Goal: Task Accomplishment & Management: Use online tool/utility

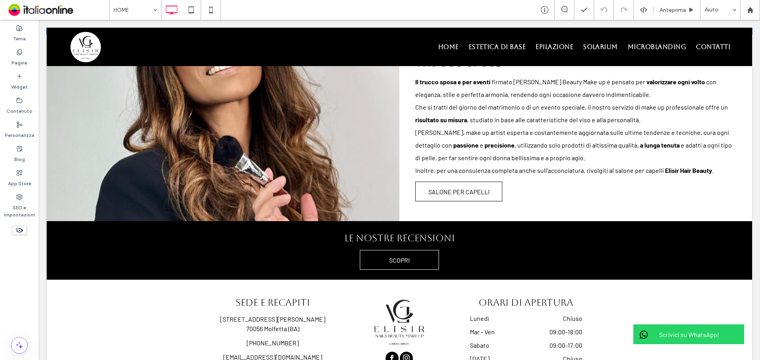
scroll to position [1267, 0]
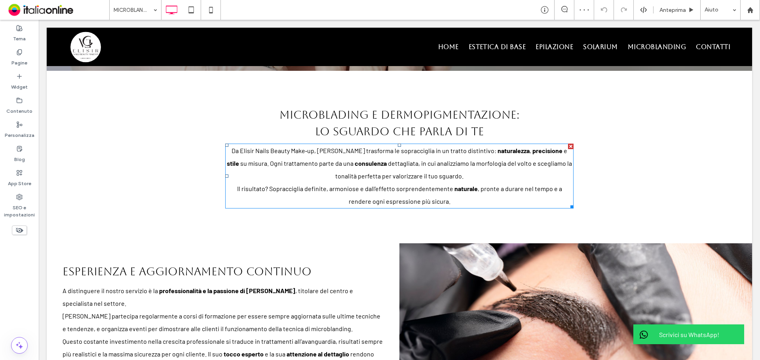
scroll to position [198, 0]
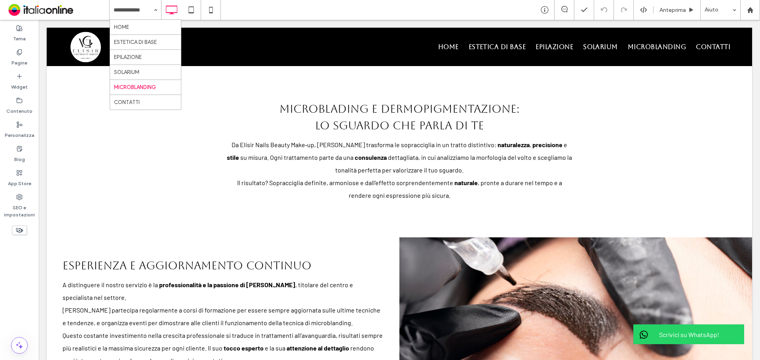
click at [148, 9] on input at bounding box center [134, 10] width 40 height 20
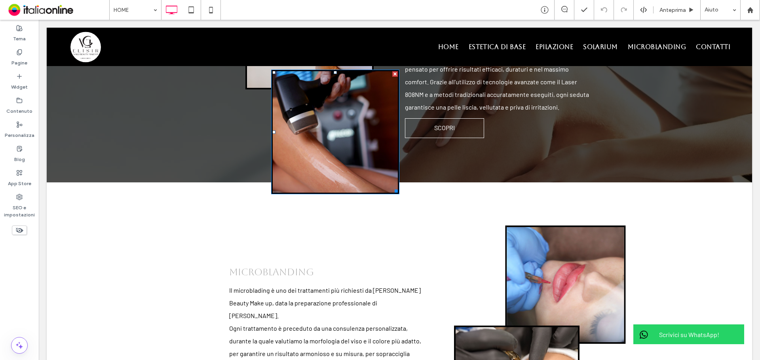
scroll to position [1030, 0]
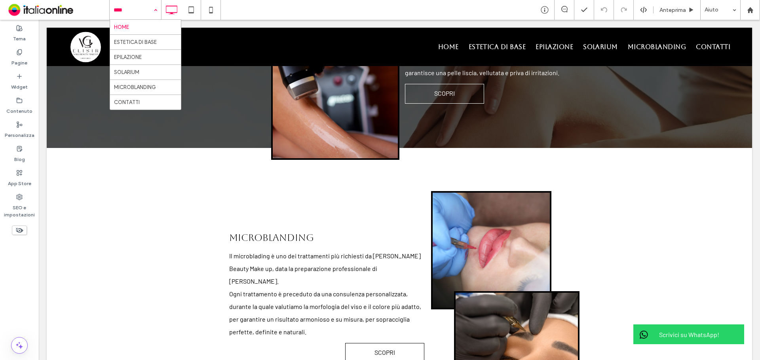
click at [138, 8] on input at bounding box center [134, 10] width 40 height 20
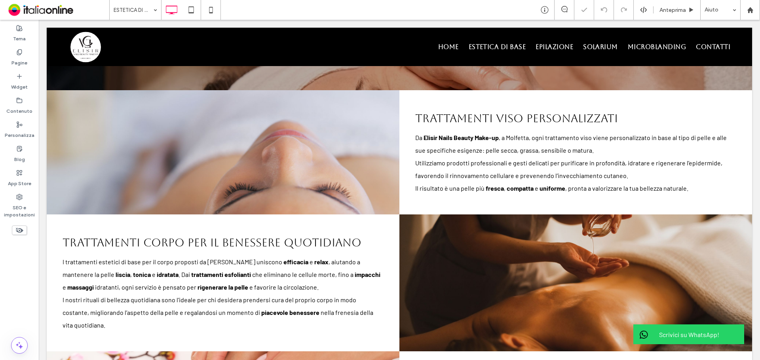
scroll to position [158, 0]
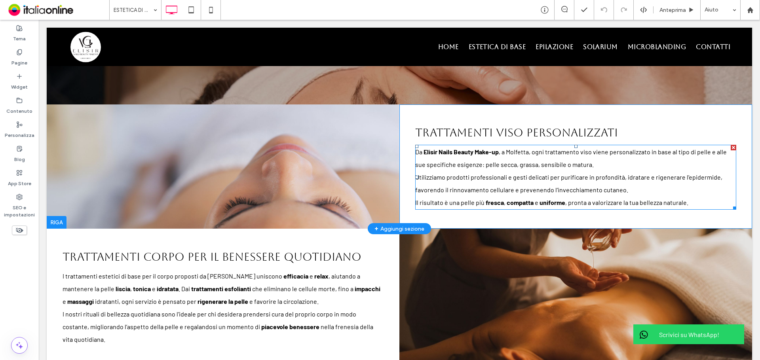
click at [507, 171] on p "Utilizziamo prodotti professionali e gesti delicati per purificare in profondit…" at bounding box center [575, 183] width 321 height 25
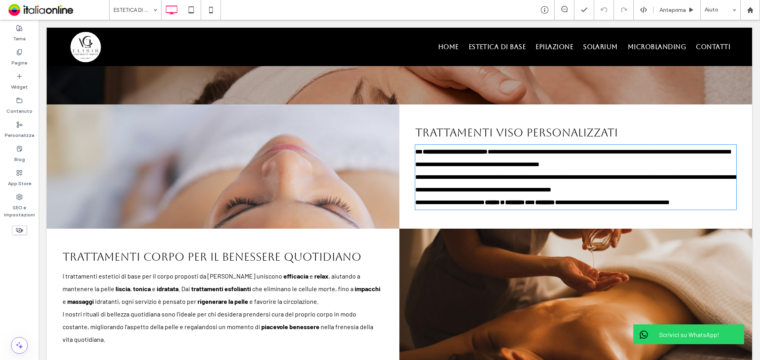
click at [507, 157] on p "**********" at bounding box center [575, 158] width 321 height 25
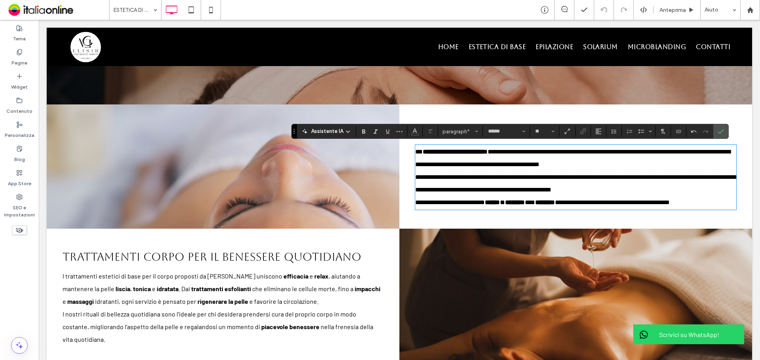
click at [507, 166] on p "**********" at bounding box center [575, 158] width 321 height 25
click at [507, 163] on span "**********" at bounding box center [572, 158] width 315 height 19
paste div
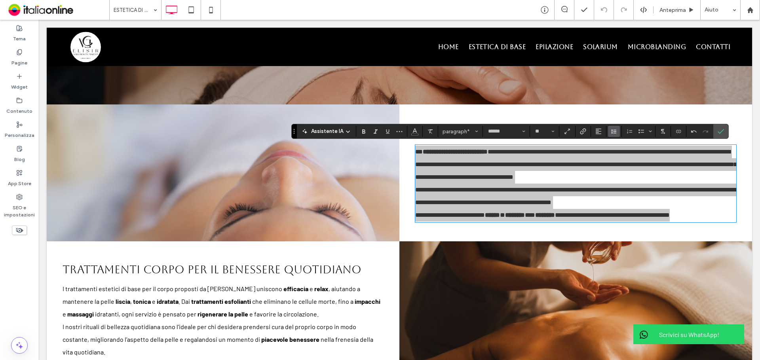
click at [507, 130] on button "Altezza riga" at bounding box center [614, 131] width 12 height 11
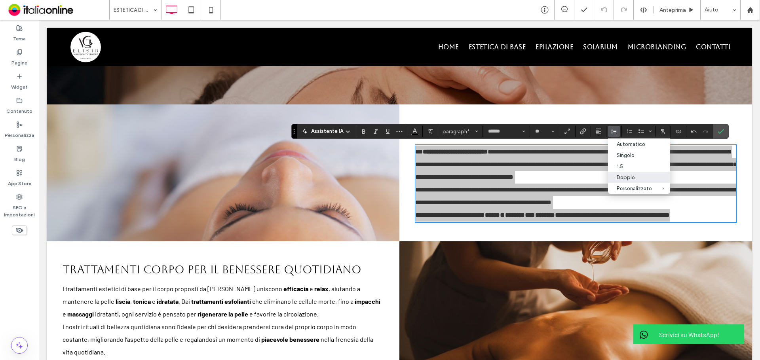
click at [507, 178] on div "Doppio" at bounding box center [634, 178] width 35 height 6
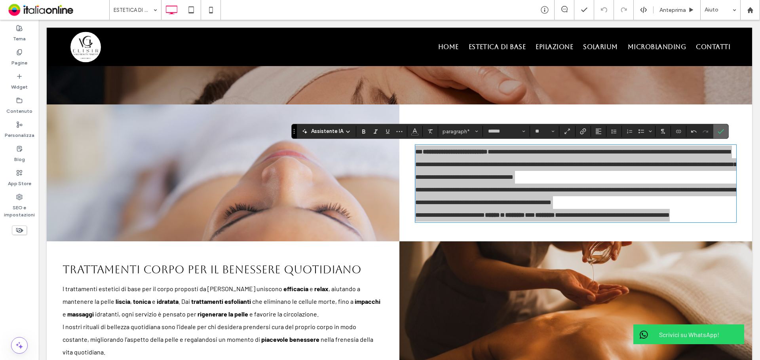
click at [507, 128] on span "Conferma" at bounding box center [721, 131] width 6 height 13
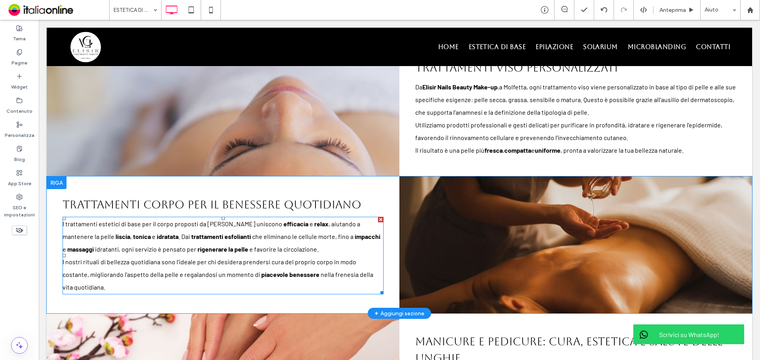
scroll to position [238, 0]
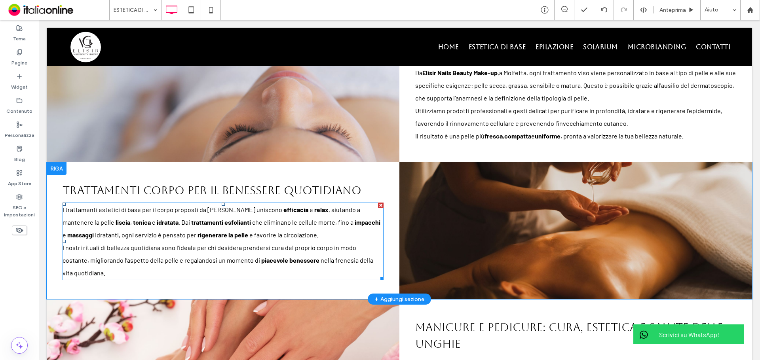
click at [188, 237] on p "I nostri rituali di bellezza quotidiana sono l’ideale per chi desidera prenders…" at bounding box center [223, 261] width 321 height 38
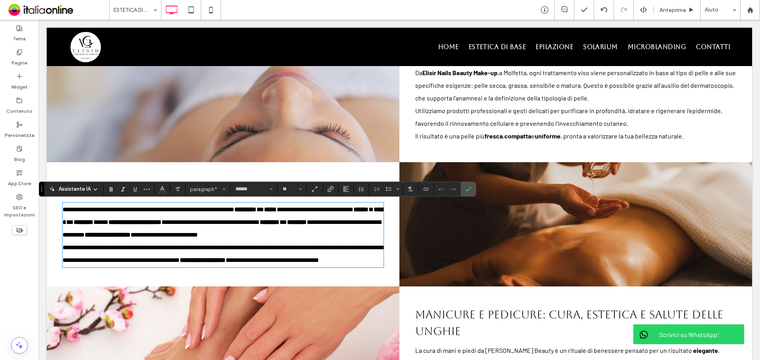
click at [208, 237] on p "**********" at bounding box center [223, 254] width 321 height 25
click at [127, 237] on span "**********" at bounding box center [222, 228] width 318 height 19
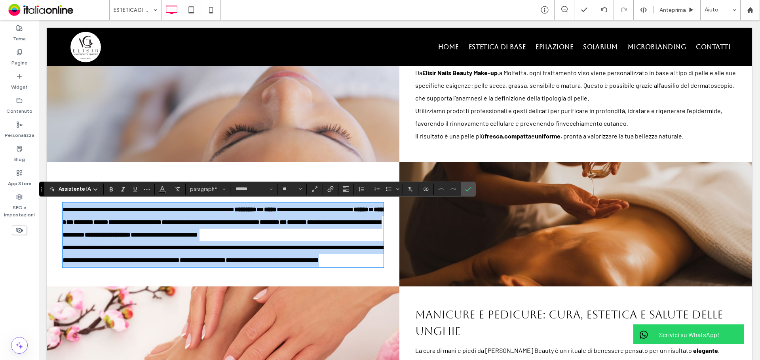
click at [312, 234] on p "**********" at bounding box center [223, 223] width 321 height 38
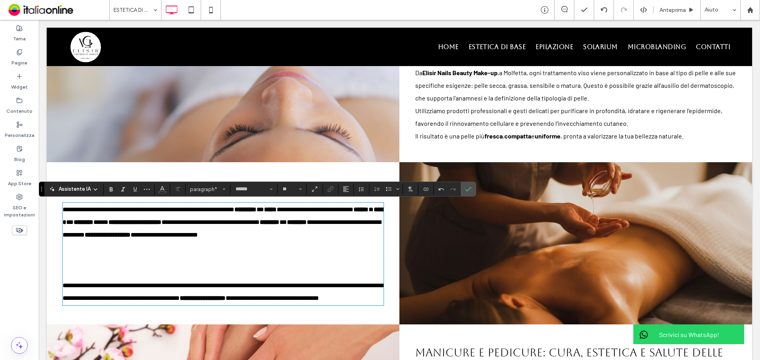
click at [127, 237] on p "﻿" at bounding box center [223, 260] width 321 height 13
click at [124, 237] on p at bounding box center [223, 248] width 321 height 13
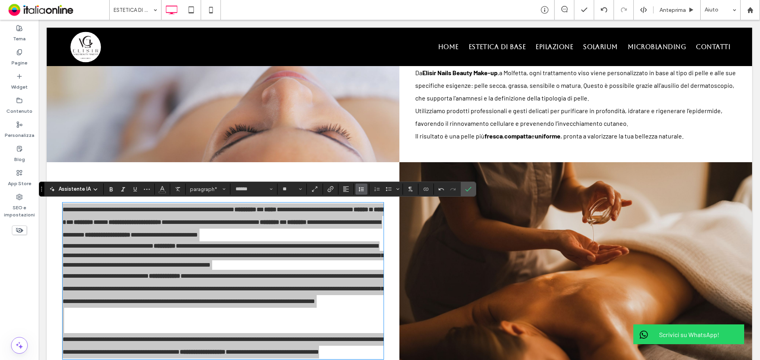
click at [364, 190] on icon "Altezza riga" at bounding box center [361, 189] width 6 height 6
click at [379, 236] on div "Doppio" at bounding box center [381, 235] width 35 height 6
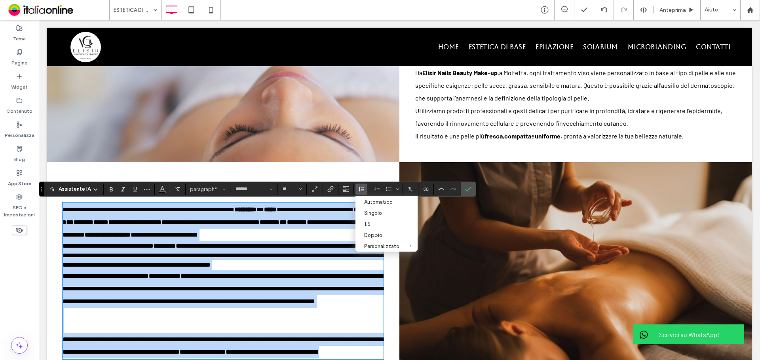
scroll to position [261, 0]
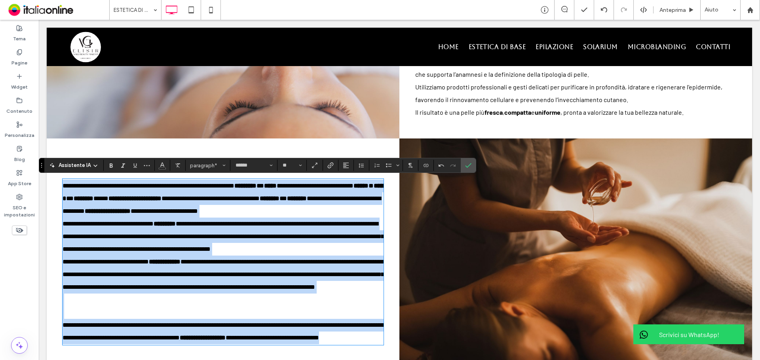
click at [126, 237] on p at bounding box center [223, 300] width 321 height 13
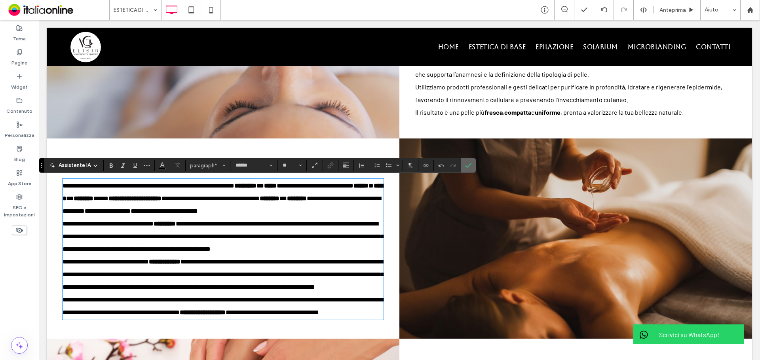
click at [471, 166] on icon "Conferma" at bounding box center [468, 165] width 6 height 6
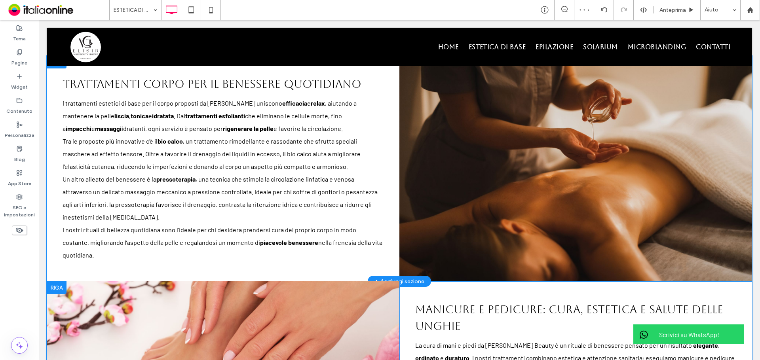
scroll to position [222, 0]
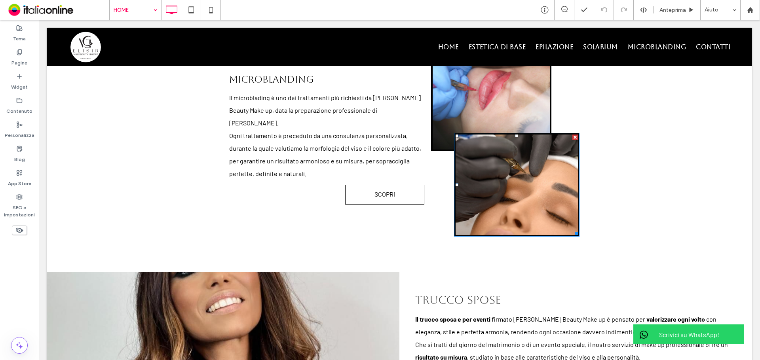
scroll to position [1307, 0]
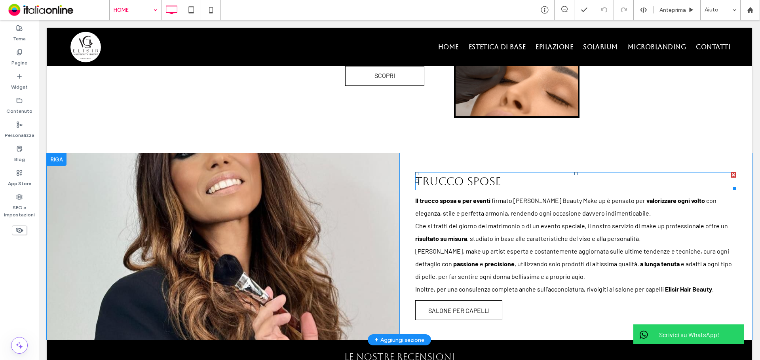
click at [507, 173] on h2 "trucco spose" at bounding box center [575, 181] width 321 height 17
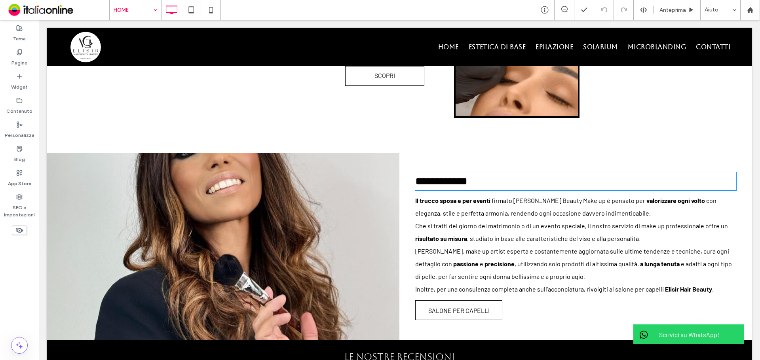
click at [507, 173] on h2 "**********" at bounding box center [575, 181] width 321 height 17
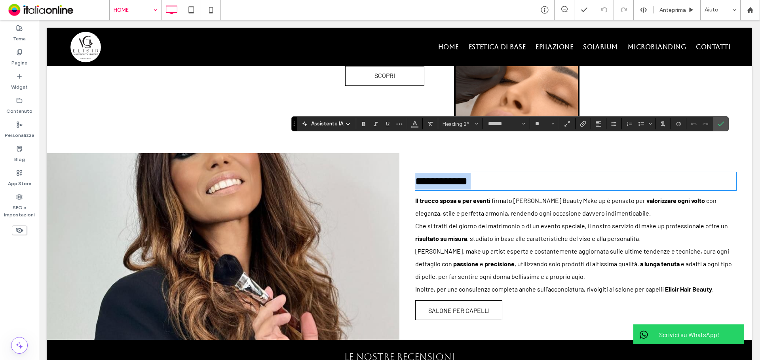
click at [503, 173] on h2 "**********" at bounding box center [575, 181] width 321 height 17
click at [507, 237] on span "Lorena, make up artist esperta e costantemente aggiornata sulle ultime tendenze…" at bounding box center [572, 258] width 314 height 20
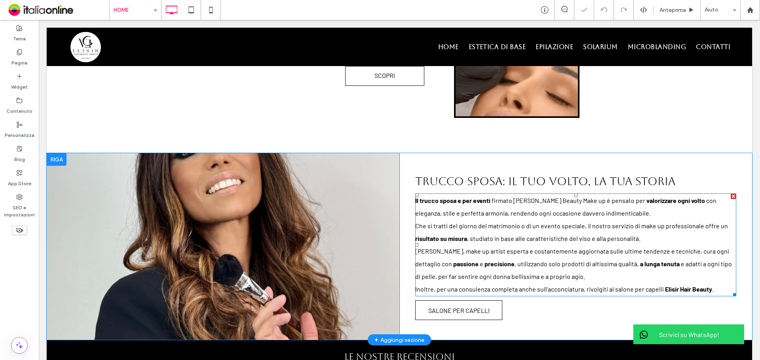
click at [507, 237] on span "Lorena, make up artist esperta e costantemente aggiornata sulle ultime tendenze…" at bounding box center [572, 258] width 314 height 20
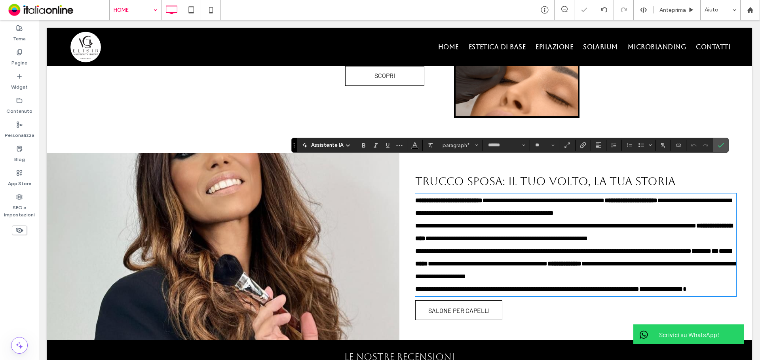
scroll to position [0, 0]
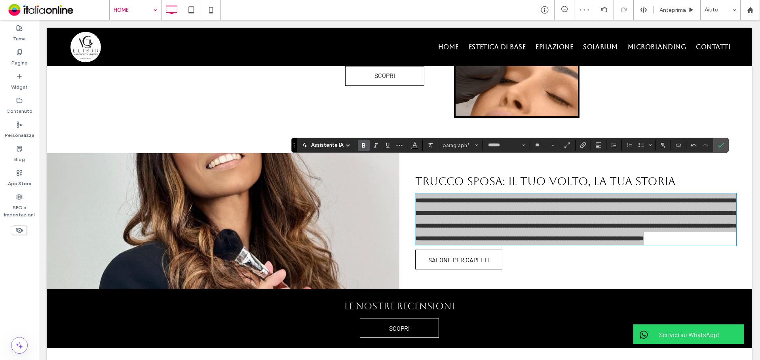
click at [363, 147] on icon "Grassetto" at bounding box center [364, 145] width 6 height 6
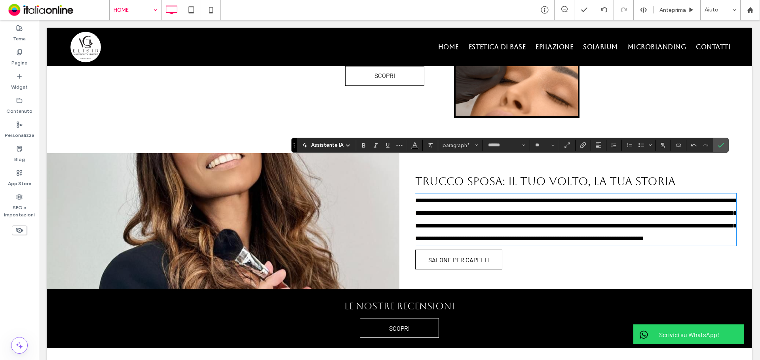
click at [507, 202] on span "**********" at bounding box center [576, 220] width 322 height 44
click at [507, 198] on span "**********" at bounding box center [576, 213] width 322 height 31
click at [362, 145] on icon "Grassetto" at bounding box center [364, 145] width 6 height 6
click at [507, 194] on p "**********" at bounding box center [575, 213] width 321 height 38
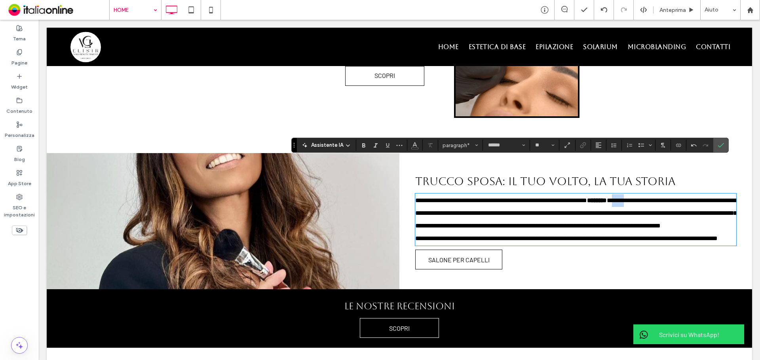
click at [507, 194] on p "**********" at bounding box center [575, 213] width 321 height 38
click at [361, 144] on icon "Grassetto" at bounding box center [364, 145] width 6 height 6
click at [507, 194] on p "**********" at bounding box center [575, 213] width 321 height 38
click at [361, 145] on icon "Grassetto" at bounding box center [364, 145] width 6 height 6
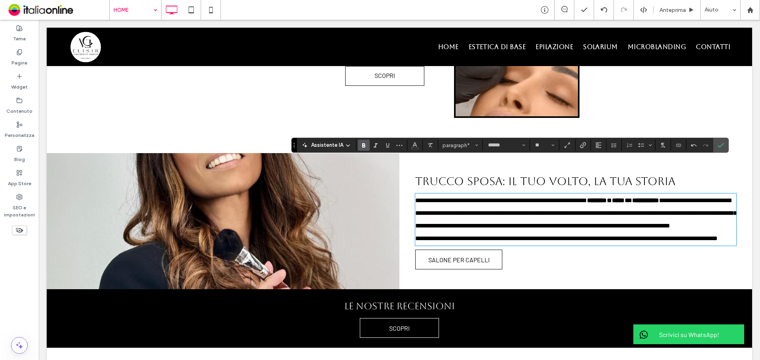
click at [507, 202] on p "**********" at bounding box center [575, 213] width 321 height 38
drag, startPoint x: 503, startPoint y: 217, endPoint x: 384, endPoint y: 194, distance: 121.4
click at [444, 236] on span "**********" at bounding box center [566, 239] width 303 height 6
drag, startPoint x: 360, startPoint y: 143, endPoint x: 387, endPoint y: 149, distance: 27.3
click at [361, 143] on icon "Grassetto" at bounding box center [364, 145] width 6 height 6
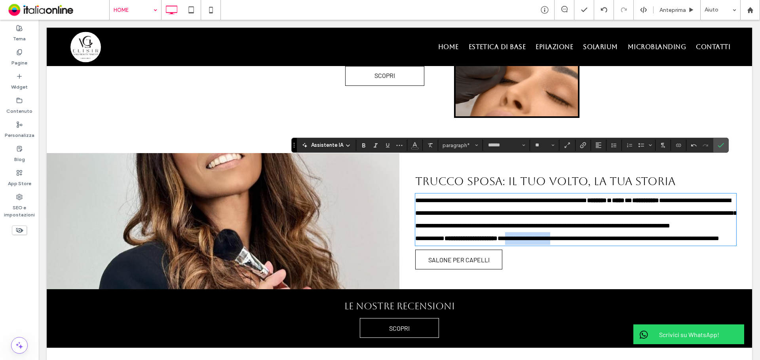
drag, startPoint x: 565, startPoint y: 214, endPoint x: 509, endPoint y: 210, distance: 56.4
click at [507, 236] on span "**********" at bounding box center [609, 239] width 222 height 6
click at [361, 146] on icon "Grassetto" at bounding box center [364, 145] width 6 height 6
click at [507, 198] on span "**********" at bounding box center [576, 213] width 322 height 31
click at [507, 147] on icon "Conferma" at bounding box center [721, 145] width 6 height 6
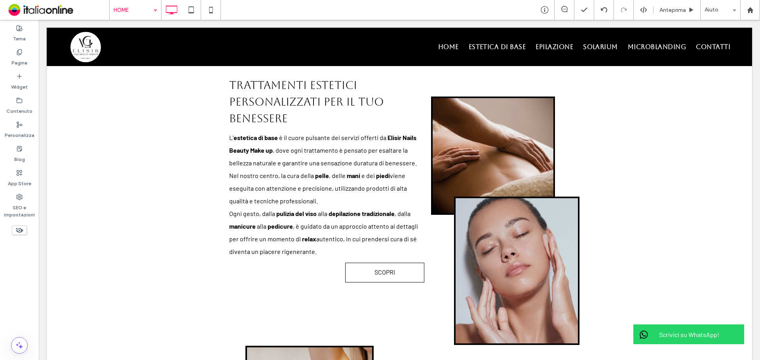
scroll to position [634, 0]
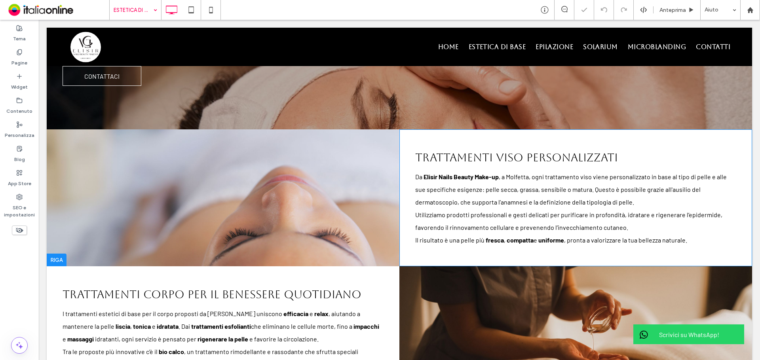
scroll to position [158, 0]
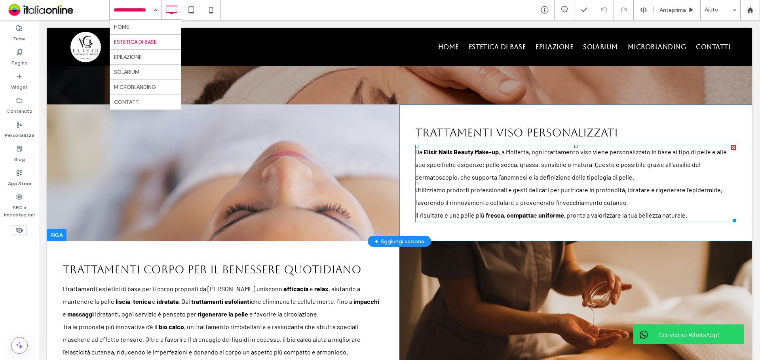
click at [507, 191] on span "Utilizziamo prodotti professionali e gesti delicati per purificare in profondit…" at bounding box center [568, 196] width 307 height 20
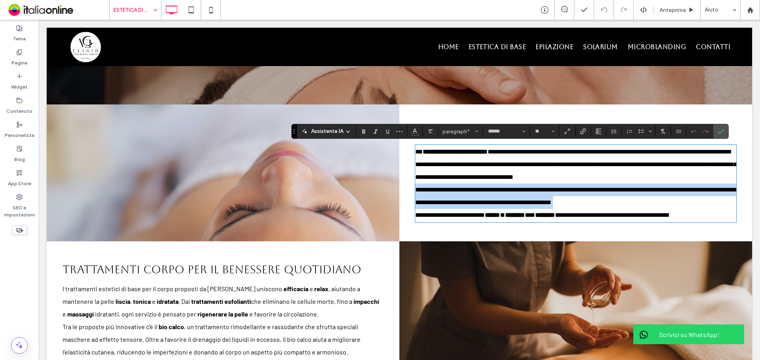
click at [507, 191] on span "**********" at bounding box center [575, 196] width 321 height 19
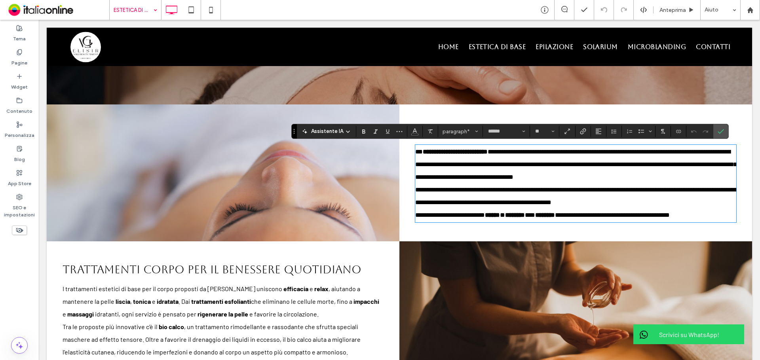
scroll to position [0, 0]
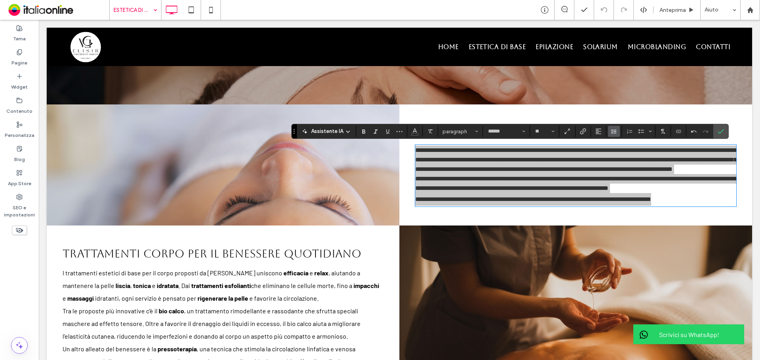
click at [507, 128] on icon "Altezza riga" at bounding box center [614, 131] width 6 height 6
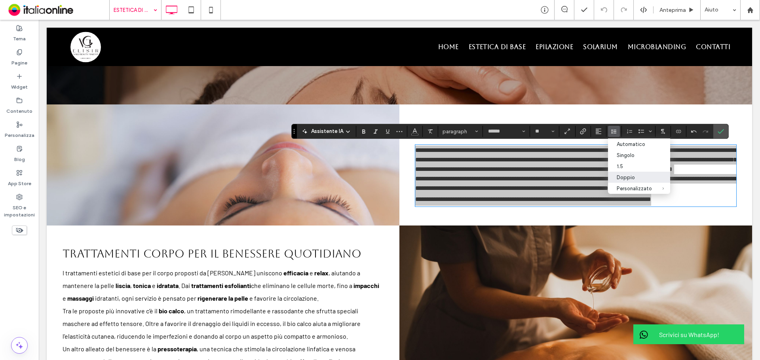
drag, startPoint x: 625, startPoint y: 177, endPoint x: 558, endPoint y: 162, distance: 68.3
click at [507, 177] on div "Doppio" at bounding box center [634, 178] width 35 height 6
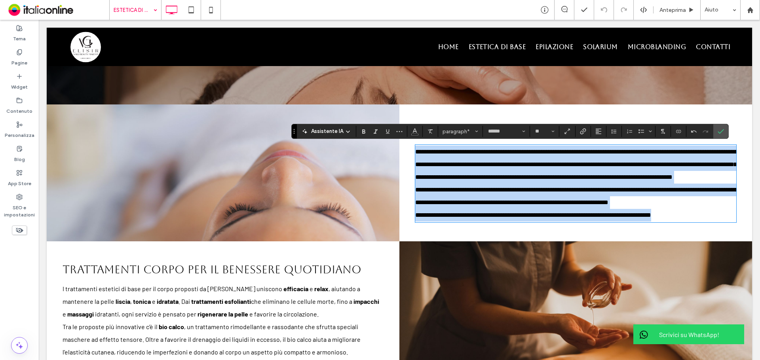
click at [476, 149] on span "**********" at bounding box center [576, 164] width 322 height 31
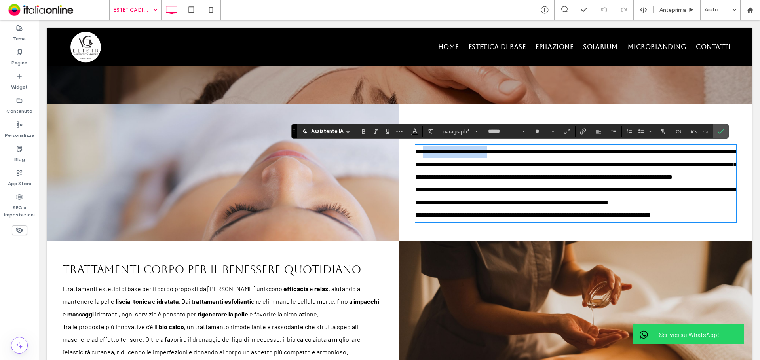
drag, startPoint x: 422, startPoint y: 152, endPoint x: 495, endPoint y: 152, distance: 72.9
click at [495, 152] on span "**********" at bounding box center [576, 164] width 322 height 31
click at [366, 130] on icon "Grassetto" at bounding box center [364, 131] width 6 height 6
click at [507, 197] on p "**********" at bounding box center [575, 196] width 321 height 25
click at [434, 177] on span "**********" at bounding box center [576, 164] width 322 height 31
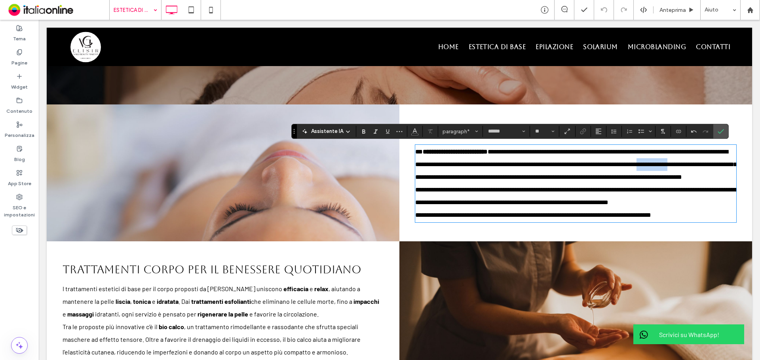
click at [434, 177] on span "**********" at bounding box center [576, 164] width 322 height 31
drag, startPoint x: 360, startPoint y: 131, endPoint x: 395, endPoint y: 139, distance: 35.2
click at [361, 131] on icon "Grassetto" at bounding box center [364, 131] width 6 height 6
click at [507, 165] on span "**********" at bounding box center [571, 158] width 313 height 19
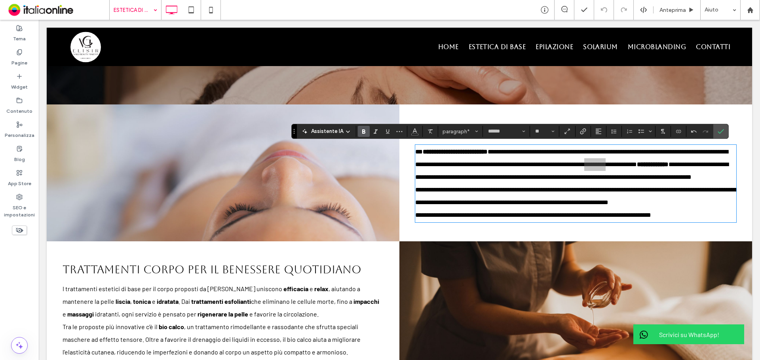
click at [363, 132] on icon "Grassetto" at bounding box center [364, 131] width 6 height 6
click at [507, 206] on span "**********" at bounding box center [575, 196] width 321 height 19
click at [507, 207] on p "**********" at bounding box center [575, 196] width 321 height 25
drag, startPoint x: 362, startPoint y: 132, endPoint x: 472, endPoint y: 181, distance: 120.4
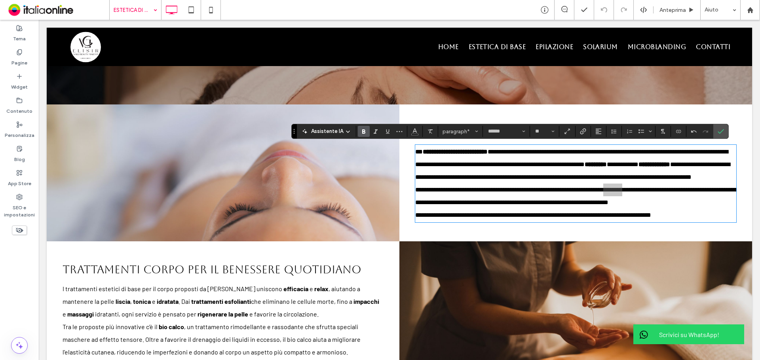
click at [362, 132] on icon "Grassetto" at bounding box center [364, 131] width 6 height 6
drag, startPoint x: 619, startPoint y: 229, endPoint x: 614, endPoint y: 229, distance: 5.5
click at [507, 218] on span "**********" at bounding box center [533, 215] width 236 height 6
drag, startPoint x: 573, startPoint y: 229, endPoint x: 660, endPoint y: 226, distance: 87.6
click at [507, 218] on span "**********" at bounding box center [533, 215] width 236 height 6
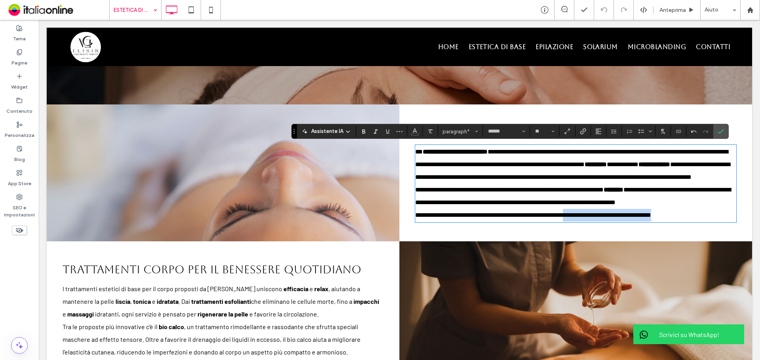
click at [507, 218] on span "**********" at bounding box center [533, 215] width 236 height 6
drag, startPoint x: 573, startPoint y: 229, endPoint x: 664, endPoint y: 228, distance: 91.1
click at [507, 218] on span "**********" at bounding box center [533, 215] width 236 height 6
click at [365, 133] on icon "Grassetto" at bounding box center [364, 131] width 6 height 6
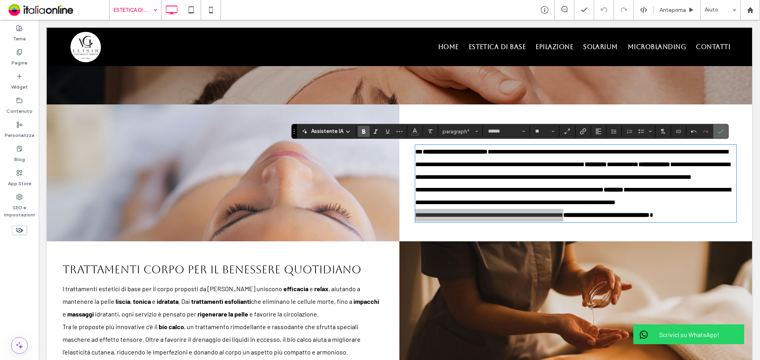
click at [507, 131] on icon "Conferma" at bounding box center [721, 131] width 6 height 6
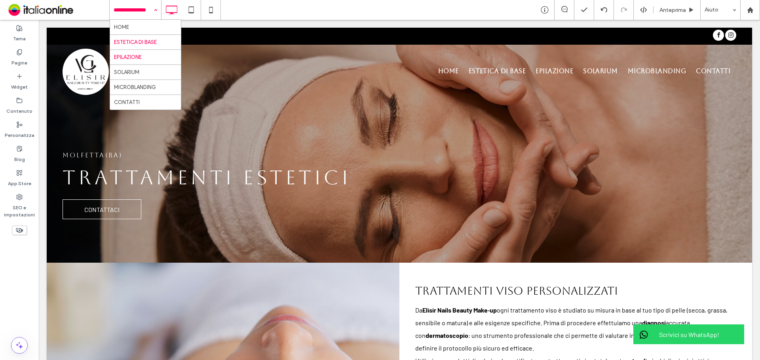
drag, startPoint x: 147, startPoint y: 55, endPoint x: 205, endPoint y: 80, distance: 62.8
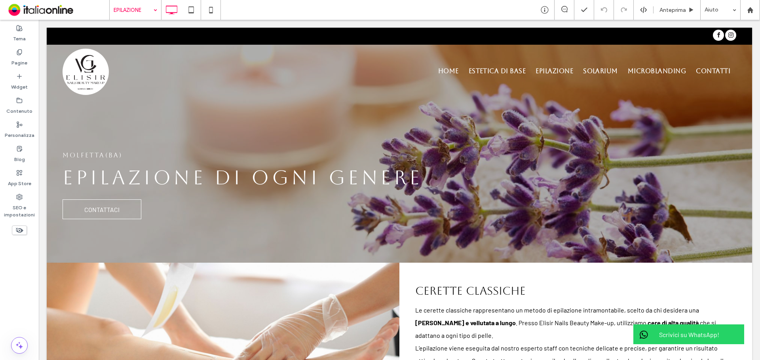
click at [133, 11] on input at bounding box center [134, 10] width 40 height 20
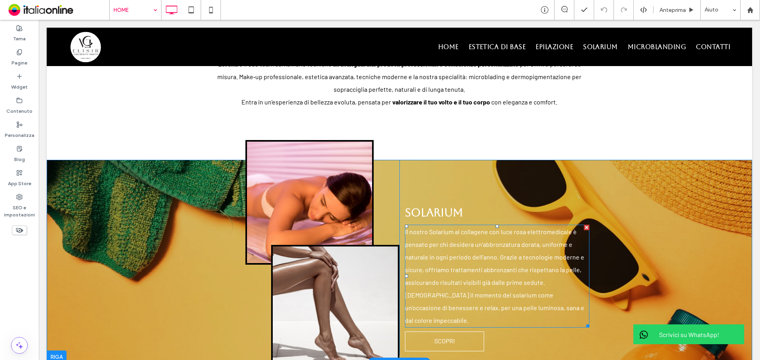
scroll to position [317, 0]
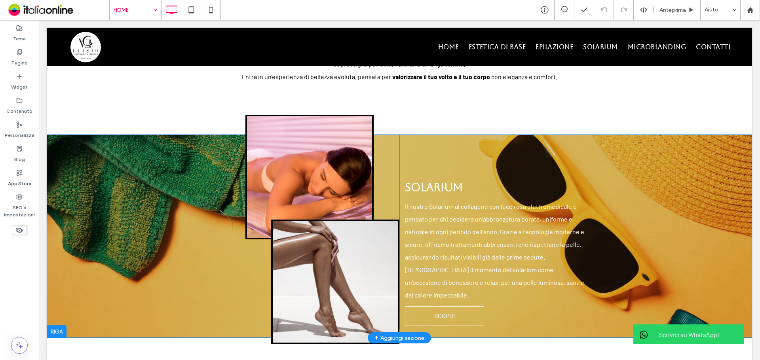
click at [507, 145] on div "solarium Il nostro Solarium al collagene con luce rosa elettromedicale è pensat…" at bounding box center [495, 233] width 190 height 196
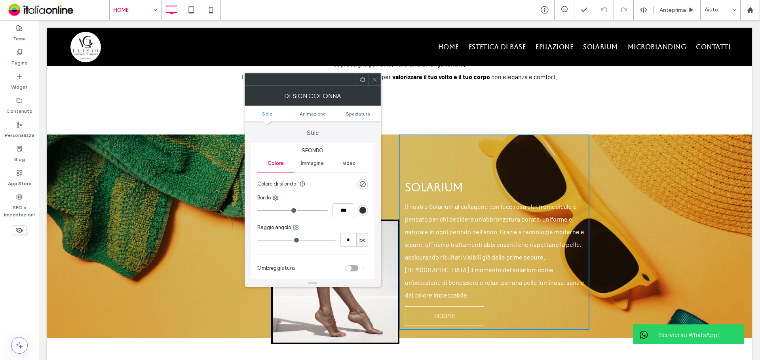
click at [373, 82] on icon at bounding box center [375, 80] width 6 height 6
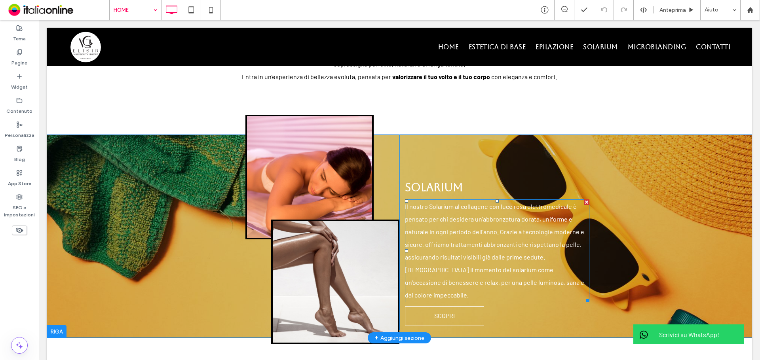
click at [477, 221] on p "Il nostro Solarium al collagene con luce rosa elettromedicale è pensato per chi…" at bounding box center [497, 231] width 185 height 63
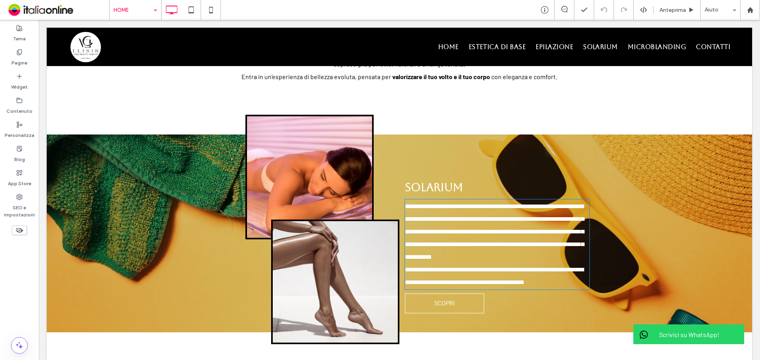
click at [477, 221] on p "**********" at bounding box center [497, 231] width 185 height 63
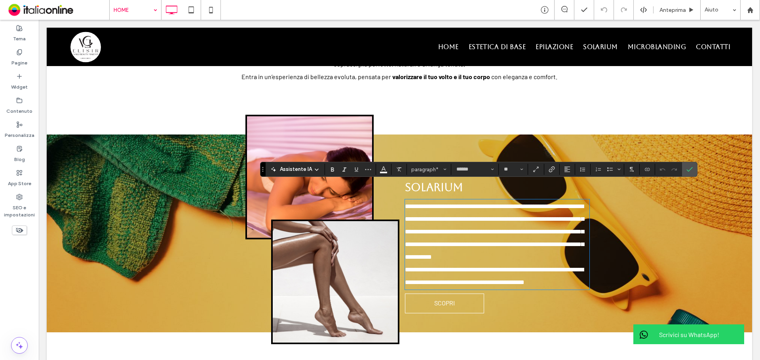
scroll to position [0, 0]
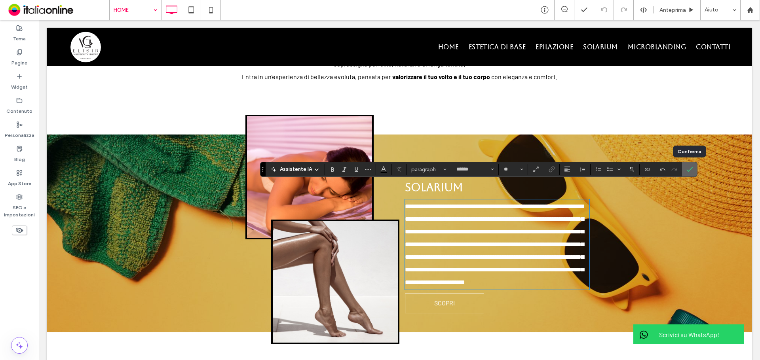
click at [507, 172] on label "Conferma" at bounding box center [690, 169] width 12 height 14
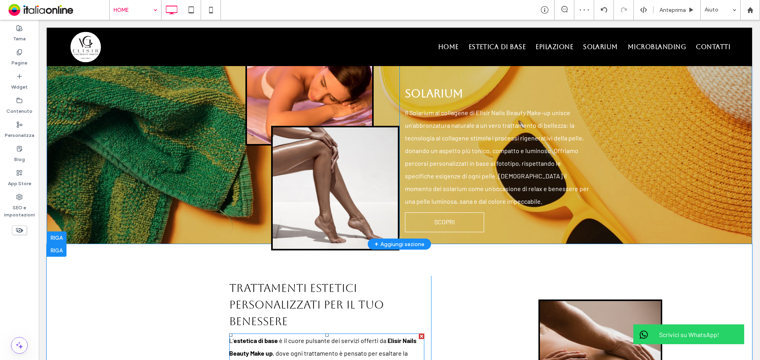
scroll to position [554, 0]
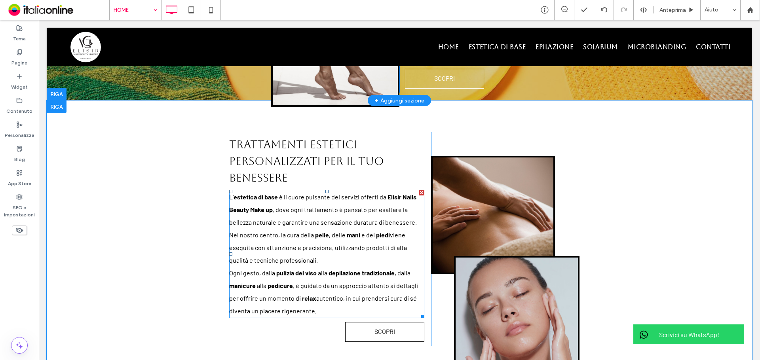
click at [292, 237] on p "L’ estetica di base è il cuore pulsante dei servizi offerti da Elisir Nails Bea…" at bounding box center [326, 229] width 195 height 76
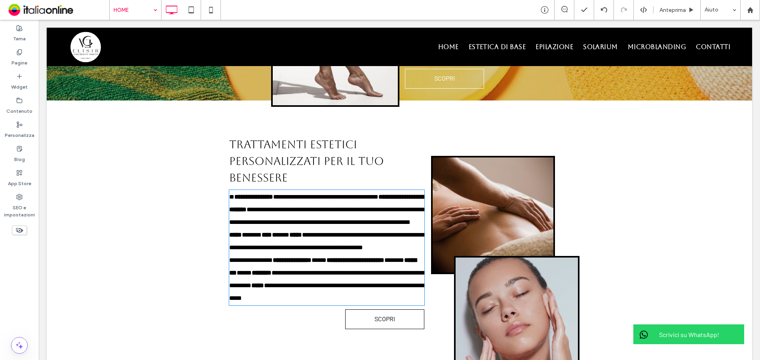
click at [292, 237] on p "**********" at bounding box center [326, 222] width 195 height 63
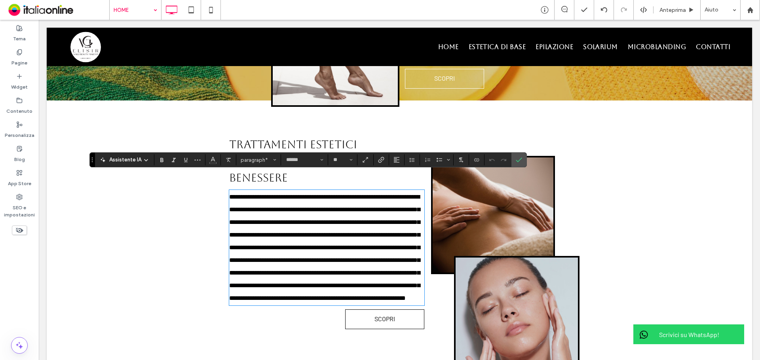
scroll to position [0, 0]
drag, startPoint x: 277, startPoint y: 181, endPoint x: 321, endPoint y: 182, distance: 44.0
click at [321, 194] on span "**********" at bounding box center [324, 247] width 191 height 107
drag, startPoint x: 161, startPoint y: 160, endPoint x: 197, endPoint y: 167, distance: 36.8
click at [161, 160] on icon "Grassetto" at bounding box center [162, 160] width 6 height 6
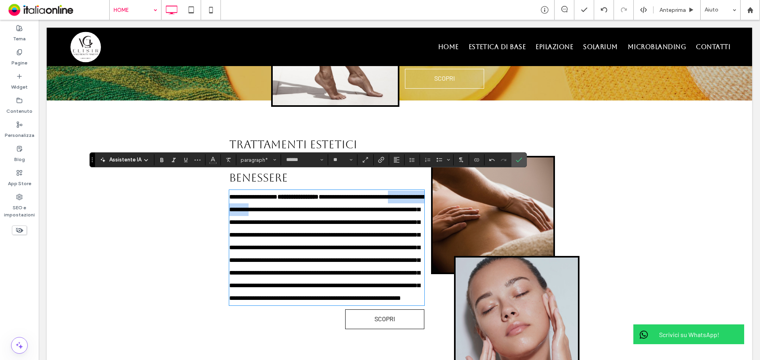
drag, startPoint x: 291, startPoint y: 192, endPoint x: 193, endPoint y: 180, distance: 99.0
click at [217, 192] on div "**********" at bounding box center [321, 232] width 222 height 201
click at [160, 157] on icon "Grassetto" at bounding box center [162, 160] width 6 height 6
click at [371, 237] on span "**********" at bounding box center [324, 254] width 191 height 95
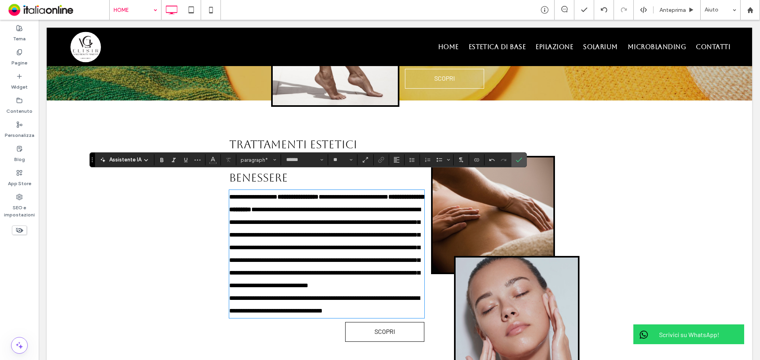
click at [292, 237] on span "**********" at bounding box center [324, 304] width 190 height 19
click at [164, 159] on icon "Grassetto" at bounding box center [162, 160] width 6 height 6
click at [507, 157] on label "Conferma" at bounding box center [519, 160] width 12 height 14
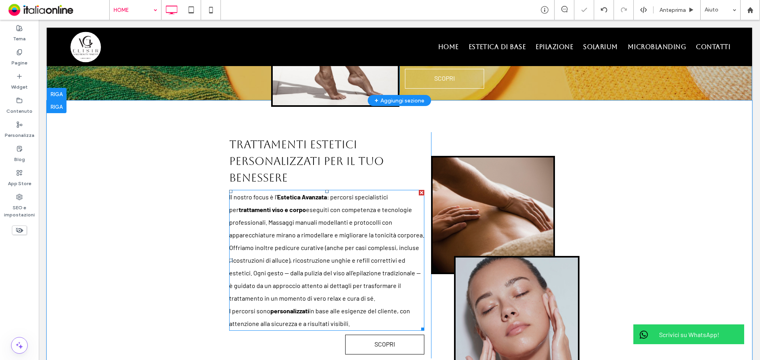
click at [340, 237] on p "Il nostro focus è l’ Estetica Avanzata : percorsi specialistici per trattamenti…" at bounding box center [326, 248] width 195 height 114
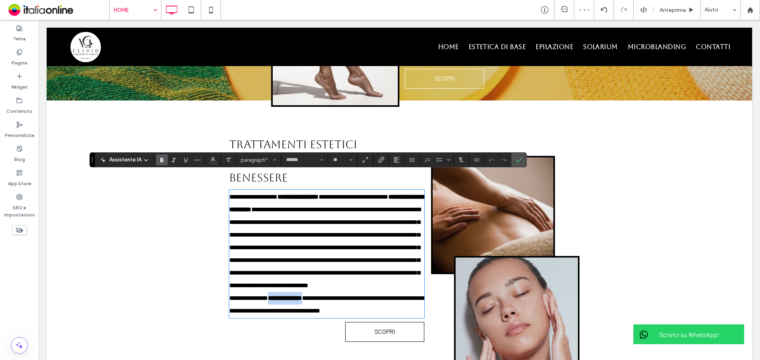
click at [283, 237] on span "**********" at bounding box center [326, 304] width 194 height 19
drag, startPoint x: 283, startPoint y: 307, endPoint x: 232, endPoint y: 221, distance: 100.5
click at [283, 237] on span "**********" at bounding box center [326, 304] width 194 height 19
click at [162, 160] on use "Grassetto" at bounding box center [161, 160] width 3 height 4
click at [316, 237] on span "**********" at bounding box center [293, 311] width 58 height 6
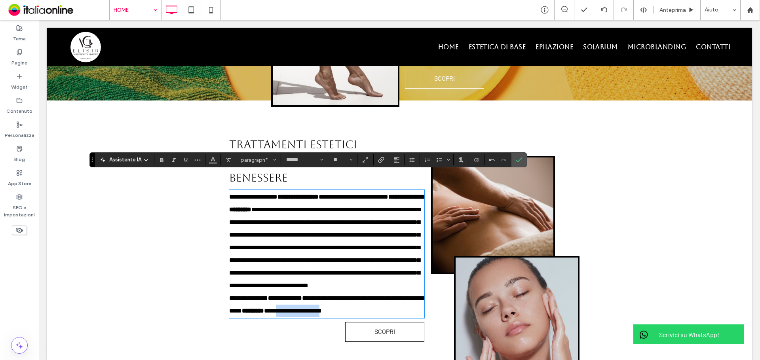
drag, startPoint x: 305, startPoint y: 309, endPoint x: 310, endPoint y: 275, distance: 34.2
click at [322, 237] on span "**********" at bounding box center [293, 311] width 58 height 6
click at [165, 159] on label "Grassetto" at bounding box center [162, 159] width 12 height 11
click at [507, 160] on icon "Conferma" at bounding box center [519, 160] width 6 height 6
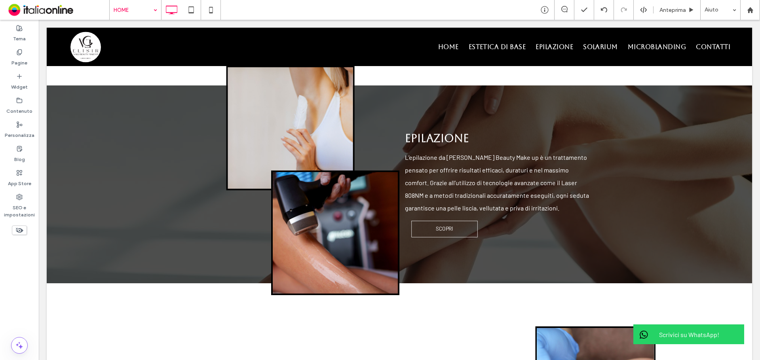
scroll to position [911, 0]
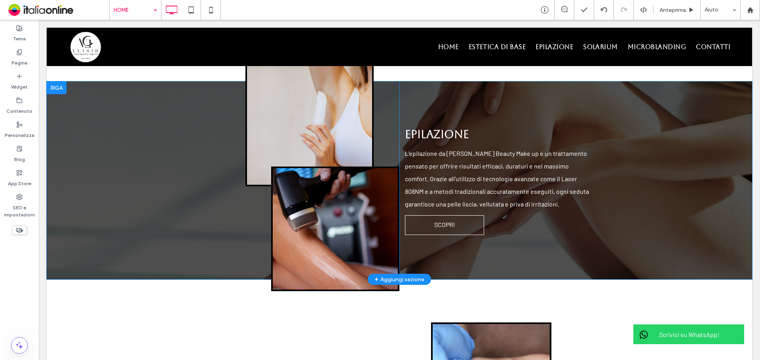
click at [474, 126] on h2 "EPILAZIONE" at bounding box center [497, 134] width 185 height 17
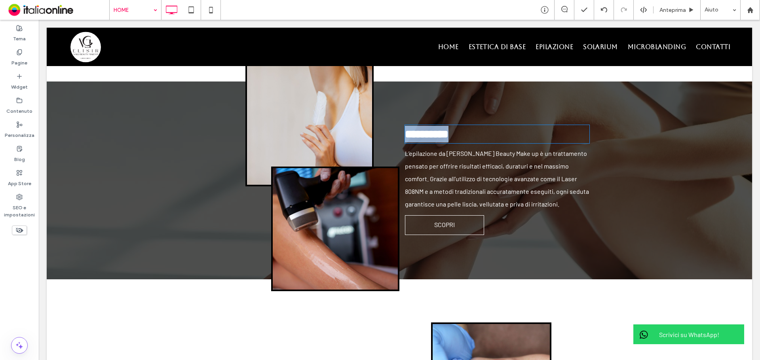
click at [474, 126] on h2 "**********" at bounding box center [497, 134] width 185 height 17
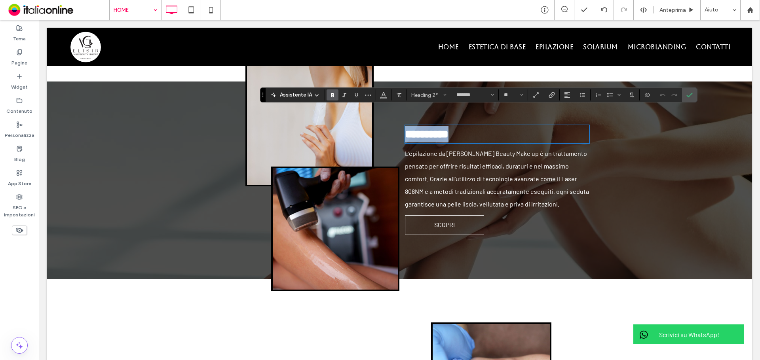
click at [477, 126] on h2 "**********" at bounding box center [497, 134] width 185 height 17
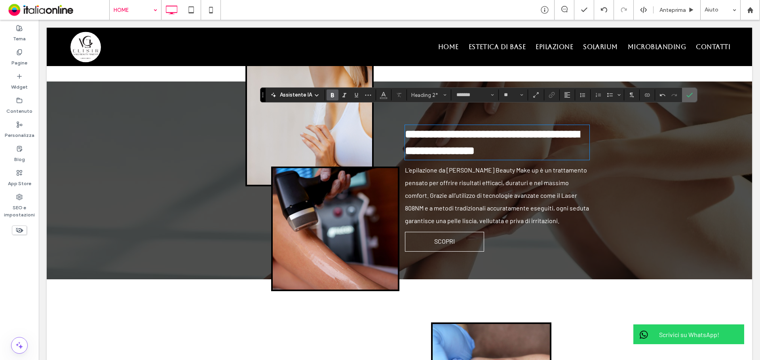
click at [507, 94] on icon "Conferma" at bounding box center [690, 95] width 6 height 6
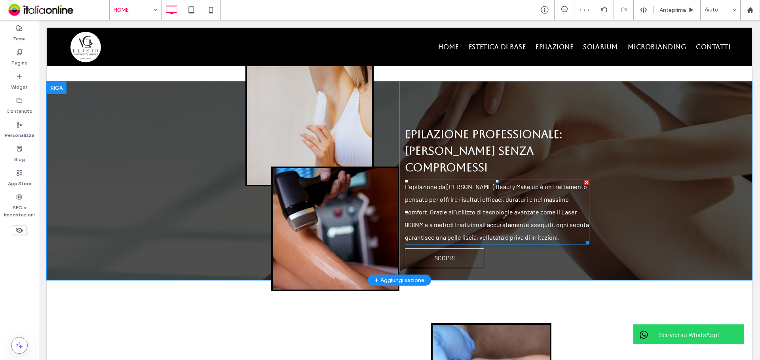
click at [465, 183] on span "L’epilazione da Elisir Nails Beauty Make up è un trattamento pensato per offrir…" at bounding box center [497, 212] width 184 height 58
type input "******"
type input "**"
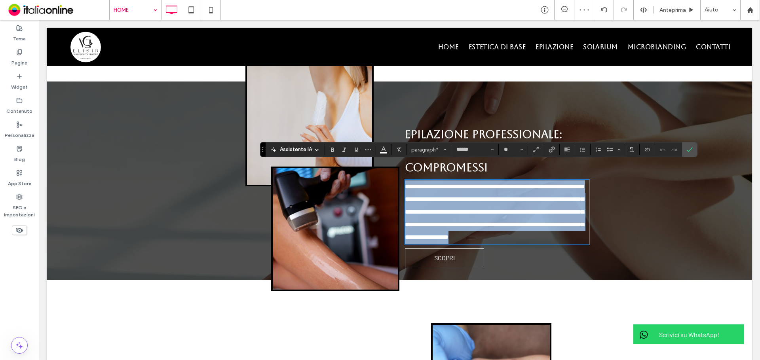
click at [465, 184] on span "**********" at bounding box center [494, 212] width 179 height 57
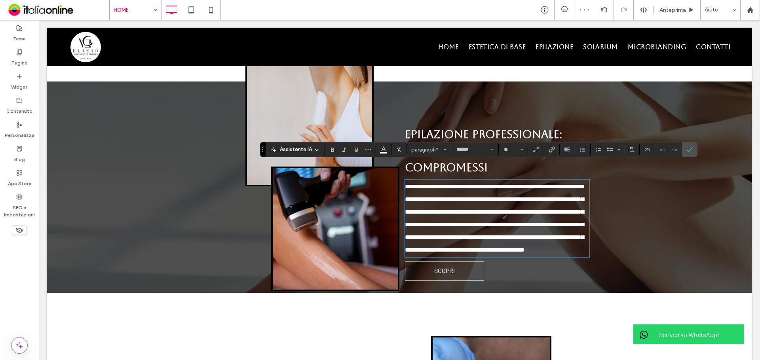
scroll to position [0, 0]
click at [504, 184] on span "**********" at bounding box center [494, 218] width 179 height 69
click at [507, 149] on icon "Conferma" at bounding box center [690, 150] width 6 height 6
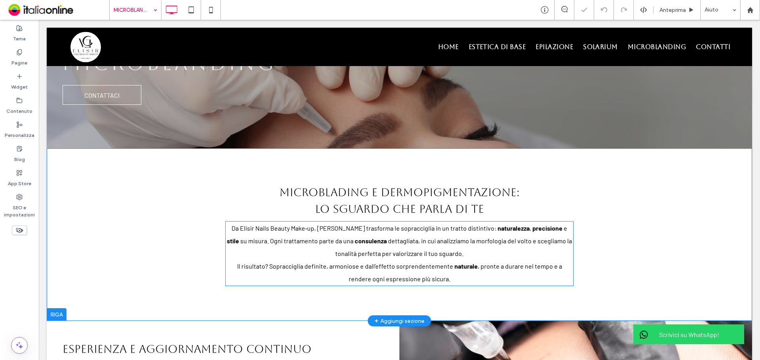
scroll to position [119, 0]
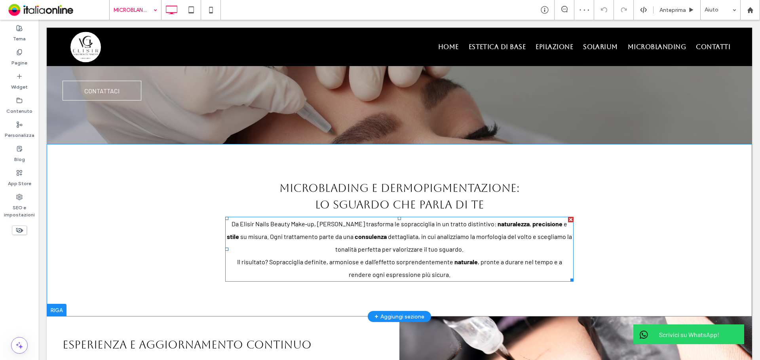
click at [376, 237] on p "Da Elisir Nails Beauty Make‑up, Lorena trasforma le sopracciglia in un tratto d…" at bounding box center [399, 237] width 349 height 38
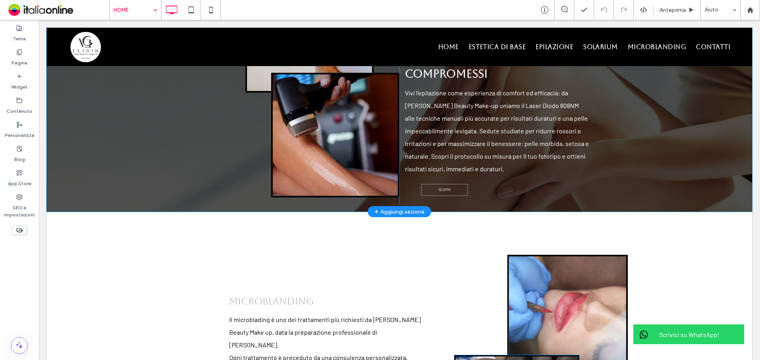
scroll to position [1109, 0]
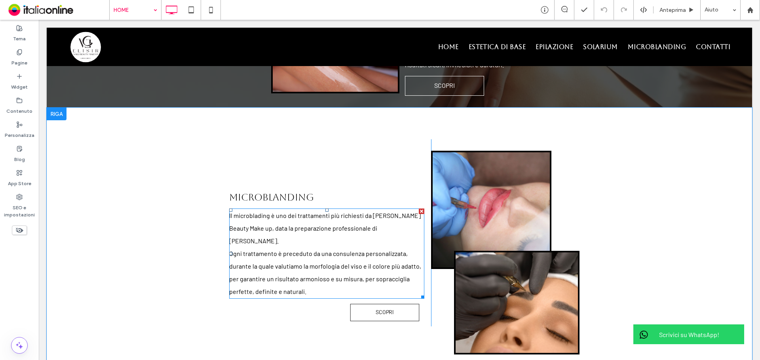
click at [279, 237] on p "Ogni trattamento è preceduto da una consulenza personalizzata, durante la quale…" at bounding box center [326, 273] width 195 height 51
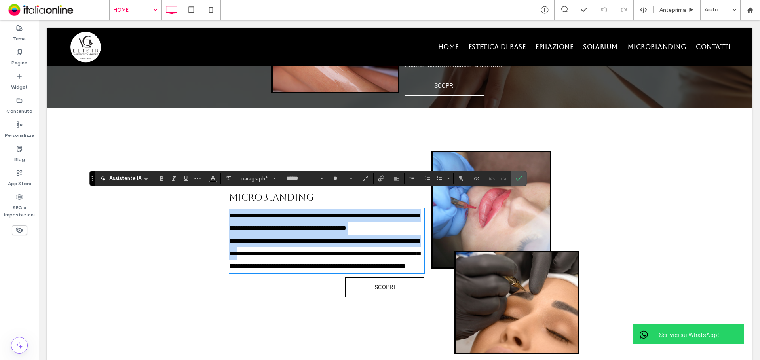
click at [316, 237] on p "**********" at bounding box center [326, 254] width 195 height 38
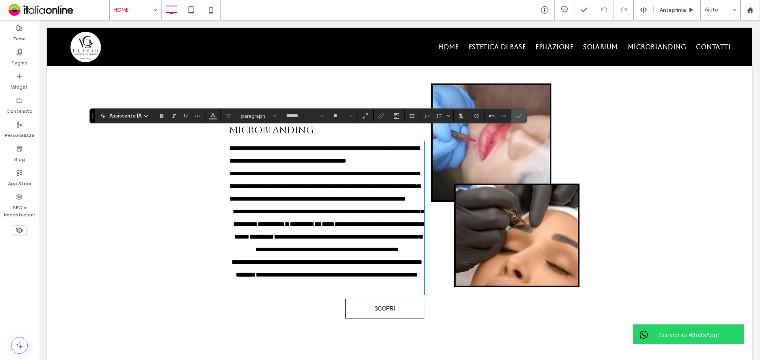
scroll to position [1171, 0]
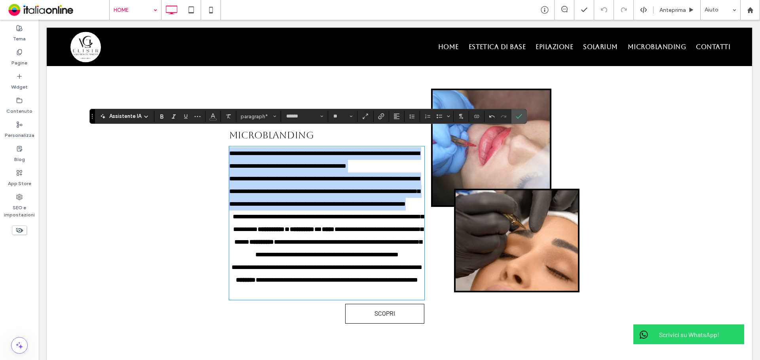
drag, startPoint x: 306, startPoint y: 198, endPoint x: 167, endPoint y: 121, distance: 159.4
click at [167, 121] on div "**********" at bounding box center [400, 219] width 706 height 346
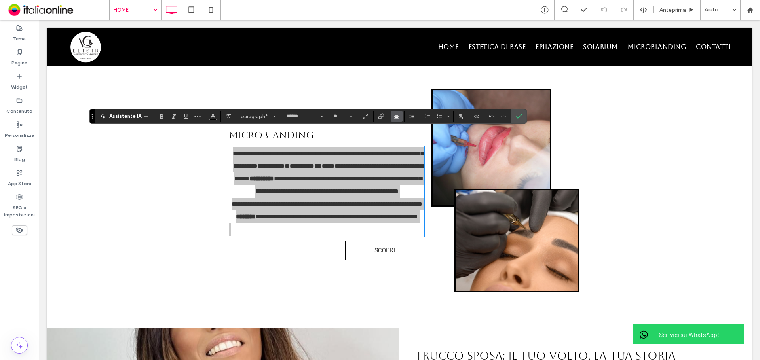
click at [394, 117] on icon "Allineamento" at bounding box center [397, 116] width 6 height 6
click at [397, 129] on label "ui.textEditor.alignment.left" at bounding box center [405, 129] width 28 height 11
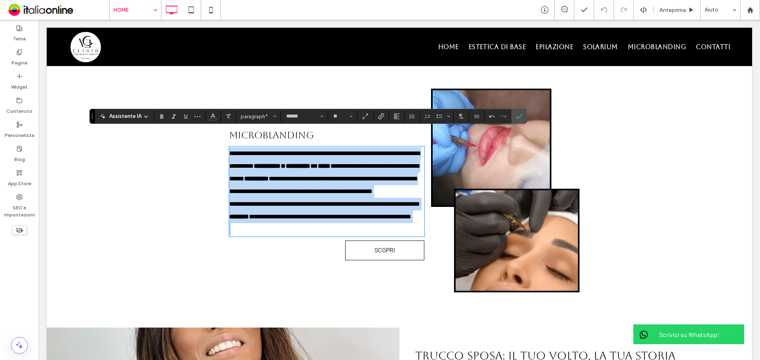
click at [359, 223] on p "**********" at bounding box center [326, 210] width 195 height 25
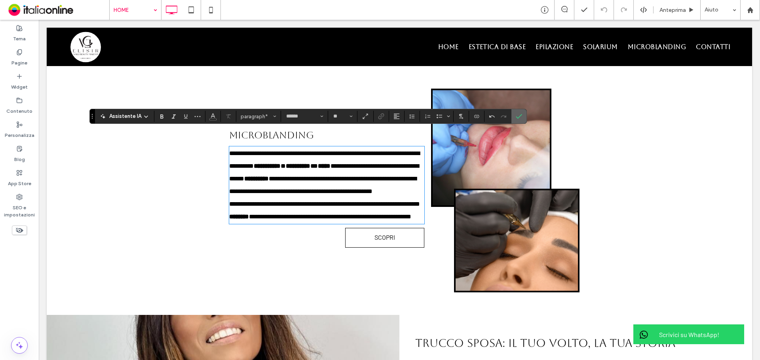
click at [507, 118] on icon "Conferma" at bounding box center [519, 116] width 6 height 6
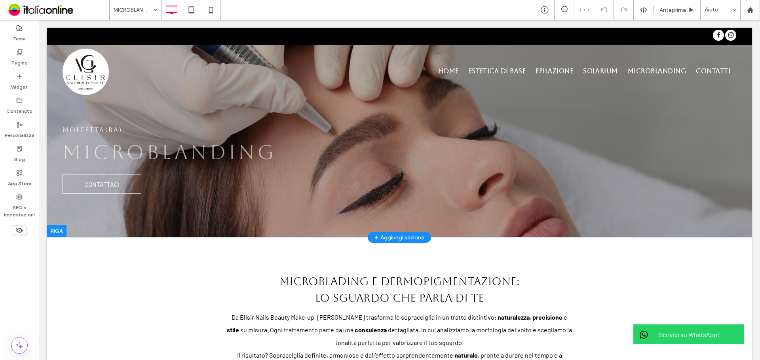
scroll to position [40, 0]
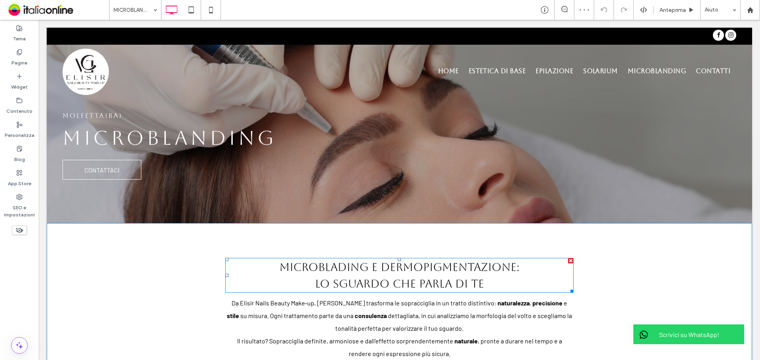
click at [469, 237] on h2 "Microblading e Dermopigmentazione:" at bounding box center [399, 267] width 349 height 17
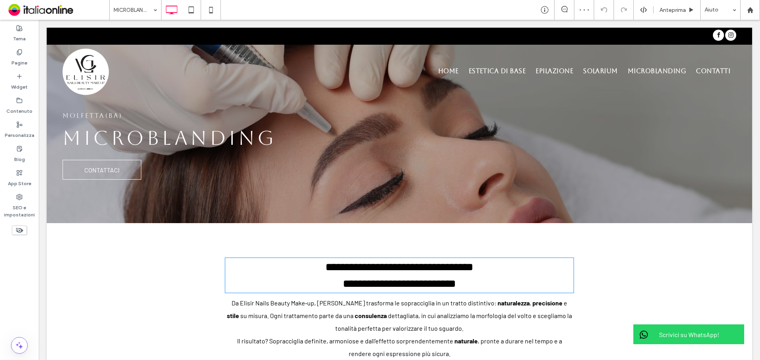
click at [469, 237] on h2 "**********" at bounding box center [399, 267] width 349 height 17
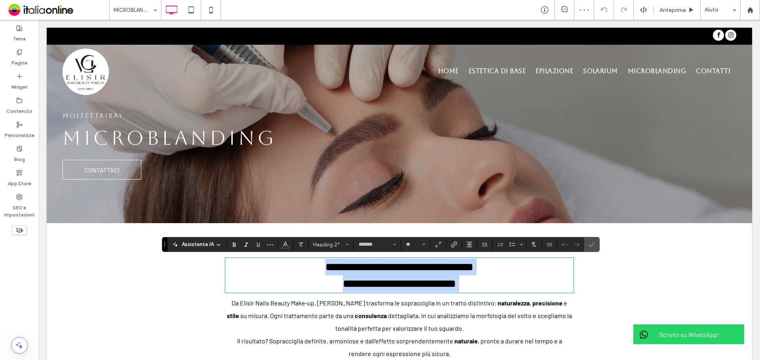
click at [362, 237] on span "**********" at bounding box center [399, 283] width 113 height 11
drag, startPoint x: 364, startPoint y: 265, endPoint x: 522, endPoint y: 299, distance: 161.3
click at [507, 237] on div "**********" at bounding box center [400, 309] width 380 height 173
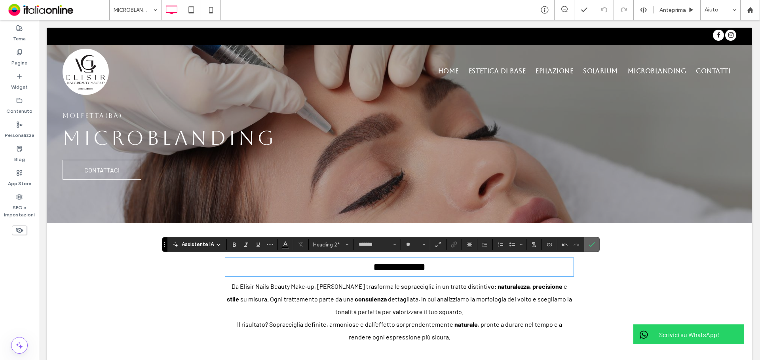
click at [507, 237] on icon "Conferma" at bounding box center [592, 245] width 6 height 6
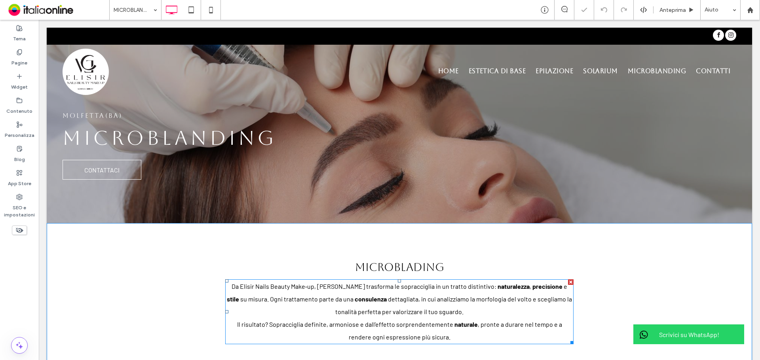
click at [474, 237] on p "Da Elisir Nails Beauty Make‑up, Lorena trasforma le sopracciglia in un tratto d…" at bounding box center [399, 299] width 349 height 38
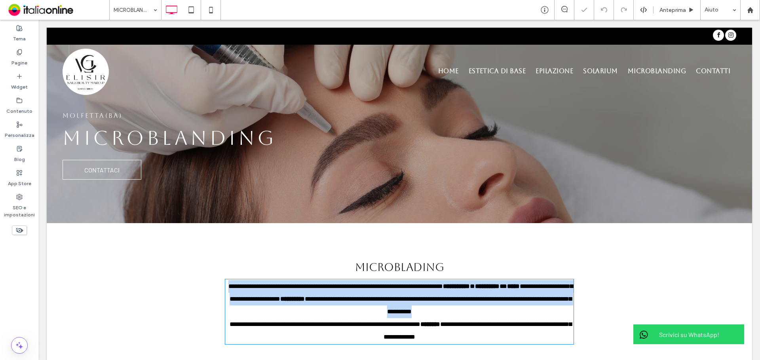
click at [474, 237] on p "**********" at bounding box center [399, 299] width 349 height 38
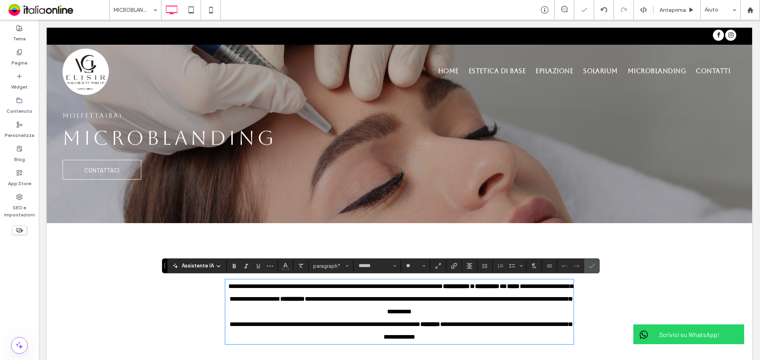
scroll to position [0, 0]
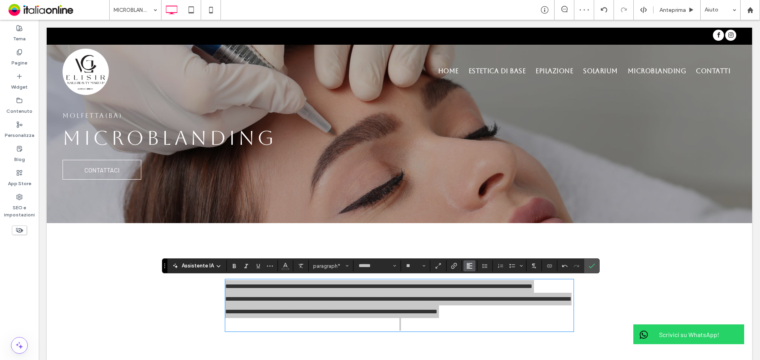
click at [467, 237] on icon "Allineamento" at bounding box center [470, 266] width 6 height 6
click at [480, 227] on div "ui.textEditor.alignment.center" at bounding box center [477, 230] width 10 height 6
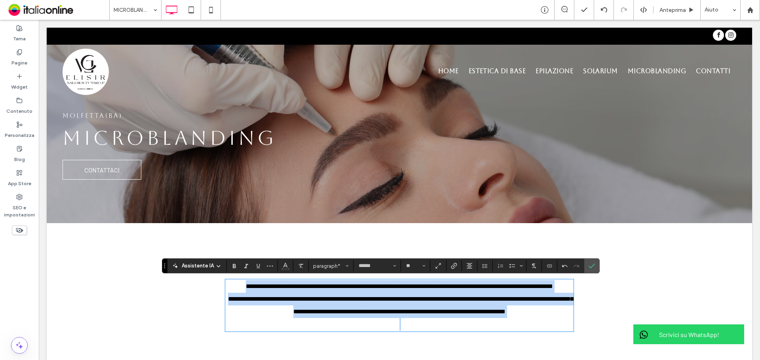
click at [507, 237] on p at bounding box center [399, 324] width 349 height 13
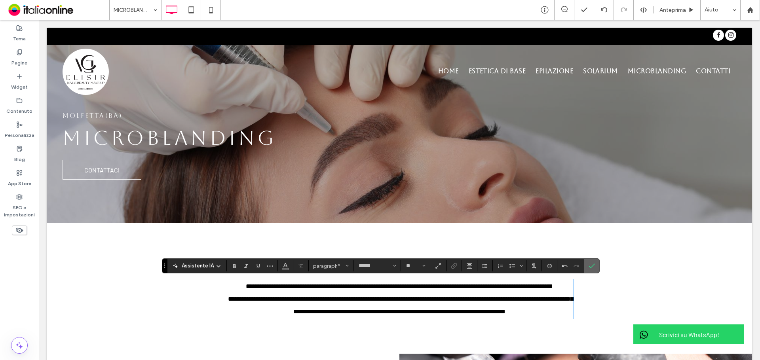
click at [507, 237] on icon "Conferma" at bounding box center [592, 266] width 6 height 6
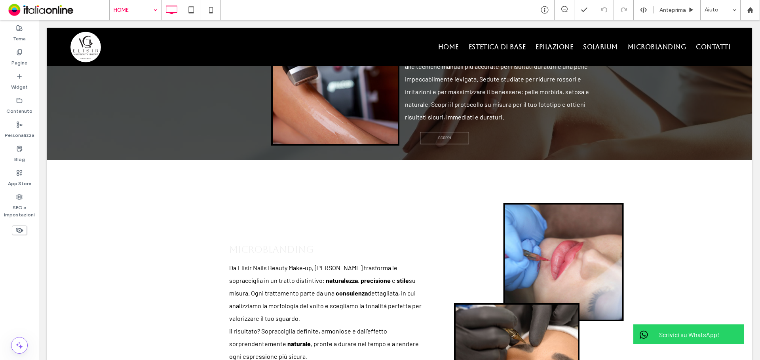
scroll to position [1069, 0]
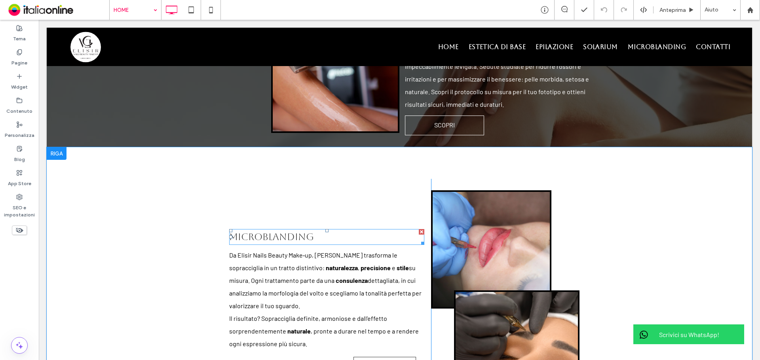
click at [287, 232] on span "microblanding" at bounding box center [271, 237] width 85 height 11
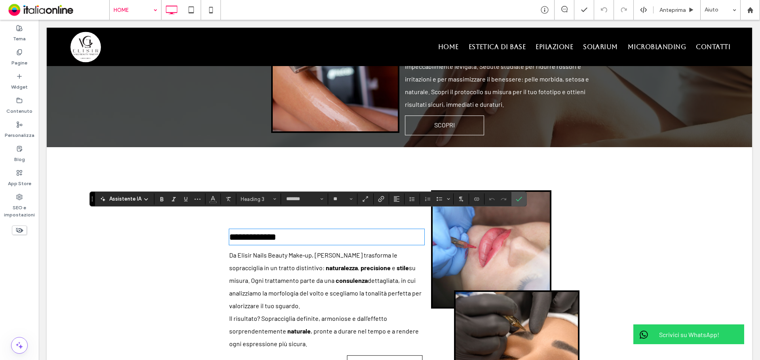
click at [332, 230] on h3 "**********" at bounding box center [326, 237] width 195 height 14
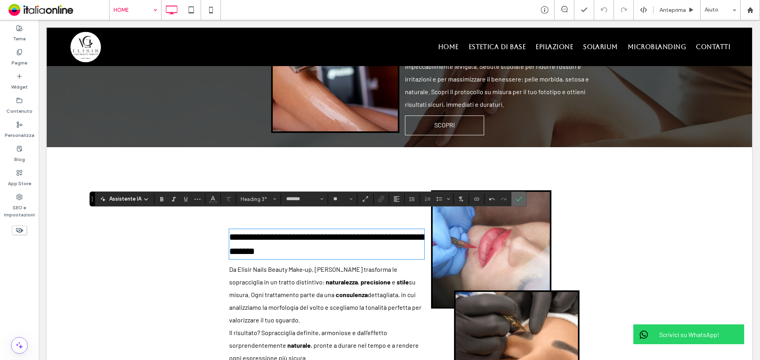
click at [507, 198] on icon "Conferma" at bounding box center [519, 199] width 6 height 6
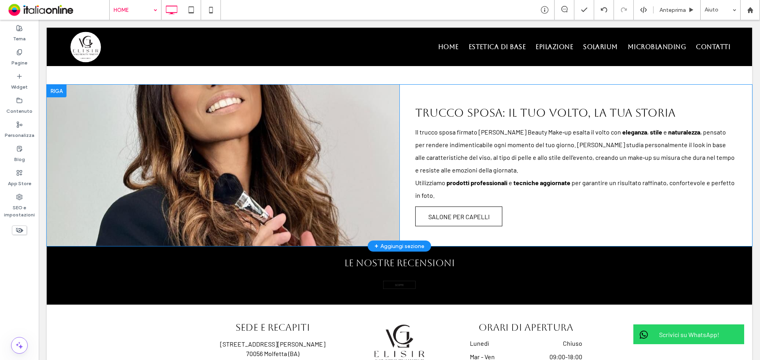
scroll to position [1523, 0]
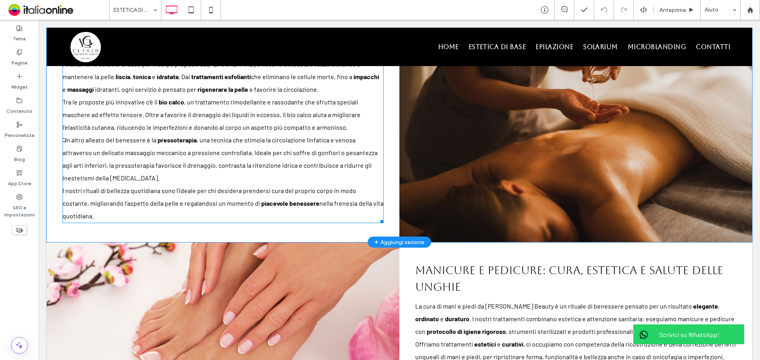
scroll to position [317, 0]
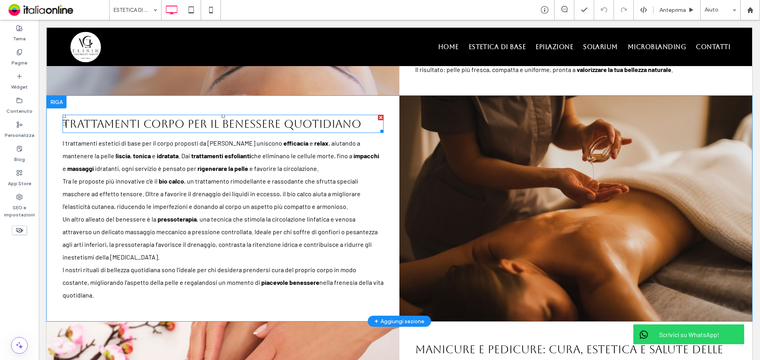
click at [173, 119] on span "trattamenti corpo per il benessere quotidiano" at bounding box center [212, 124] width 299 height 13
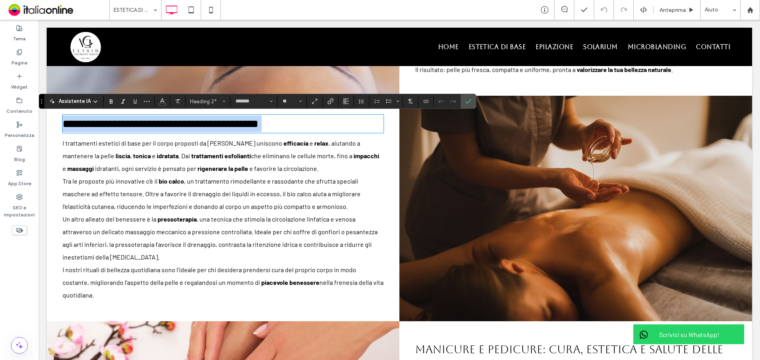
click at [196, 122] on span "**********" at bounding box center [161, 123] width 196 height 11
drag, startPoint x: 231, startPoint y: 124, endPoint x: 415, endPoint y: 124, distance: 183.8
click at [415, 124] on div "**********" at bounding box center [400, 209] width 706 height 226
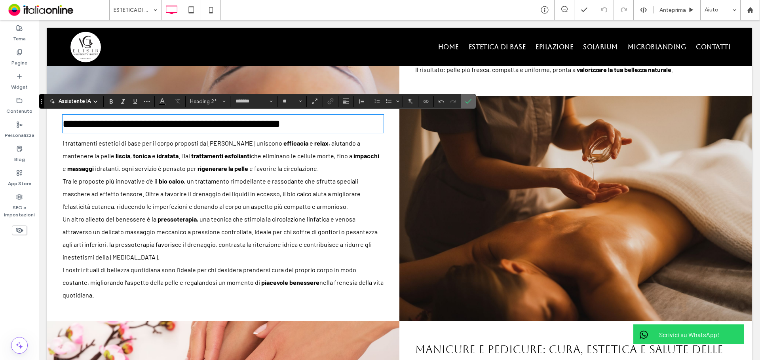
click at [469, 99] on icon "Conferma" at bounding box center [468, 101] width 6 height 6
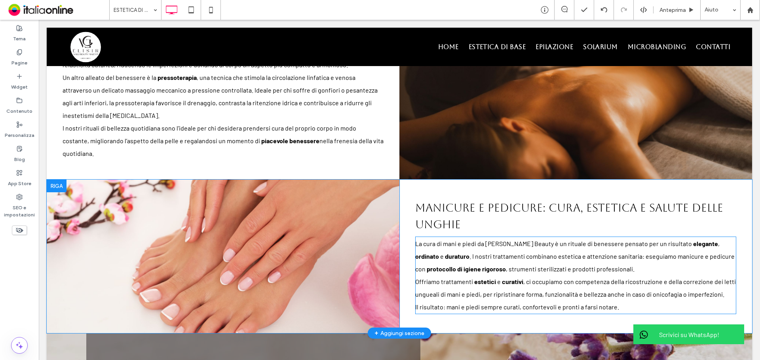
scroll to position [356, 0]
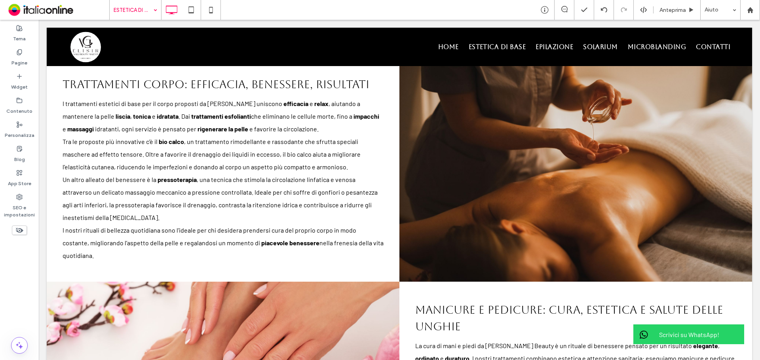
drag, startPoint x: 128, startPoint y: 15, endPoint x: 128, endPoint y: 19, distance: 4.4
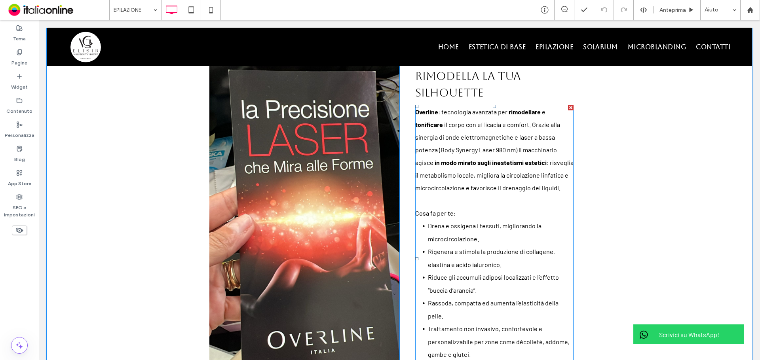
scroll to position [554, 0]
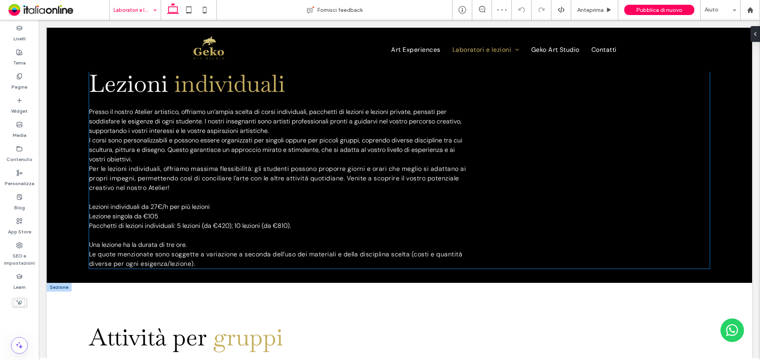
scroll to position [119, 0]
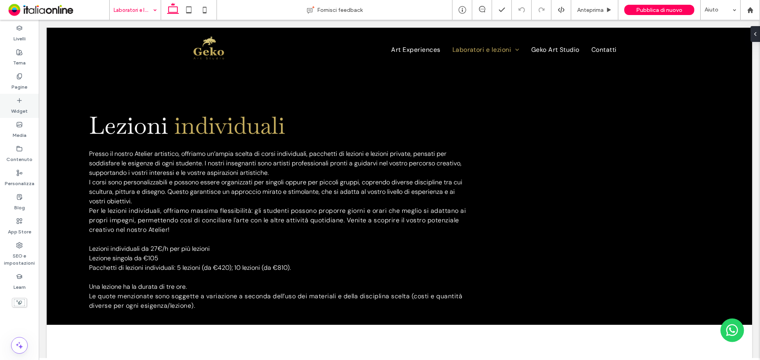
click at [23, 102] on div "Widget" at bounding box center [19, 106] width 39 height 24
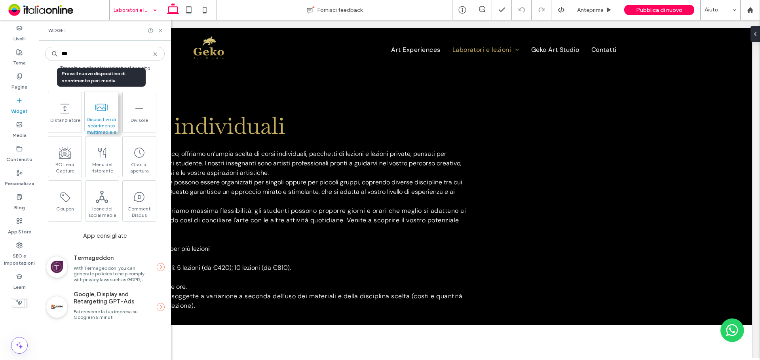
type input "***"
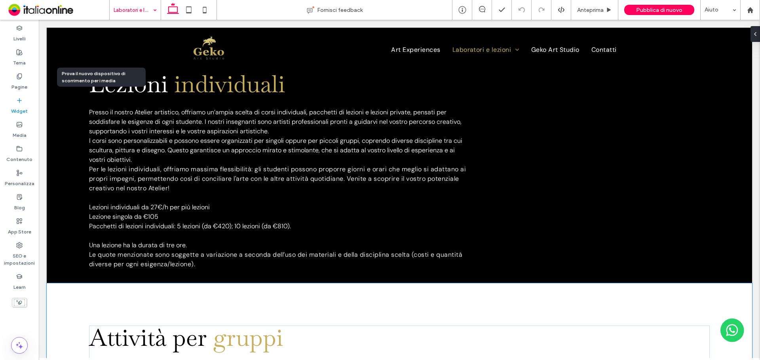
scroll to position [162, 0]
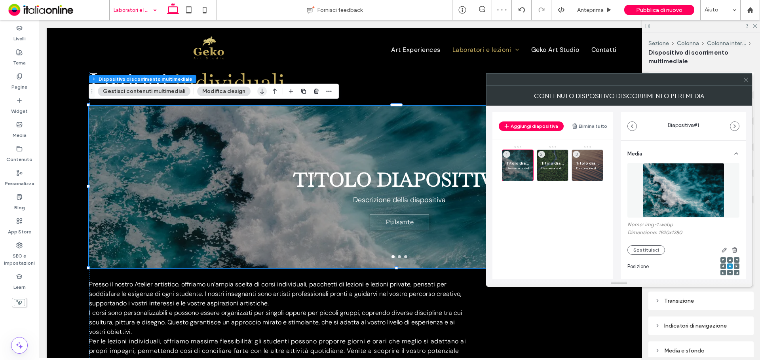
click at [259, 90] on icon "button" at bounding box center [262, 91] width 10 height 14
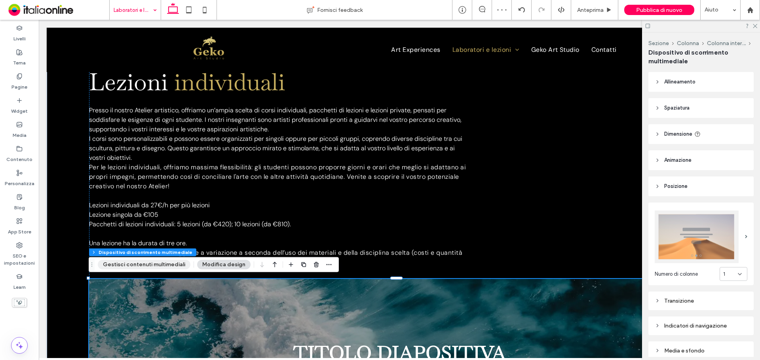
click at [136, 265] on button "Gestisci contenuti multimediali" at bounding box center [144, 265] width 93 height 10
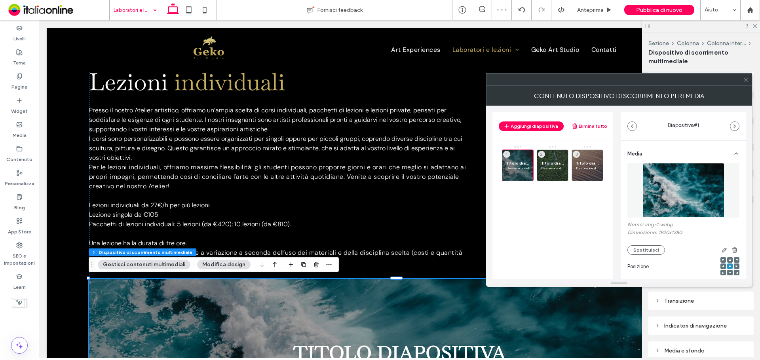
click at [587, 124] on button "Elimina tutto" at bounding box center [590, 127] width 36 height 10
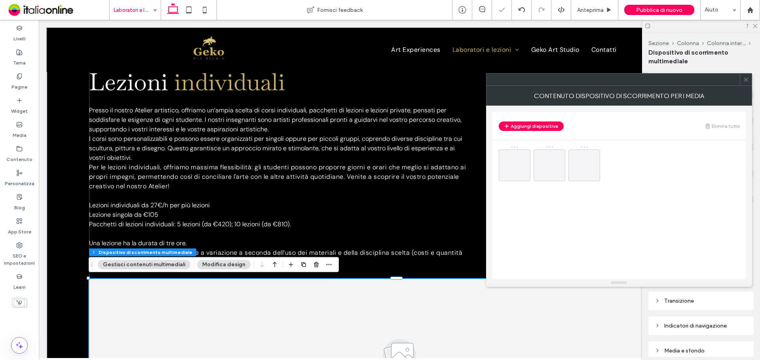
click at [230, 264] on button "Modifica design" at bounding box center [223, 265] width 53 height 10
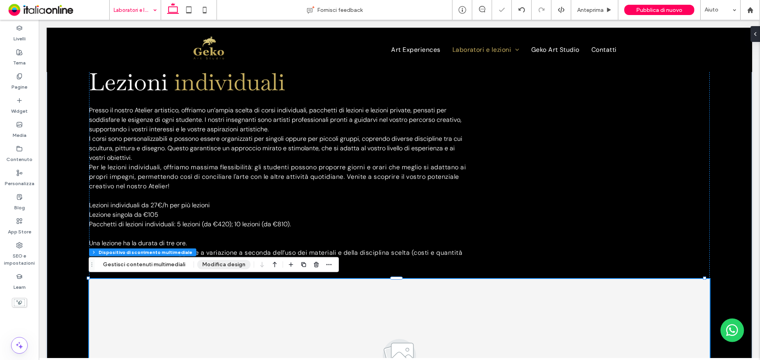
click at [235, 267] on button "Modifica design" at bounding box center [223, 265] width 53 height 10
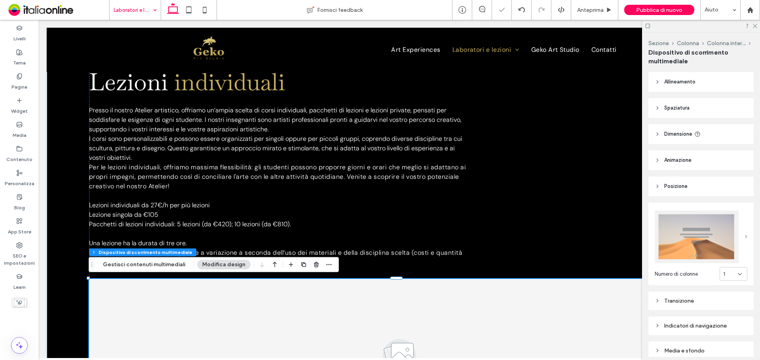
click at [745, 235] on span at bounding box center [746, 237] width 2 height 4
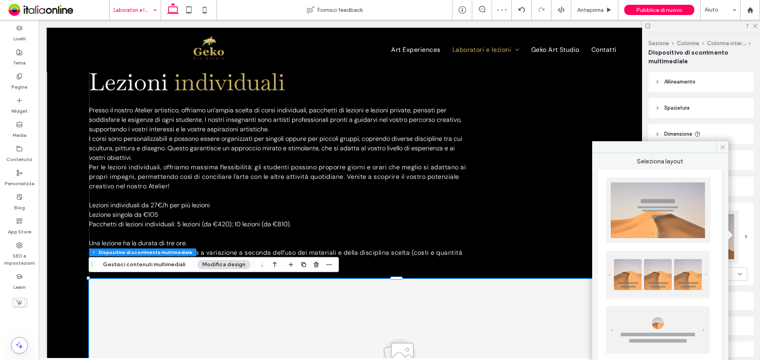
click at [684, 268] on img at bounding box center [658, 275] width 104 height 48
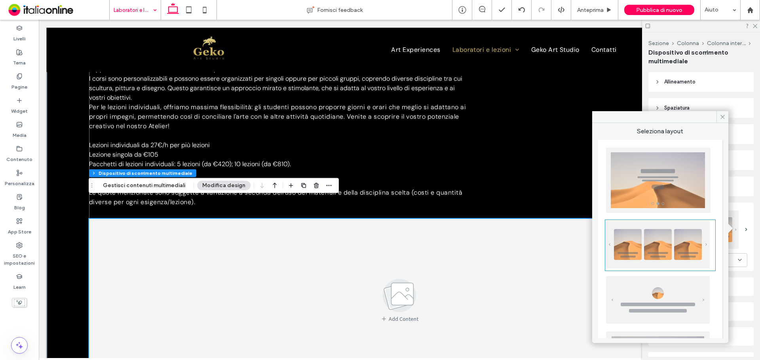
scroll to position [242, 0]
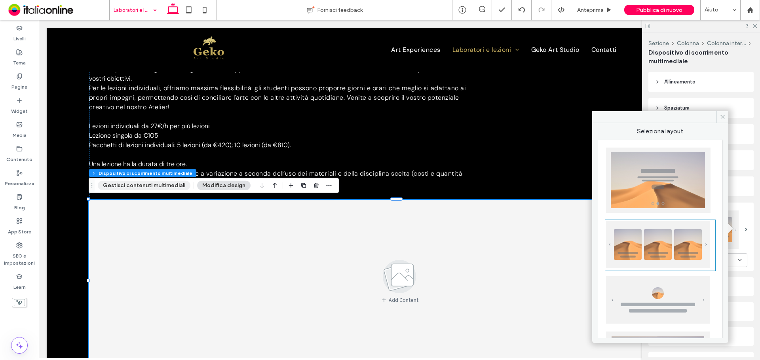
click at [169, 189] on button "Gestisci contenuti multimediali" at bounding box center [144, 186] width 93 height 10
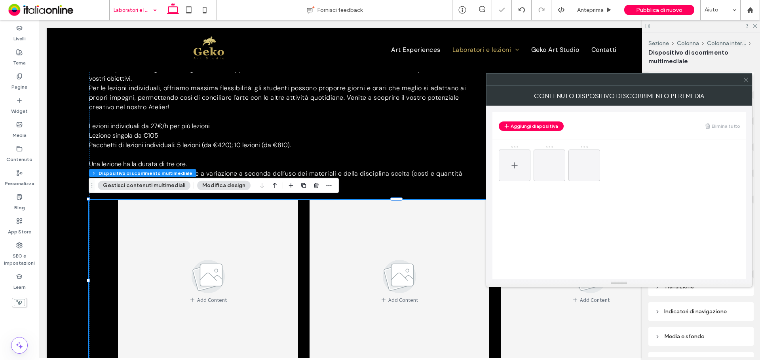
click at [517, 164] on icon at bounding box center [515, 166] width 10 height 10
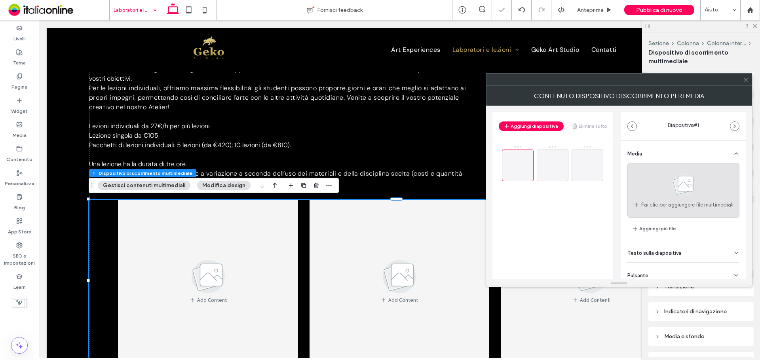
click at [689, 196] on icon at bounding box center [684, 185] width 40 height 26
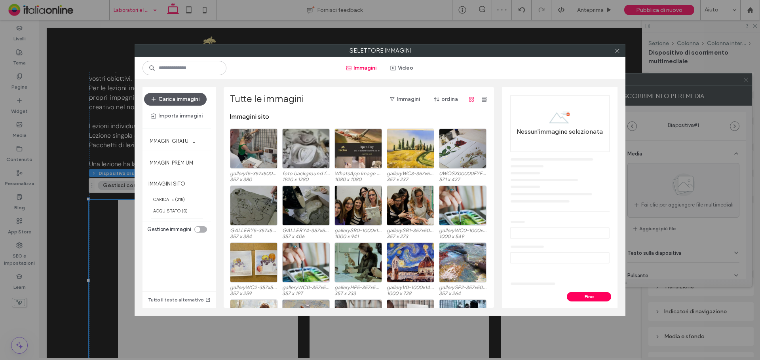
click at [180, 99] on button "Carica immagini" at bounding box center [175, 99] width 63 height 13
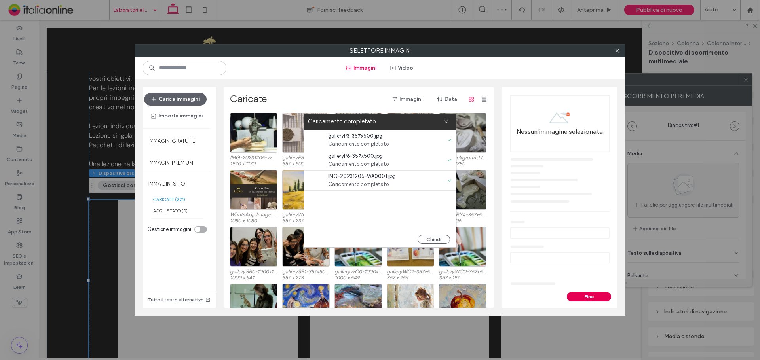
click at [592, 298] on button "Fine" at bounding box center [589, 297] width 44 height 10
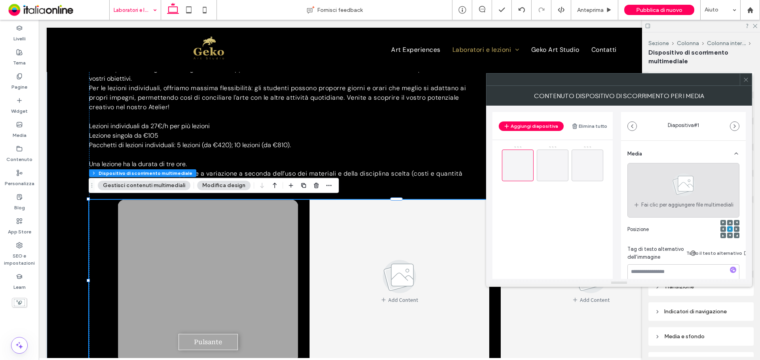
click at [711, 209] on div "Fai clic per aggiungere file multimediali" at bounding box center [684, 190] width 112 height 55
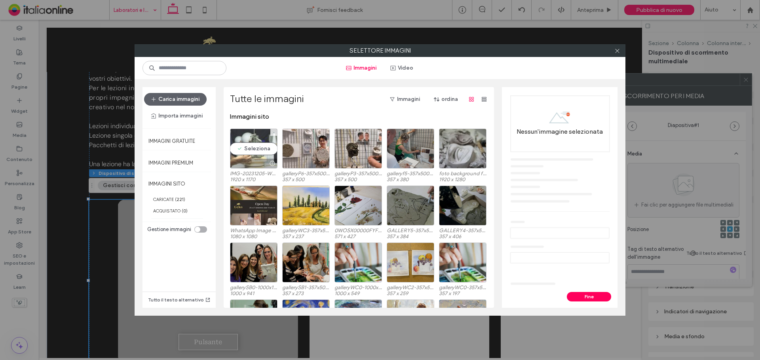
click at [267, 147] on div "Seleziona" at bounding box center [254, 149] width 48 height 40
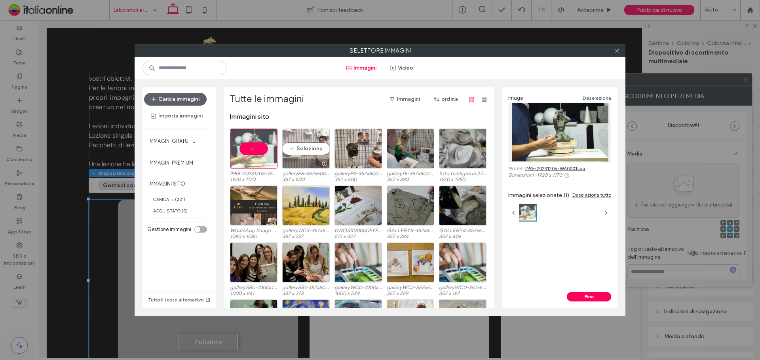
click at [305, 149] on div "Seleziona" at bounding box center [306, 149] width 48 height 40
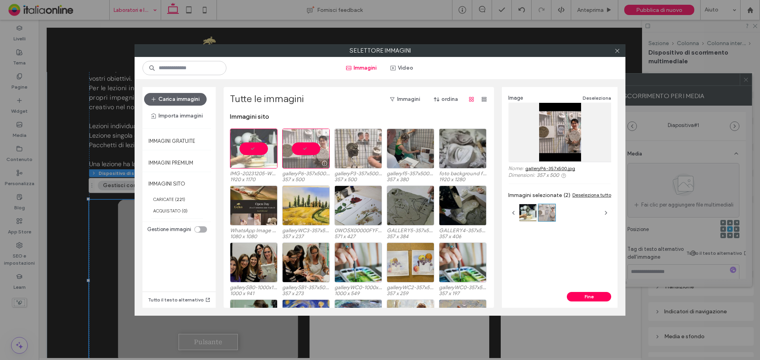
click at [345, 149] on div at bounding box center [359, 149] width 48 height 40
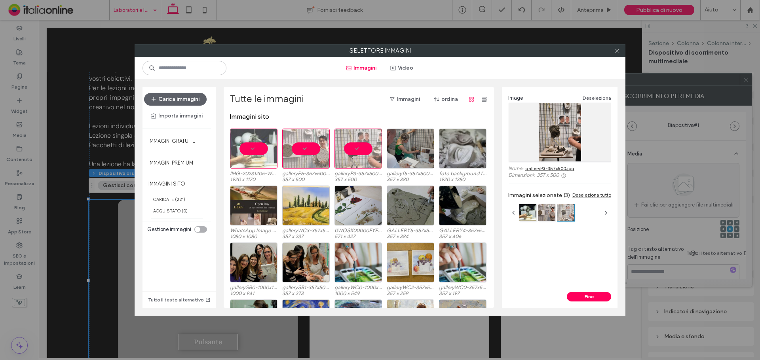
click at [596, 303] on div "Fine" at bounding box center [560, 300] width 116 height 16
click at [596, 299] on button "Fine" at bounding box center [589, 297] width 44 height 10
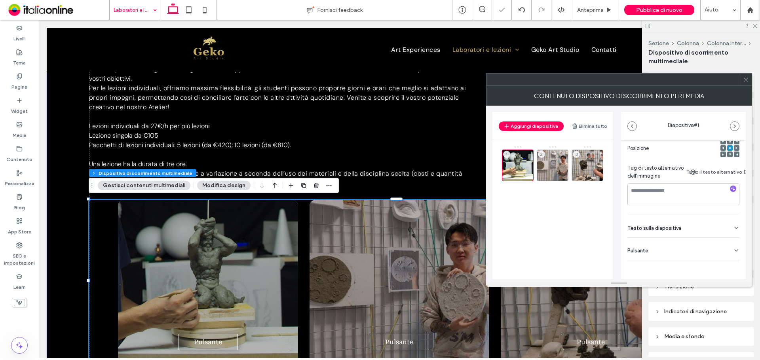
click at [728, 246] on div "Pulsante" at bounding box center [684, 249] width 112 height 22
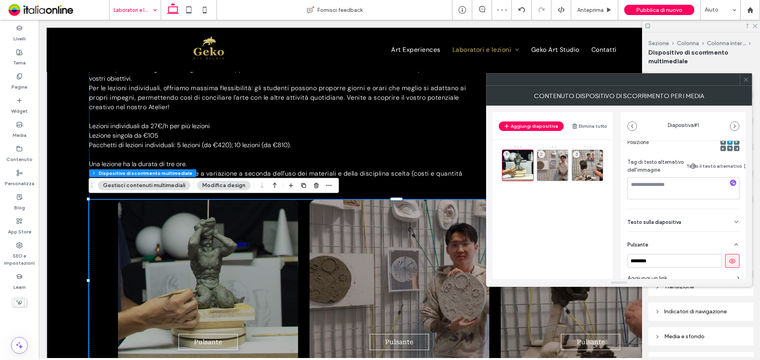
scroll to position [124, 0]
click at [730, 264] on icon at bounding box center [732, 261] width 7 height 7
click at [557, 159] on div "2" at bounding box center [553, 166] width 32 height 32
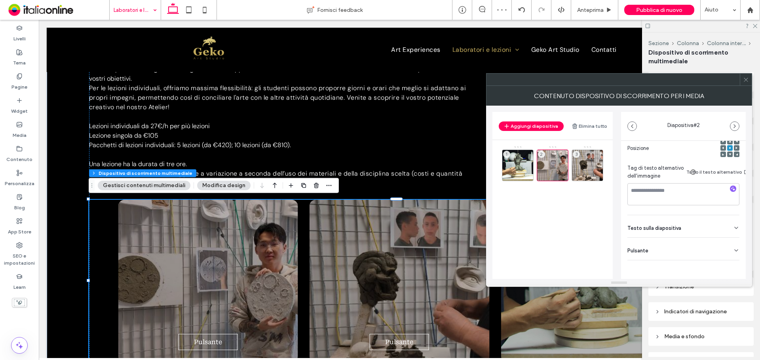
click at [724, 238] on div "Pulsante" at bounding box center [684, 249] width 112 height 22
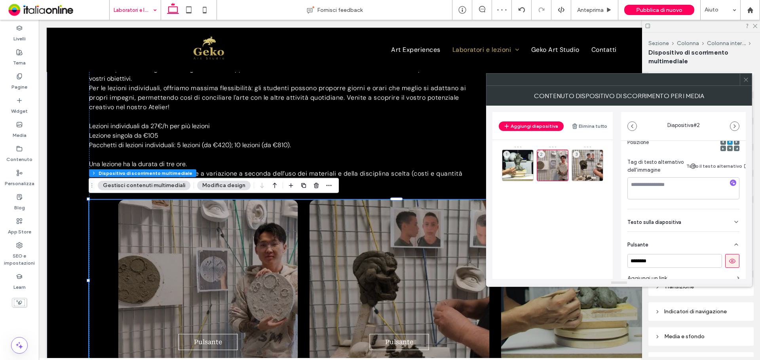
click at [729, 258] on icon at bounding box center [732, 261] width 7 height 7
drag, startPoint x: 587, startPoint y: 150, endPoint x: 599, endPoint y: 152, distance: 12.0
click at [587, 150] on div "3" at bounding box center [588, 166] width 32 height 32
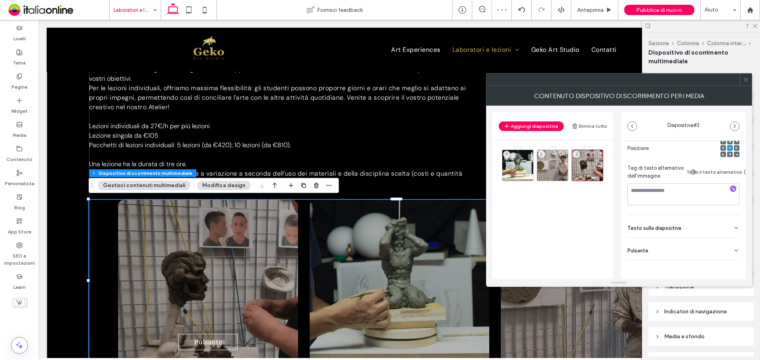
click at [728, 238] on div "Pulsante" at bounding box center [684, 249] width 112 height 22
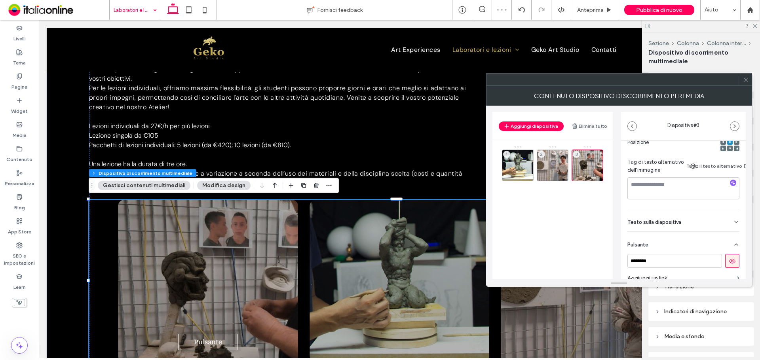
click at [730, 260] on icon at bounding box center [732, 261] width 7 height 7
click at [745, 81] on use at bounding box center [746, 80] width 4 height 4
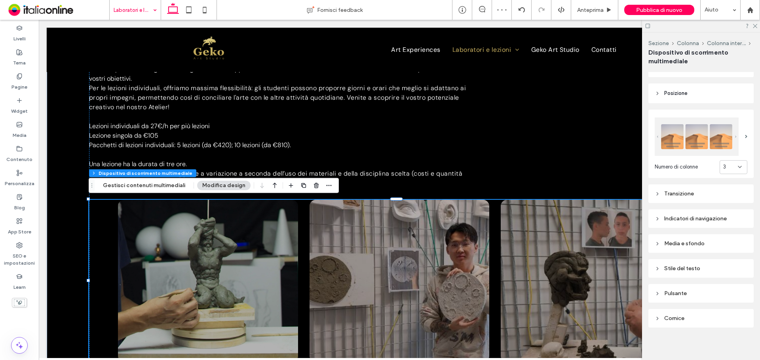
scroll to position [93, 0]
click at [707, 241] on div "Media e sfondo" at bounding box center [701, 243] width 93 height 7
click at [739, 305] on div "rgba(0, 0, 0, 0.3)" at bounding box center [742, 306] width 7 height 7
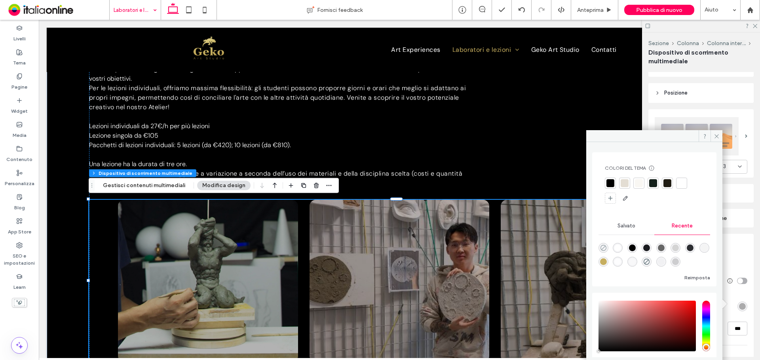
click at [602, 247] on use "rgba(0, 0, 0, 0)" at bounding box center [604, 248] width 6 height 6
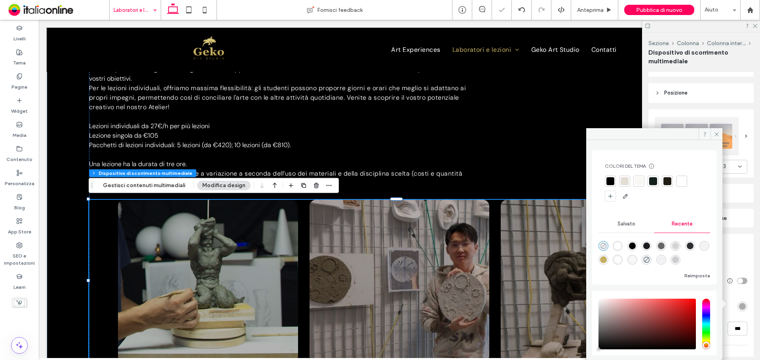
type input "*"
type input "**"
type input "*"
type input "**"
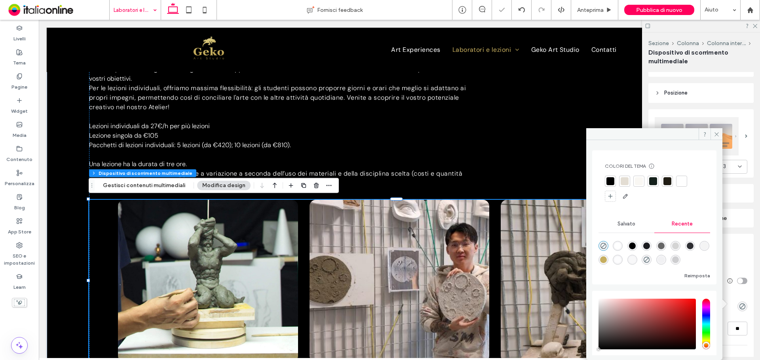
click at [733, 244] on div "Media e sfondo" at bounding box center [701, 243] width 93 height 7
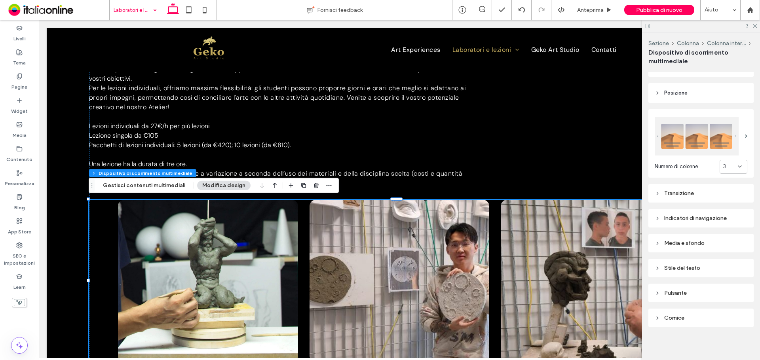
click at [705, 241] on div "Media e sfondo" at bounding box center [701, 243] width 93 height 7
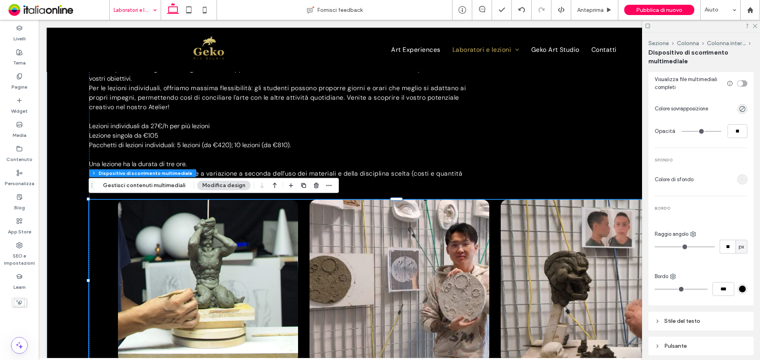
scroll to position [291, 0]
type input "**"
type input "*"
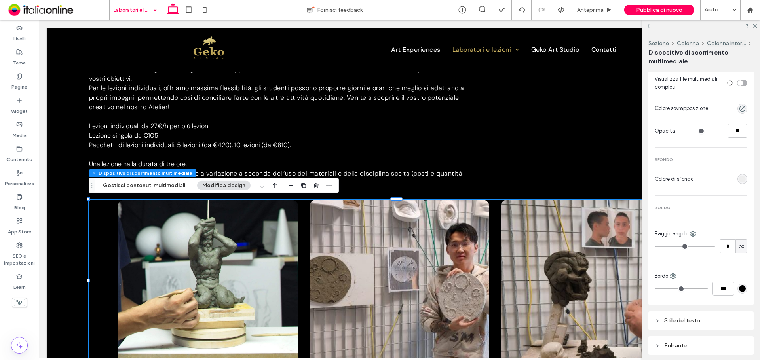
type input "*"
drag, startPoint x: 666, startPoint y: 244, endPoint x: 637, endPoint y: 248, distance: 28.8
type input "*"
click at [655, 247] on input "range" at bounding box center [685, 246] width 60 height 1
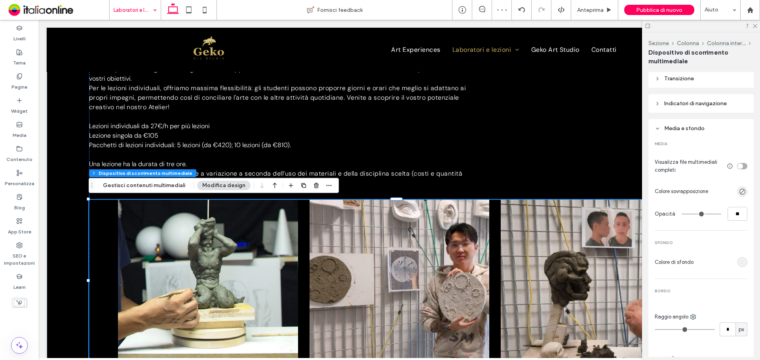
scroll to position [186, 0]
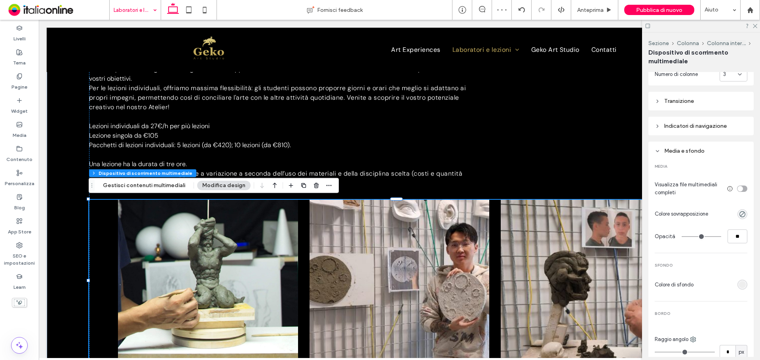
click at [719, 125] on div "Indicatori di navigazione" at bounding box center [701, 126] width 93 height 7
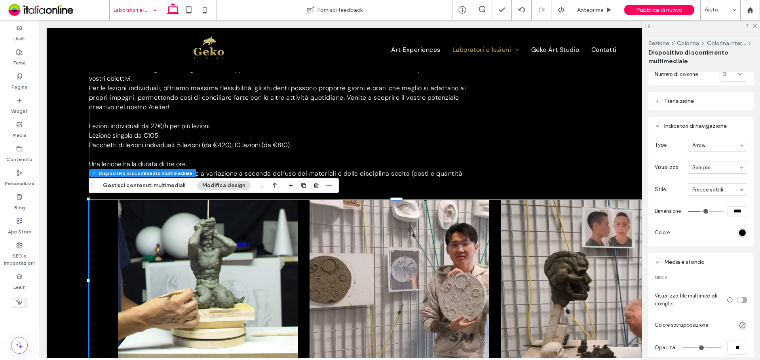
click at [730, 207] on input "****" at bounding box center [738, 211] width 20 height 10
type input "****"
type input "**"
click at [739, 233] on div "rgb(0, 0, 0)" at bounding box center [742, 233] width 7 height 7
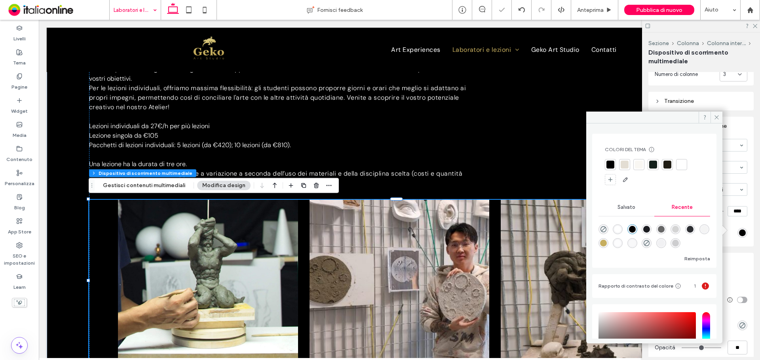
click at [607, 244] on div "rgba(198, 174, 95, 1)" at bounding box center [603, 243] width 7 height 7
type input "*******"
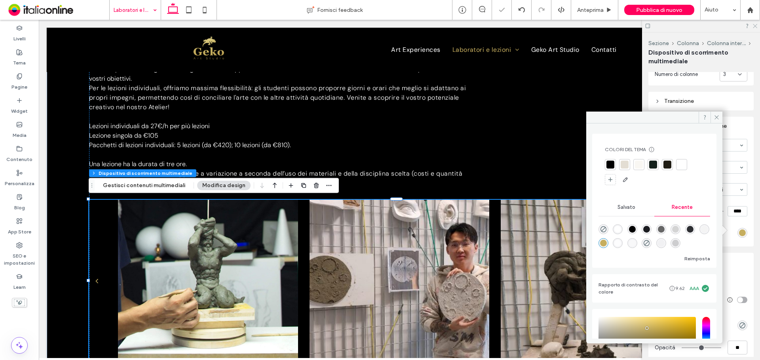
click at [757, 26] on icon at bounding box center [754, 25] width 5 height 5
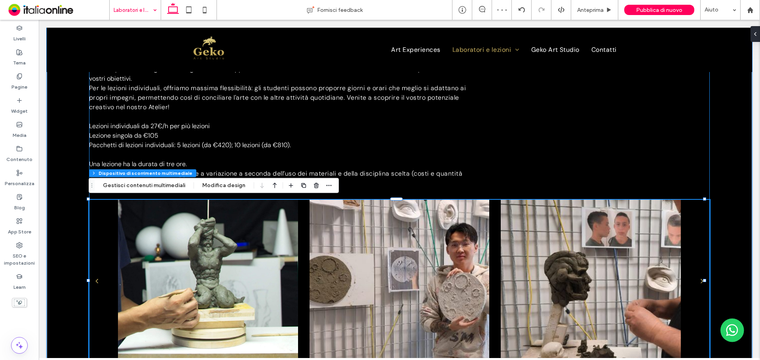
click at [646, 137] on div "Lezioni individuali Presso il nostro Atelier artistico, offriamo un’ampia scelt…" at bounding box center [399, 176] width 621 height 371
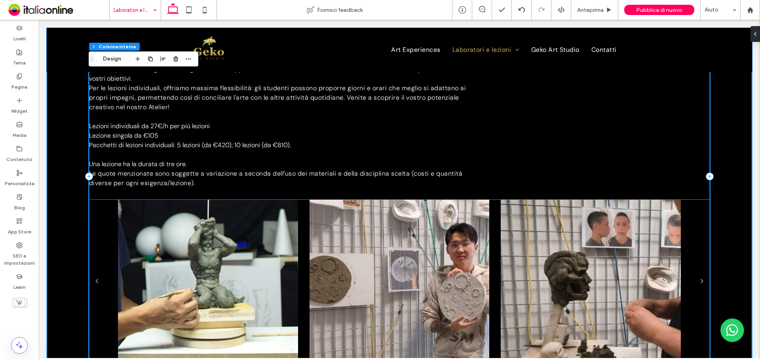
scroll to position [281, 0]
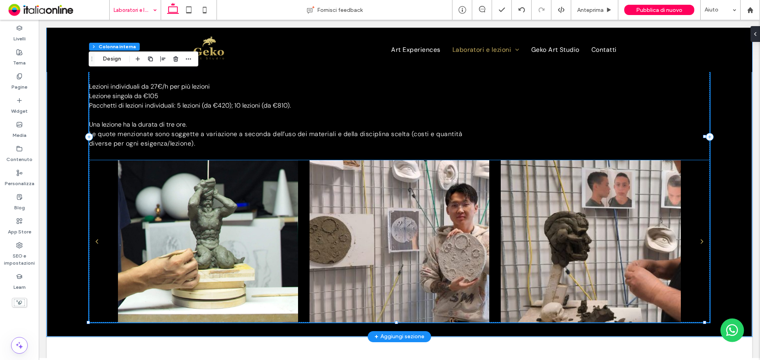
click at [556, 231] on div at bounding box center [591, 241] width 180 height 162
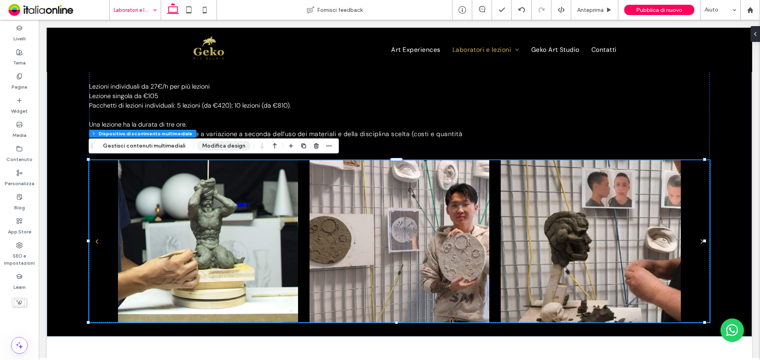
click at [212, 148] on button "Modifica design" at bounding box center [223, 146] width 53 height 10
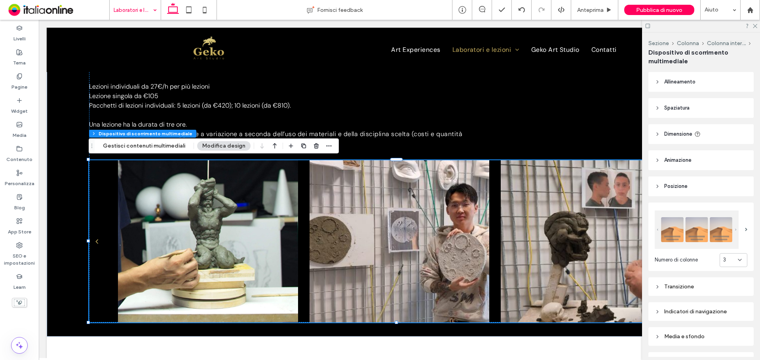
click at [708, 290] on div "Transizione" at bounding box center [701, 287] width 93 height 11
drag, startPoint x: 744, startPoint y: 340, endPoint x: 733, endPoint y: 343, distance: 11.0
click at [737, 342] on input "*" at bounding box center [741, 344] width 20 height 10
type input "*"
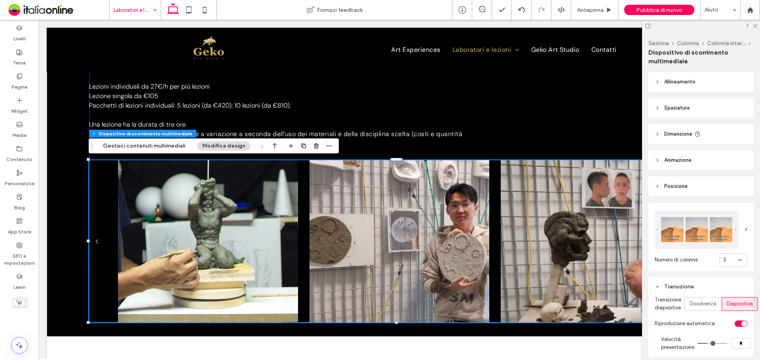
click at [712, 328] on section "Riproduzione automatica" at bounding box center [701, 324] width 93 height 16
click at [754, 26] on icon at bounding box center [754, 25] width 5 height 5
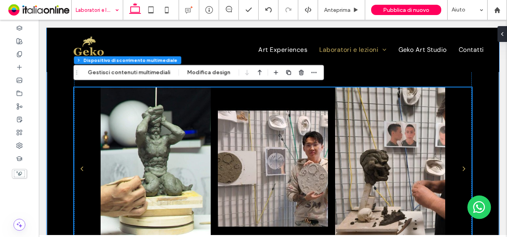
scroll to position [297, 0]
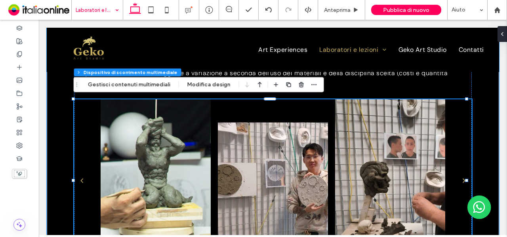
click at [297, 153] on div at bounding box center [273, 180] width 110 height 162
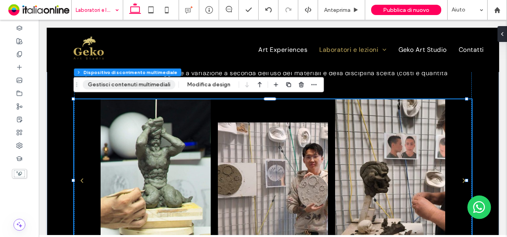
click at [152, 85] on button "Gestisci contenuti multimediali" at bounding box center [129, 85] width 93 height 10
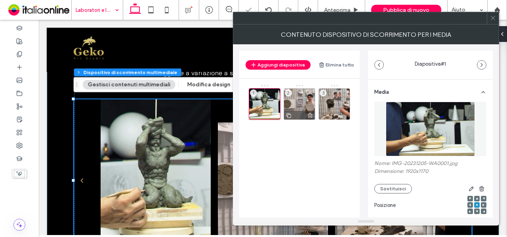
click at [308, 105] on div "2" at bounding box center [300, 104] width 32 height 32
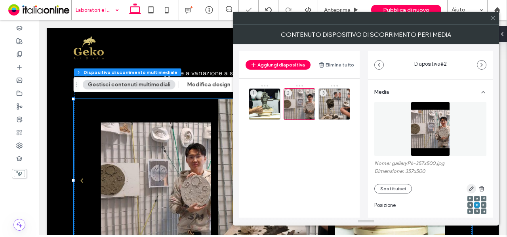
click at [469, 189] on use "button" at bounding box center [471, 189] width 5 height 5
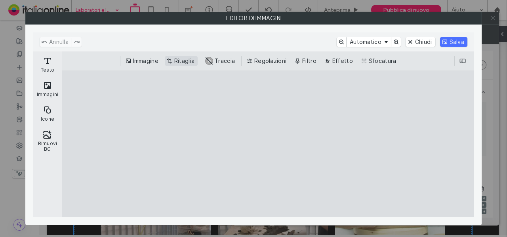
click at [179, 59] on button "Ritaglia" at bounding box center [181, 61] width 33 height 10
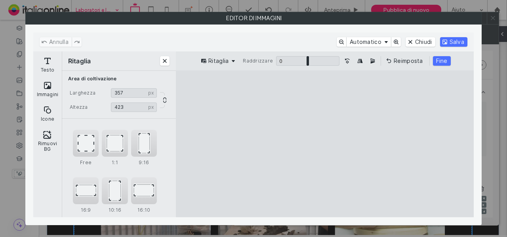
drag, startPoint x: 366, startPoint y: 84, endPoint x: 375, endPoint y: 103, distance: 20.4
click at [325, 144] on cesdk-canvas "Editor / piattaforma / website builder canvas" at bounding box center [325, 144] width 0 height 0
type input "***"
drag, startPoint x: 375, startPoint y: 213, endPoint x: 394, endPoint y: 185, distance: 33.8
click at [325, 144] on cesdk-canvas "Editor / piattaforma / website builder canvas" at bounding box center [325, 144] width 0 height 0
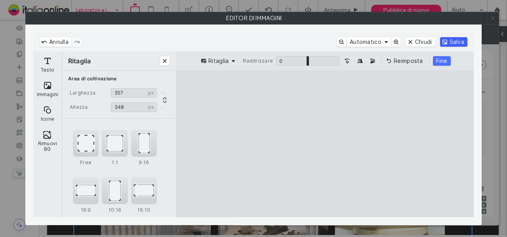
click at [450, 42] on button "Salva" at bounding box center [453, 42] width 27 height 10
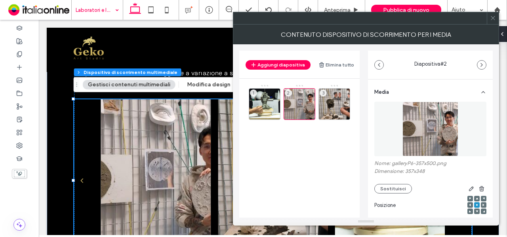
click at [493, 18] on icon at bounding box center [493, 18] width 6 height 6
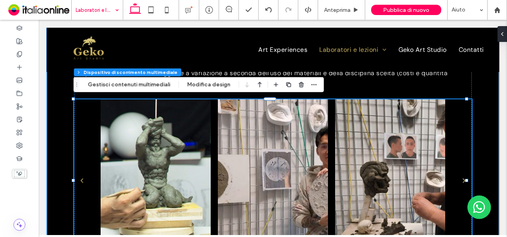
click at [242, 155] on div at bounding box center [273, 180] width 110 height 162
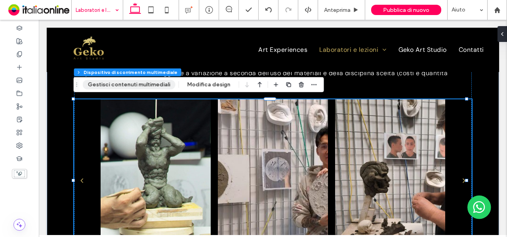
click at [134, 89] on button "Gestisci contenuti multimediali" at bounding box center [129, 85] width 93 height 10
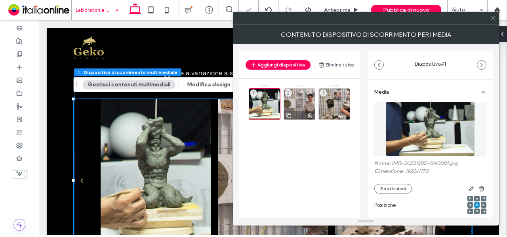
click at [303, 113] on div at bounding box center [299, 115] width 31 height 9
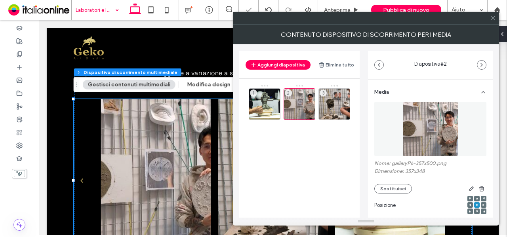
click at [482, 206] on icon at bounding box center [483, 205] width 2 height 2
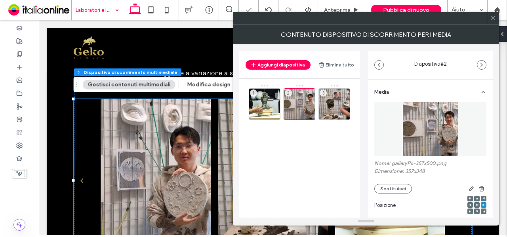
click at [493, 19] on icon at bounding box center [493, 18] width 6 height 6
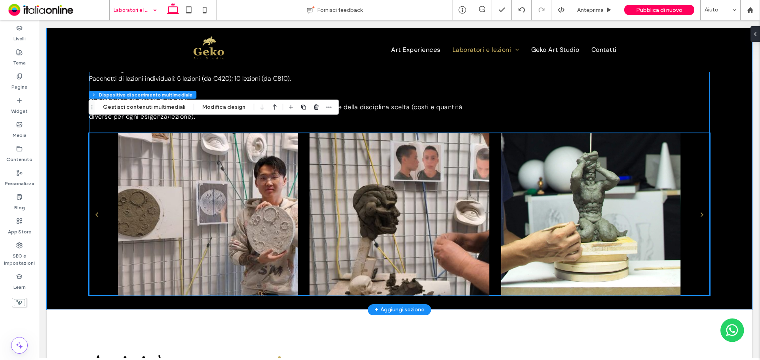
scroll to position [320, 0]
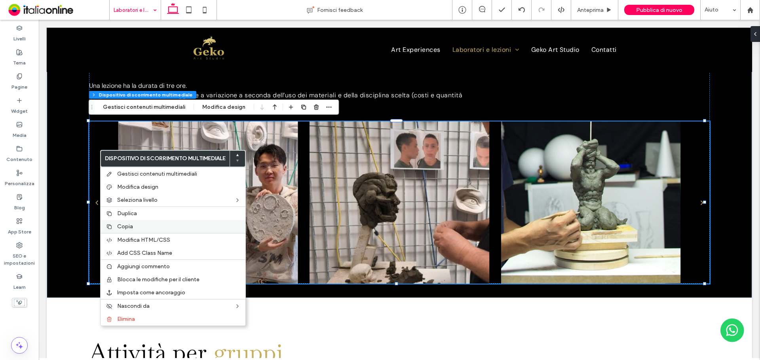
click at [124, 225] on span "Copia" at bounding box center [125, 226] width 16 height 7
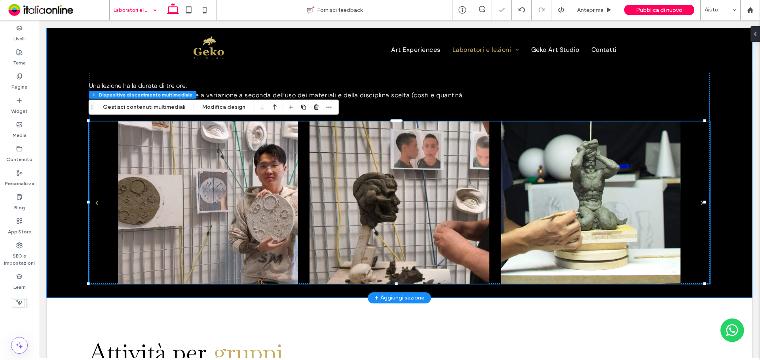
click at [66, 291] on div "Lezioni individuali Presso il nostro Atelier artistico, offriamo un’ampia scelt…" at bounding box center [400, 84] width 706 height 428
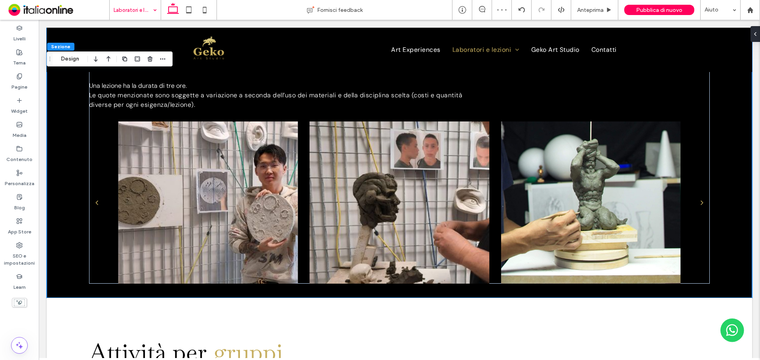
drag, startPoint x: 75, startPoint y: 56, endPoint x: 90, endPoint y: 59, distance: 14.6
click at [75, 56] on button "Design" at bounding box center [70, 59] width 29 height 10
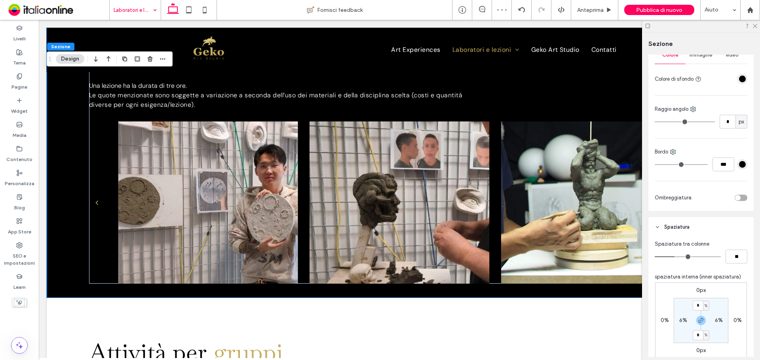
scroll to position [119, 0]
click at [718, 222] on header "Spaziatura" at bounding box center [701, 227] width 105 height 20
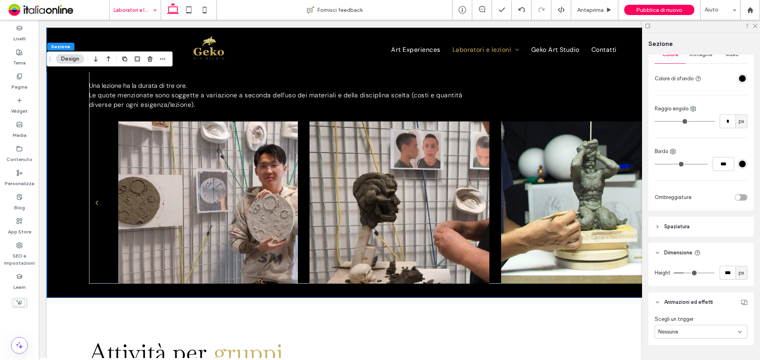
click at [718, 222] on header "Spaziatura" at bounding box center [701, 227] width 105 height 20
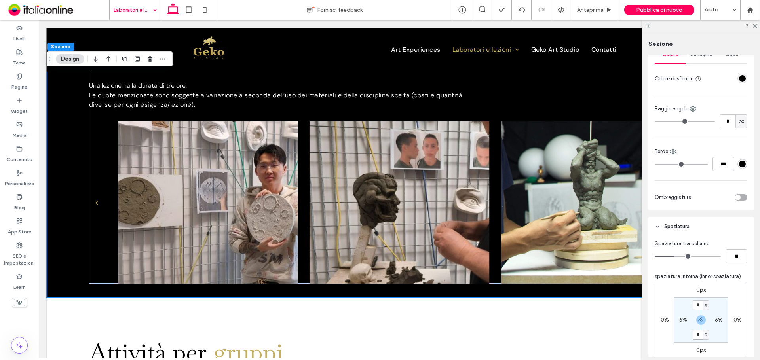
click at [697, 339] on input "*" at bounding box center [698, 335] width 10 height 10
type input "*"
click at [723, 331] on section "* % 6% * % 6%" at bounding box center [701, 320] width 55 height 45
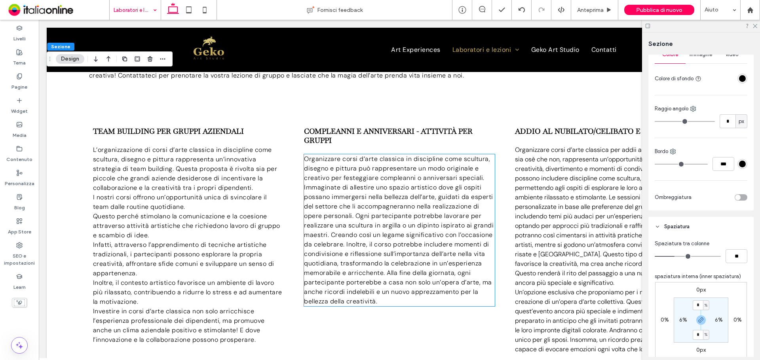
scroll to position [835, 0]
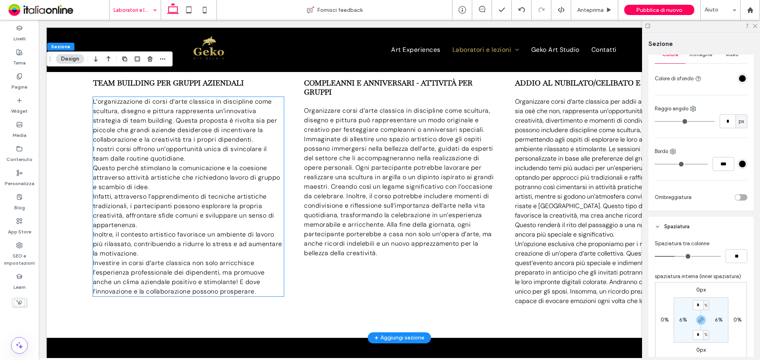
click at [211, 164] on span "Questo perché stimolano la comunicazione e la coesione attraverso attività arti…" at bounding box center [186, 177] width 187 height 27
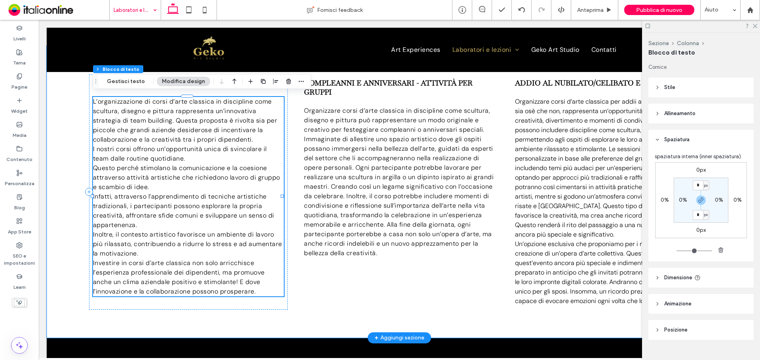
click at [211, 162] on div "L’organizzazione di corsi d’arte classica in discipline come scultura, disegno …" at bounding box center [188, 197] width 191 height 200
type input "*******"
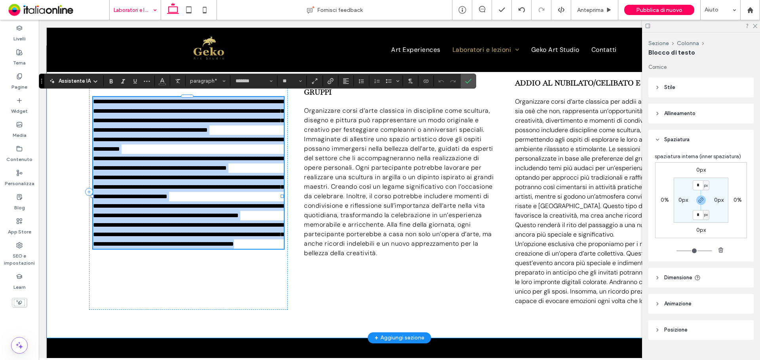
copy div "**********"
click at [225, 133] on span "**********" at bounding box center [188, 116] width 191 height 34
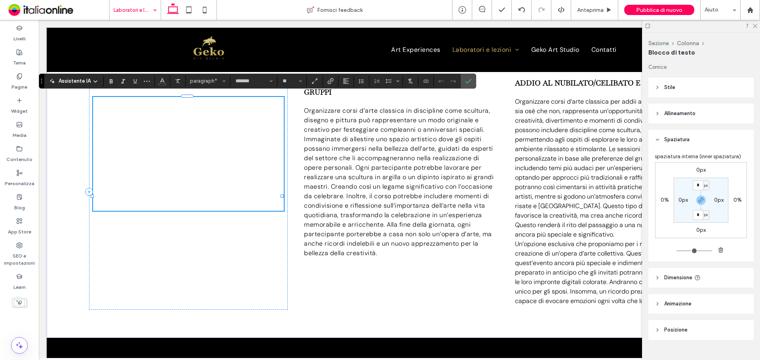
scroll to position [0, 0]
type input "**"
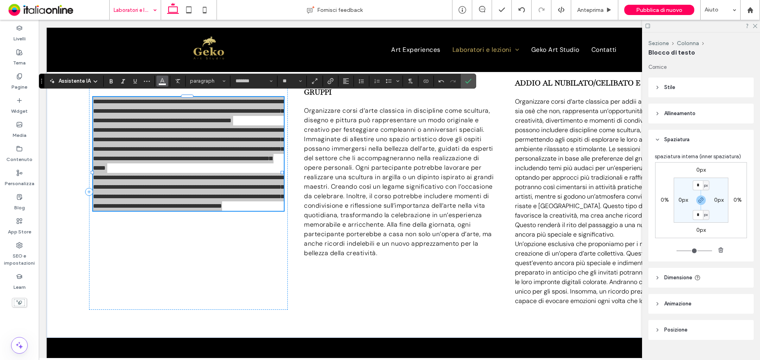
click at [164, 82] on icon "Colore" at bounding box center [162, 80] width 6 height 6
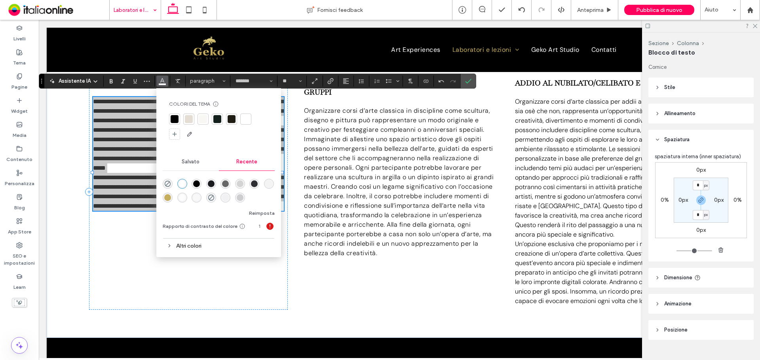
click at [198, 182] on div "rgba(0, 0, 0, 1)" at bounding box center [196, 184] width 7 height 7
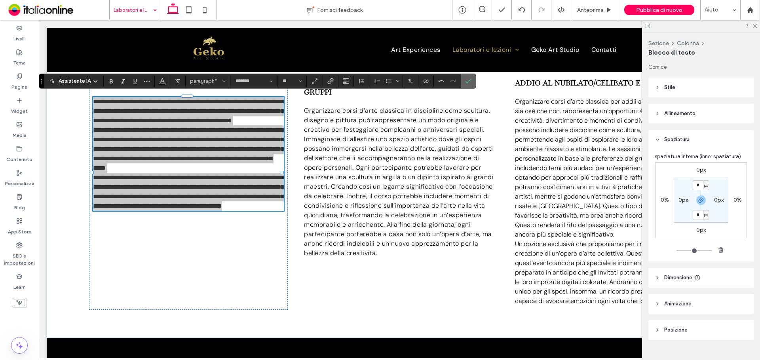
click at [468, 79] on icon "Conferma" at bounding box center [468, 81] width 6 height 6
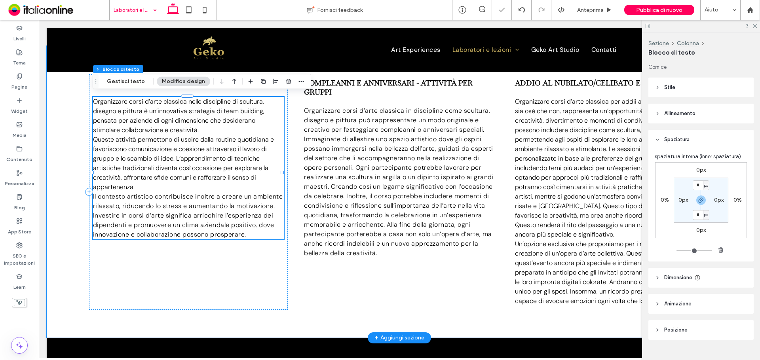
click at [173, 152] on span "Queste attività permettono di uscire dalla routine quotidiana e favoriscono com…" at bounding box center [183, 163] width 181 height 56
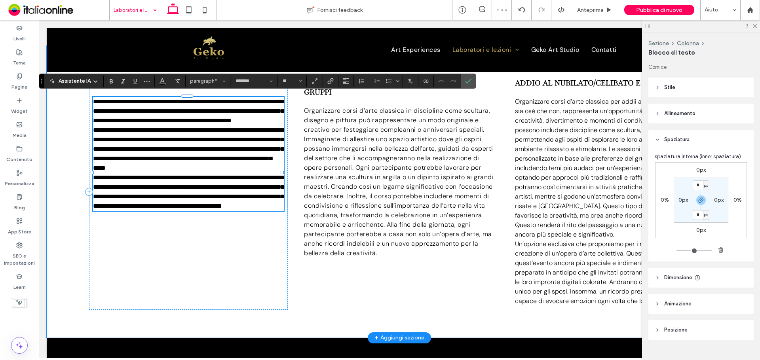
click at [210, 125] on p "**********" at bounding box center [188, 111] width 191 height 29
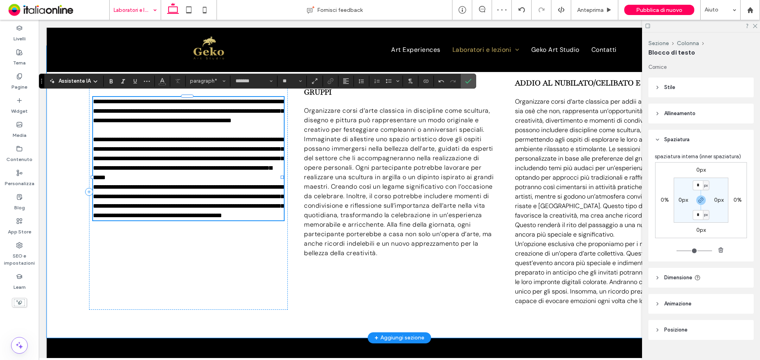
click at [151, 183] on p "**********" at bounding box center [188, 159] width 191 height 48
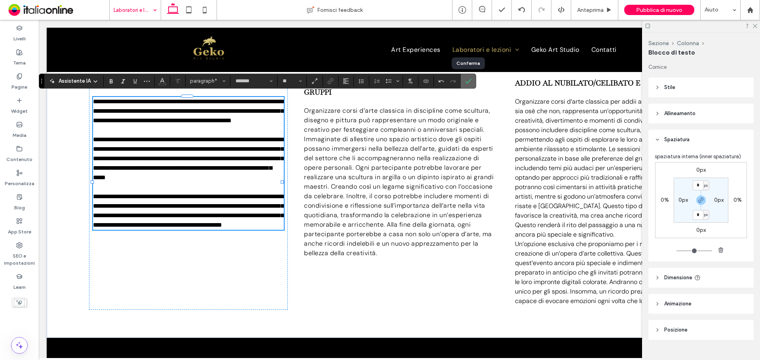
drag, startPoint x: 467, startPoint y: 80, endPoint x: 419, endPoint y: 69, distance: 49.7
click at [467, 80] on icon "Conferma" at bounding box center [468, 81] width 6 height 6
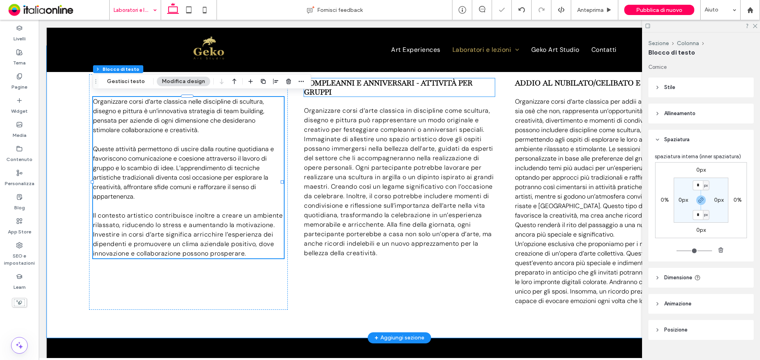
click at [392, 151] on span "Immaginate di allestire uno spazio artistico dove gli ospiti possano immergersi…" at bounding box center [399, 196] width 190 height 122
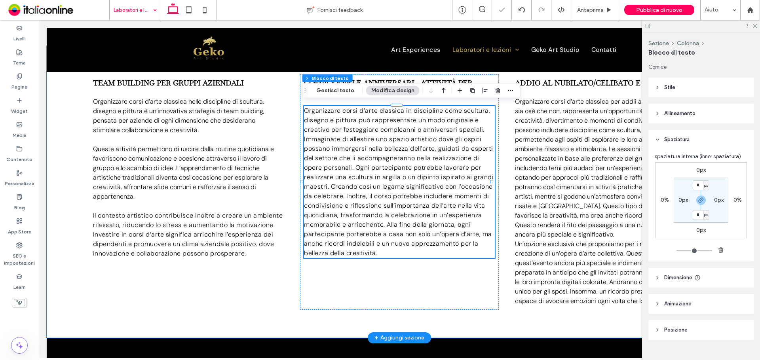
click at [392, 151] on span "Immaginate di allestire uno spazio artistico dove gli ospiti possano immergersi…" at bounding box center [399, 196] width 190 height 122
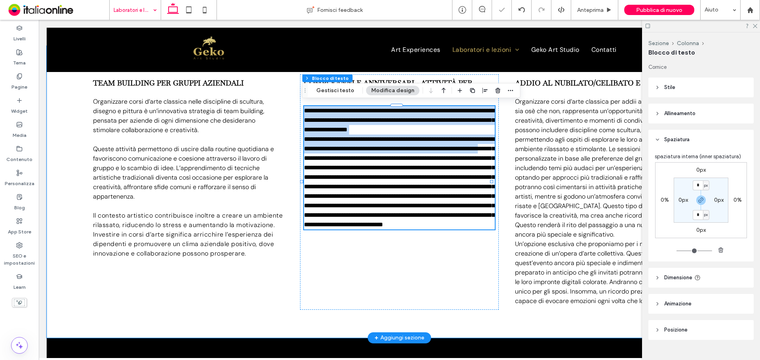
click at [392, 151] on span "**********" at bounding box center [399, 181] width 191 height 91
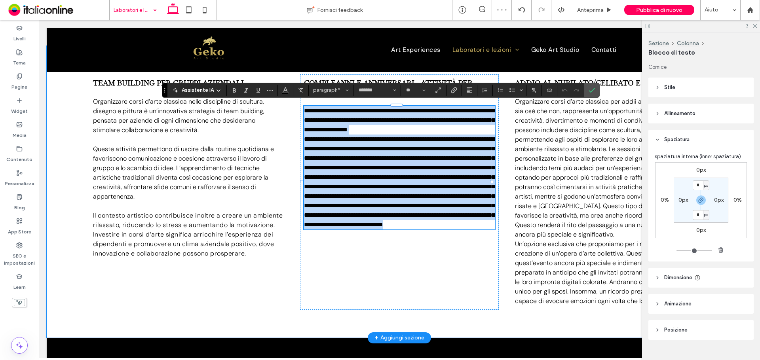
copy div "**********"
click at [337, 177] on span "**********" at bounding box center [399, 181] width 191 height 91
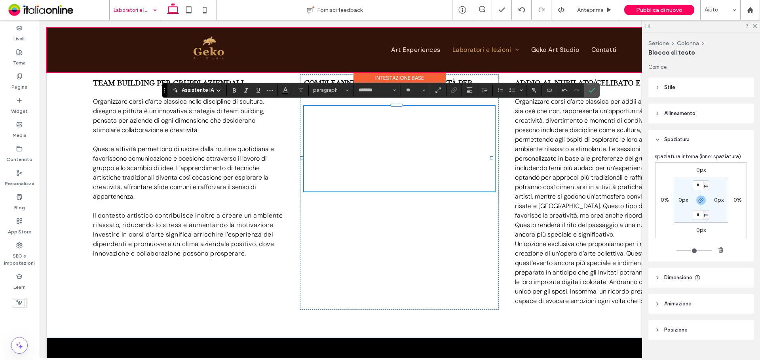
type input "**"
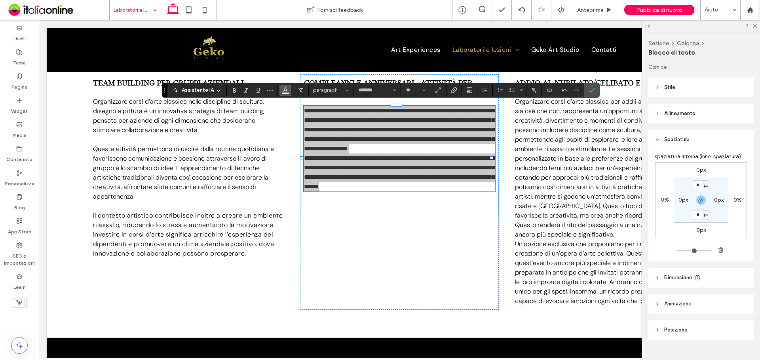
click at [289, 90] on button "Colore" at bounding box center [286, 90] width 12 height 11
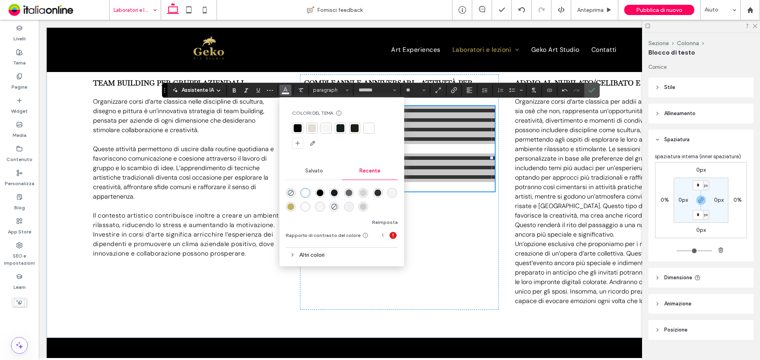
click at [320, 192] on div "rgba(0, 0, 0, 1)" at bounding box center [320, 193] width 7 height 7
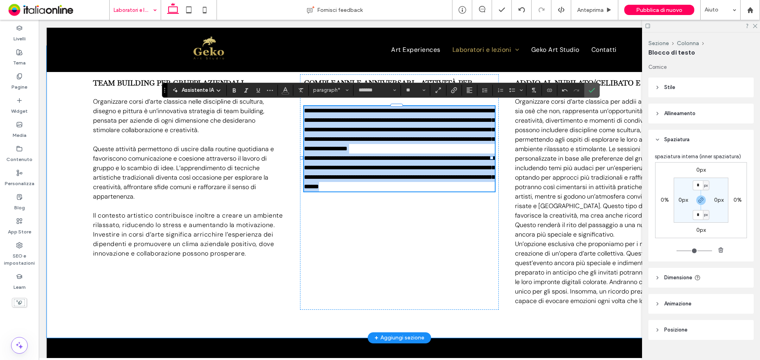
click at [410, 154] on p "**********" at bounding box center [399, 130] width 191 height 48
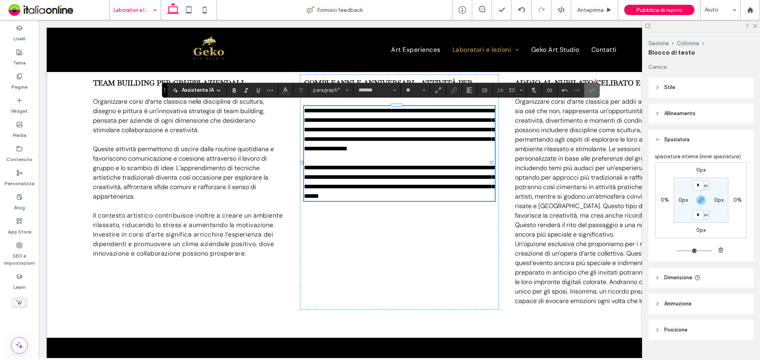
click at [593, 96] on span "Conferma" at bounding box center [592, 90] width 6 height 13
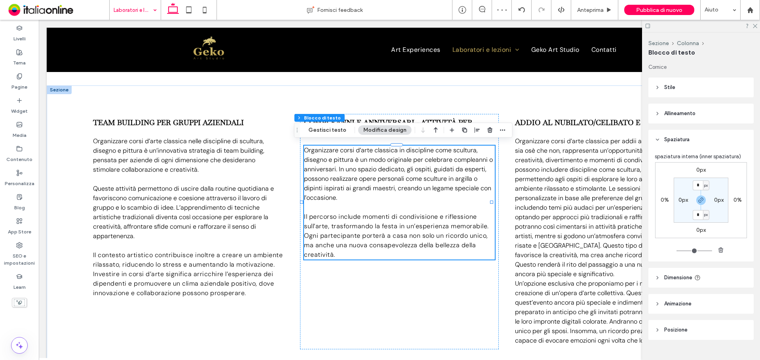
scroll to position [0, 118]
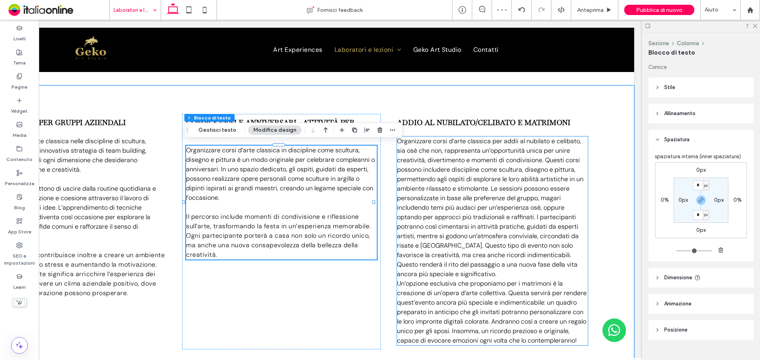
click at [477, 217] on span "Organizzare corsi d’arte classica per addii al nubilato e celibato, sia osè che…" at bounding box center [490, 207] width 187 height 141
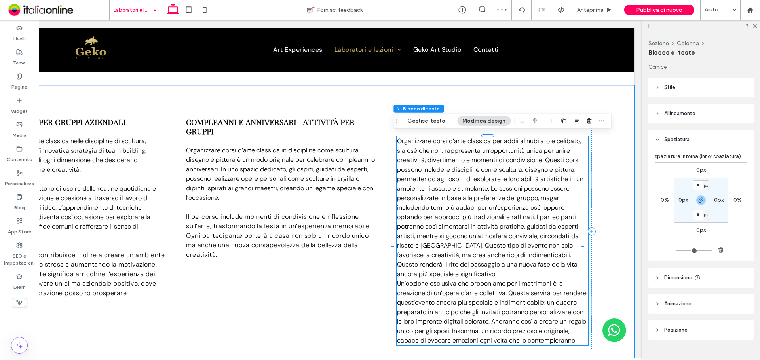
click at [477, 217] on span "Organizzare corsi d’arte classica per addii al nubilato e celibato, sia osè che…" at bounding box center [490, 207] width 187 height 141
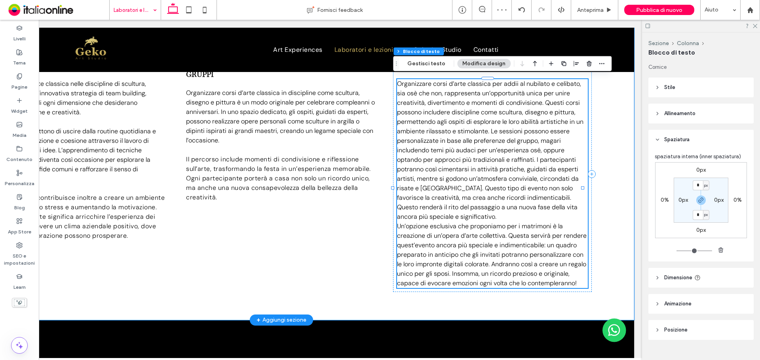
type input "*******"
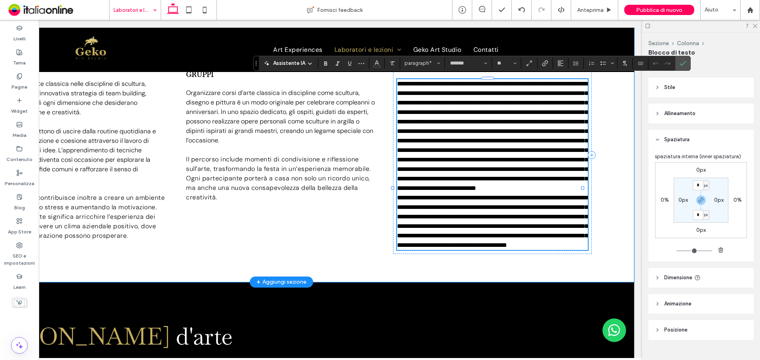
click at [449, 111] on span "**********" at bounding box center [492, 136] width 191 height 110
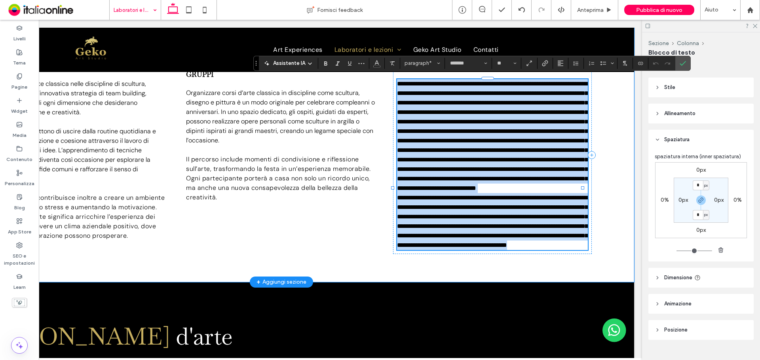
paste div
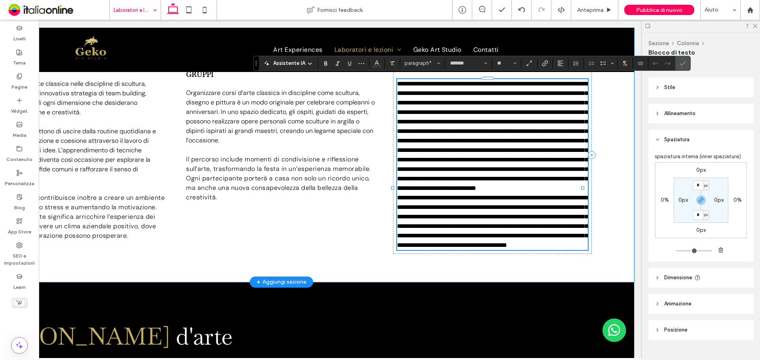
type input "**"
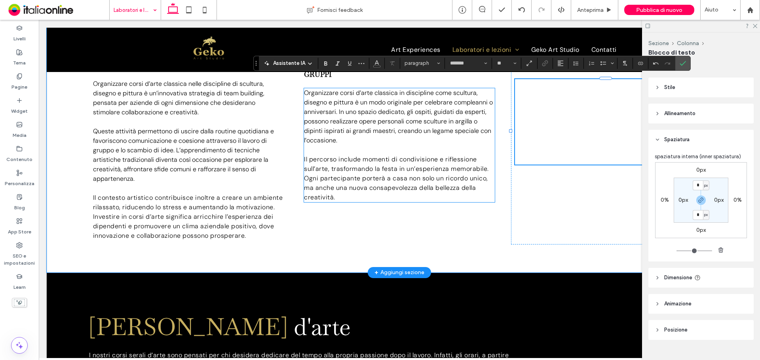
type input "**"
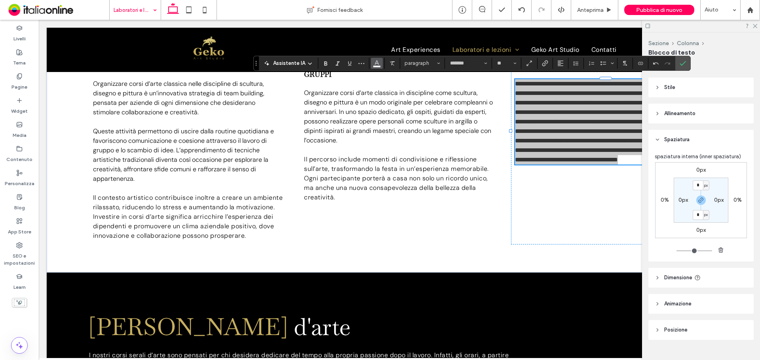
click at [372, 63] on button "Colore" at bounding box center [377, 63] width 12 height 11
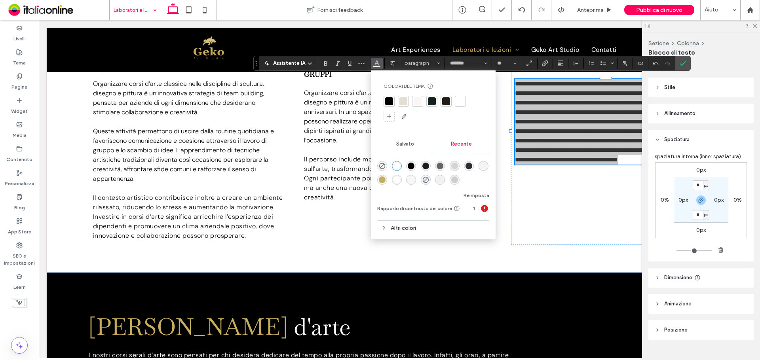
click at [412, 165] on div "rgba(0, 0, 0, 1)" at bounding box center [411, 166] width 7 height 7
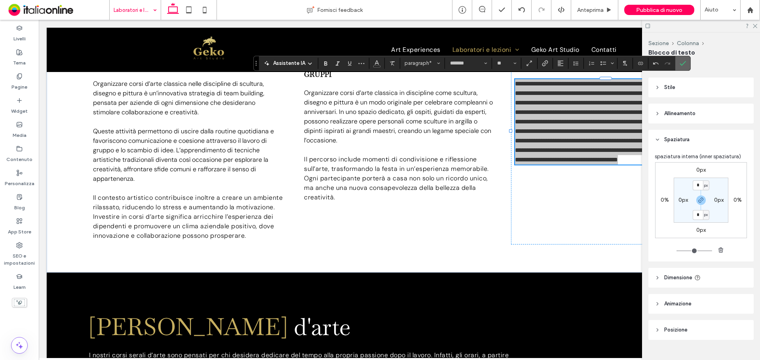
click at [686, 63] on label "Conferma" at bounding box center [683, 63] width 12 height 14
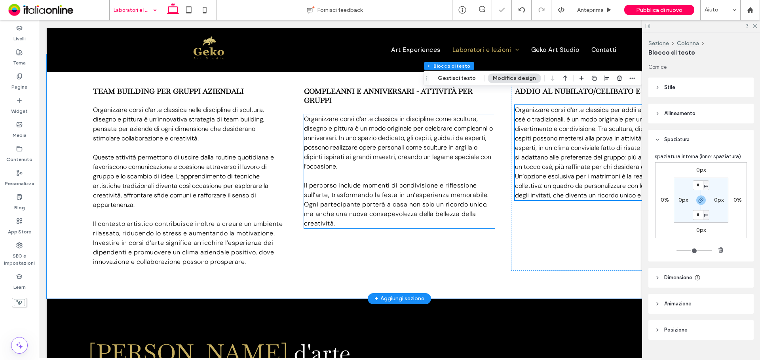
scroll to position [813, 0]
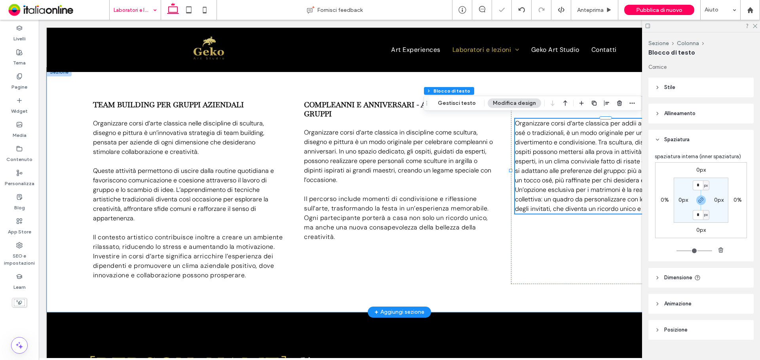
click at [552, 177] on span "Organizzare corsi d’arte classica per addii al nubilato e celibato, osé o tradi…" at bounding box center [609, 151] width 189 height 65
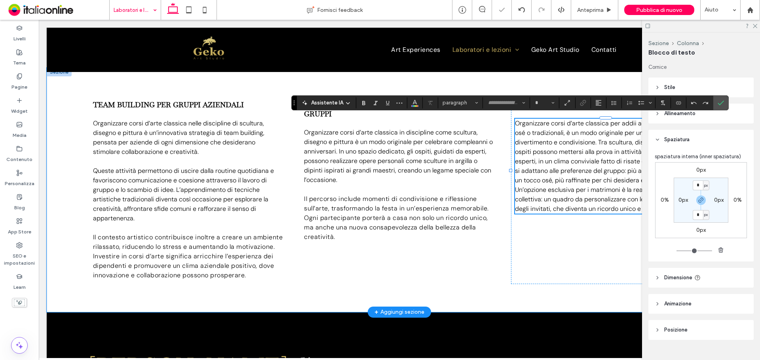
type input "*******"
type input "**"
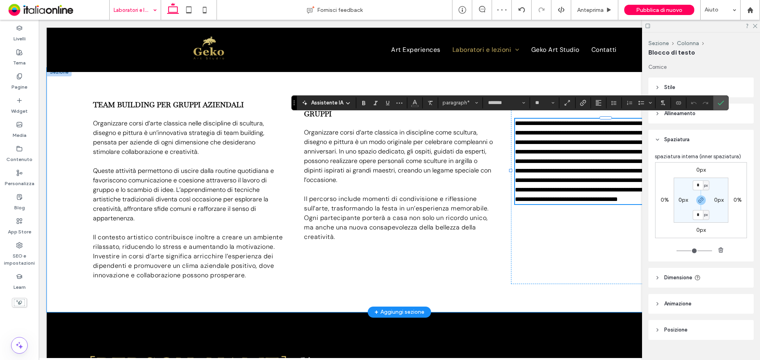
click at [552, 174] on span "**********" at bounding box center [610, 146] width 191 height 53
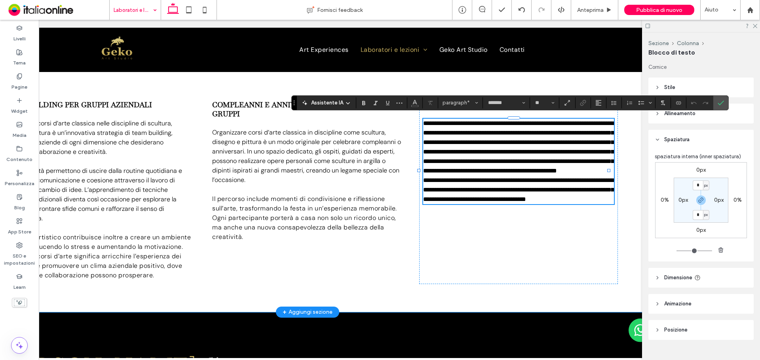
scroll to position [0, 99]
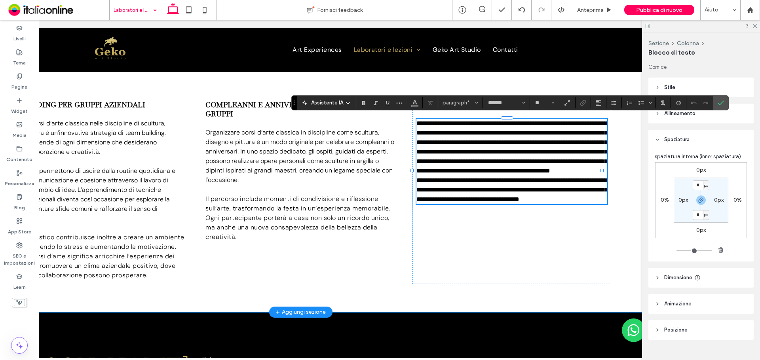
drag, startPoint x: 528, startPoint y: 358, endPoint x: 659, endPoint y: 310, distance: 139.3
click at [569, 157] on span "**********" at bounding box center [512, 146] width 191 height 53
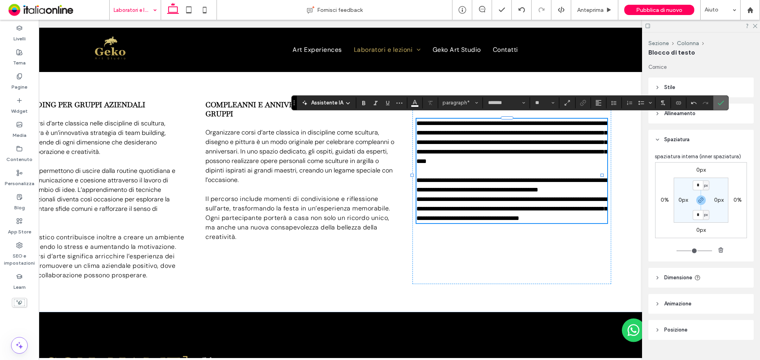
click at [722, 100] on icon "Conferma" at bounding box center [721, 103] width 6 height 6
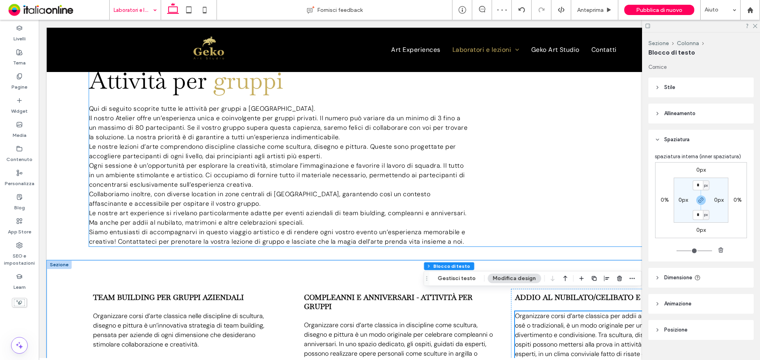
scroll to position [575, 0]
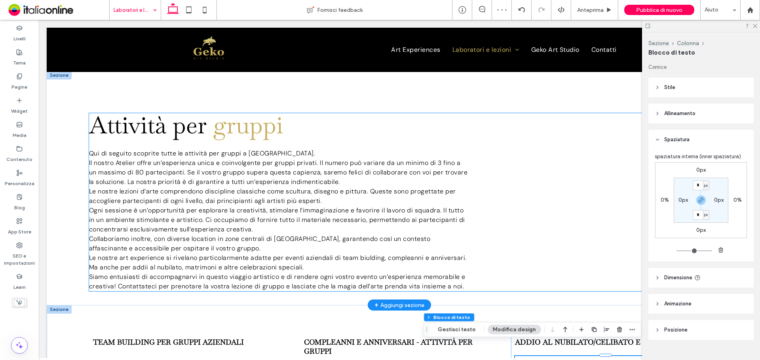
click at [227, 203] on p "Le nostre lezioni d’arte comprendono discipline classiche come scultura, disegn…" at bounding box center [279, 196] width 380 height 19
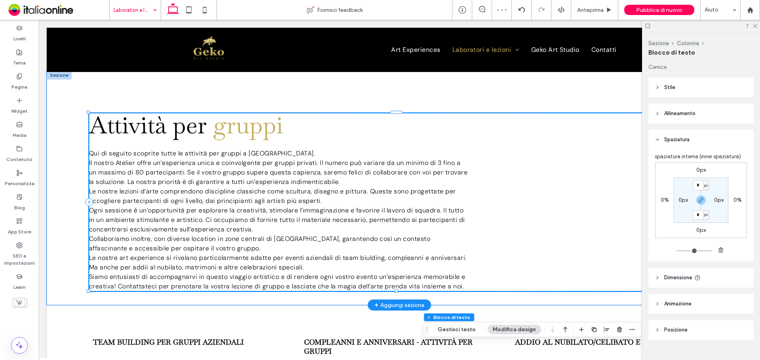
click at [227, 203] on p "Le nostre lezioni d’arte comprendono discipline classiche come scultura, disegn…" at bounding box center [279, 196] width 380 height 19
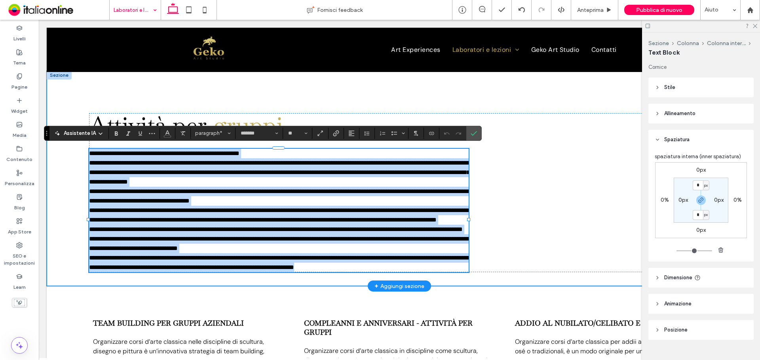
drag, startPoint x: 90, startPoint y: 152, endPoint x: 516, endPoint y: 295, distance: 450.4
click at [516, 287] on div "**********" at bounding box center [400, 179] width 706 height 216
copy div "**********"
click at [204, 202] on span "**********" at bounding box center [279, 196] width 381 height 15
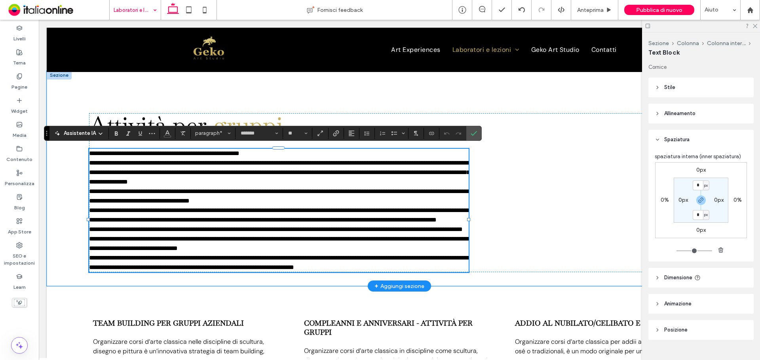
scroll to position [0, 0]
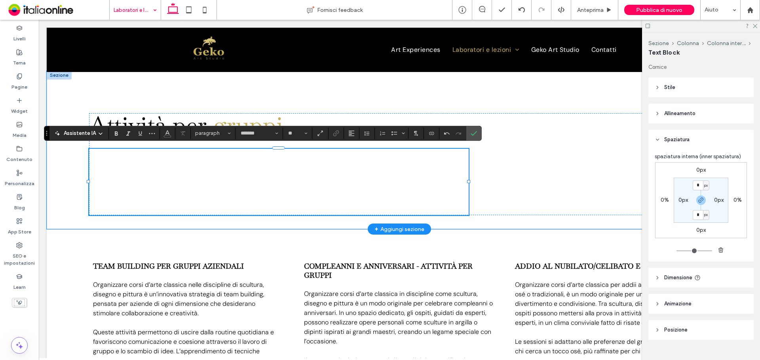
type input "**"
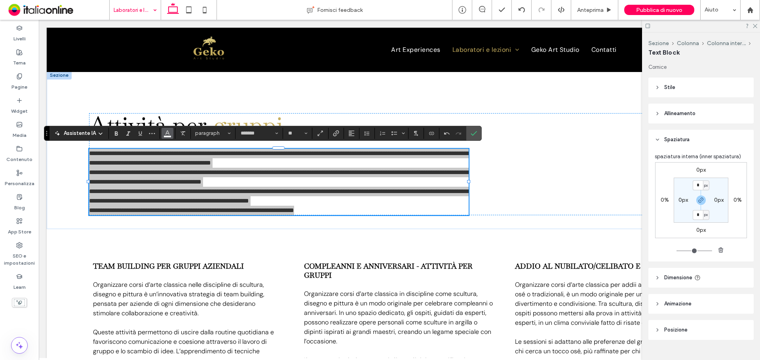
click at [168, 136] on span "Colore" at bounding box center [167, 133] width 6 height 10
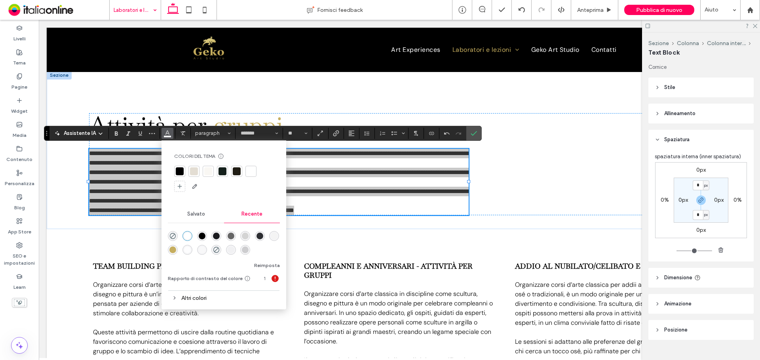
drag, startPoint x: 202, startPoint y: 236, endPoint x: 171, endPoint y: 211, distance: 39.7
click at [202, 236] on div "rgba(0, 0, 0, 1)" at bounding box center [202, 236] width 7 height 7
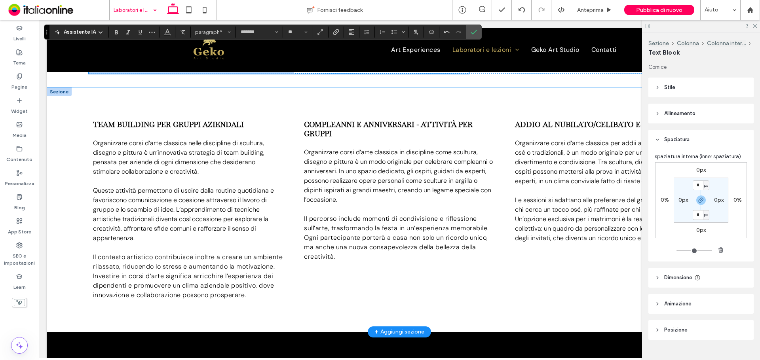
scroll to position [575, 0]
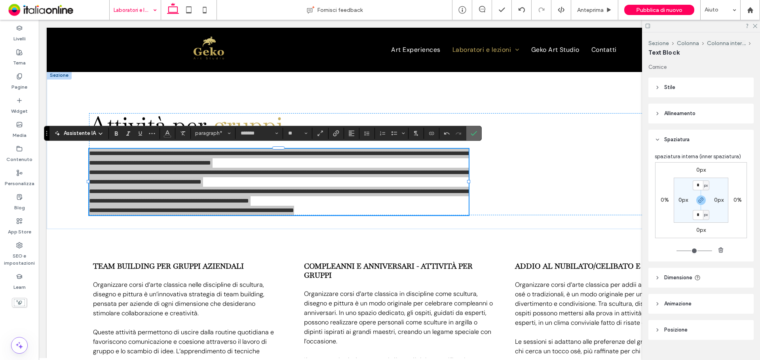
click at [472, 132] on icon "Conferma" at bounding box center [474, 133] width 6 height 6
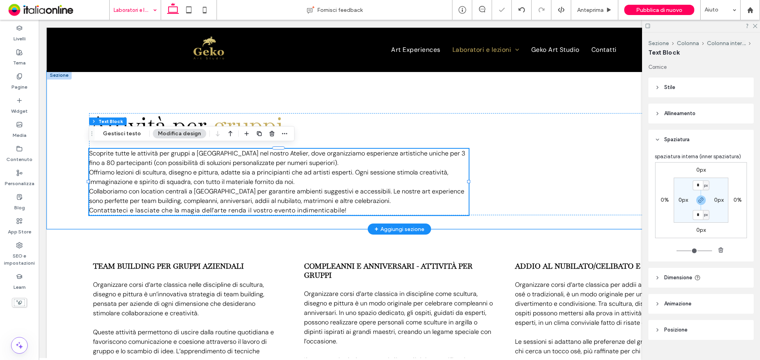
click at [335, 172] on span "Offriamo lezioni di scultura, disegno e pittura, adatte sia a principianti che …" at bounding box center [269, 177] width 360 height 18
type input "*******"
type input "**"
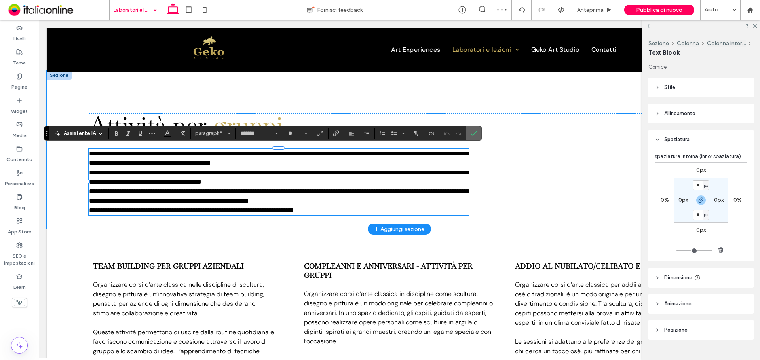
click at [474, 130] on icon "Conferma" at bounding box center [474, 133] width 6 height 6
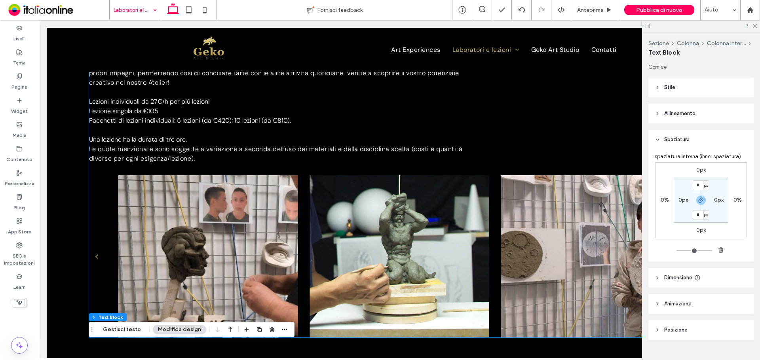
scroll to position [219, 0]
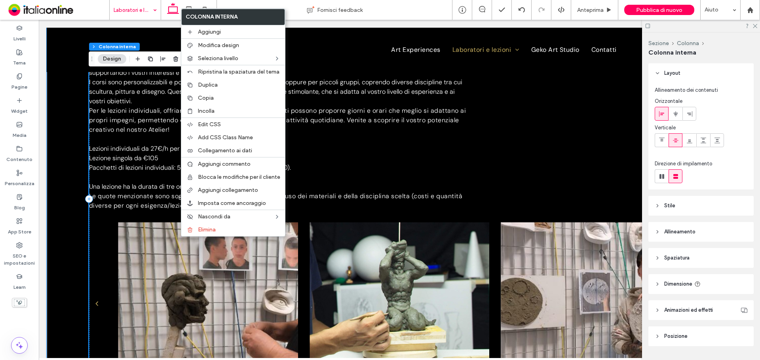
click at [139, 241] on div at bounding box center [208, 304] width 180 height 162
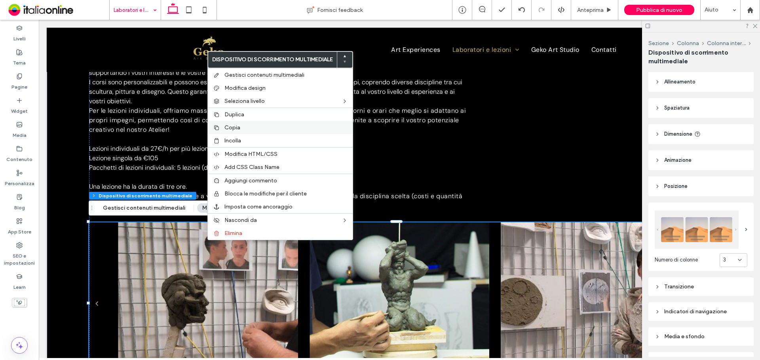
click at [245, 126] on label "Copia" at bounding box center [287, 127] width 124 height 7
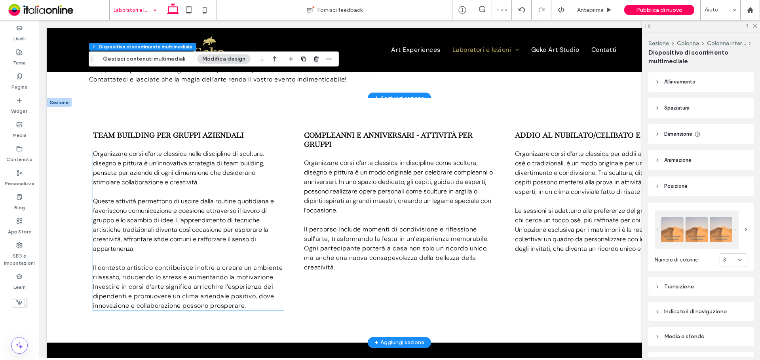
scroll to position [773, 0]
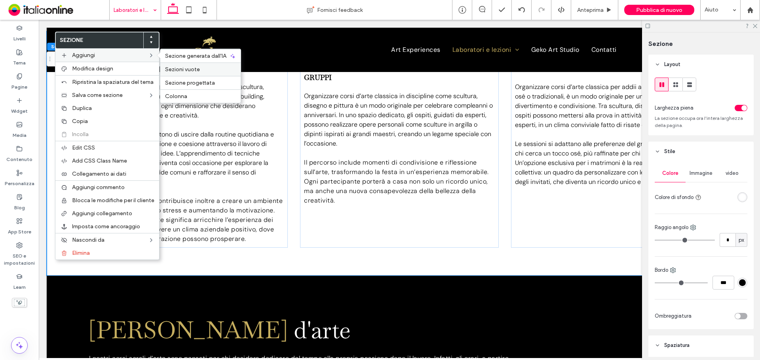
click at [197, 69] on span "Sezioni vuote" at bounding box center [182, 69] width 35 height 7
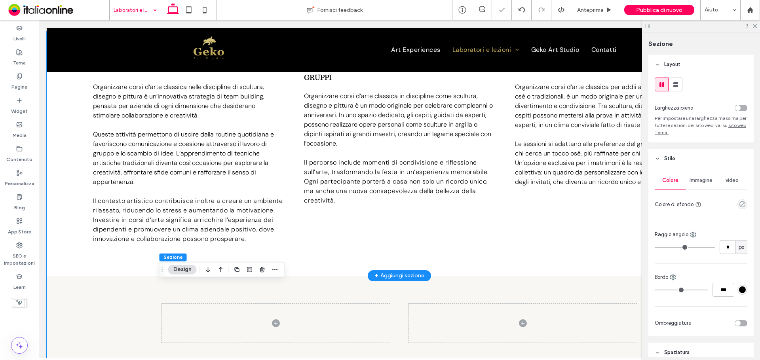
scroll to position [853, 0]
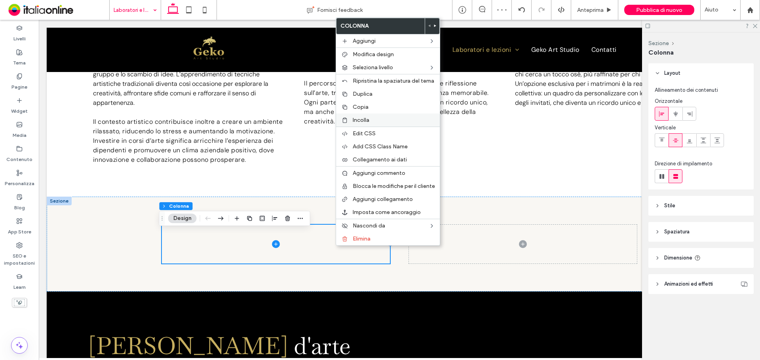
click at [373, 120] on label "Incolla" at bounding box center [394, 120] width 82 height 7
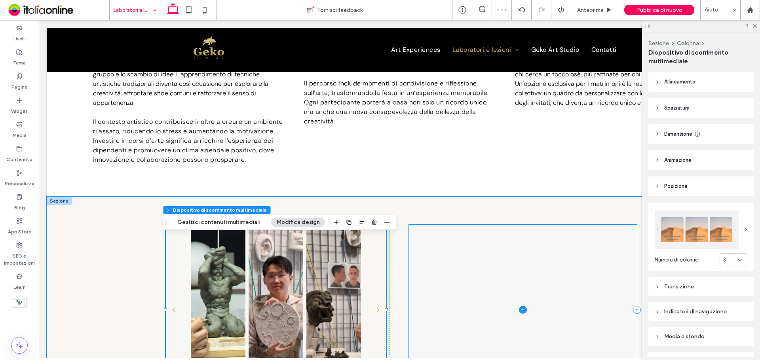
click at [570, 270] on span at bounding box center [523, 310] width 228 height 170
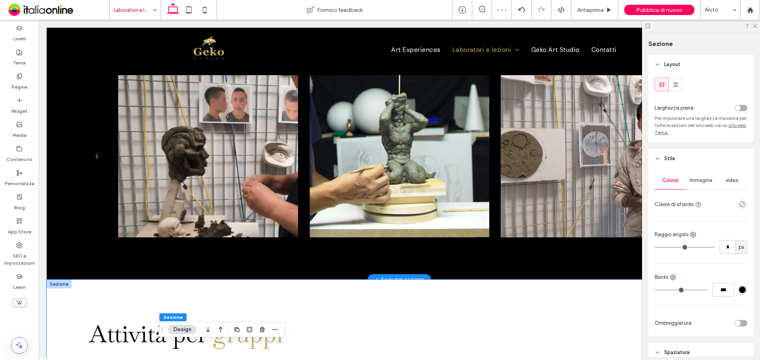
scroll to position [338, 0]
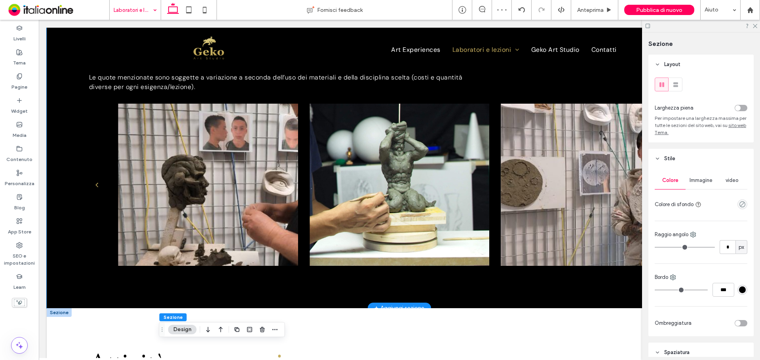
click at [54, 235] on div "Lezioni individuali Presso il nostro Atelier artistico, offriamo un’ampia scelt…" at bounding box center [400, 80] width 706 height 456
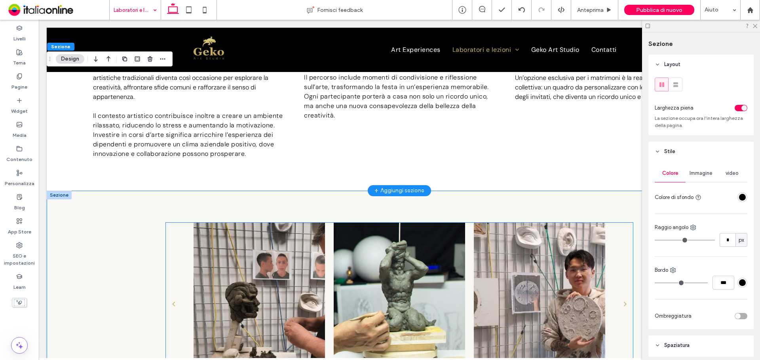
scroll to position [932, 0]
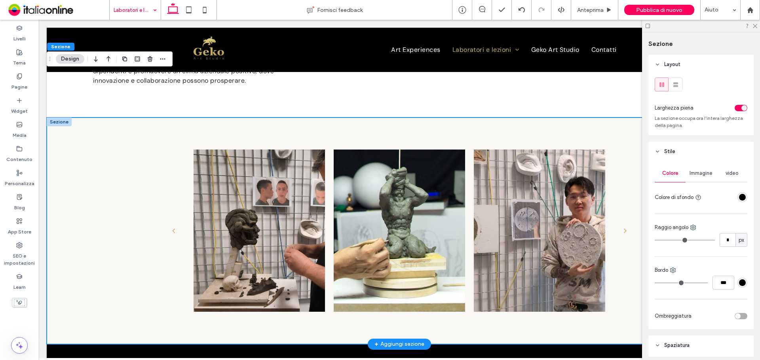
click at [157, 133] on div "a a a a" at bounding box center [400, 231] width 706 height 227
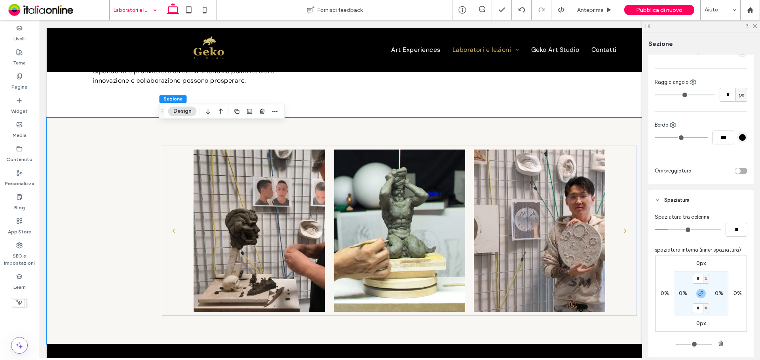
scroll to position [198, 0]
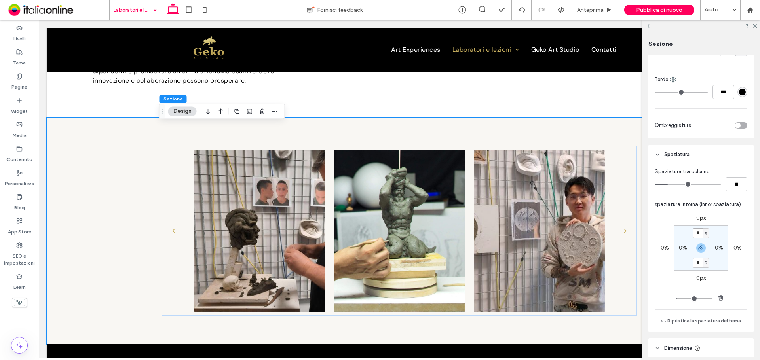
click at [698, 236] on input "*" at bounding box center [698, 234] width 10 height 10
type input "*"
click at [699, 250] on icon "button" at bounding box center [701, 248] width 6 height 6
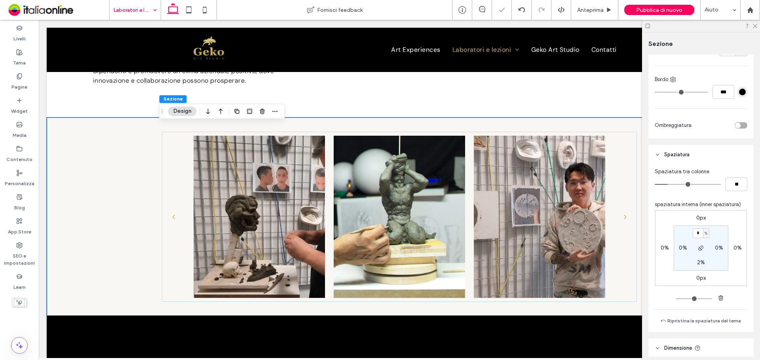
click at [699, 261] on label "2%" at bounding box center [701, 262] width 8 height 7
type input "*"
click at [716, 263] on section "2% 0% * % 0%" at bounding box center [701, 248] width 55 height 45
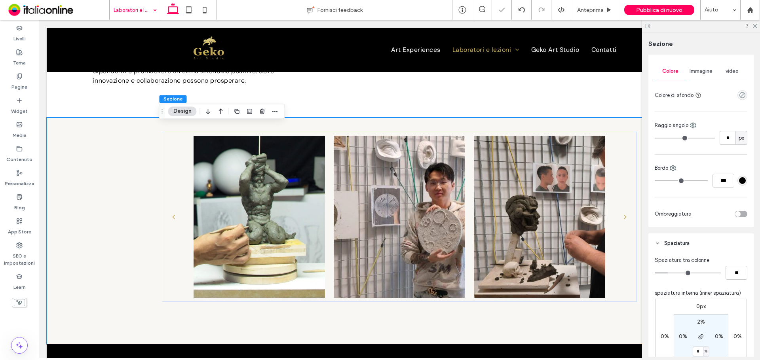
scroll to position [0, 0]
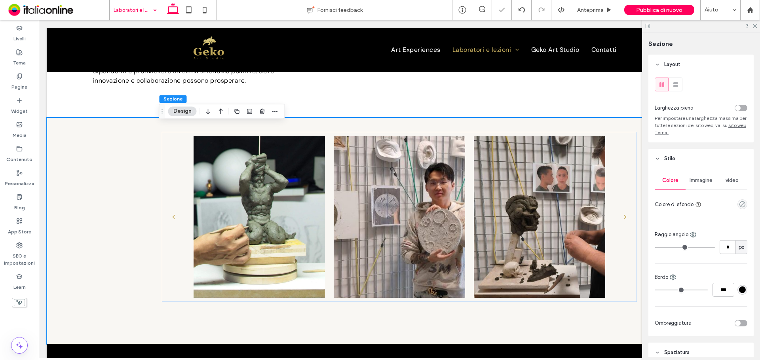
click at [735, 109] on div "toggle" at bounding box center [738, 108] width 6 height 6
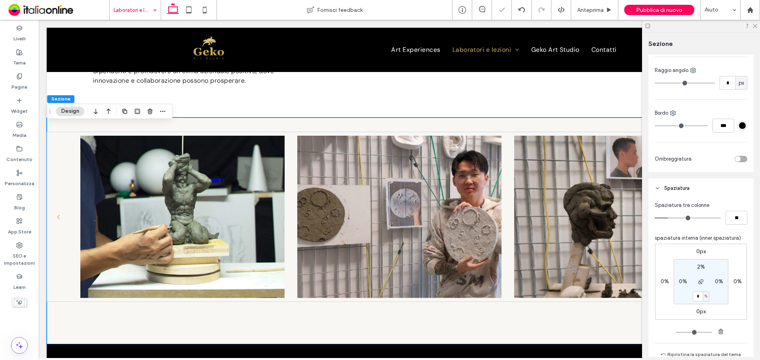
scroll to position [158, 0]
click at [718, 281] on label "0%" at bounding box center [719, 280] width 8 height 7
type input "*"
click at [711, 264] on section "2% * % 6% * %" at bounding box center [701, 280] width 55 height 45
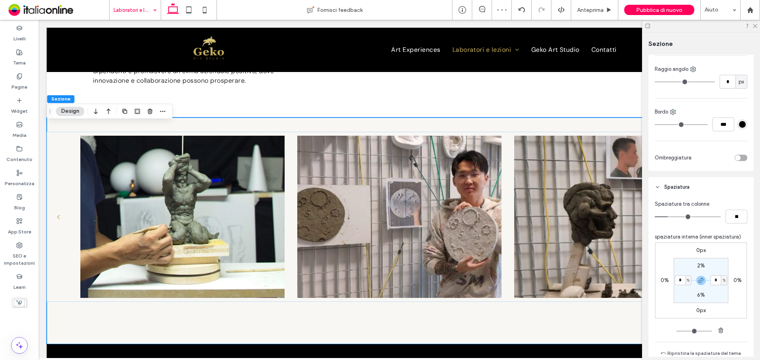
type input "*"
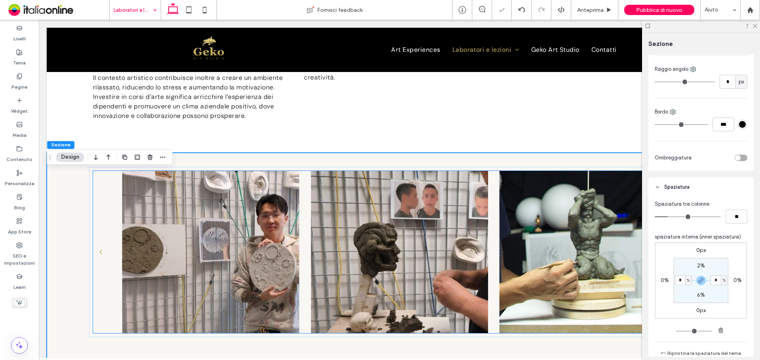
scroll to position [853, 0]
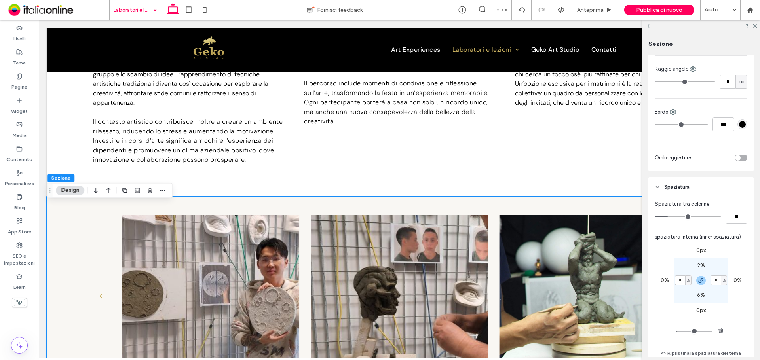
click at [139, 208] on div "a a a a" at bounding box center [400, 310] width 706 height 227
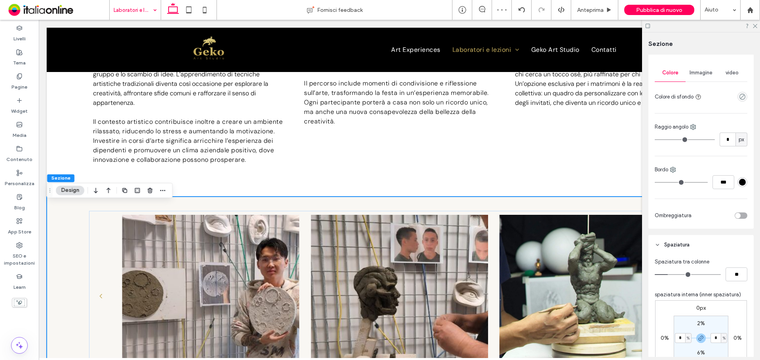
scroll to position [0, 0]
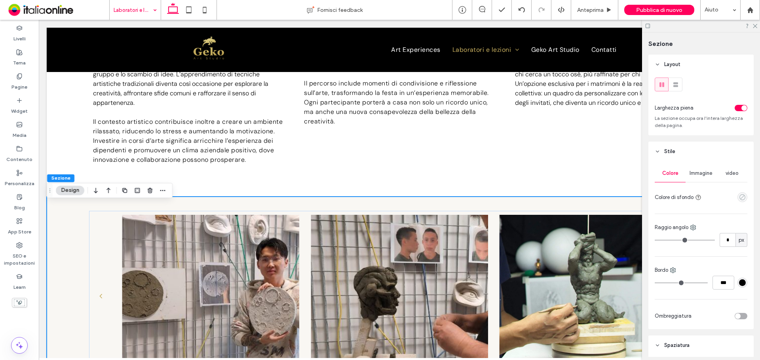
click at [739, 194] on icon "empty color" at bounding box center [742, 197] width 7 height 7
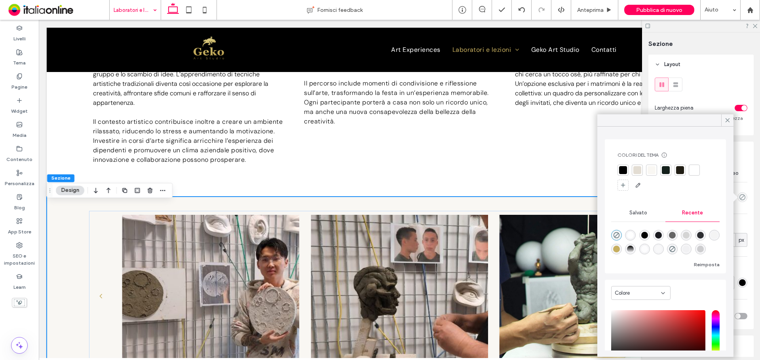
click at [630, 236] on div "rgba(255, 255, 255, 1)" at bounding box center [630, 235] width 7 height 7
type input "*******"
type input "***"
type input "****"
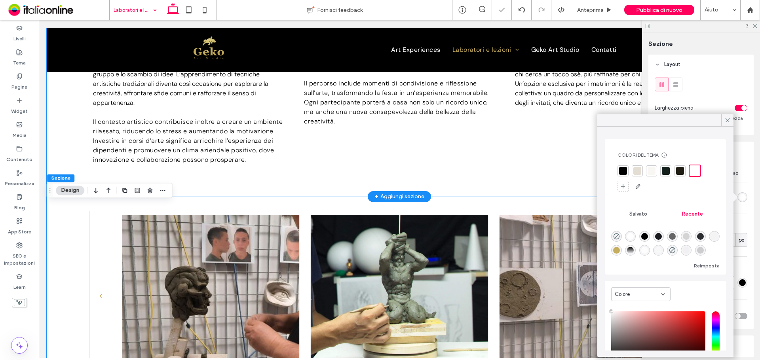
click at [384, 190] on div "Team Building per gruppi aziendali Organizzare corsi d’arte classica nelle disc…" at bounding box center [400, 74] width 706 height 245
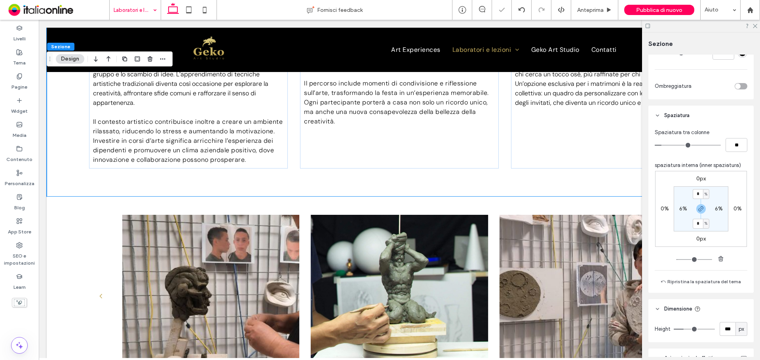
scroll to position [238, 0]
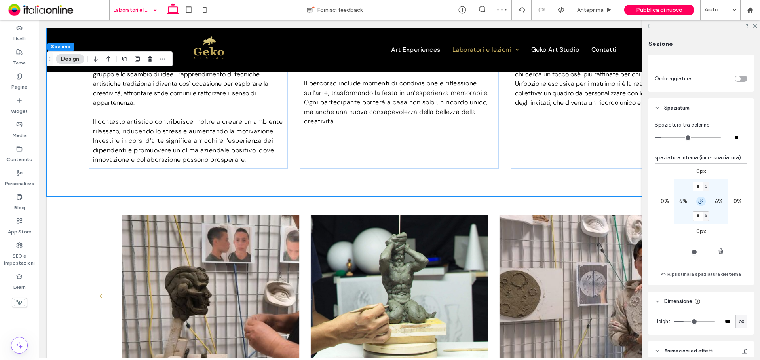
click at [699, 202] on use "button" at bounding box center [701, 201] width 5 height 5
click at [697, 214] on label "4%" at bounding box center [701, 216] width 8 height 7
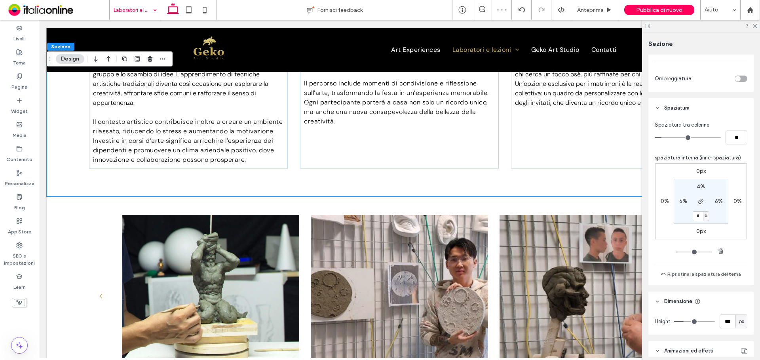
type input "*"
click at [715, 215] on section "4% 6% * % 6%" at bounding box center [701, 201] width 55 height 45
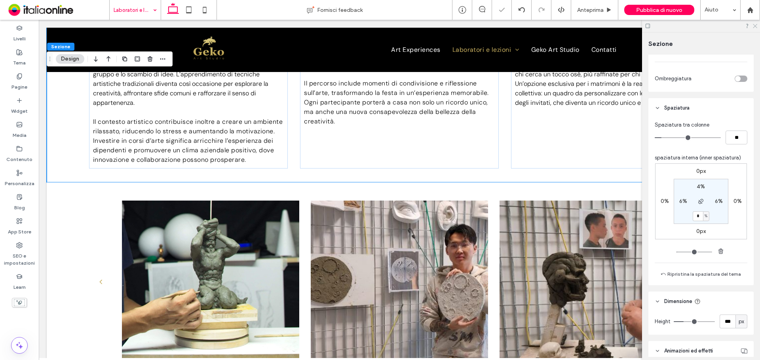
click at [755, 26] on icon at bounding box center [754, 25] width 5 height 5
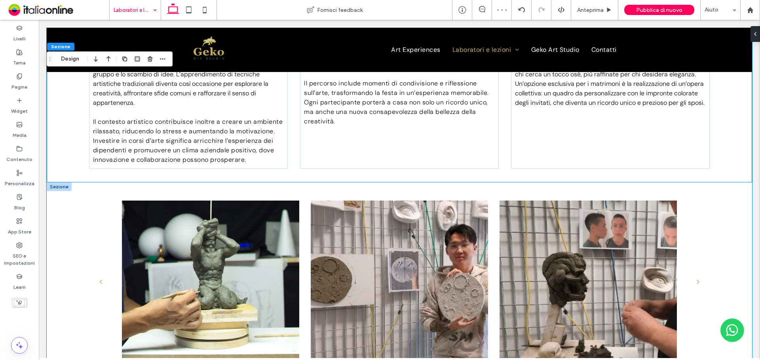
click at [709, 210] on div "a a a a" at bounding box center [400, 296] width 706 height 227
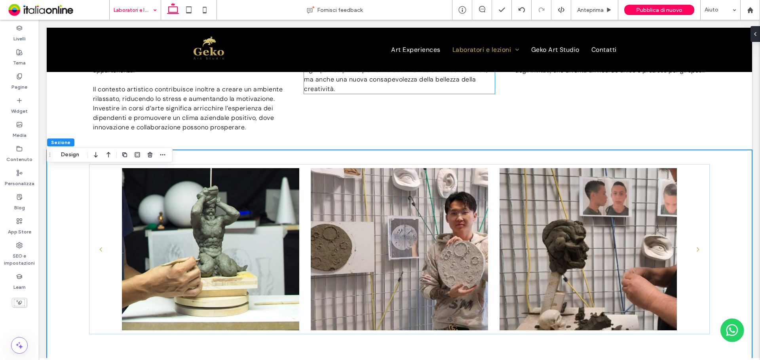
scroll to position [892, 0]
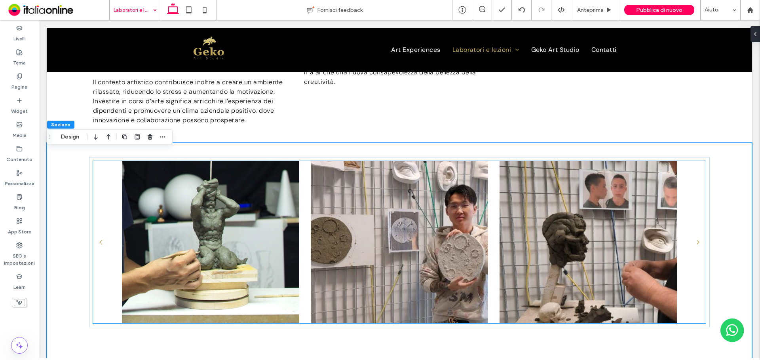
click at [160, 239] on div at bounding box center [210, 242] width 177 height 162
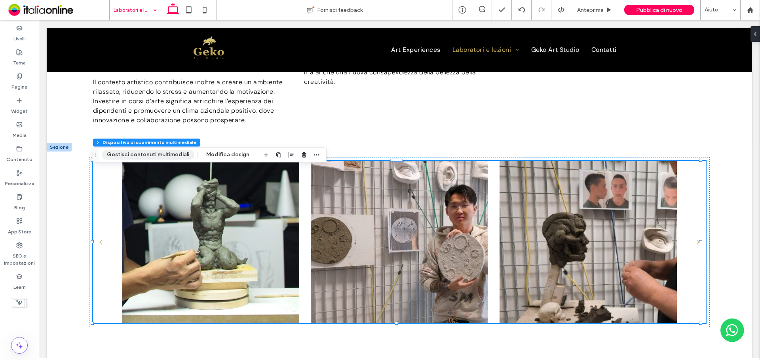
click at [165, 150] on button "Gestisci contenuti multimediali" at bounding box center [148, 155] width 93 height 10
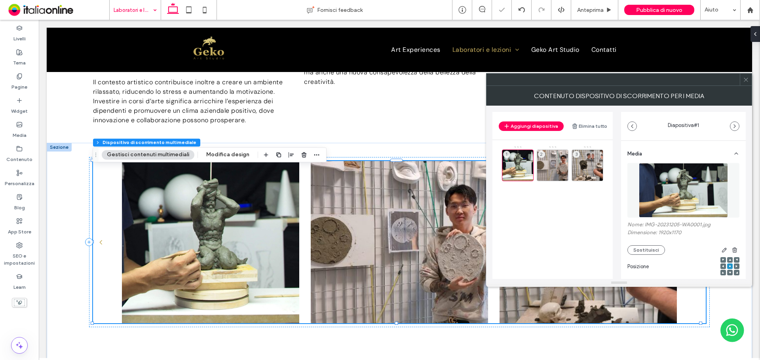
click at [597, 124] on button "Elimina tutto" at bounding box center [590, 127] width 36 height 10
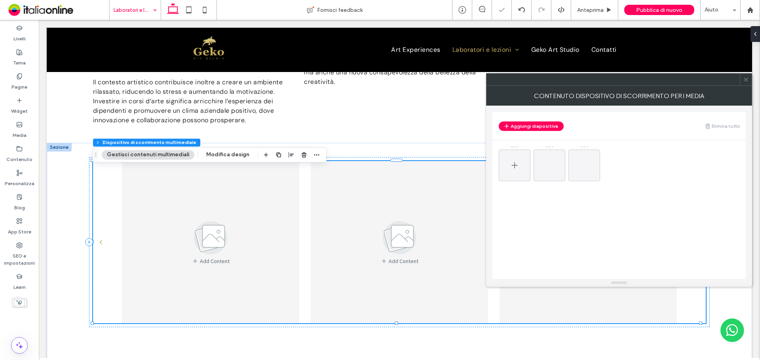
click at [515, 166] on icon at bounding box center [515, 166] width 10 height 10
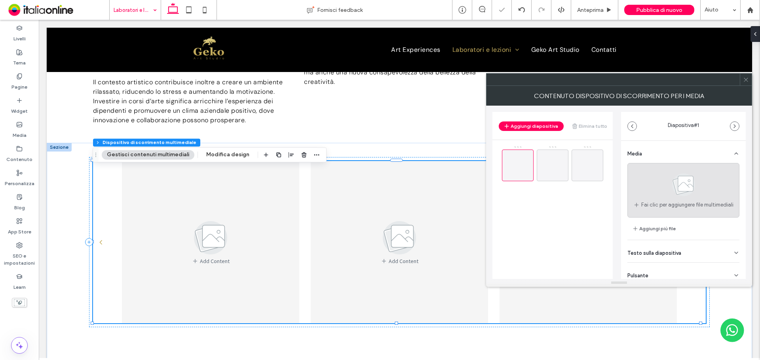
click at [726, 201] on div "Fai clic per aggiungere file multimediali" at bounding box center [684, 190] width 112 height 55
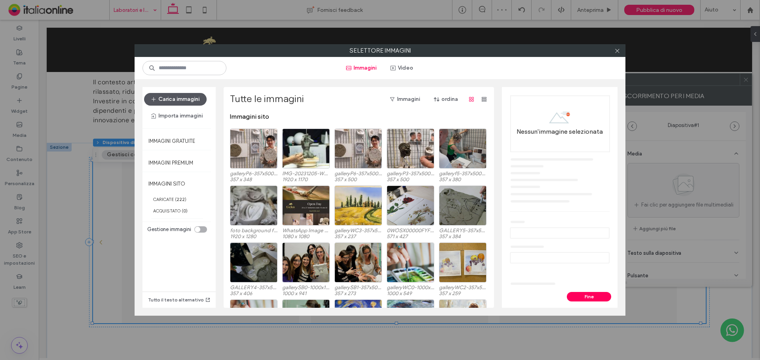
click at [178, 93] on button "Carica immagini" at bounding box center [175, 99] width 63 height 13
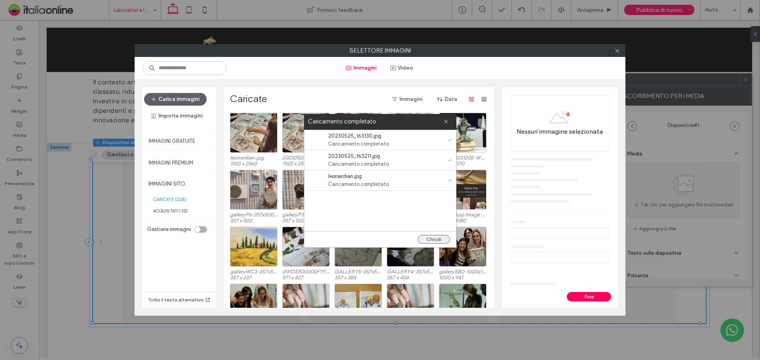
click at [434, 237] on button "Chiudi" at bounding box center [434, 239] width 32 height 9
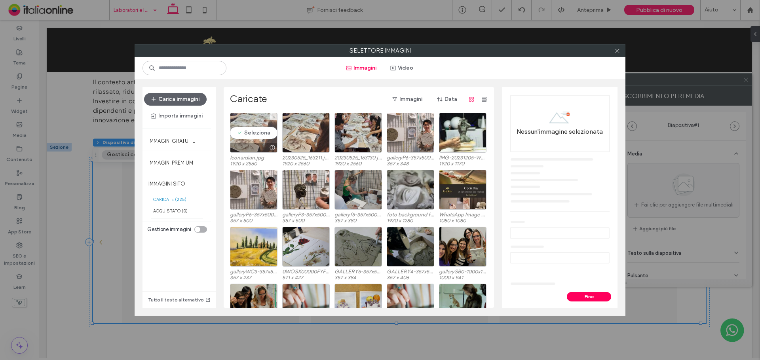
click at [257, 135] on div "Seleziona" at bounding box center [254, 133] width 48 height 40
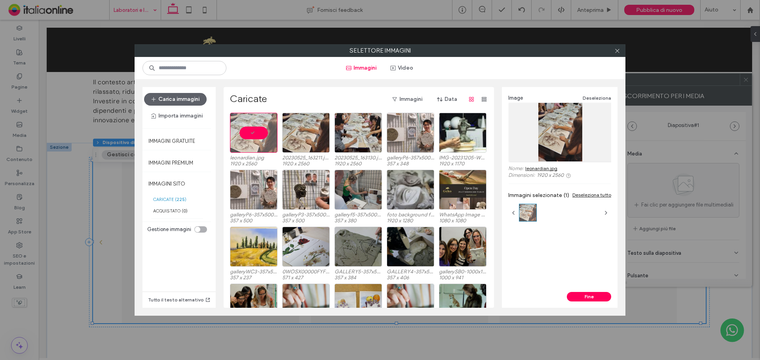
click at [328, 137] on div "leonardian.jpg 1920 x 2560 20230525_163211.jpg 1920 x 2560 20230525_163130.jpg …" at bounding box center [361, 141] width 262 height 57
click at [314, 136] on div "Seleziona" at bounding box center [306, 133] width 48 height 40
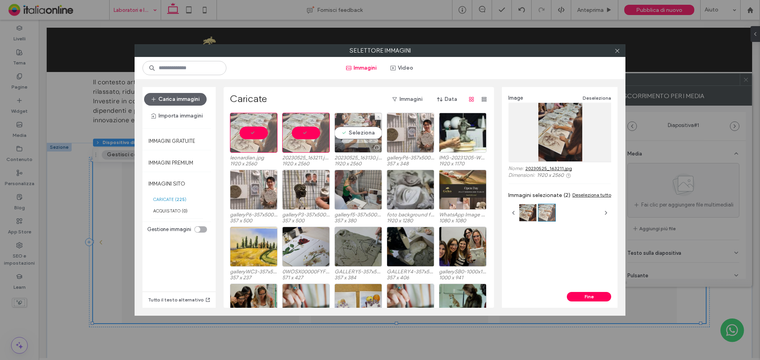
click at [344, 135] on div "Seleziona" at bounding box center [359, 133] width 48 height 40
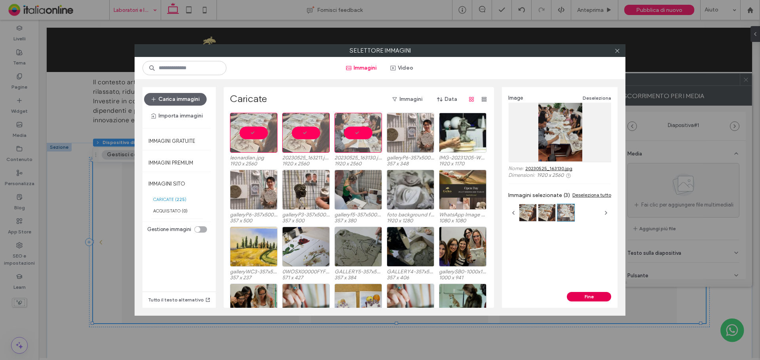
click at [594, 299] on button "Fine" at bounding box center [589, 297] width 44 height 10
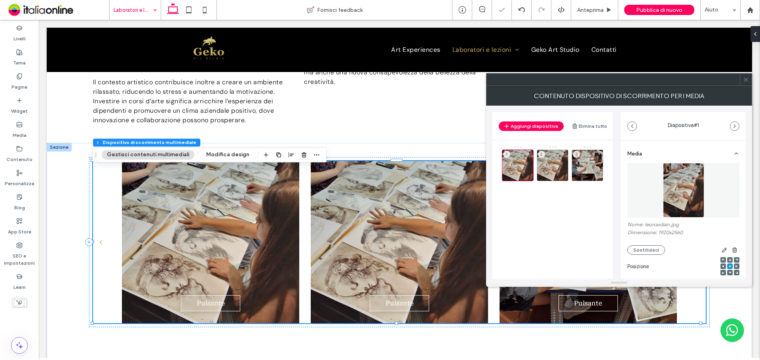
scroll to position [124, 0]
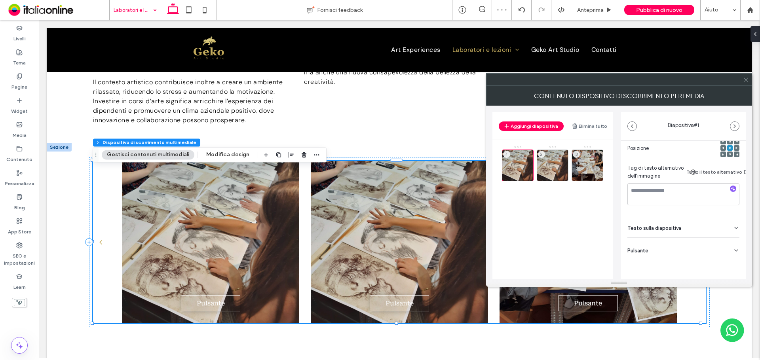
click at [712, 246] on div "Pulsante" at bounding box center [684, 249] width 112 height 22
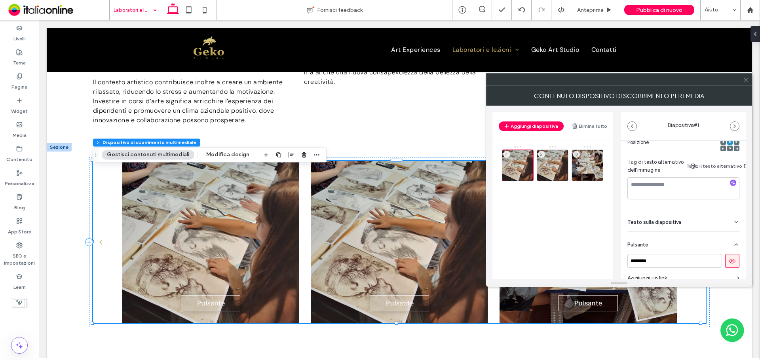
click at [729, 261] on icon at bounding box center [732, 261] width 7 height 7
click at [549, 166] on div "2" at bounding box center [553, 166] width 32 height 32
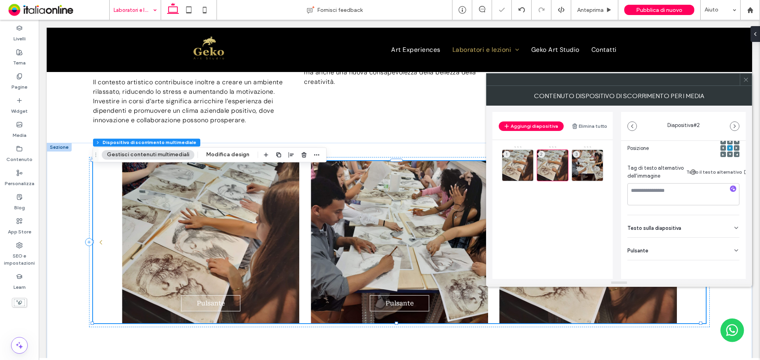
drag, startPoint x: 714, startPoint y: 249, endPoint x: 722, endPoint y: 253, distance: 9.6
click at [714, 249] on div "Pulsante" at bounding box center [684, 249] width 112 height 22
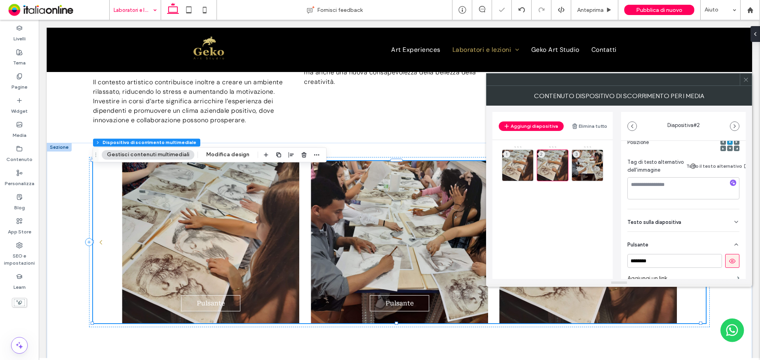
click at [733, 265] on button at bounding box center [733, 261] width 14 height 14
click at [585, 161] on div "3" at bounding box center [588, 166] width 32 height 32
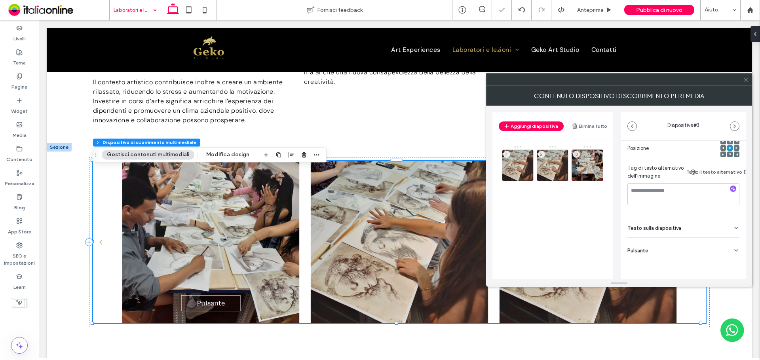
click at [712, 246] on div "Pulsante" at bounding box center [684, 249] width 112 height 22
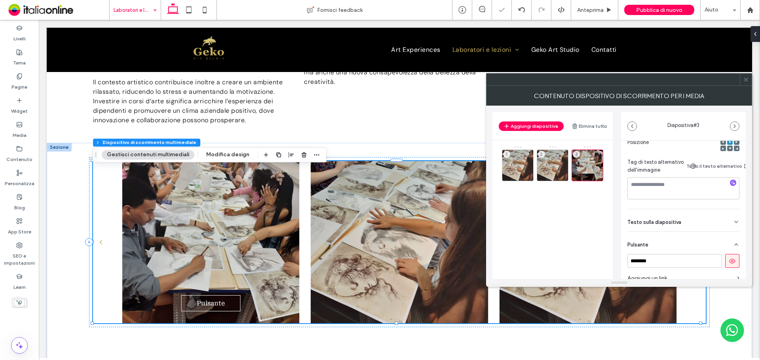
click at [731, 260] on icon at bounding box center [732, 261] width 7 height 7
click at [746, 76] on span at bounding box center [746, 80] width 6 height 12
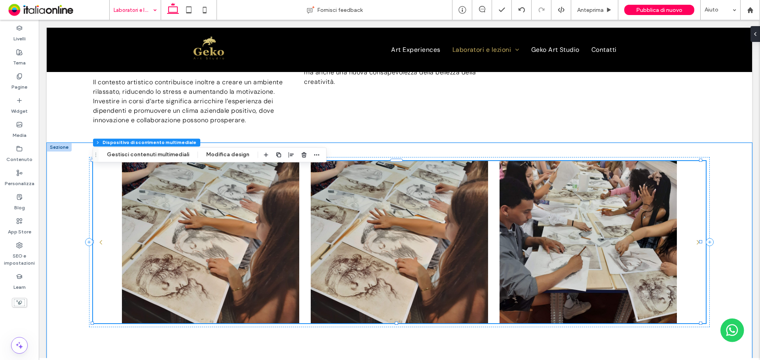
click at [354, 225] on div at bounding box center [399, 242] width 177 height 162
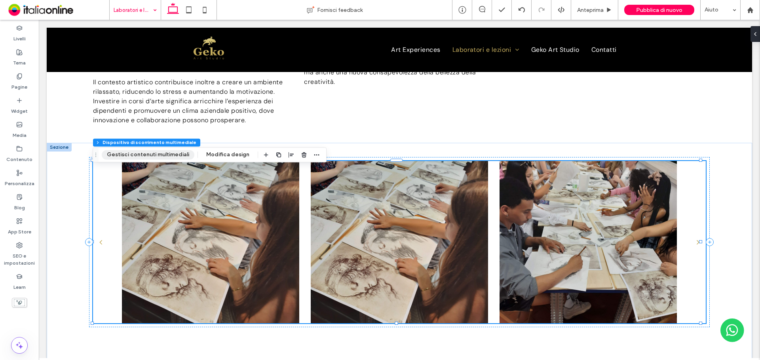
click at [173, 157] on button "Gestisci contenuti multimediali" at bounding box center [148, 155] width 93 height 10
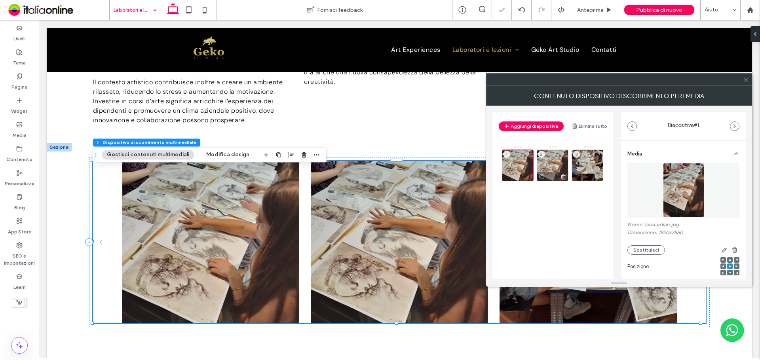
click at [562, 175] on icon at bounding box center [563, 176] width 6 height 7
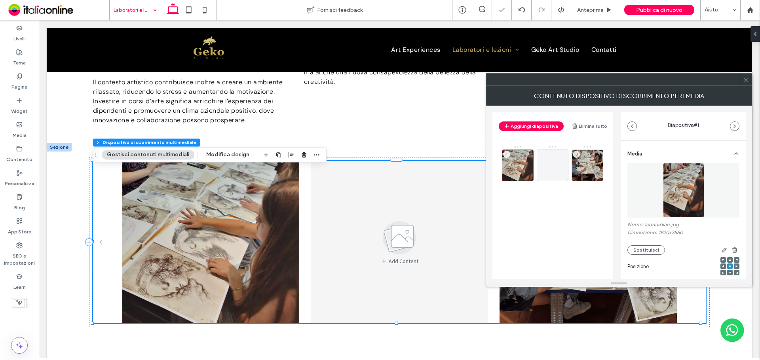
click at [747, 77] on icon at bounding box center [746, 80] width 6 height 6
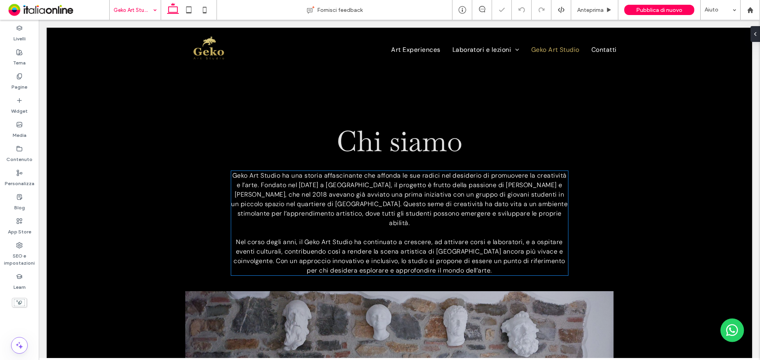
scroll to position [151, 0]
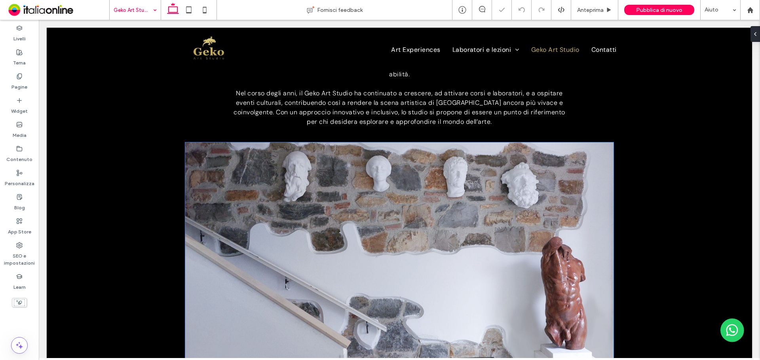
click at [411, 197] on img at bounding box center [399, 266] width 429 height 247
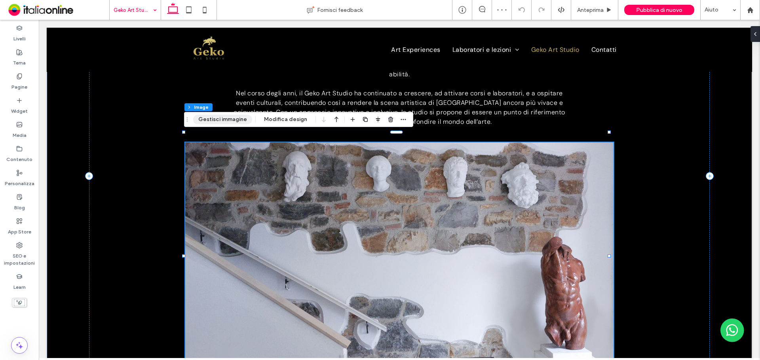
click at [229, 120] on button "Gestisci immagine" at bounding box center [222, 120] width 59 height 10
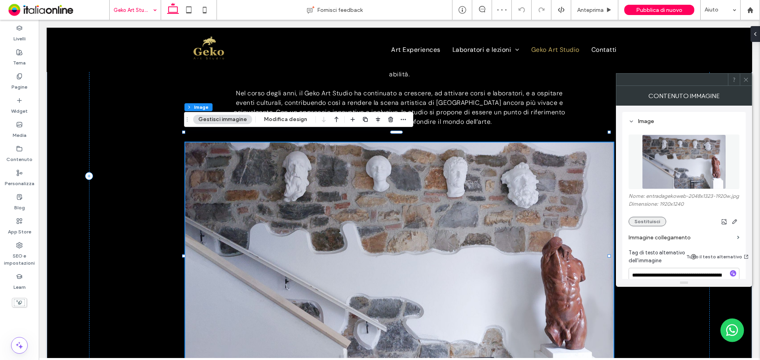
click at [650, 227] on button "Sostituisci" at bounding box center [648, 222] width 38 height 10
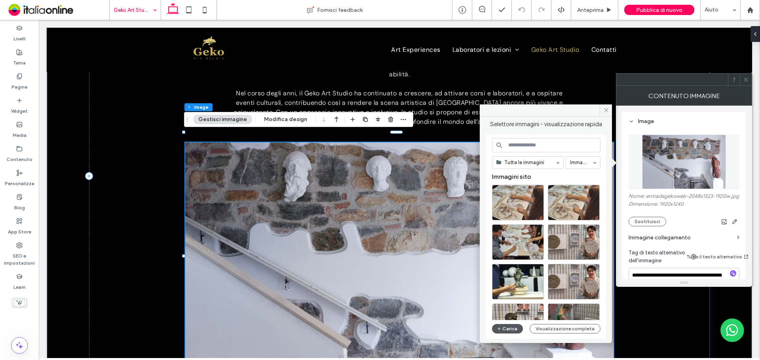
click at [511, 330] on button "Carica" at bounding box center [507, 329] width 31 height 10
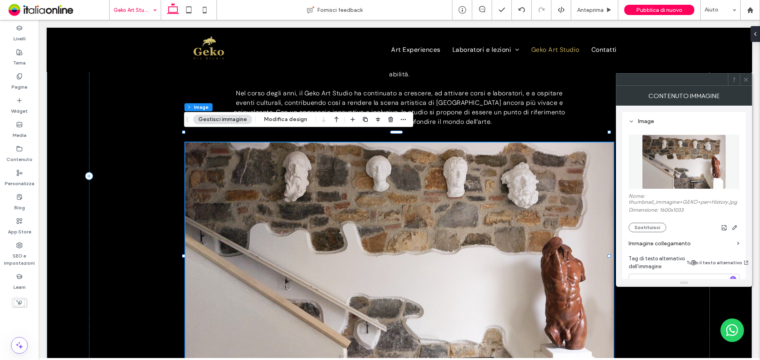
click at [747, 77] on icon at bounding box center [746, 80] width 6 height 6
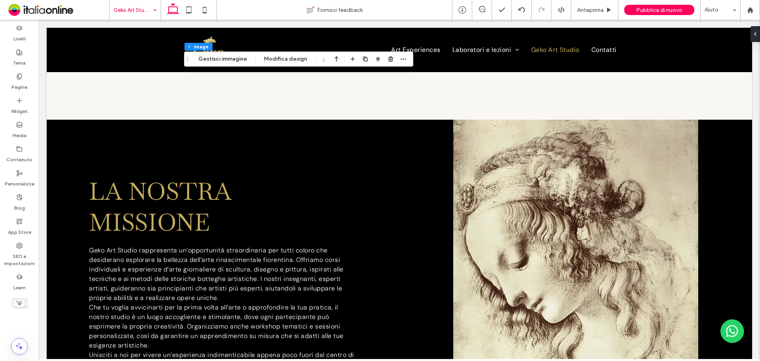
scroll to position [627, 0]
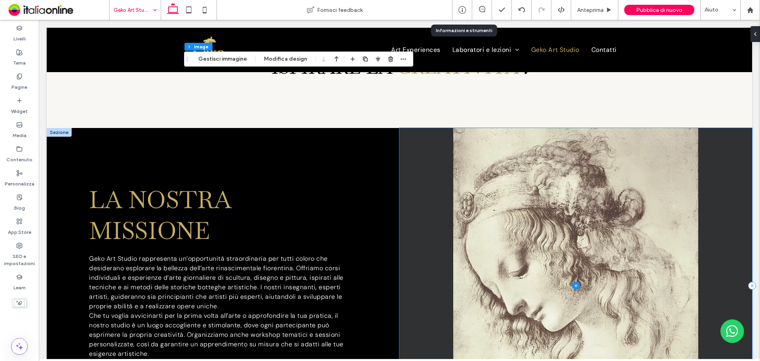
click at [557, 186] on span at bounding box center [576, 286] width 353 height 316
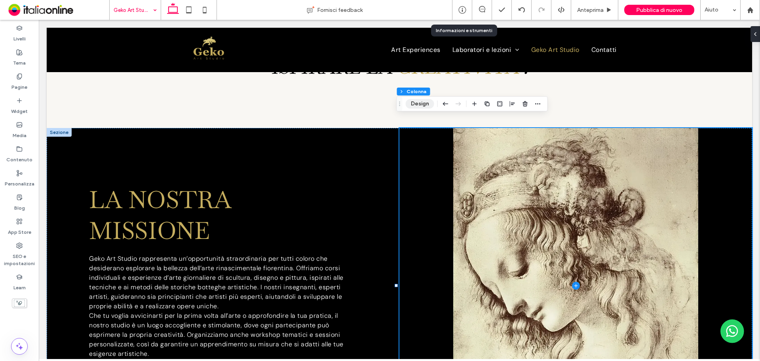
click at [423, 106] on button "Design" at bounding box center [420, 104] width 29 height 10
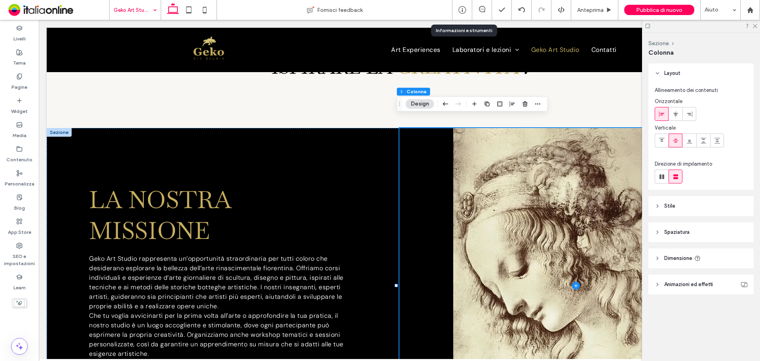
click at [706, 205] on header "Stile" at bounding box center [701, 206] width 105 height 20
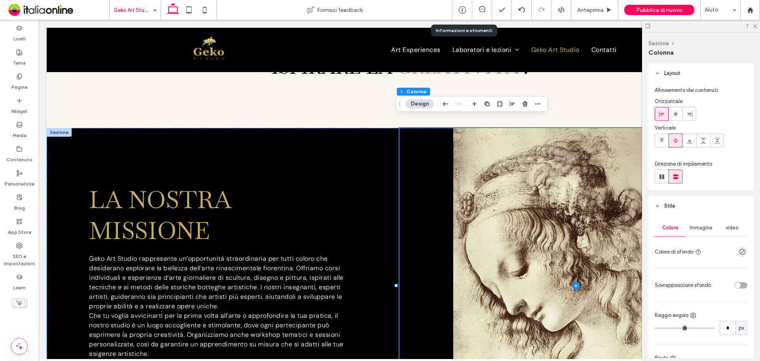
click at [704, 228] on span "Immagine" at bounding box center [701, 228] width 23 height 6
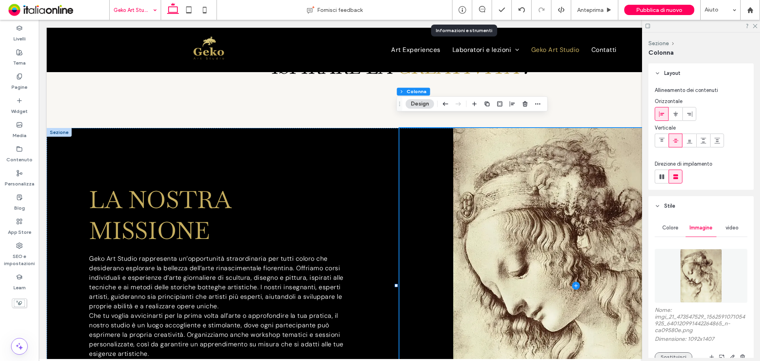
click at [680, 354] on button "Sostituisci" at bounding box center [674, 357] width 38 height 10
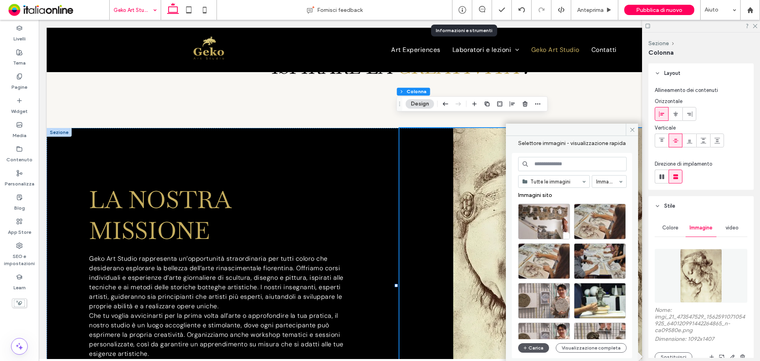
click at [534, 350] on button "Carica" at bounding box center [533, 348] width 31 height 10
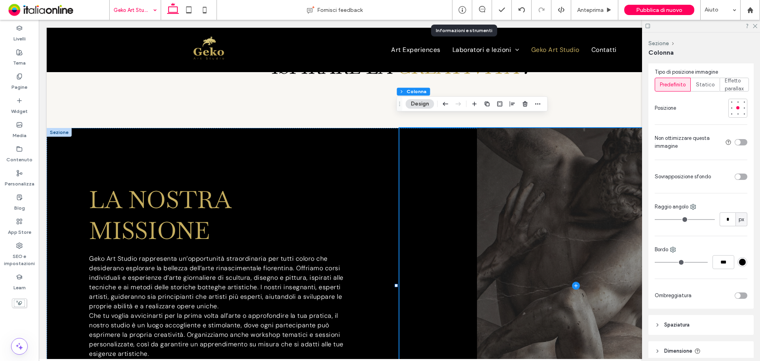
scroll to position [356, 0]
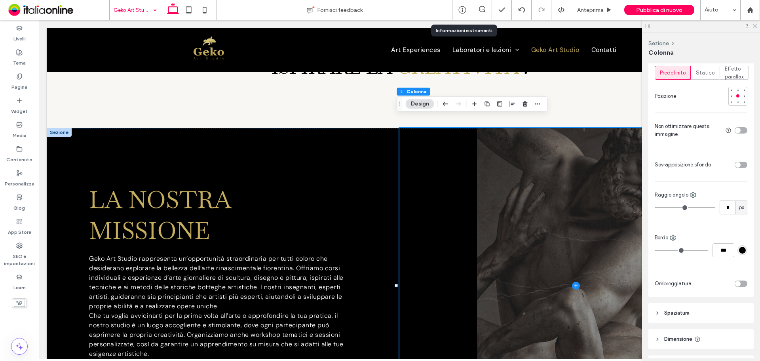
click at [756, 24] on icon at bounding box center [754, 25] width 5 height 5
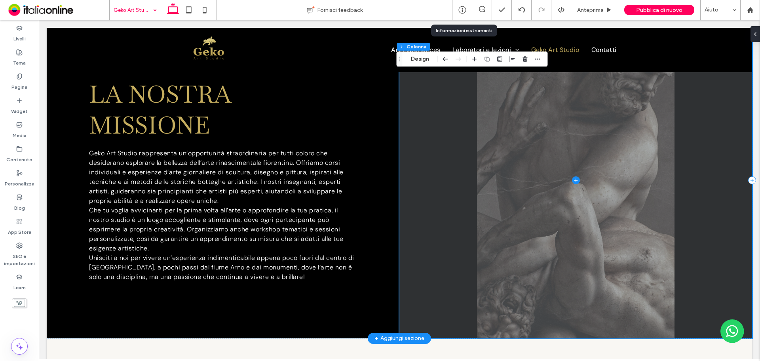
scroll to position [745, 0]
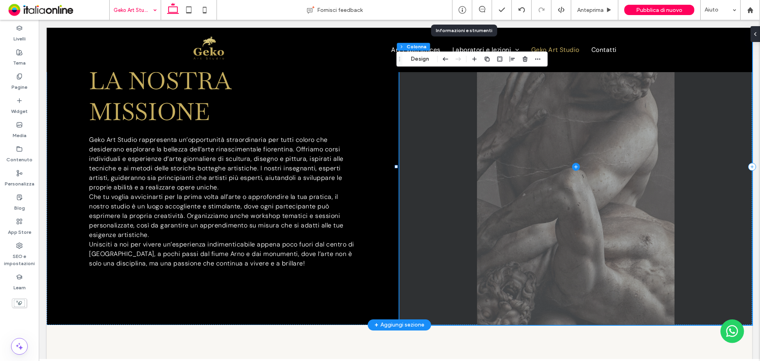
click at [611, 220] on span at bounding box center [576, 167] width 353 height 316
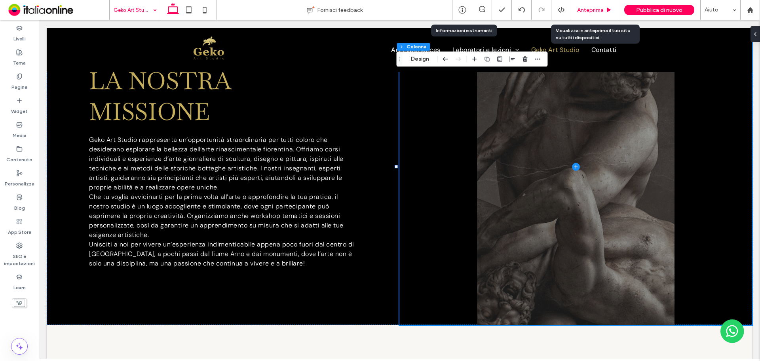
click at [598, 12] on span "Anteprima" at bounding box center [590, 10] width 27 height 7
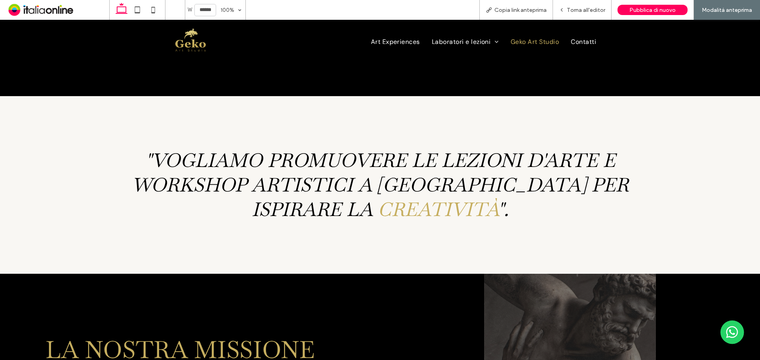
scroll to position [248, 0]
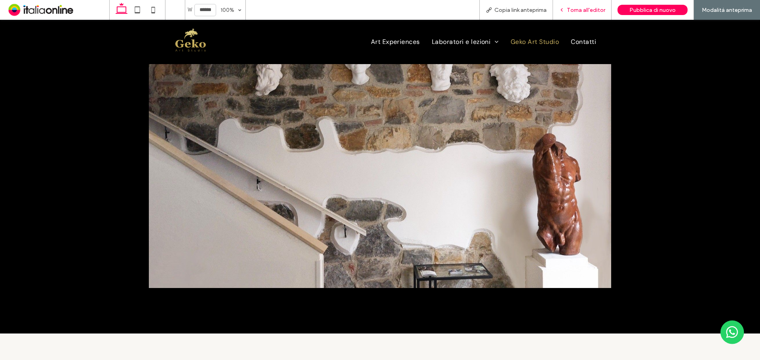
click at [604, 9] on span "Torna all'editor" at bounding box center [586, 10] width 38 height 7
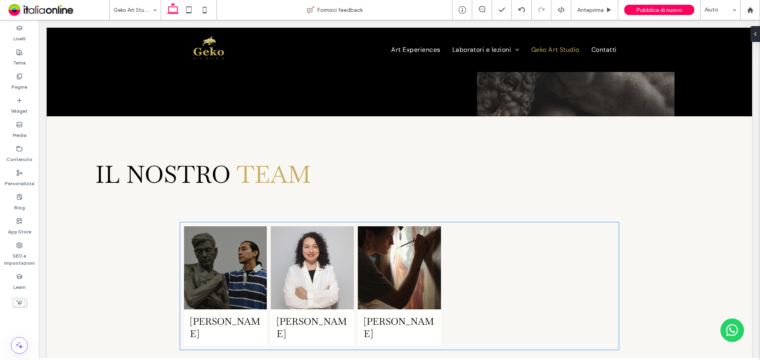
scroll to position [1045, 0]
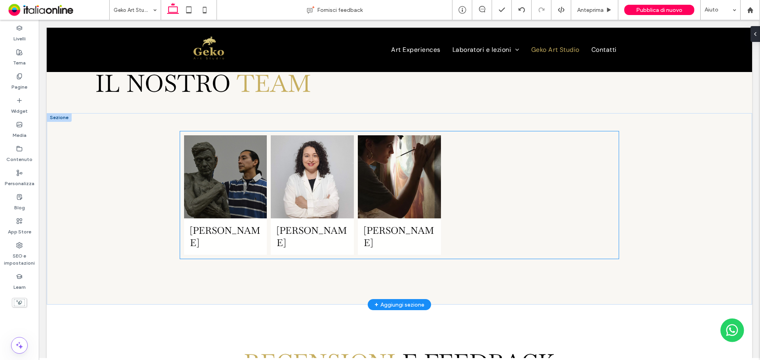
click at [507, 184] on div at bounding box center [486, 195] width 87 height 124
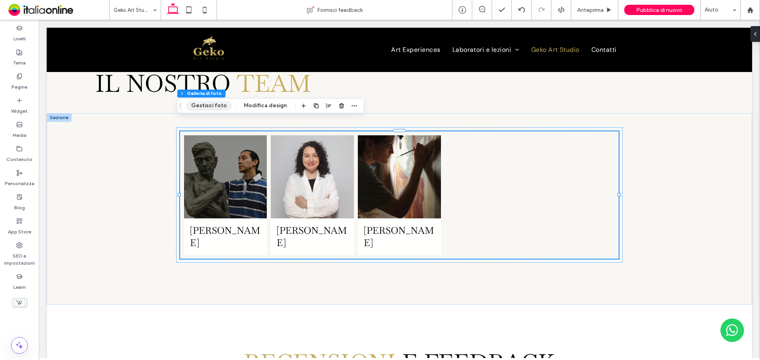
click at [212, 103] on button "Gestisci foto" at bounding box center [209, 106] width 46 height 10
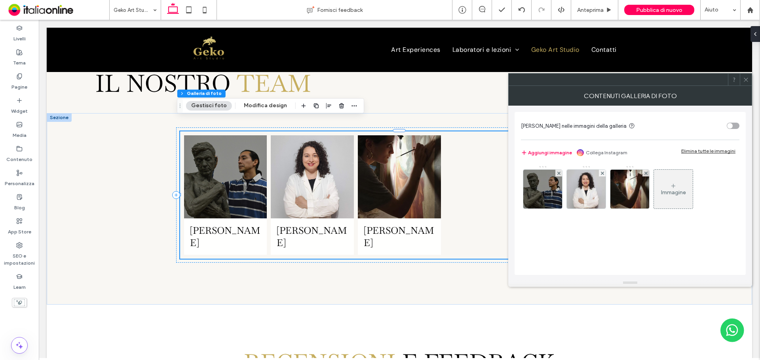
click at [682, 187] on div "Immagine" at bounding box center [673, 189] width 39 height 37
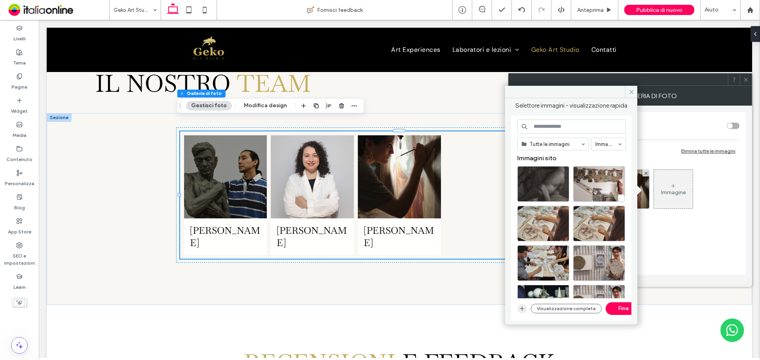
click at [522, 311] on icon "button" at bounding box center [522, 309] width 6 height 6
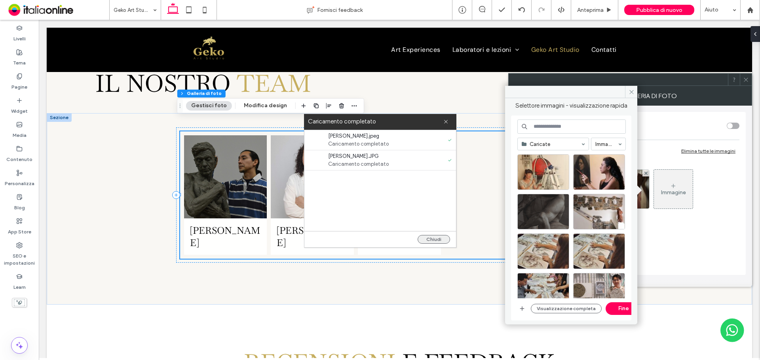
click at [430, 237] on button "Chiudi" at bounding box center [434, 239] width 32 height 9
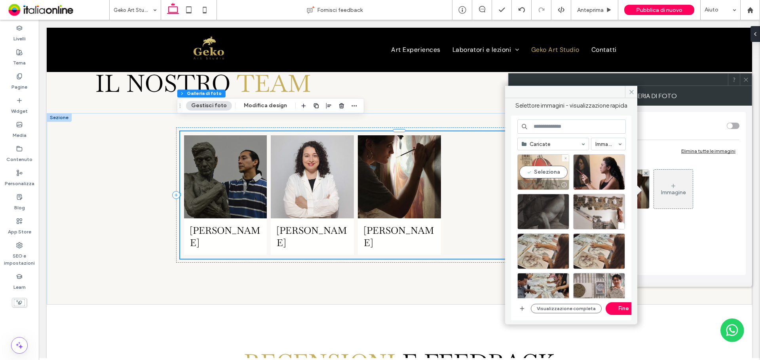
click at [528, 179] on div "Seleziona" at bounding box center [544, 172] width 52 height 36
click at [589, 177] on div at bounding box center [599, 172] width 52 height 36
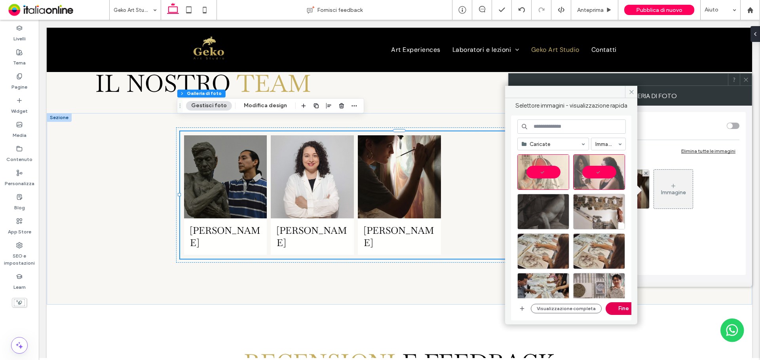
click at [622, 311] on button "Fine" at bounding box center [624, 309] width 36 height 13
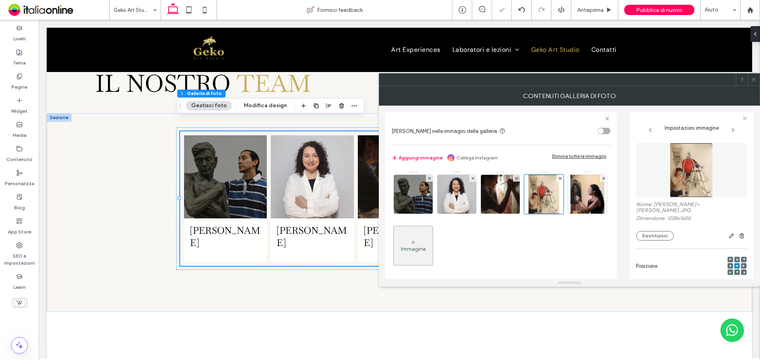
click at [755, 79] on icon at bounding box center [754, 80] width 6 height 6
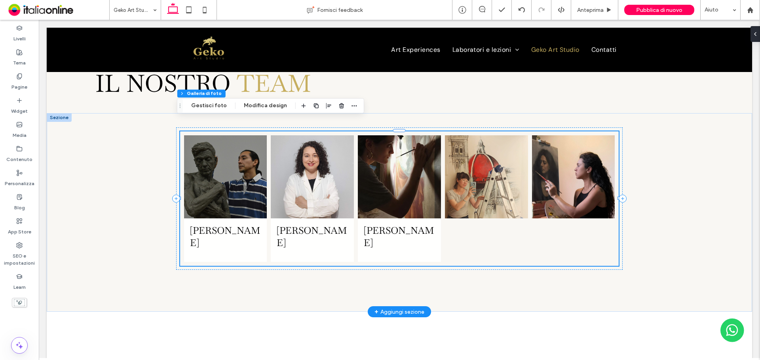
click at [491, 245] on div "Button" at bounding box center [486, 198] width 87 height 131
click at [210, 105] on button "Gestisci foto" at bounding box center [209, 106] width 46 height 10
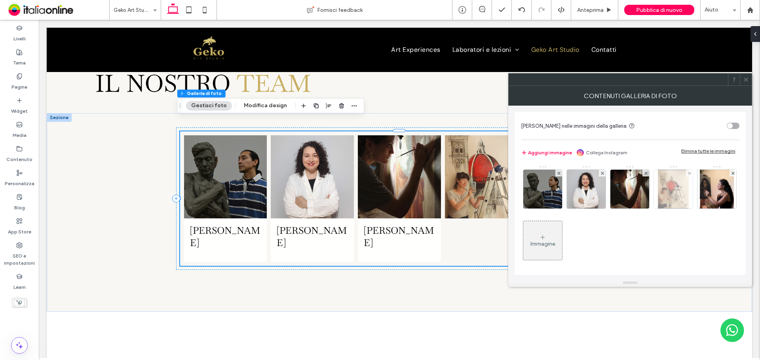
click at [669, 196] on img at bounding box center [673, 189] width 30 height 39
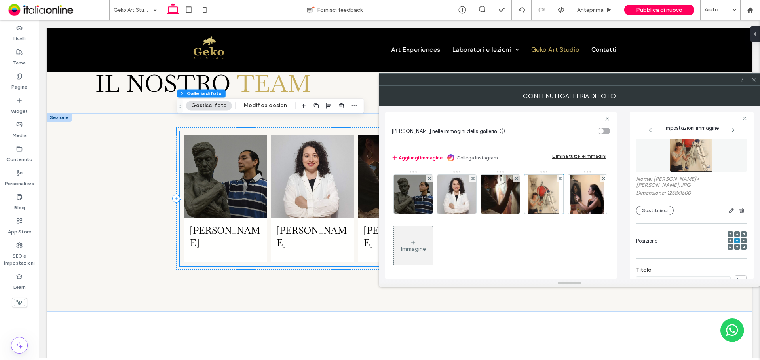
scroll to position [40, 0]
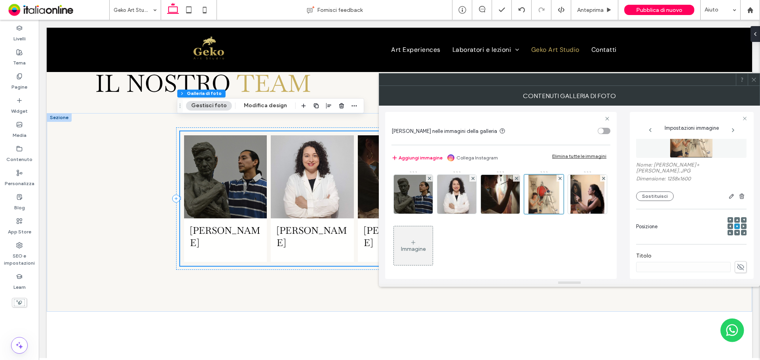
click at [656, 165] on label "Nome: Ying+Xiao.JPG" at bounding box center [691, 169] width 110 height 14
drag, startPoint x: 654, startPoint y: 166, endPoint x: 677, endPoint y: 167, distance: 23.4
click at [677, 167] on label "Nome: Ying+Xiao.JPG" at bounding box center [691, 169] width 110 height 14
copy label "Ying+Xiao"
click at [737, 263] on icon at bounding box center [741, 267] width 8 height 9
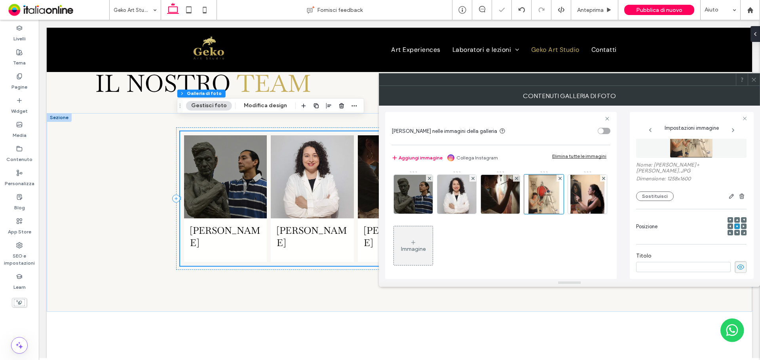
paste input "*********"
click at [677, 253] on label "Titolo" at bounding box center [691, 257] width 110 height 9
click at [654, 262] on input "*********" at bounding box center [683, 267] width 95 height 10
type input "*********"
click at [690, 235] on div "Nome: Ying+Xiao.JPG Dimensione: 1258x1600 Sostituisci Posizione Titolo ********…" at bounding box center [691, 274] width 110 height 351
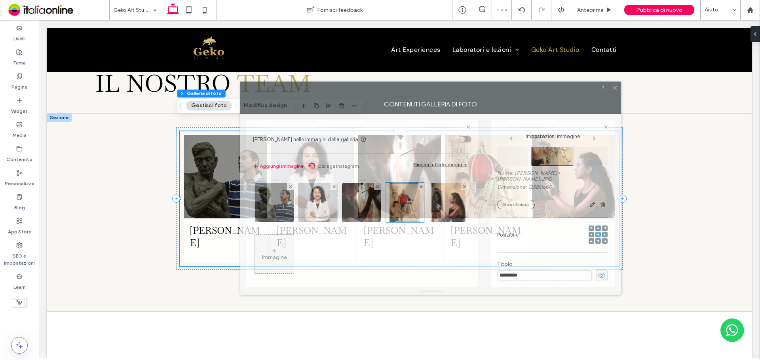
drag, startPoint x: 638, startPoint y: 76, endPoint x: 506, endPoint y: 85, distance: 132.2
click at [506, 84] on div at bounding box center [418, 88] width 357 height 12
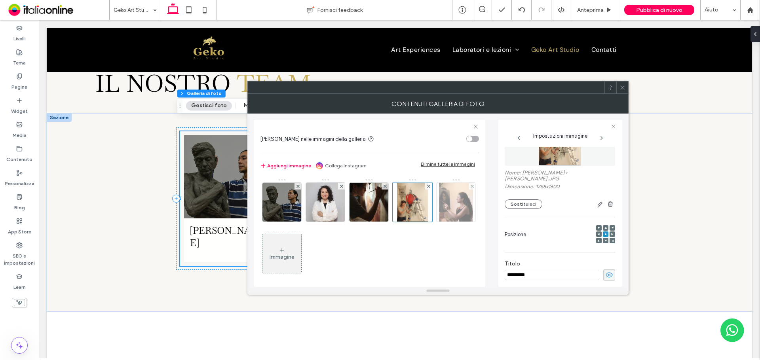
click at [439, 222] on img at bounding box center [456, 202] width 34 height 39
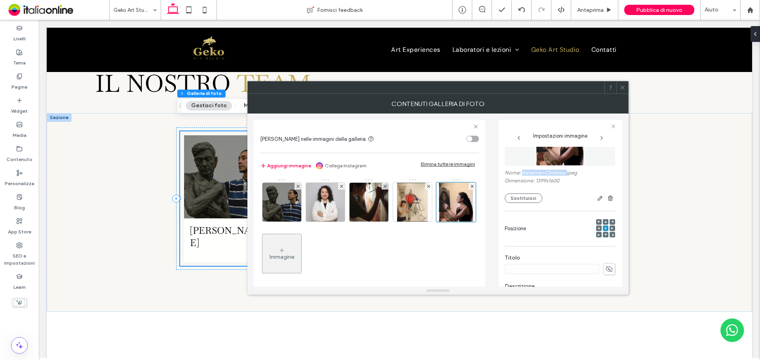
drag, startPoint x: 523, startPoint y: 172, endPoint x: 567, endPoint y: 173, distance: 43.6
click at [567, 173] on label "Nome: Katerina+Christou.jpeg" at bounding box center [560, 174] width 110 height 8
copy label "Katerina+Christou."
click at [558, 268] on div at bounding box center [380, 180] width 760 height 360
click at [606, 269] on icon at bounding box center [610, 269] width 8 height 9
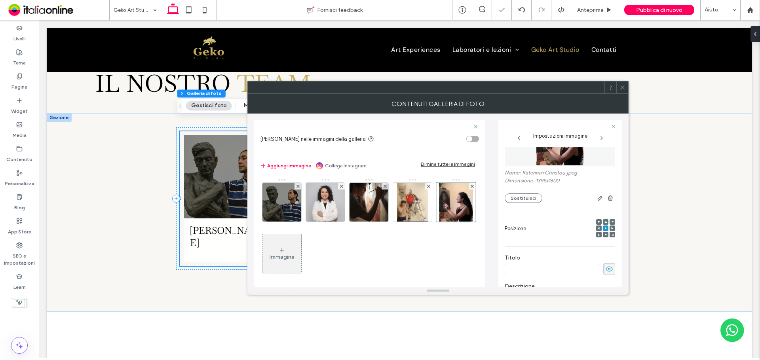
paste input "**********"
click at [531, 269] on input "**********" at bounding box center [552, 269] width 95 height 10
click at [571, 274] on input "**********" at bounding box center [552, 269] width 95 height 10
type input "**********"
click at [568, 243] on div "**********" at bounding box center [560, 279] width 110 height 345
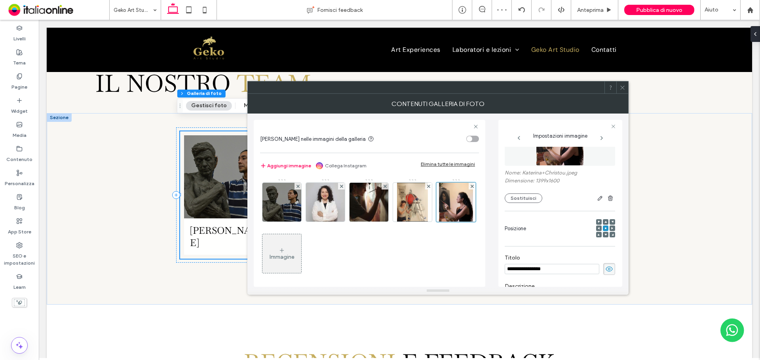
click at [624, 87] on icon at bounding box center [623, 88] width 6 height 6
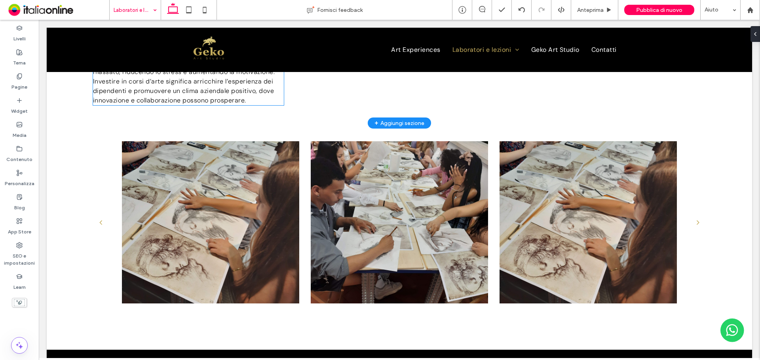
scroll to position [792, 0]
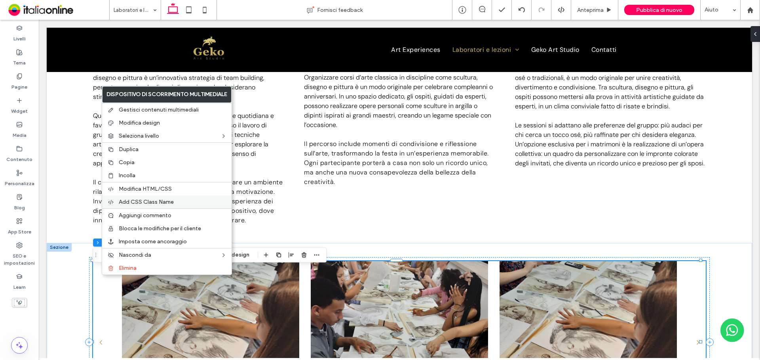
drag, startPoint x: 144, startPoint y: 162, endPoint x: 194, endPoint y: 202, distance: 64.5
click at [144, 162] on label "Copia" at bounding box center [173, 162] width 108 height 7
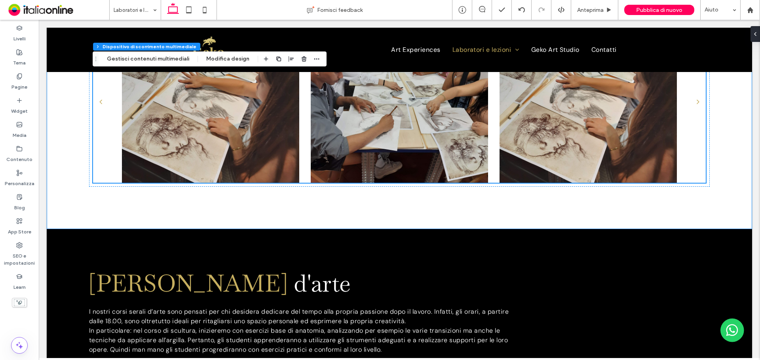
scroll to position [990, 0]
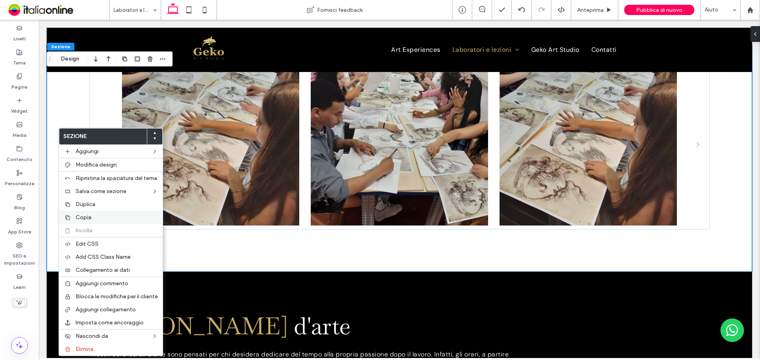
click at [96, 216] on label "Copia" at bounding box center [117, 217] width 82 height 7
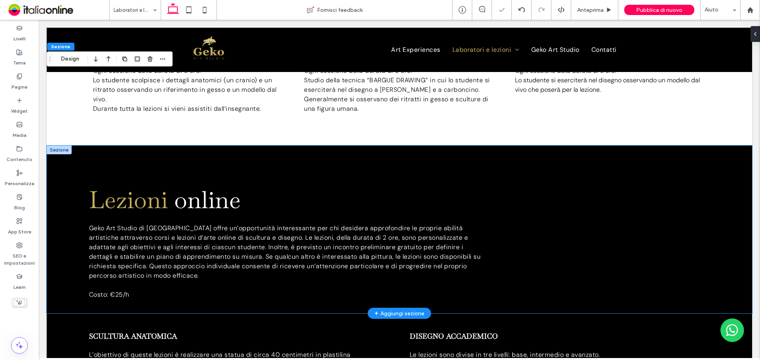
scroll to position [2099, 0]
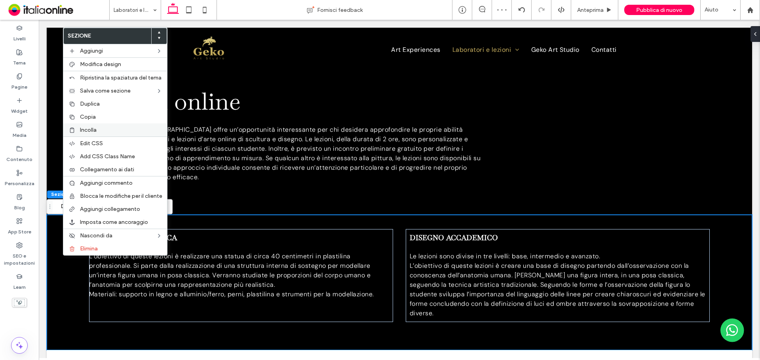
click at [97, 128] on label "Incolla" at bounding box center [121, 130] width 82 height 7
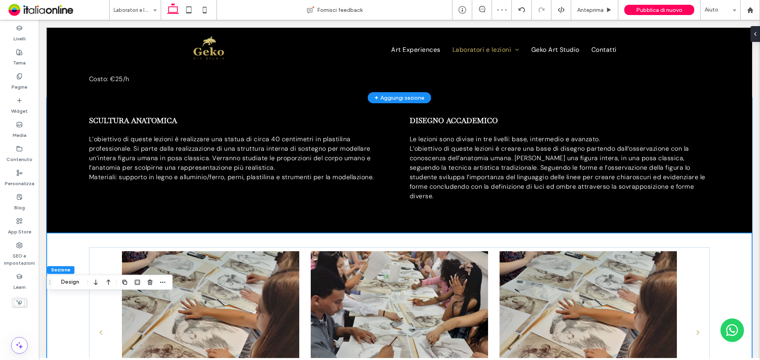
scroll to position [2257, 0]
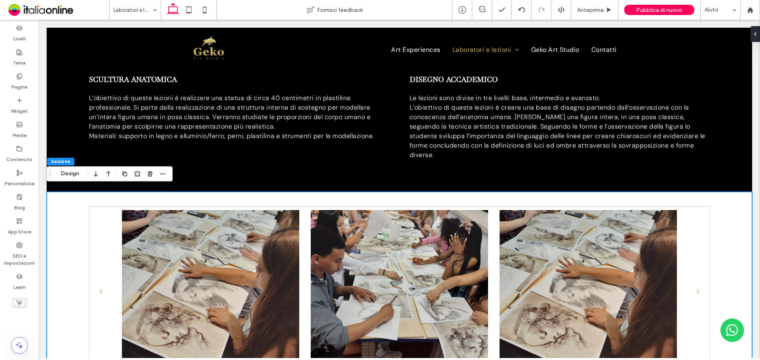
click at [53, 209] on div "a a a a" at bounding box center [400, 305] width 706 height 227
click at [70, 173] on button "Design" at bounding box center [70, 174] width 29 height 10
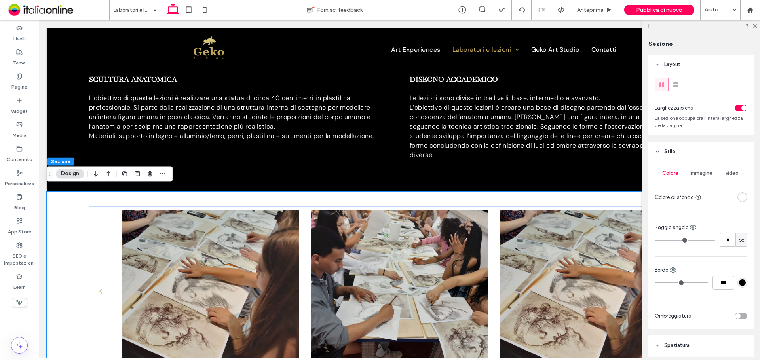
click at [739, 196] on div "rgba(255, 255, 255, 1)" at bounding box center [742, 197] width 7 height 7
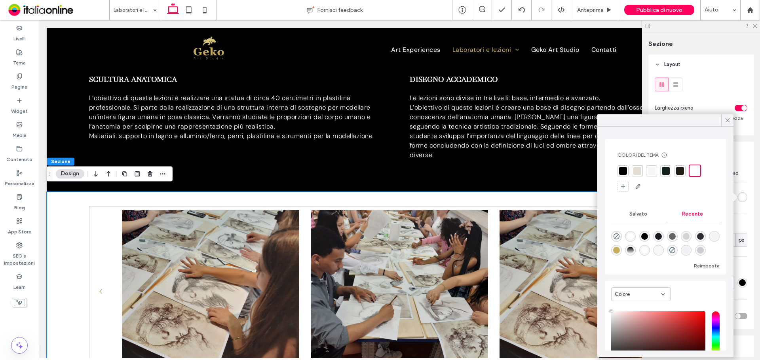
click at [627, 170] on div at bounding box center [623, 171] width 8 height 8
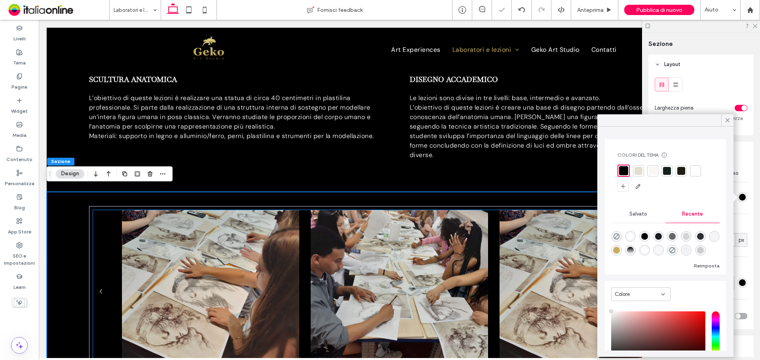
click at [301, 283] on div at bounding box center [210, 291] width 189 height 162
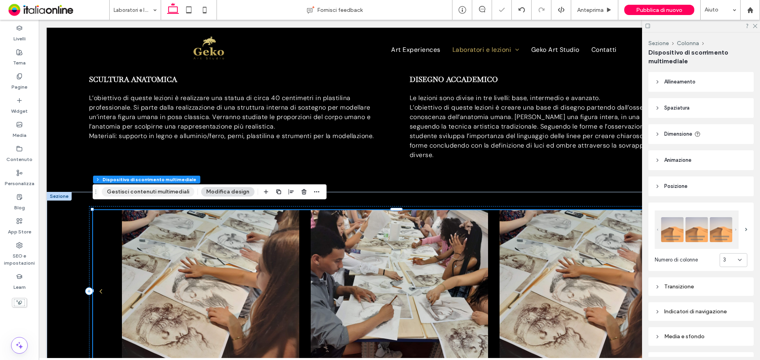
click at [171, 192] on button "Gestisci contenuti multimediali" at bounding box center [148, 192] width 93 height 10
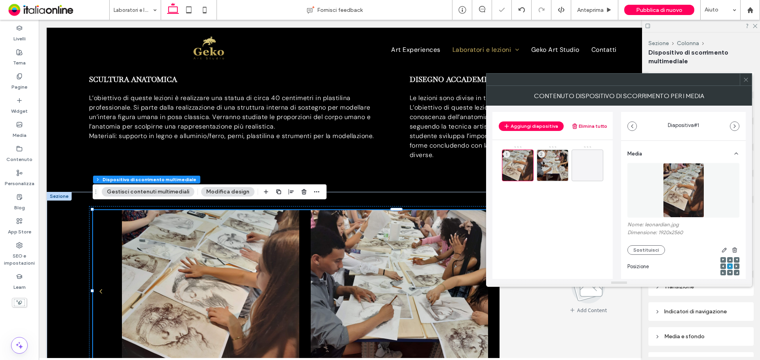
click at [593, 125] on button "Elimina tutto" at bounding box center [590, 127] width 36 height 10
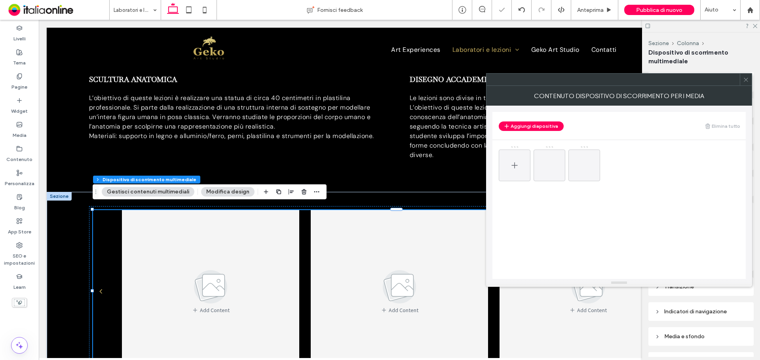
click at [512, 165] on icon at bounding box center [515, 166] width 10 height 10
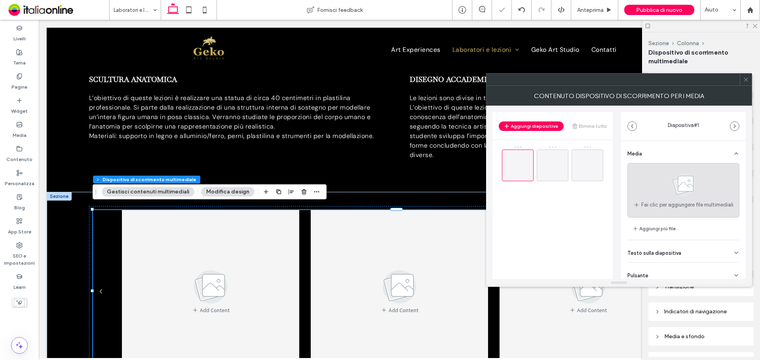
click at [661, 172] on div "Fai clic per aggiungere file multimediali" at bounding box center [684, 190] width 112 height 55
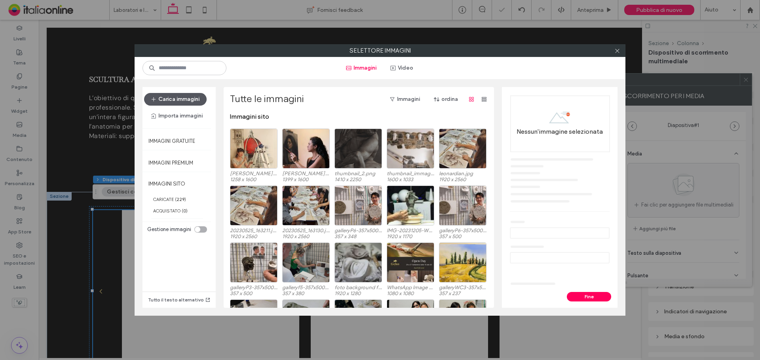
click at [179, 95] on button "Carica immagini" at bounding box center [175, 99] width 63 height 13
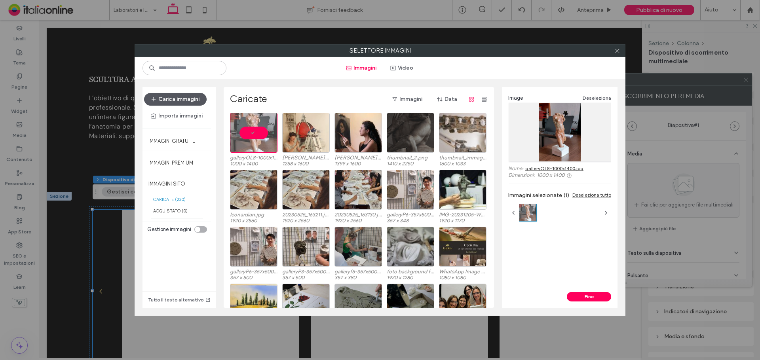
click at [158, 97] on button "Carica immagini" at bounding box center [175, 99] width 63 height 13
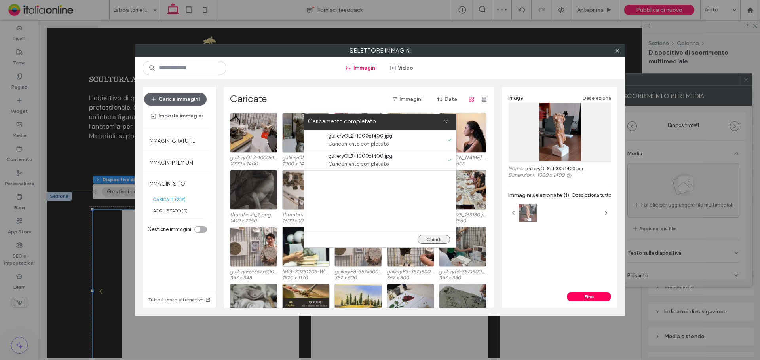
click at [436, 238] on button "Chiudi" at bounding box center [434, 239] width 32 height 9
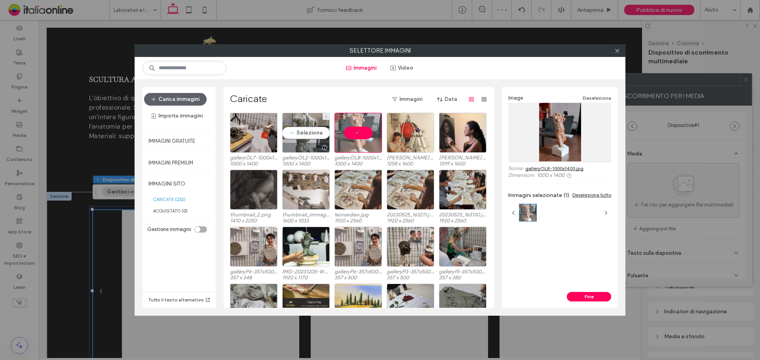
click at [299, 133] on div "Seleziona" at bounding box center [306, 133] width 48 height 40
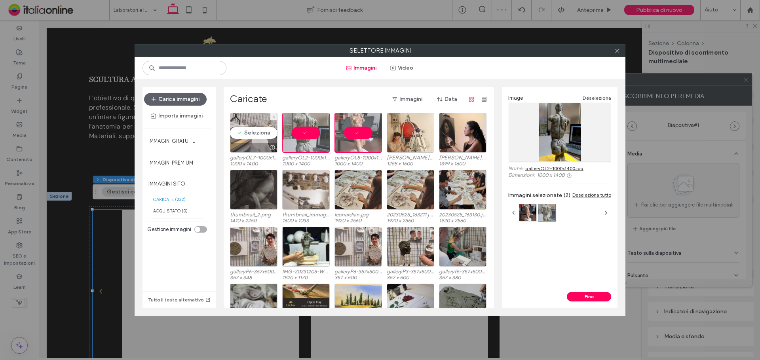
drag, startPoint x: 261, startPoint y: 135, endPoint x: 272, endPoint y: 137, distance: 11.7
click at [261, 135] on div "Seleziona" at bounding box center [254, 133] width 48 height 40
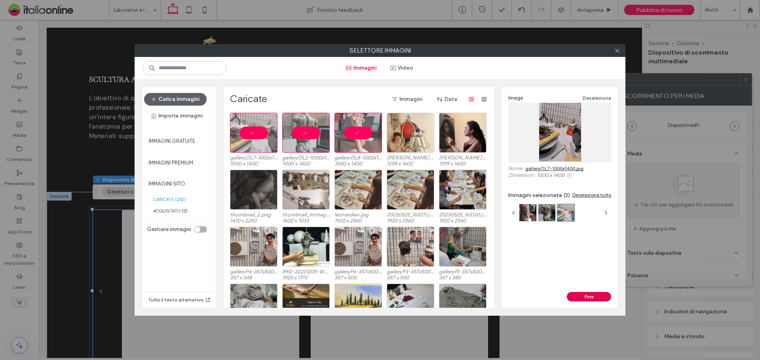
click at [594, 297] on button "Fine" at bounding box center [589, 297] width 44 height 10
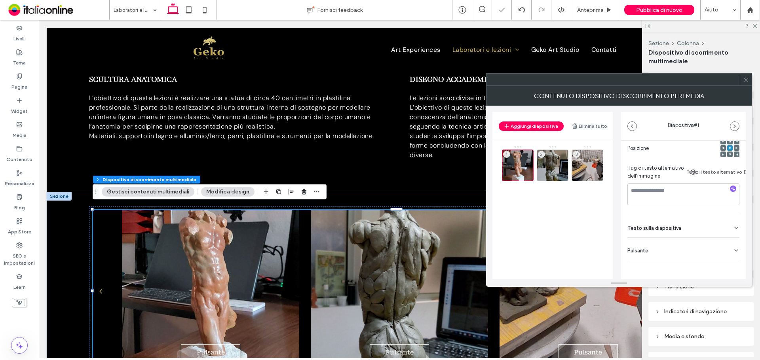
click at [723, 243] on div "Pulsante" at bounding box center [684, 249] width 112 height 22
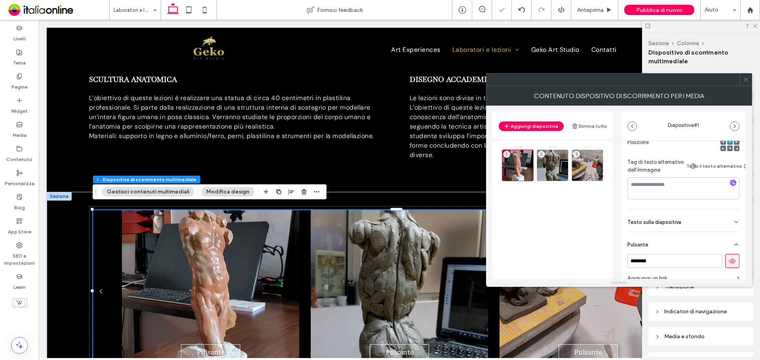
click at [731, 267] on button at bounding box center [733, 261] width 14 height 14
click at [546, 162] on div "2" at bounding box center [553, 166] width 32 height 32
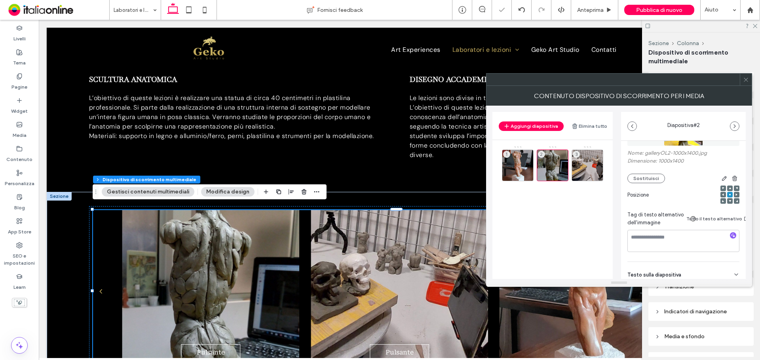
scroll to position [79, 0]
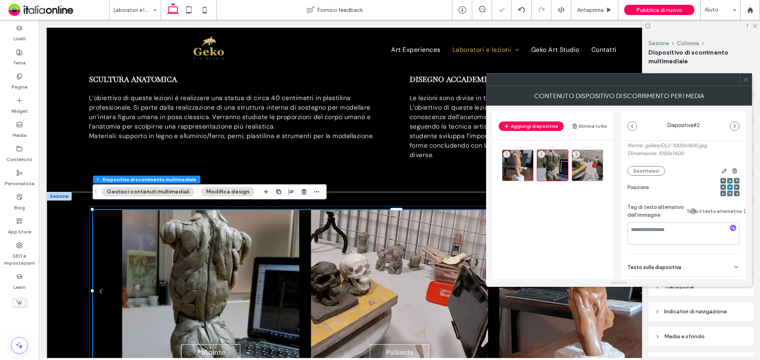
drag, startPoint x: 724, startPoint y: 264, endPoint x: 733, endPoint y: 282, distance: 20.4
click at [724, 264] on div "Testo sulla diapositiva" at bounding box center [684, 266] width 112 height 22
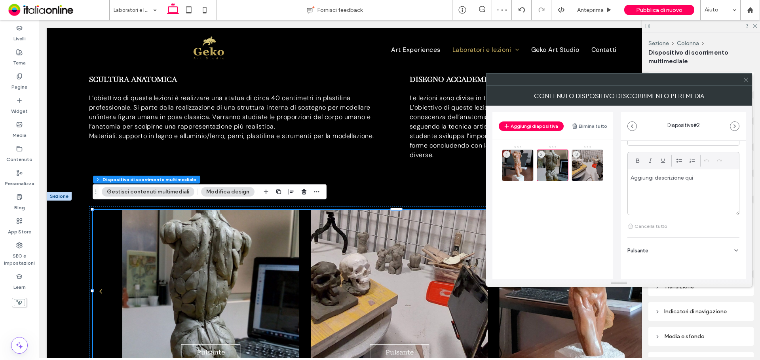
click at [727, 238] on div "Pulsante" at bounding box center [684, 249] width 112 height 22
click at [729, 257] on button at bounding box center [733, 261] width 14 height 14
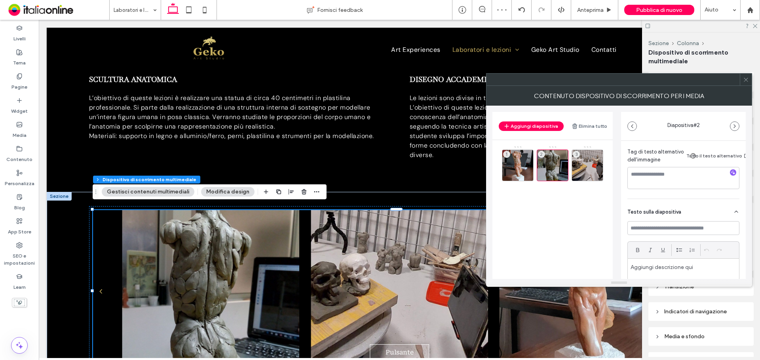
scroll to position [111, 0]
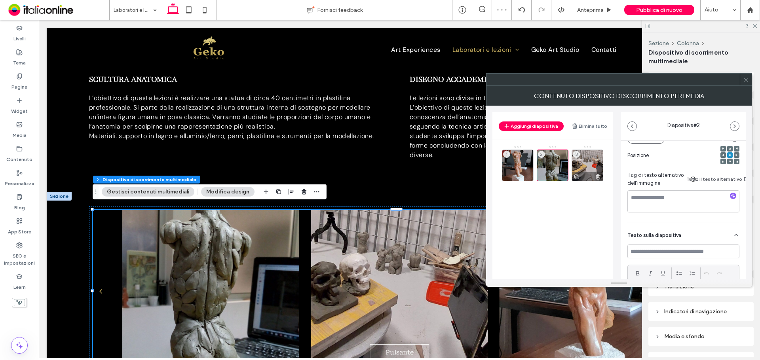
click at [577, 164] on div "3" at bounding box center [588, 166] width 32 height 32
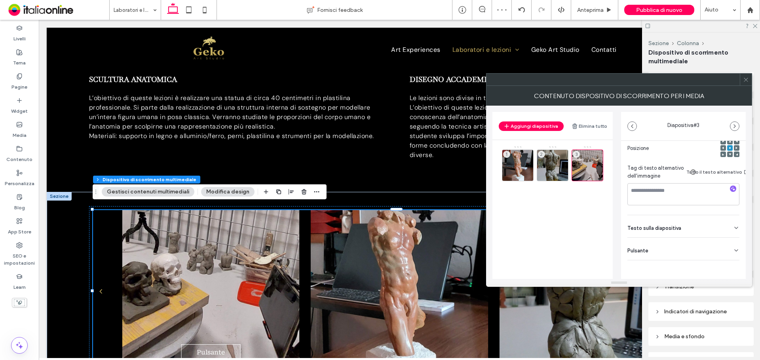
click at [709, 243] on div "Pulsante" at bounding box center [684, 249] width 112 height 22
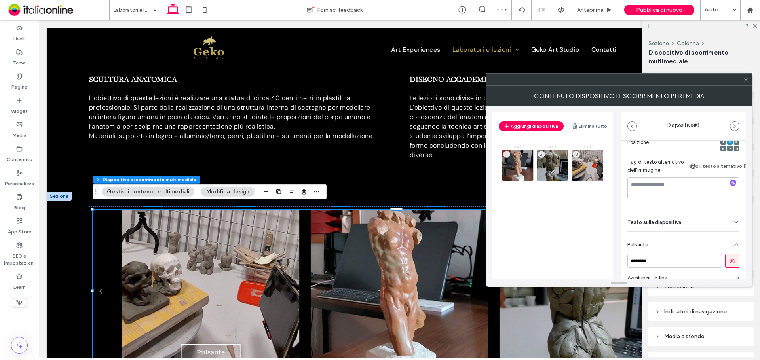
click at [734, 264] on button at bounding box center [733, 261] width 14 height 14
click at [530, 126] on button "Aggiungi diapositiva" at bounding box center [531, 127] width 65 height 10
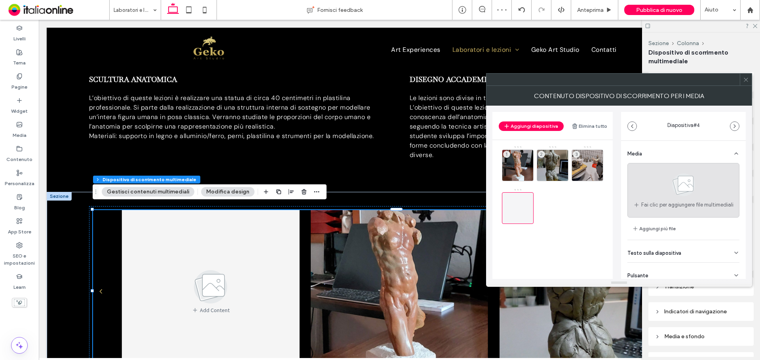
click at [667, 173] on icon at bounding box center [684, 185] width 40 height 26
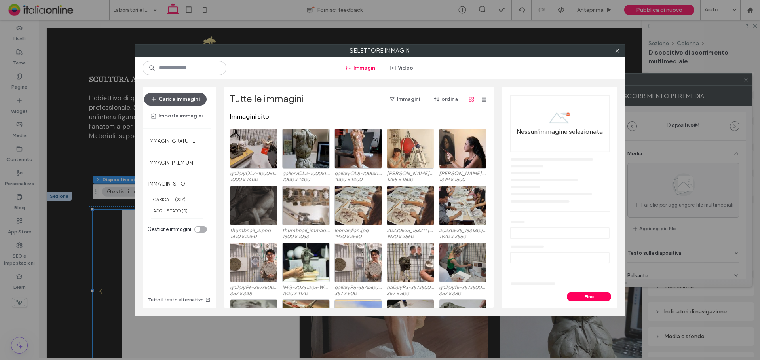
click at [189, 101] on button "Carica immagini" at bounding box center [175, 99] width 63 height 13
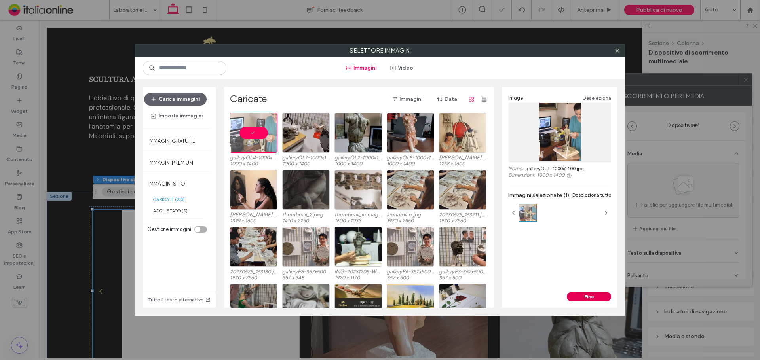
click at [585, 296] on button "Fine" at bounding box center [589, 297] width 44 height 10
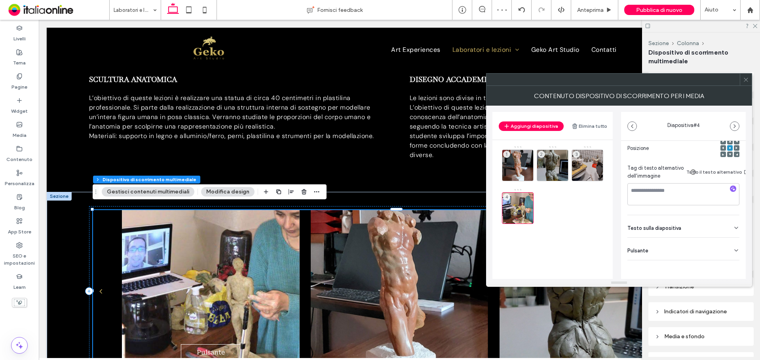
click at [708, 252] on div "Pulsante" at bounding box center [684, 249] width 112 height 22
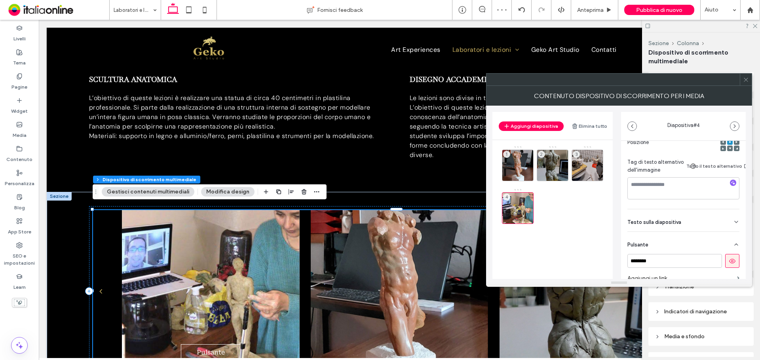
click at [729, 265] on icon at bounding box center [732, 261] width 7 height 7
click at [746, 81] on icon at bounding box center [746, 80] width 6 height 6
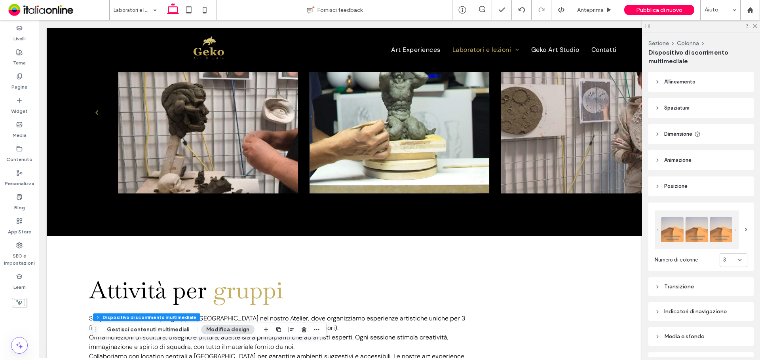
scroll to position [436, 0]
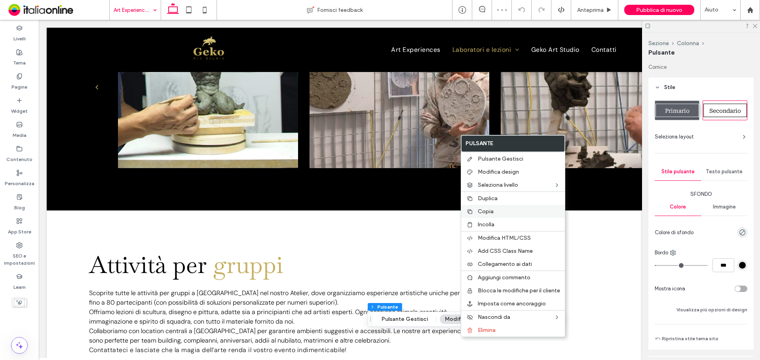
click at [500, 214] on label "Copia" at bounding box center [519, 211] width 82 height 7
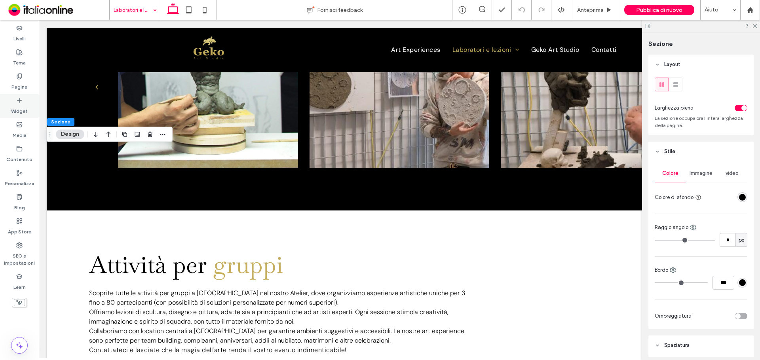
click at [19, 104] on label "Widget" at bounding box center [19, 109] width 17 height 11
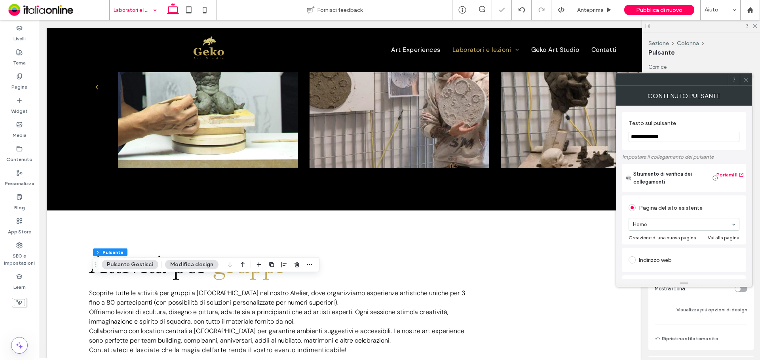
type input "**"
click at [135, 261] on button "Pulsante Gestisci" at bounding box center [130, 265] width 57 height 10
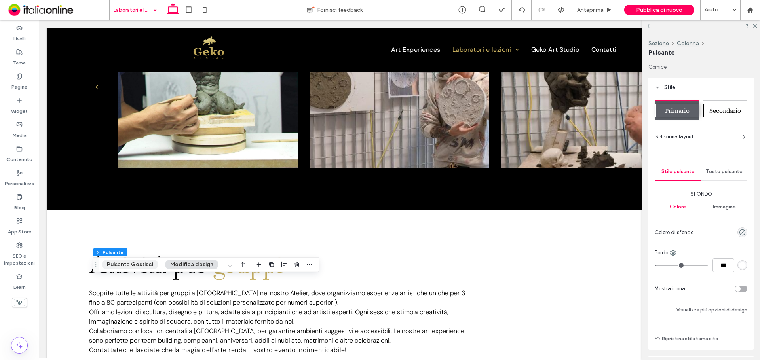
click at [136, 263] on button "Pulsante Gestisci" at bounding box center [130, 265] width 57 height 10
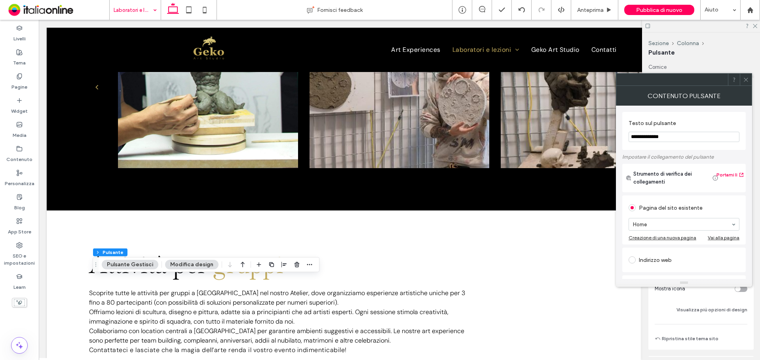
click at [682, 139] on input "**********" at bounding box center [684, 137] width 111 height 10
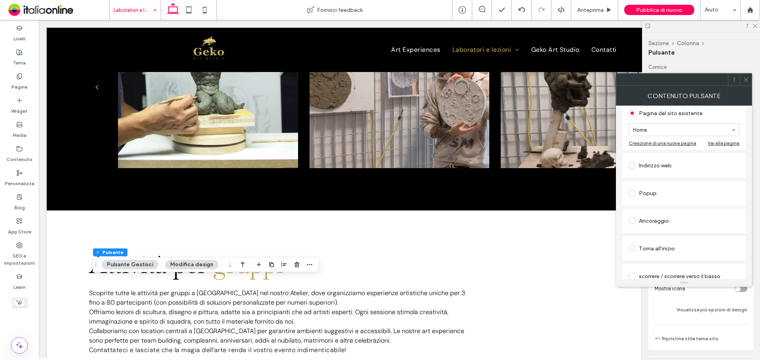
scroll to position [79, 0]
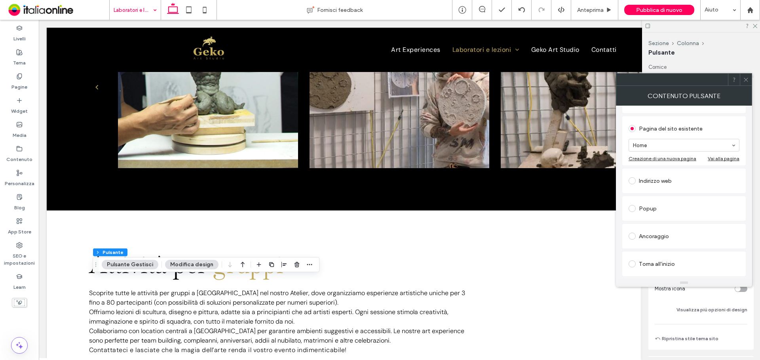
type input "**********"
click at [695, 183] on div "Indirizzo web" at bounding box center [684, 181] width 111 height 13
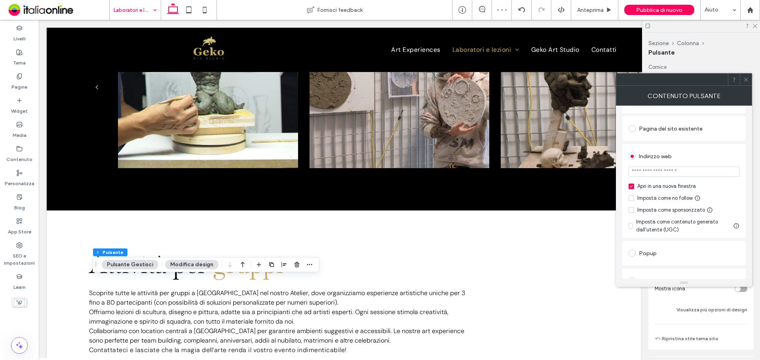
click at [691, 171] on input "url" at bounding box center [684, 172] width 111 height 10
paste input "**********"
type input "**********"
click at [701, 157] on div "Indirizzo web" at bounding box center [684, 156] width 111 height 13
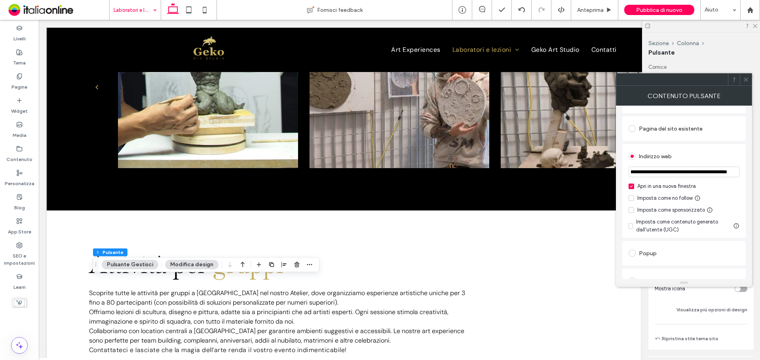
scroll to position [0, 0]
click at [189, 266] on button "Modifica design" at bounding box center [191, 265] width 53 height 10
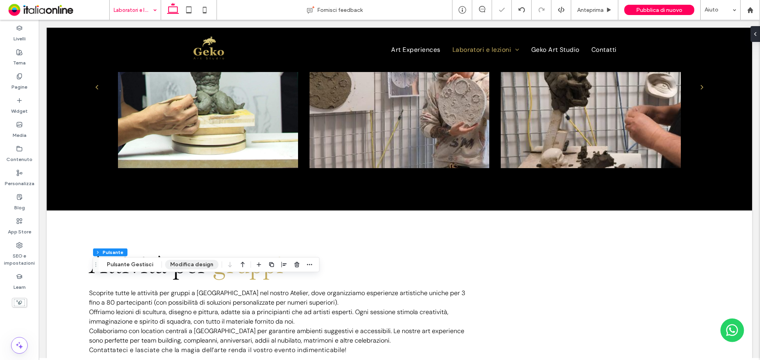
click at [194, 267] on button "Modifica design" at bounding box center [191, 265] width 53 height 10
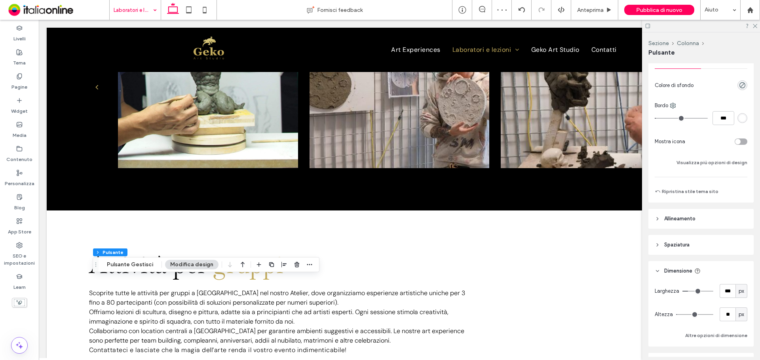
scroll to position [158, 0]
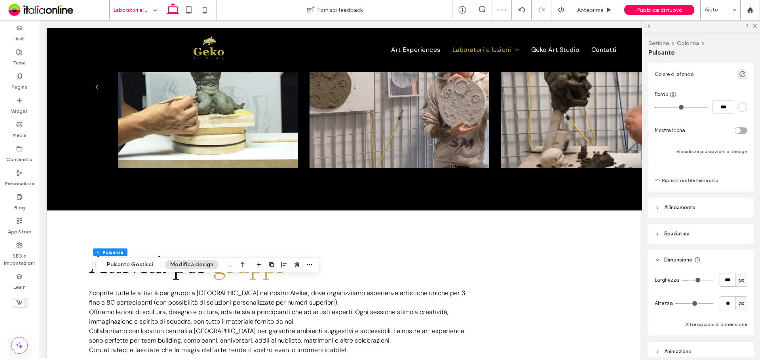
click at [725, 277] on input "***" at bounding box center [728, 280] width 16 height 14
type input "***"
type input "**"
click at [754, 26] on icon at bounding box center [754, 25] width 5 height 5
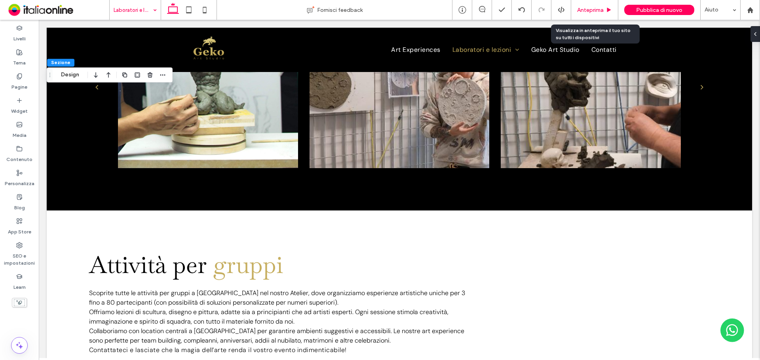
click at [591, 10] on span "Anteprima" at bounding box center [590, 10] width 27 height 7
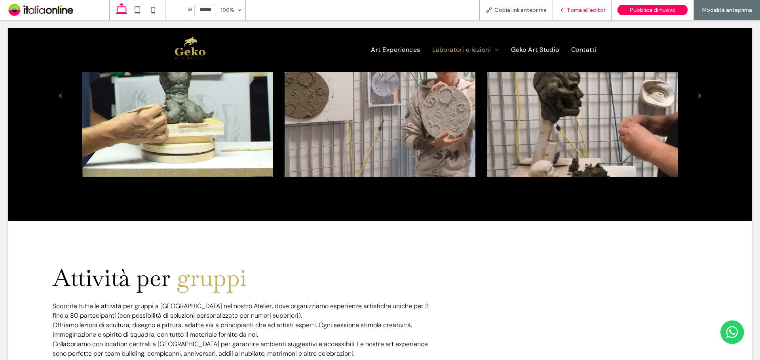
click at [582, 8] on span "Torna all'editor" at bounding box center [586, 10] width 38 height 7
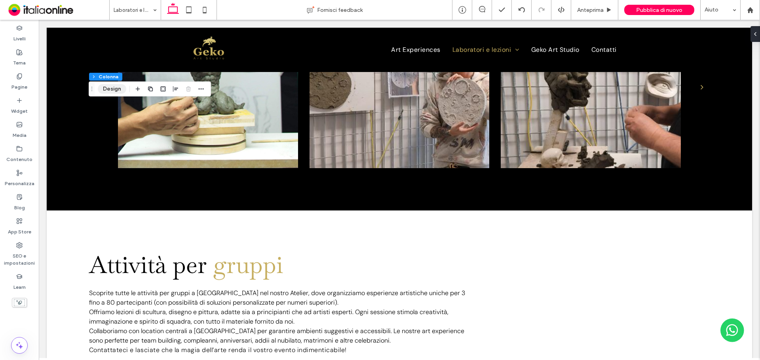
click at [105, 93] on button "Design" at bounding box center [112, 89] width 29 height 10
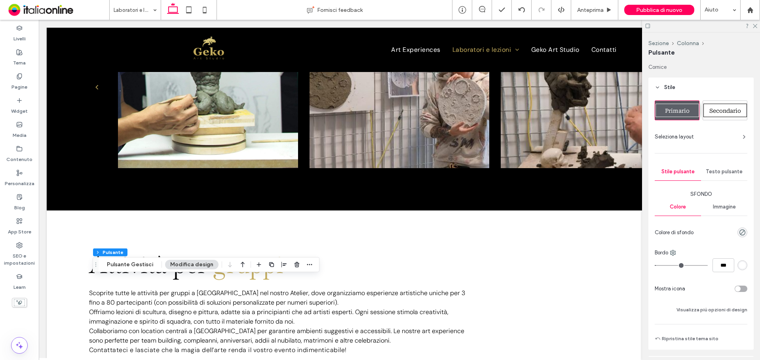
type input "**"
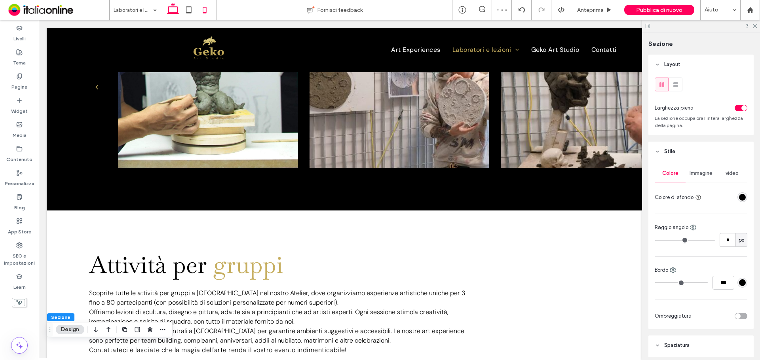
click at [207, 7] on icon at bounding box center [205, 10] width 16 height 16
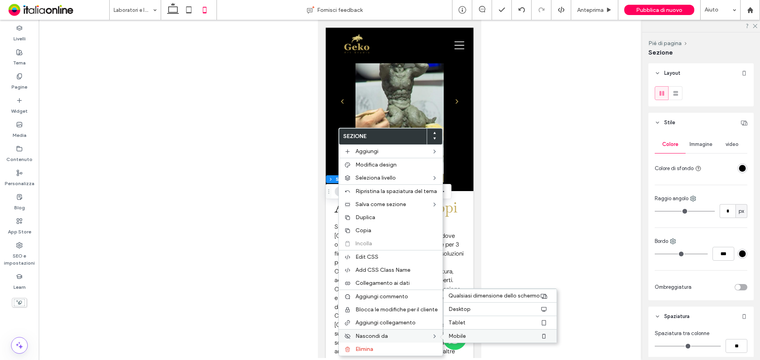
click at [458, 335] on span "Mobile" at bounding box center [457, 336] width 17 height 7
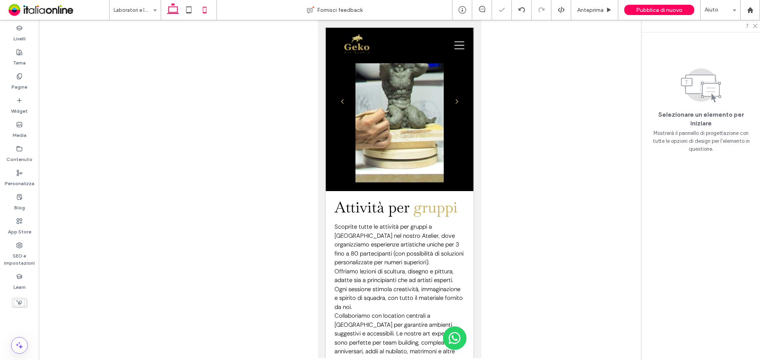
click at [166, 13] on icon at bounding box center [173, 10] width 16 height 16
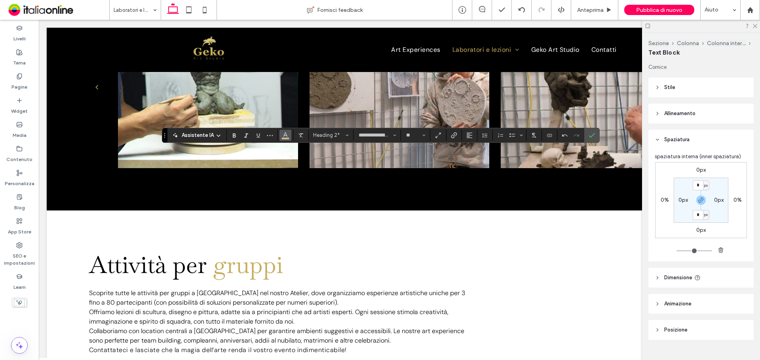
click at [288, 136] on icon "Colore" at bounding box center [285, 134] width 6 height 6
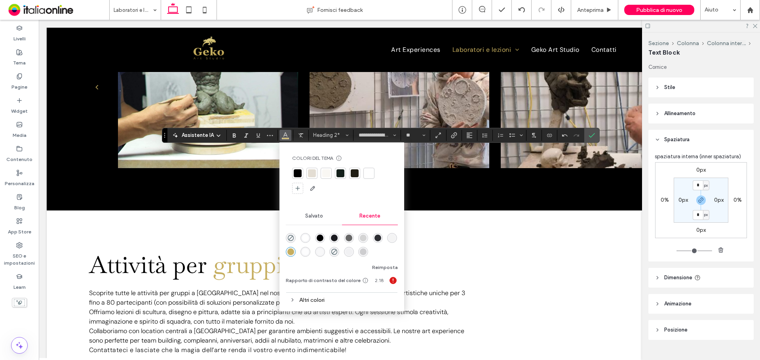
click at [318, 239] on div "rgba(0, 0, 0, 1)" at bounding box center [320, 238] width 7 height 7
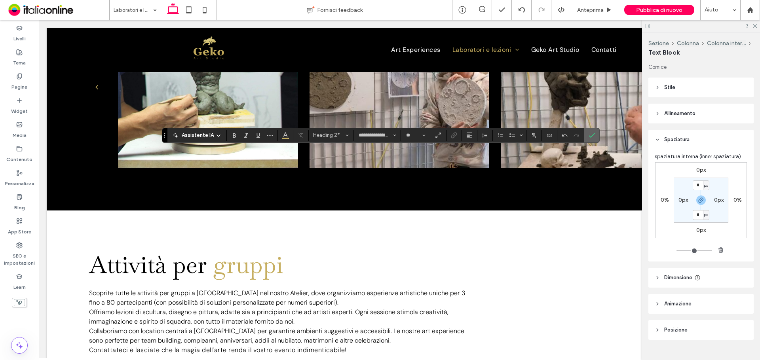
click at [589, 135] on icon "Conferma" at bounding box center [592, 135] width 6 height 6
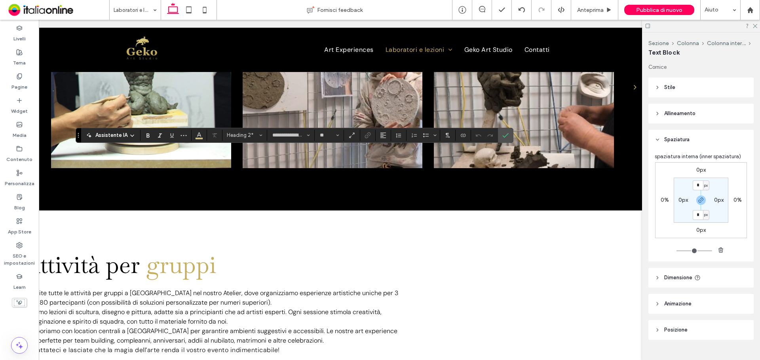
scroll to position [0, 79]
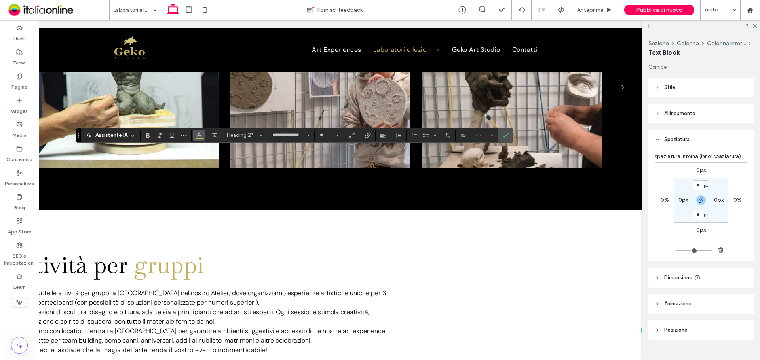
click at [201, 136] on icon "Colore" at bounding box center [199, 134] width 6 height 6
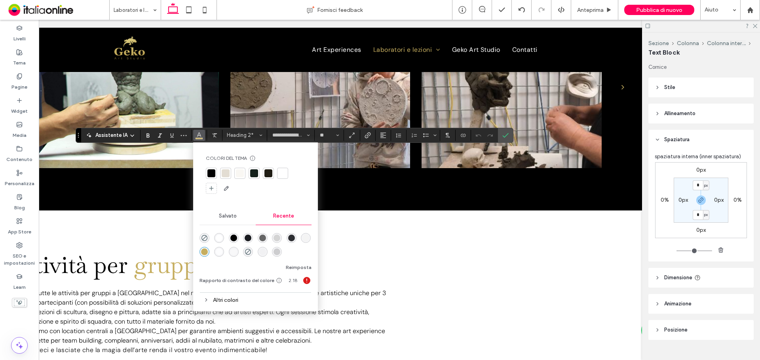
click at [233, 241] on div "rgba(0, 0, 0, 1)" at bounding box center [233, 238] width 7 height 7
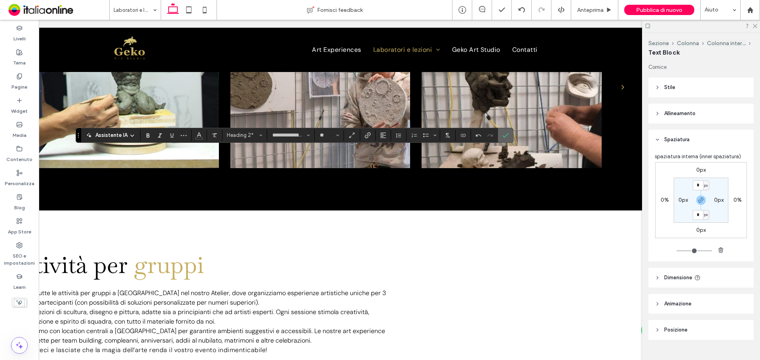
click at [500, 133] on label "Conferma" at bounding box center [506, 135] width 12 height 14
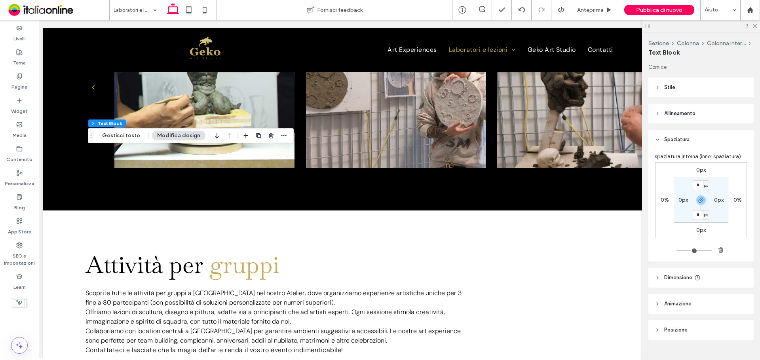
scroll to position [0, 1]
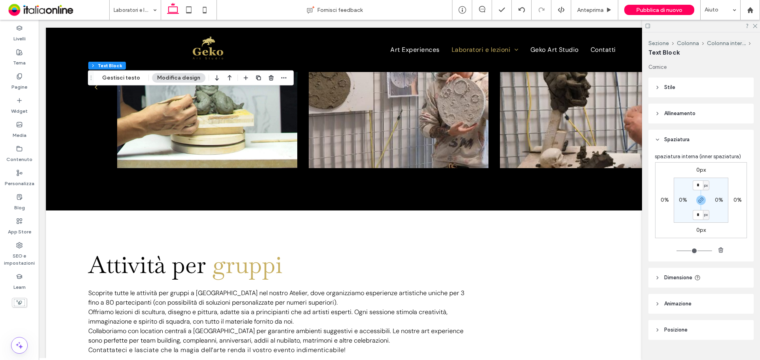
type input "*******"
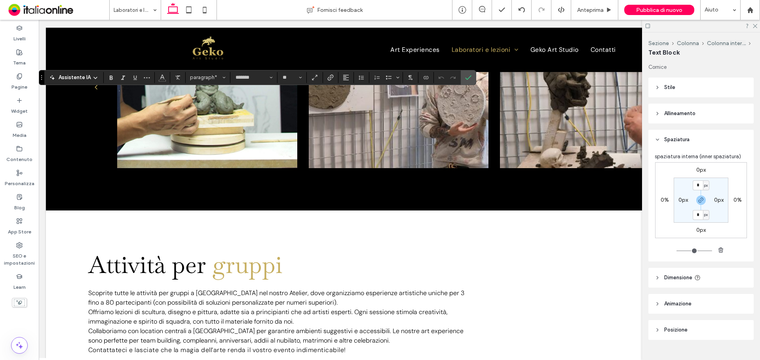
scroll to position [0, 0]
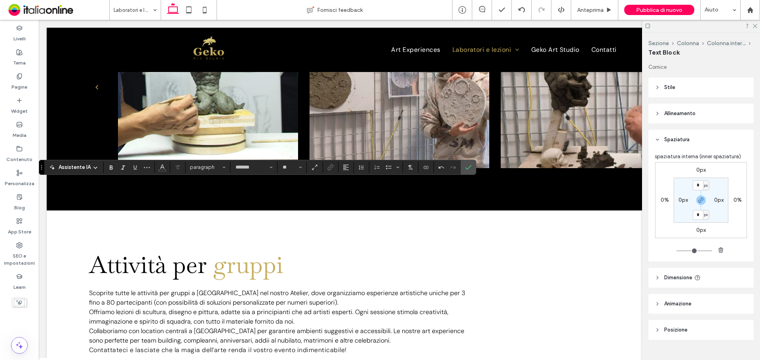
type input "**"
click at [162, 171] on span "Colore" at bounding box center [162, 167] width 6 height 10
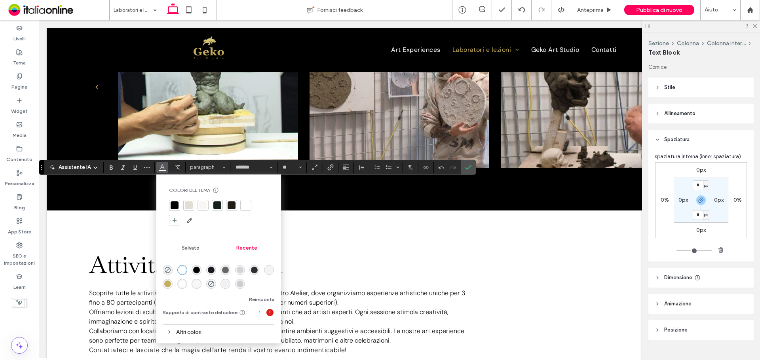
click at [194, 269] on div "rgba(0, 0, 0, 1)" at bounding box center [196, 270] width 7 height 7
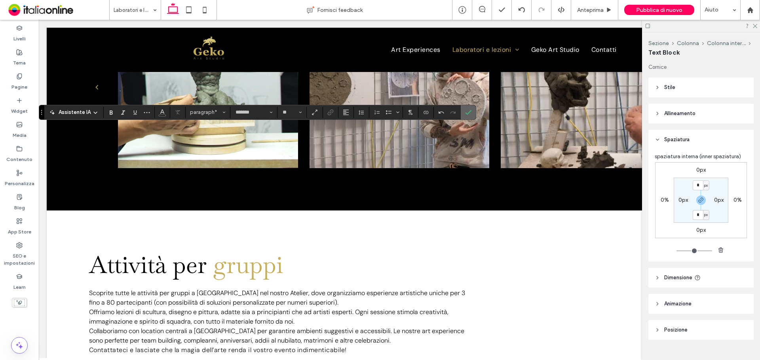
click at [470, 111] on use "Conferma" at bounding box center [469, 112] width 6 height 5
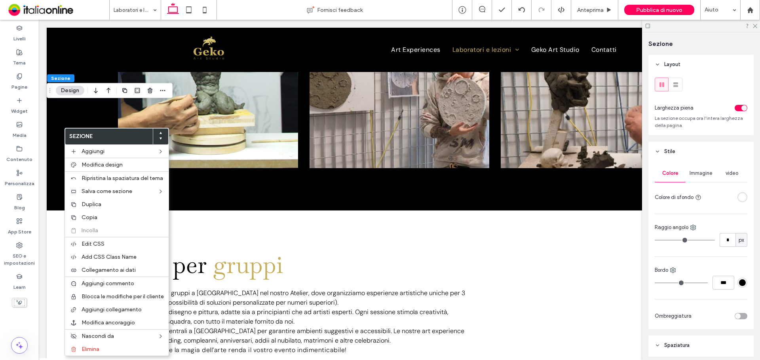
click at [159, 131] on icon at bounding box center [160, 132] width 3 height 3
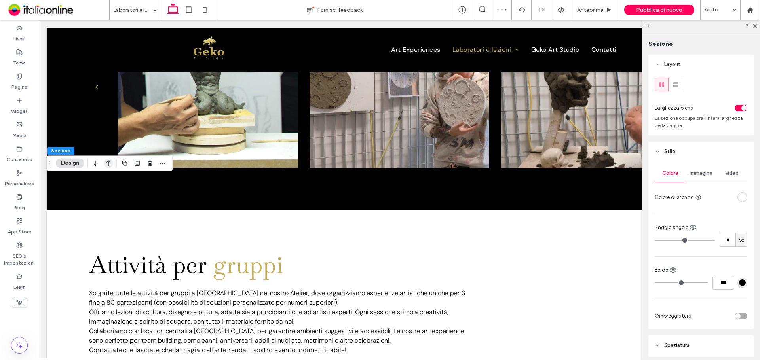
click at [111, 162] on icon "button" at bounding box center [109, 163] width 10 height 14
click at [110, 162] on icon "button" at bounding box center [109, 163] width 10 height 14
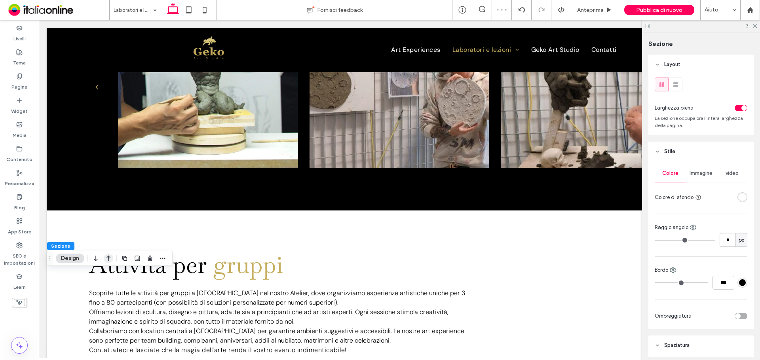
click at [110, 256] on icon "button" at bounding box center [109, 258] width 10 height 14
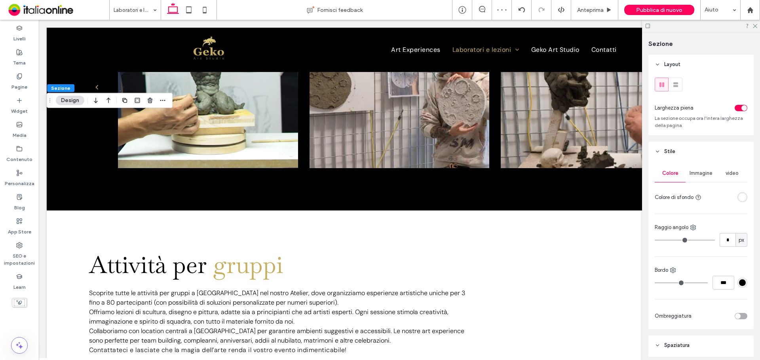
drag, startPoint x: 110, startPoint y: 104, endPoint x: 116, endPoint y: 108, distance: 6.7
click at [110, 104] on icon "button" at bounding box center [109, 100] width 10 height 14
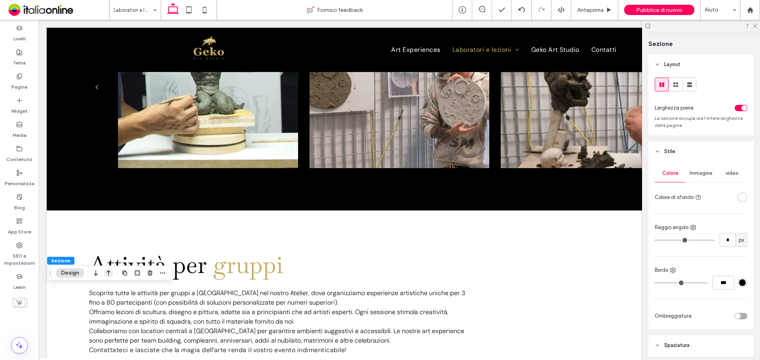
click at [111, 274] on icon "button" at bounding box center [109, 273] width 10 height 14
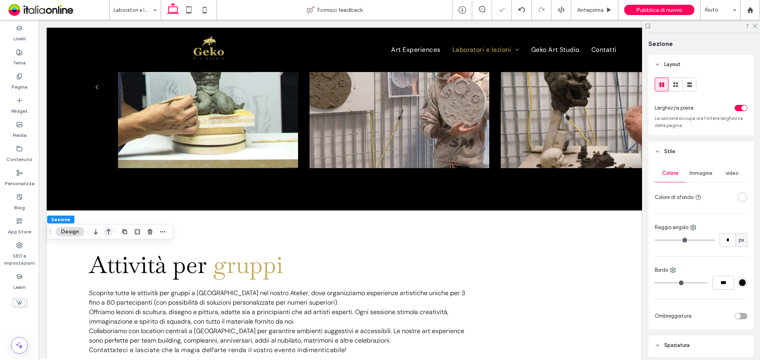
click at [109, 231] on icon "button" at bounding box center [109, 232] width 10 height 14
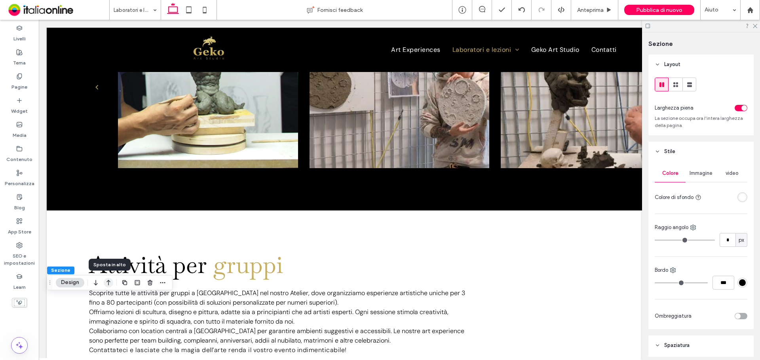
click at [107, 283] on icon "button" at bounding box center [109, 283] width 10 height 14
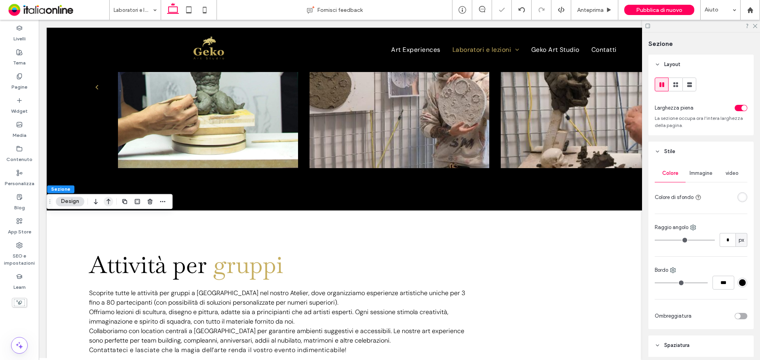
click at [110, 199] on icon "button" at bounding box center [109, 201] width 10 height 14
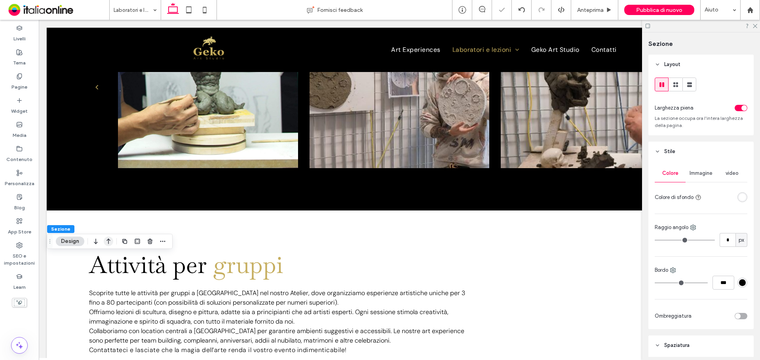
click at [111, 243] on icon "button" at bounding box center [109, 241] width 10 height 14
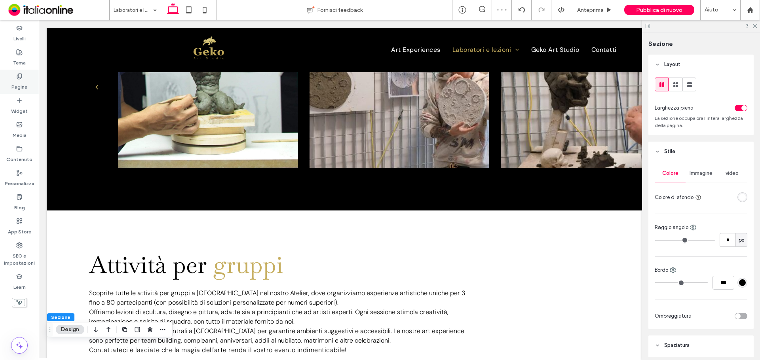
click at [23, 81] on label "Pagine" at bounding box center [19, 85] width 16 height 11
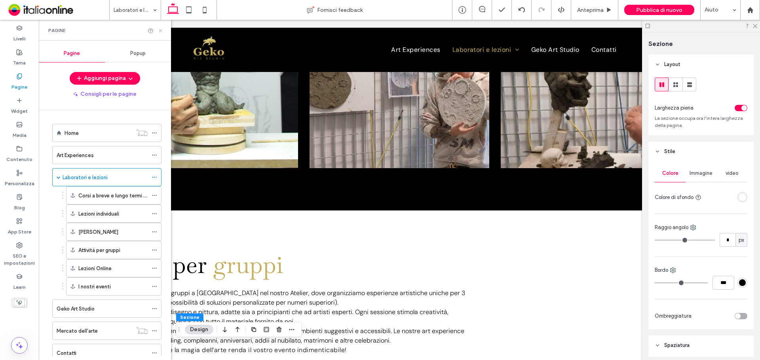
click at [159, 31] on icon at bounding box center [161, 31] width 6 height 6
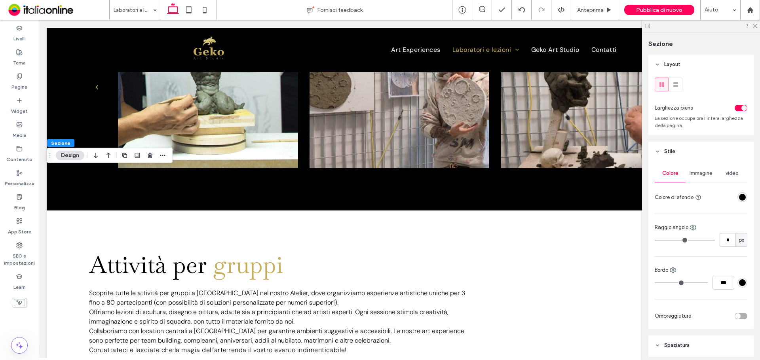
drag, startPoint x: 110, startPoint y: 157, endPoint x: 141, endPoint y: 173, distance: 35.4
click at [110, 157] on icon "button" at bounding box center [109, 156] width 10 height 14
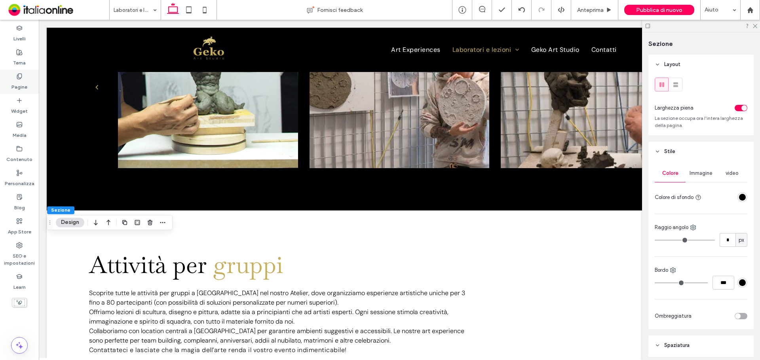
click at [27, 88] on label "Pagine" at bounding box center [19, 85] width 16 height 11
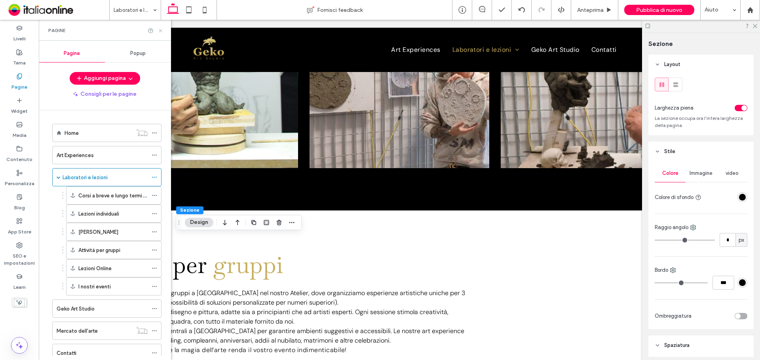
click at [161, 29] on icon at bounding box center [161, 31] width 6 height 6
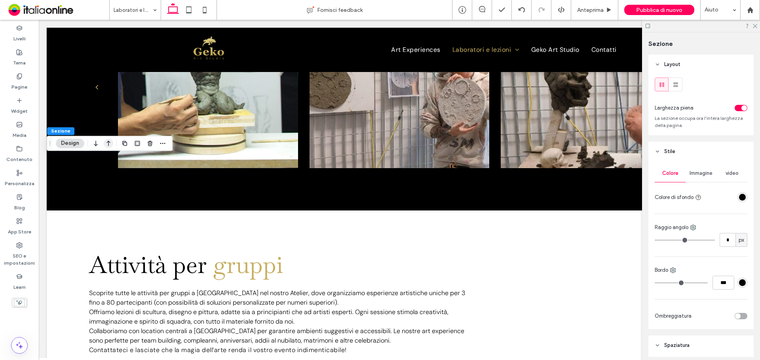
click at [108, 144] on icon "button" at bounding box center [109, 143] width 10 height 14
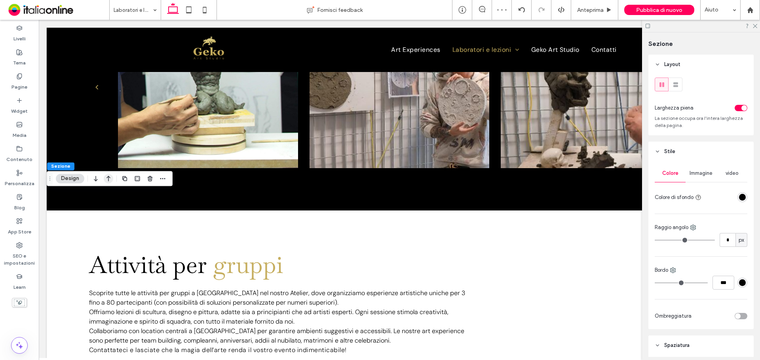
click at [110, 173] on icon "button" at bounding box center [109, 178] width 10 height 14
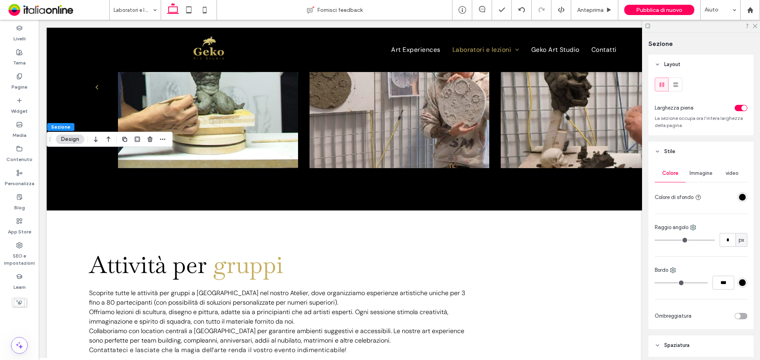
click at [73, 139] on button "Design" at bounding box center [70, 140] width 29 height 10
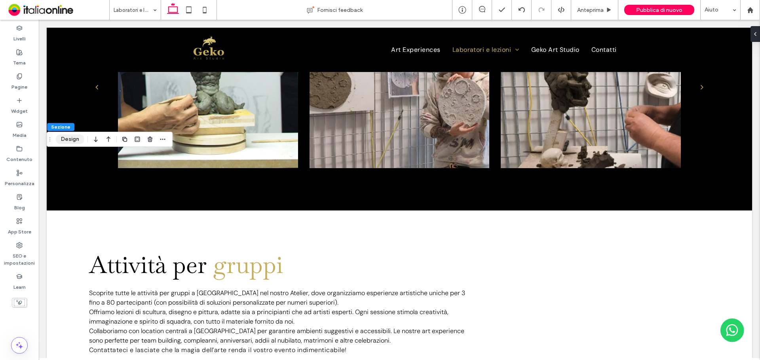
click at [73, 139] on button "Design" at bounding box center [70, 140] width 29 height 10
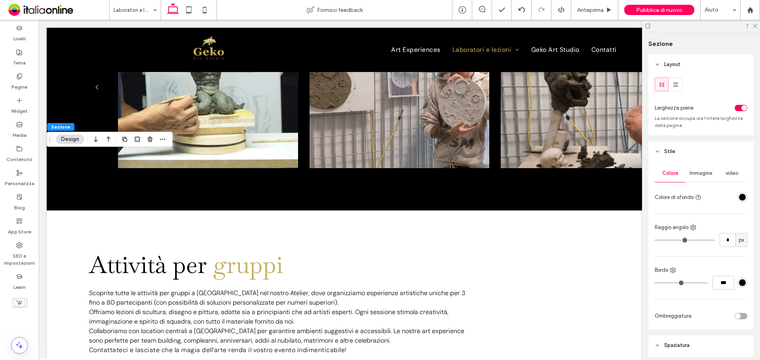
click at [741, 196] on div "rgba(0, 0, 0, 1)" at bounding box center [742, 197] width 7 height 7
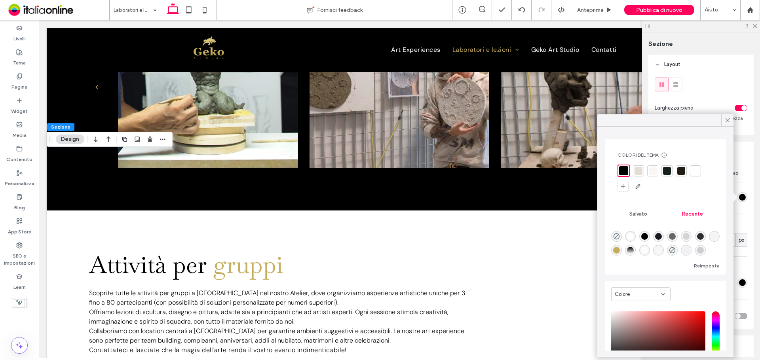
click at [630, 241] on div "rgba(255, 255, 255, 1)" at bounding box center [630, 236] width 11 height 11
type input "*******"
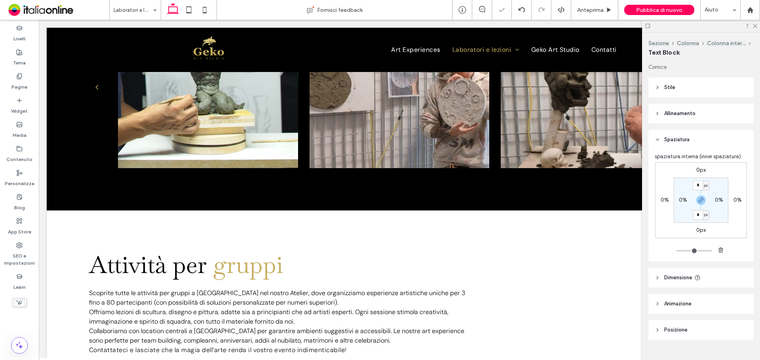
type input "*******"
type input "**"
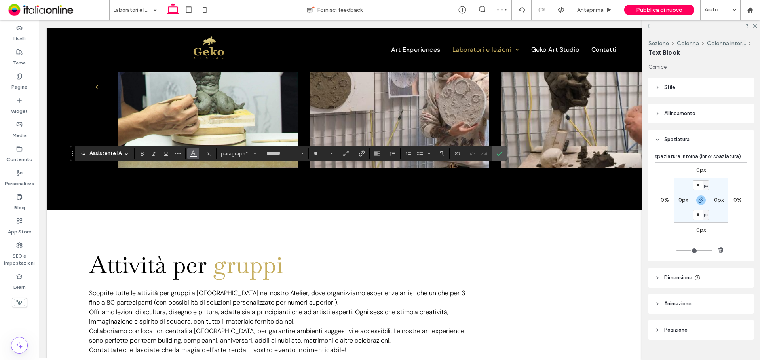
click at [196, 156] on span "Colore" at bounding box center [193, 153] width 6 height 10
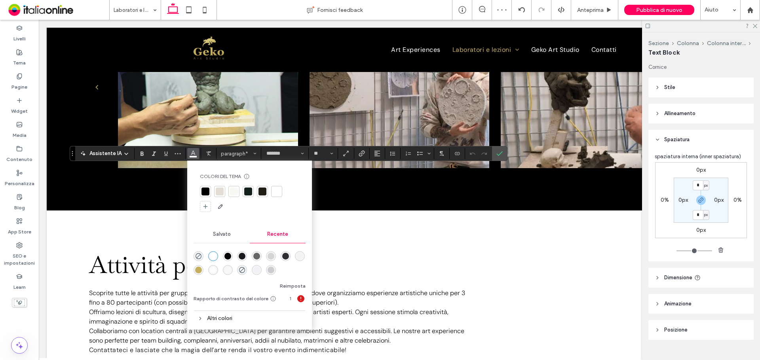
click at [227, 255] on div "rgba(0, 0, 0, 1)" at bounding box center [228, 256] width 7 height 7
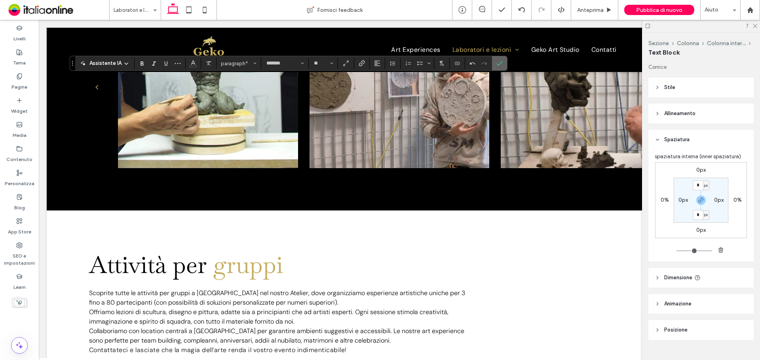
click at [502, 64] on icon "Conferma" at bounding box center [500, 63] width 6 height 6
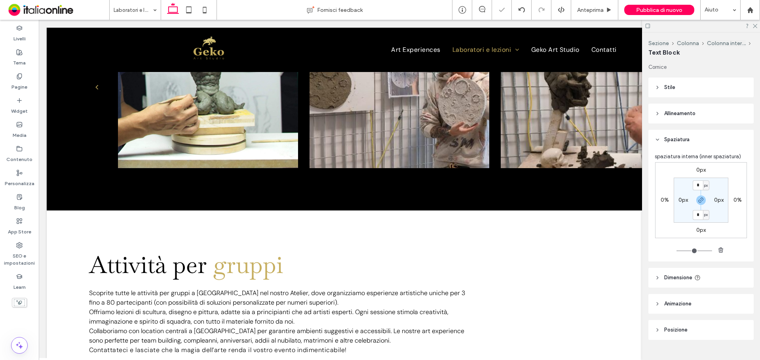
type input "**********"
type input "**"
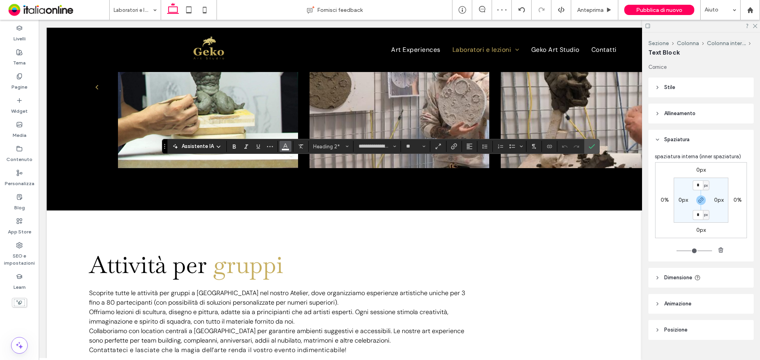
click at [282, 146] on icon "Colore" at bounding box center [285, 146] width 6 height 6
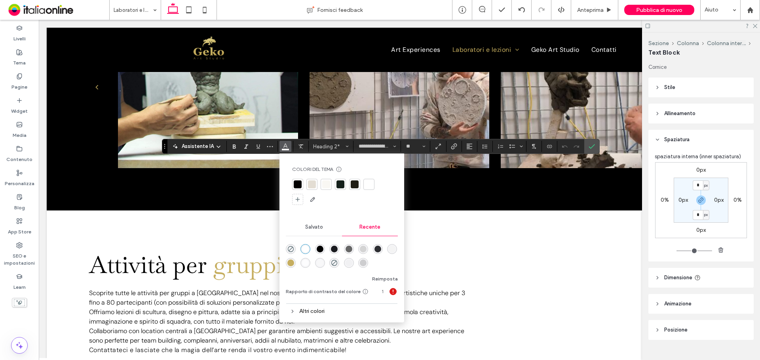
click at [317, 251] on div "rgba(0, 0, 0, 1)" at bounding box center [320, 249] width 7 height 7
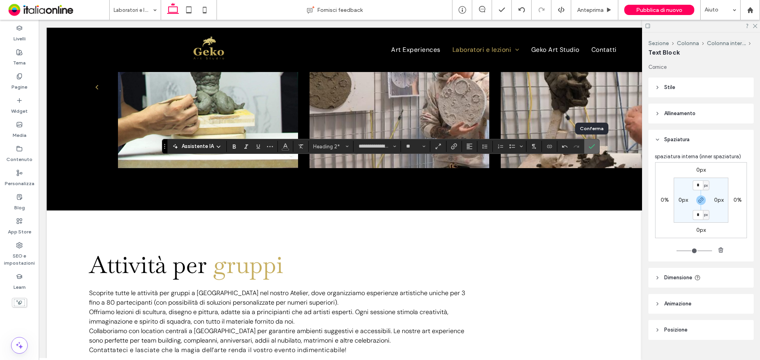
click at [594, 145] on icon "Conferma" at bounding box center [592, 146] width 6 height 6
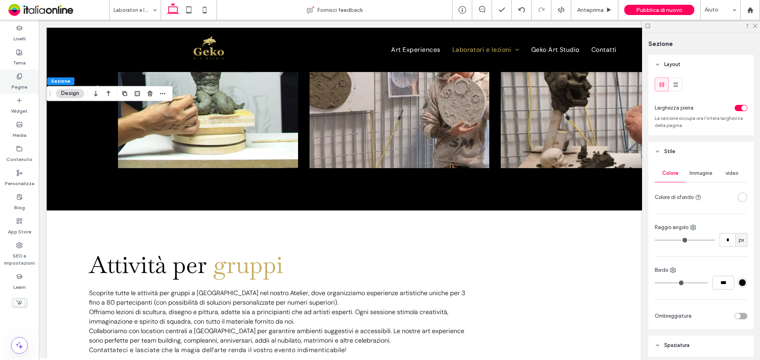
click at [25, 76] on div "Pagine" at bounding box center [19, 82] width 39 height 24
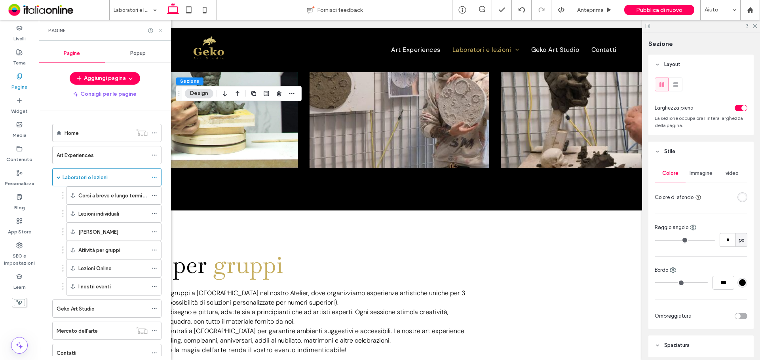
click at [160, 29] on icon at bounding box center [161, 31] width 6 height 6
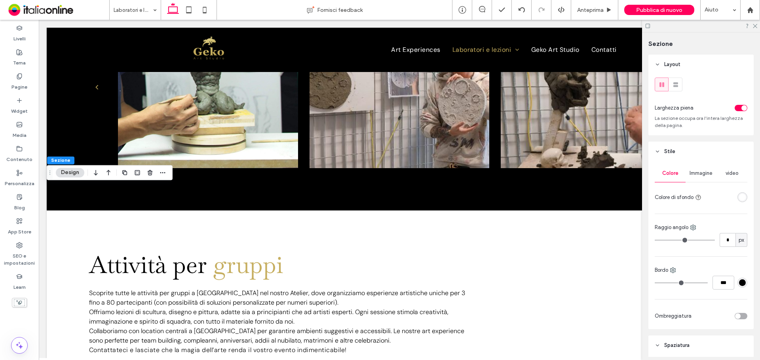
click at [78, 172] on button "Design" at bounding box center [70, 173] width 29 height 10
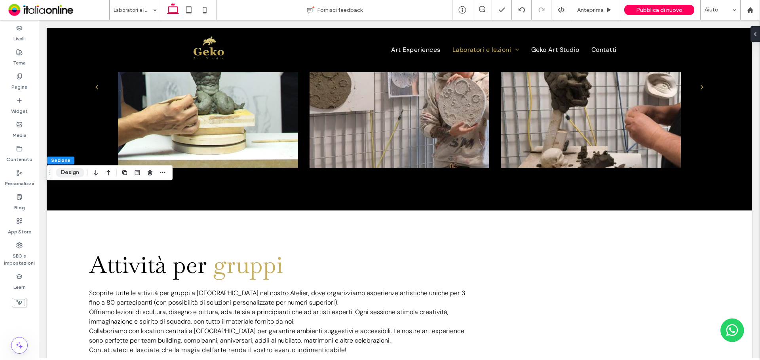
click at [78, 172] on button "Design" at bounding box center [70, 173] width 29 height 10
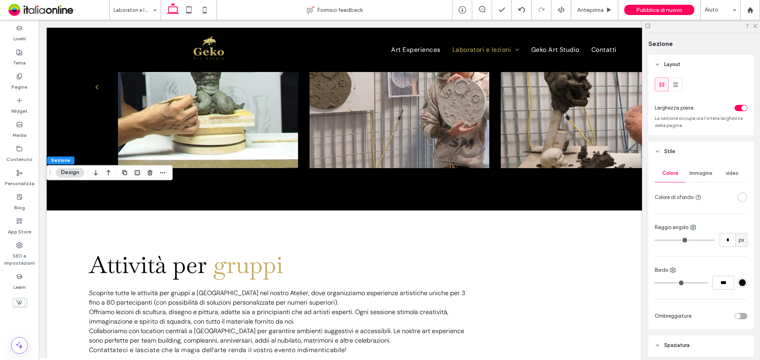
click at [739, 200] on div "rgba(255, 255, 255, 1)" at bounding box center [742, 197] width 7 height 7
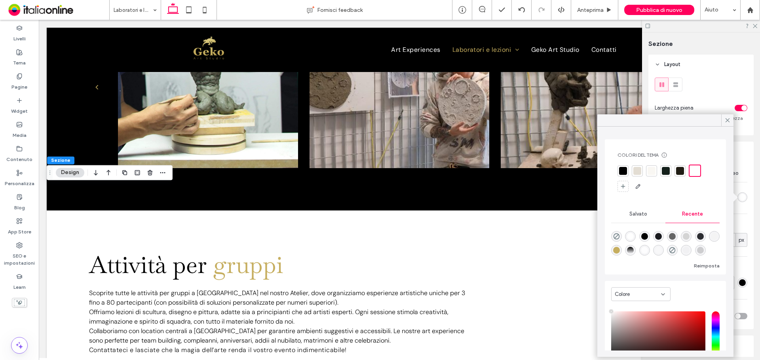
drag, startPoint x: 622, startPoint y: 173, endPoint x: 611, endPoint y: 179, distance: 12.4
click at [622, 173] on div at bounding box center [623, 171] width 8 height 8
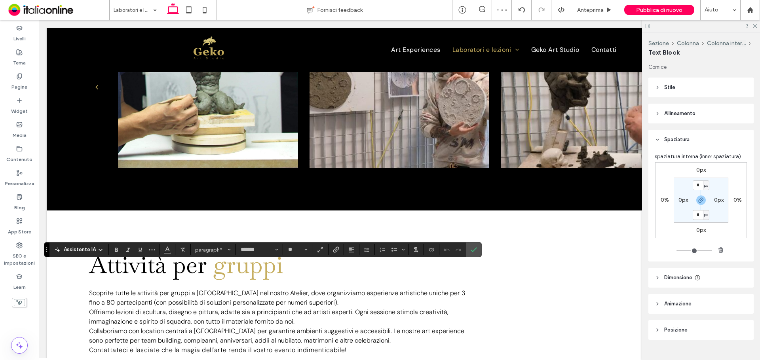
click at [172, 256] on div "Assistente IA paragraph* ******* **" at bounding box center [263, 249] width 438 height 15
click at [170, 251] on button "Colore" at bounding box center [168, 249] width 12 height 11
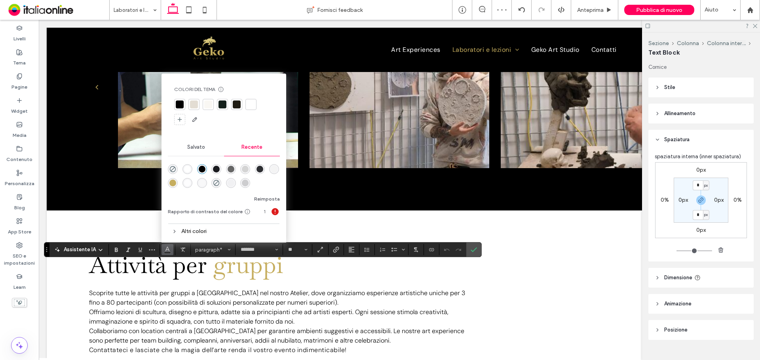
click at [186, 168] on div "rgba(255, 255, 255, 1)" at bounding box center [187, 169] width 7 height 7
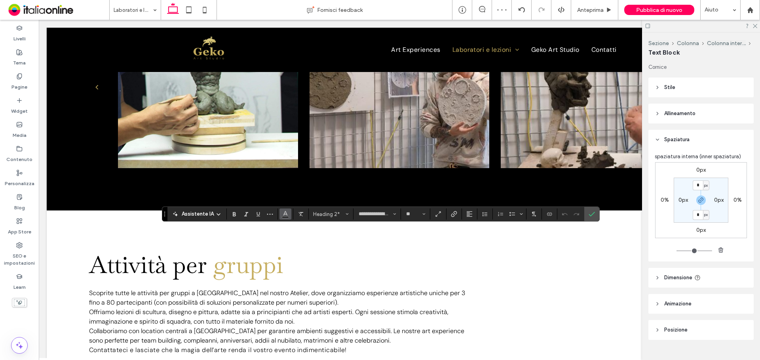
click at [288, 215] on icon "Colore" at bounding box center [285, 213] width 6 height 6
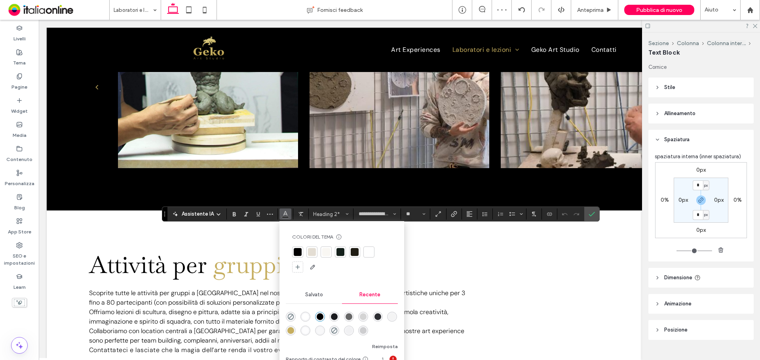
click at [306, 312] on div "rgba(255, 255, 255, 1)" at bounding box center [306, 317] width 10 height 10
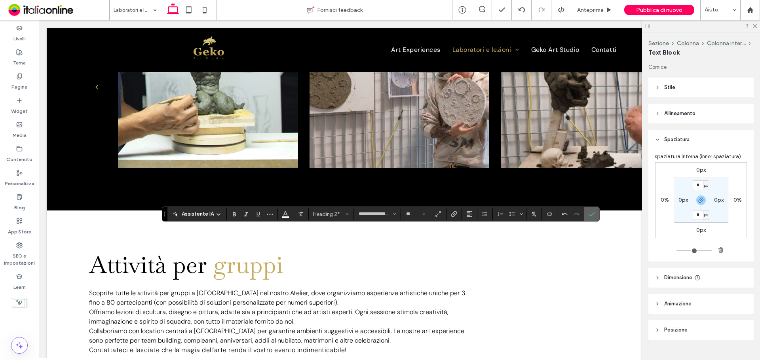
click at [594, 213] on icon "Conferma" at bounding box center [592, 214] width 6 height 6
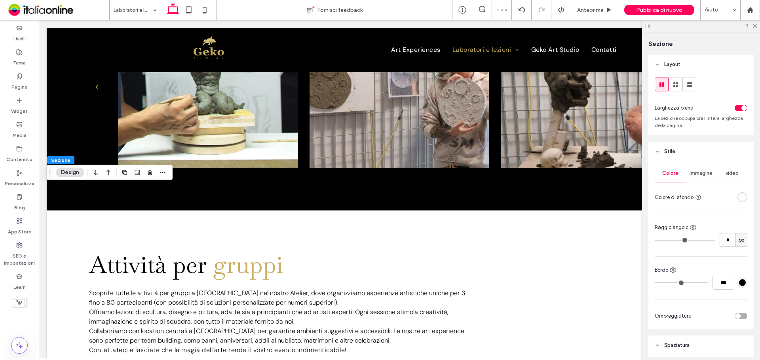
click at [739, 195] on div "rgba(255, 255, 255, 1)" at bounding box center [742, 197] width 7 height 7
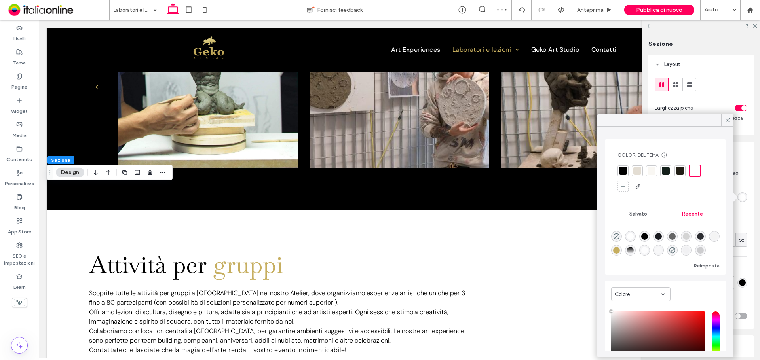
click at [620, 170] on div at bounding box center [623, 171] width 8 height 8
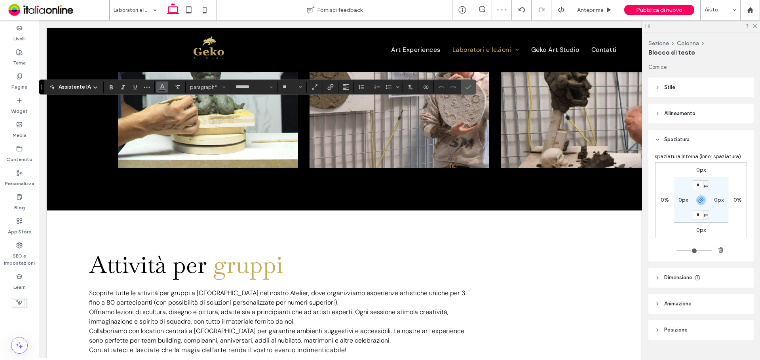
click at [162, 85] on use "Colore" at bounding box center [162, 86] width 4 height 4
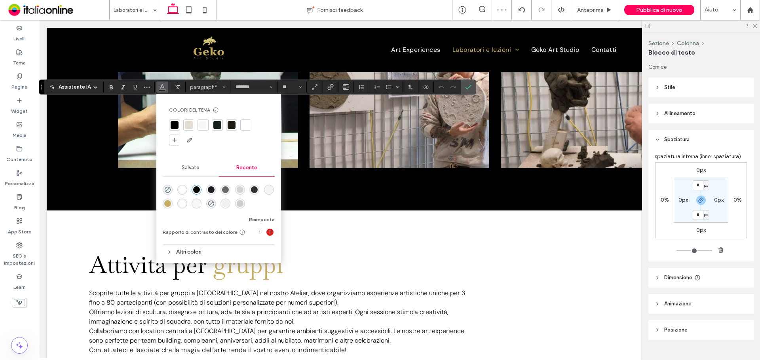
click at [184, 188] on div "rgba(255, 255, 255, 1)" at bounding box center [182, 190] width 7 height 7
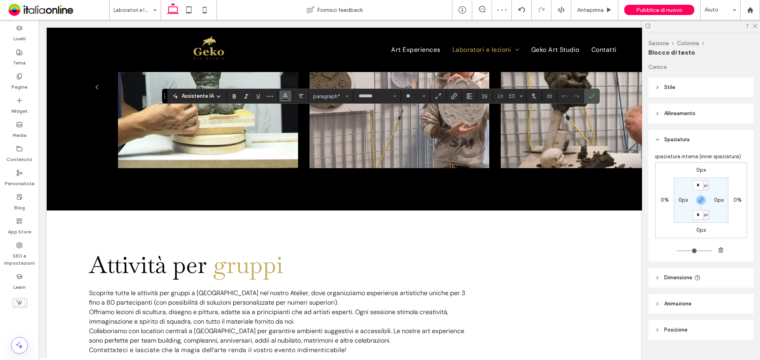
click at [283, 95] on icon "Colore" at bounding box center [285, 95] width 6 height 6
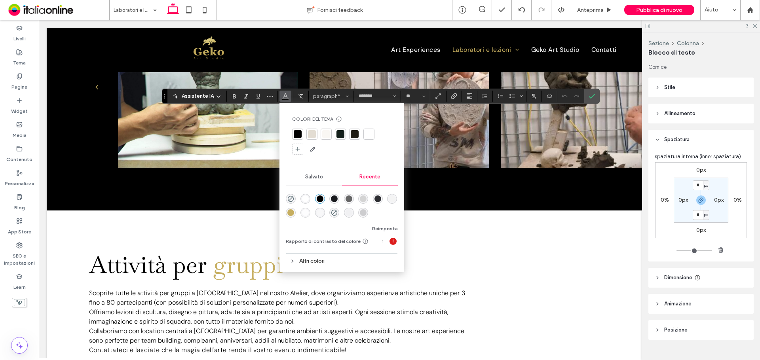
click at [305, 200] on div "rgba(255, 255, 255, 1)" at bounding box center [305, 199] width 7 height 7
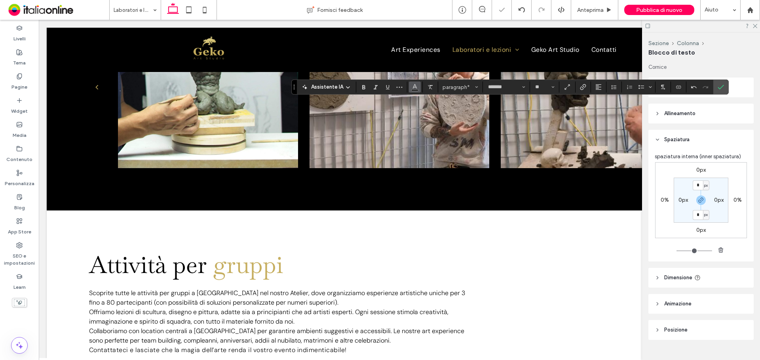
click at [412, 86] on icon "Colore" at bounding box center [415, 86] width 6 height 6
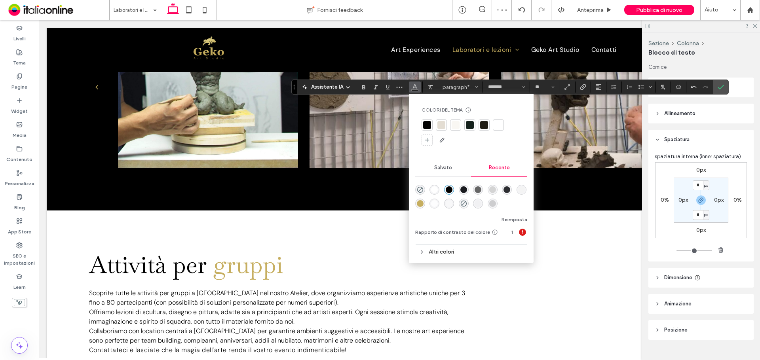
click at [436, 187] on div "rgba(255, 255, 255, 1)" at bounding box center [434, 190] width 7 height 7
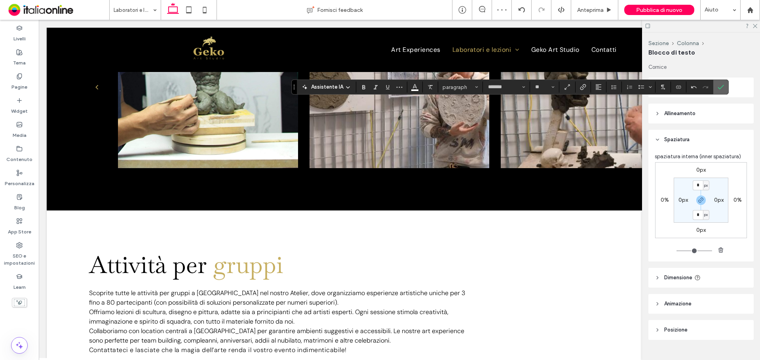
click at [725, 86] on label "Conferma" at bounding box center [721, 87] width 12 height 14
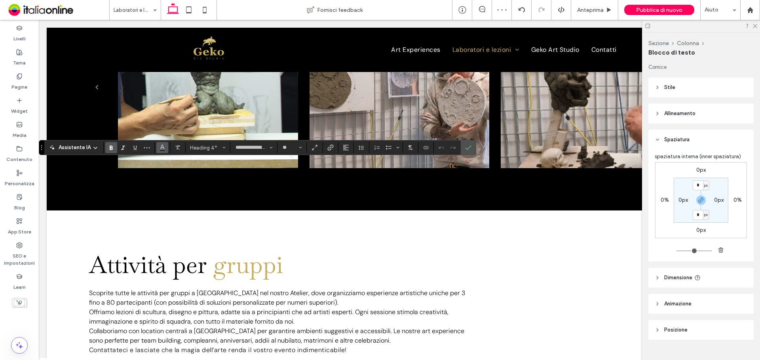
click at [159, 148] on icon "Colore" at bounding box center [162, 147] width 6 height 6
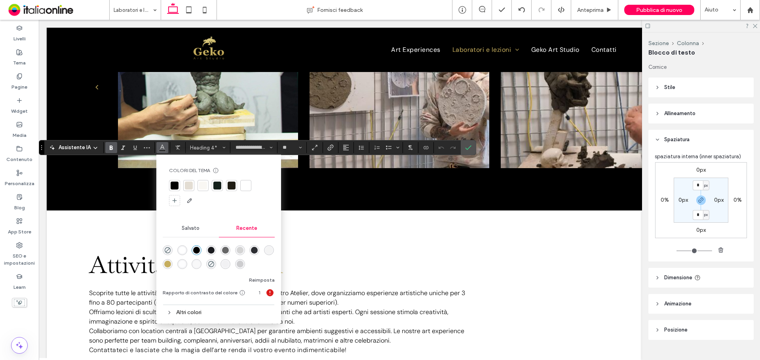
click at [183, 251] on div "rgba(255, 255, 255, 1)" at bounding box center [182, 250] width 7 height 7
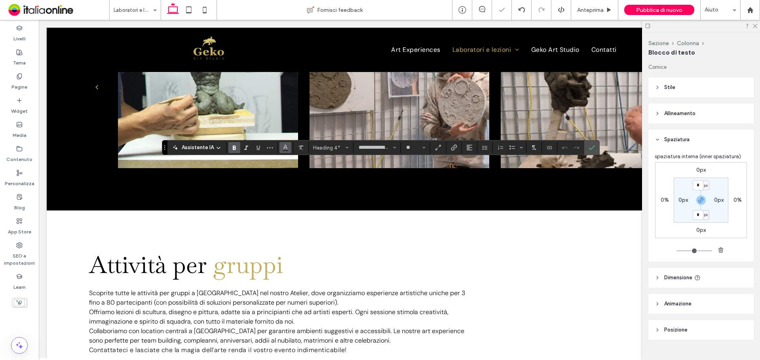
click at [283, 146] on icon "Colore" at bounding box center [285, 147] width 6 height 6
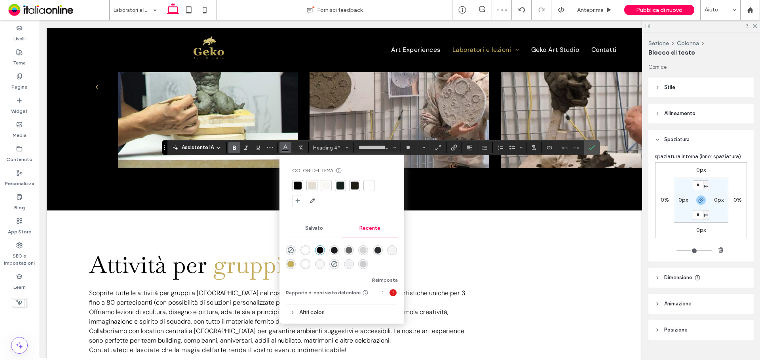
click at [304, 249] on div "rgba(255, 255, 255, 1)" at bounding box center [305, 250] width 7 height 7
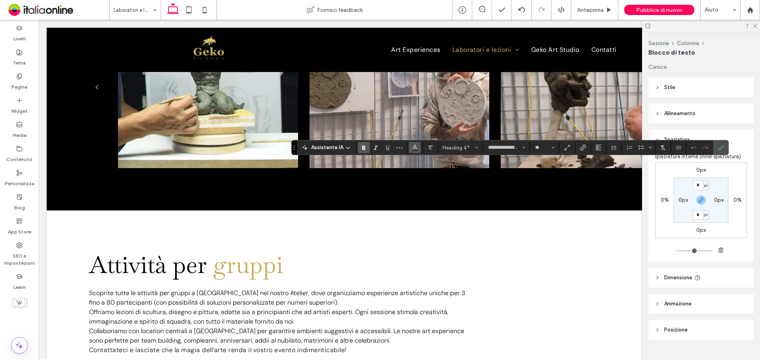
click at [412, 149] on icon "Colore" at bounding box center [415, 147] width 6 height 6
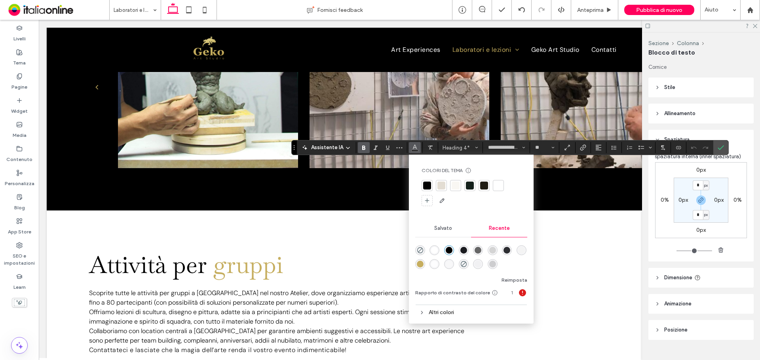
click at [435, 248] on div "rgba(255, 255, 255, 1)" at bounding box center [434, 250] width 7 height 7
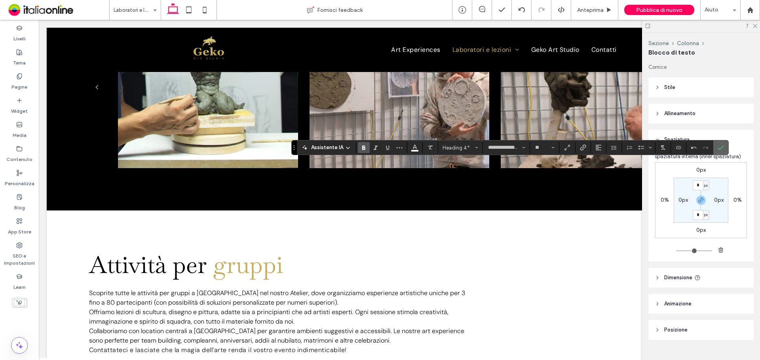
click at [726, 147] on label "Conferma" at bounding box center [721, 148] width 12 height 14
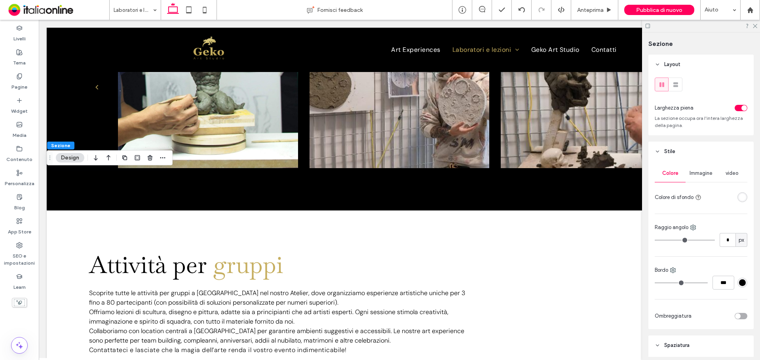
click at [739, 194] on div "rgba(255, 255, 255, 1)" at bounding box center [743, 197] width 10 height 10
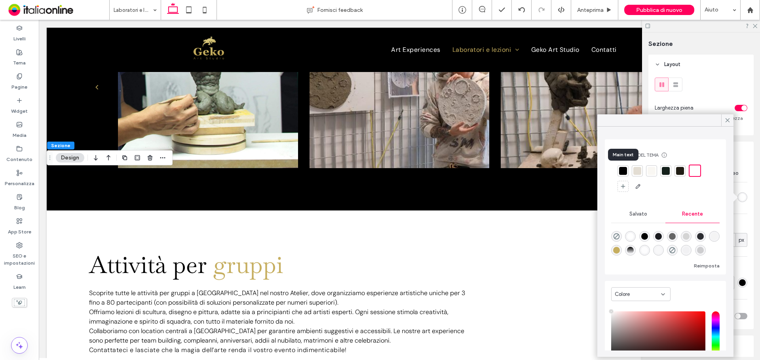
click at [621, 171] on div at bounding box center [623, 171] width 8 height 8
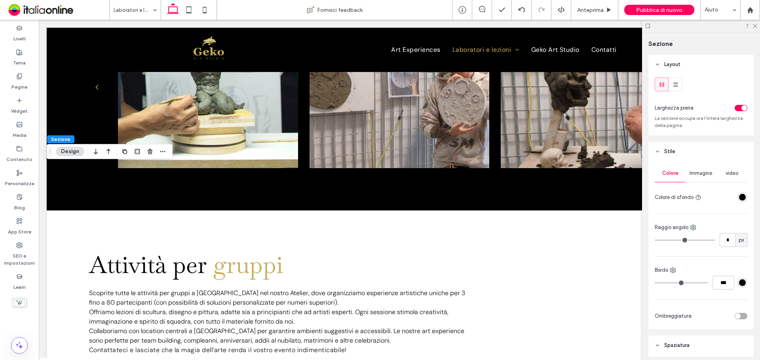
click at [739, 195] on div "rgba(0, 0, 0, 1)" at bounding box center [742, 197] width 7 height 7
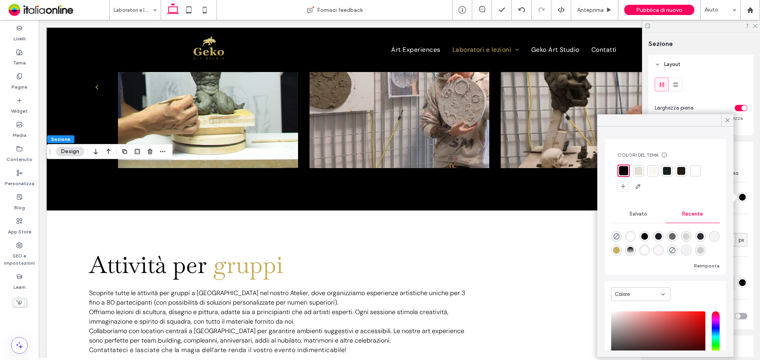
click at [630, 238] on div "rgba(255, 255, 255, 1)" at bounding box center [630, 236] width 7 height 7
type input "*******"
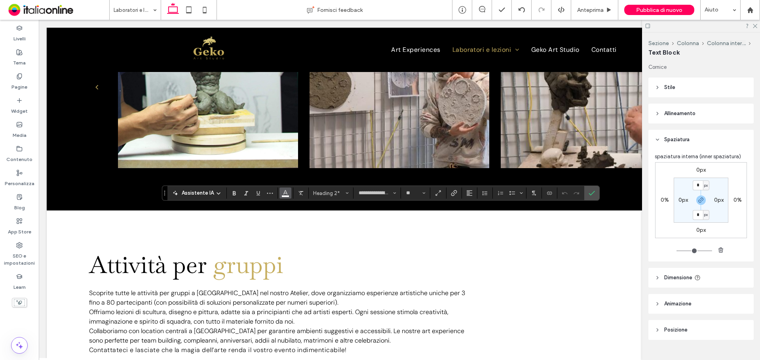
click at [287, 198] on span "Colore" at bounding box center [285, 192] width 6 height 10
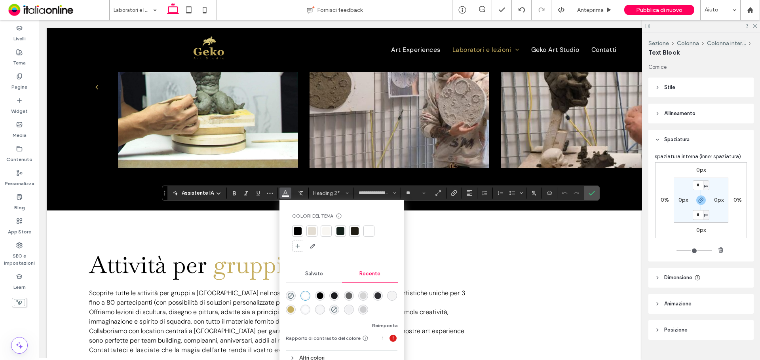
click at [319, 299] on div "rgba(0, 0, 0, 1)" at bounding box center [320, 296] width 7 height 7
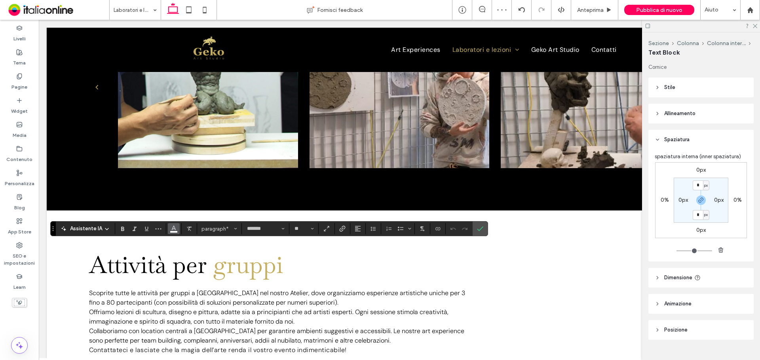
click at [173, 231] on icon "Colore" at bounding box center [174, 228] width 6 height 6
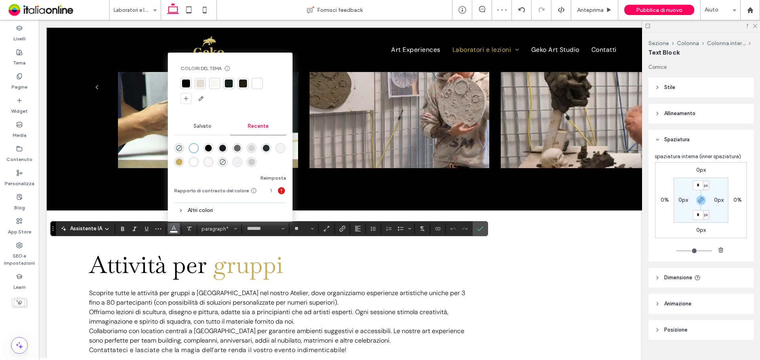
click at [209, 149] on div "rgba(0, 0, 0, 1)" at bounding box center [208, 148] width 7 height 7
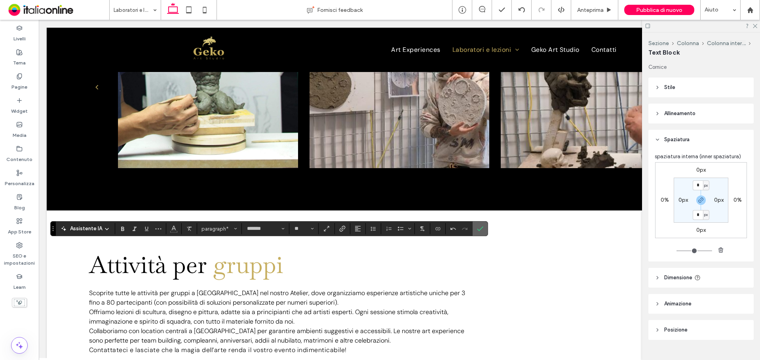
click at [482, 230] on icon "Conferma" at bounding box center [480, 229] width 6 height 6
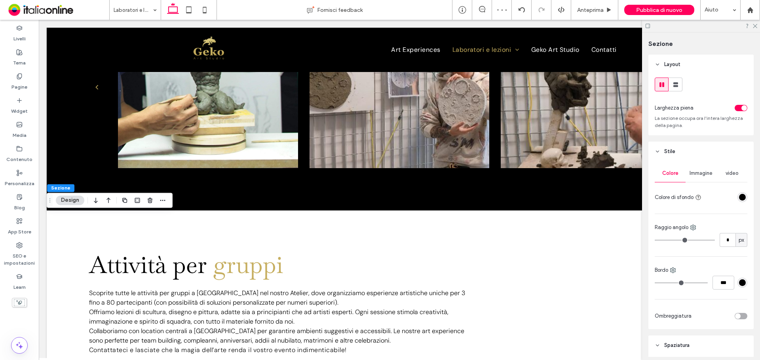
click at [740, 196] on div "rgba(0, 0, 0, 1)" at bounding box center [742, 197] width 7 height 7
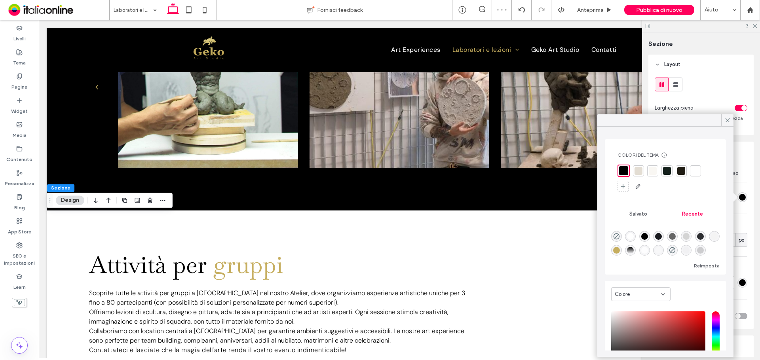
click at [630, 234] on div "rgba(255, 255, 255, 1)" at bounding box center [630, 236] width 7 height 7
type input "*******"
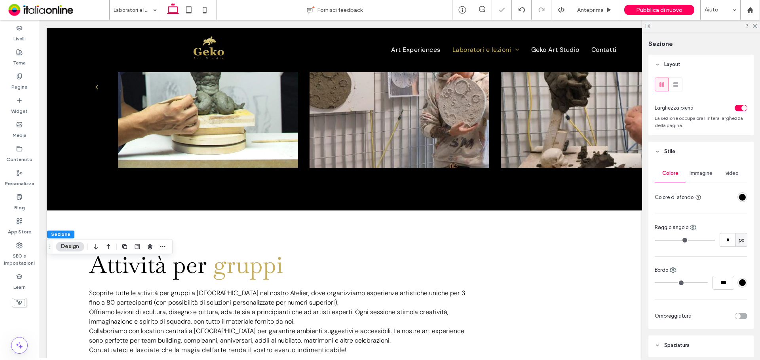
click at [739, 196] on div "rgba(0, 0, 0, 1)" at bounding box center [742, 197] width 7 height 7
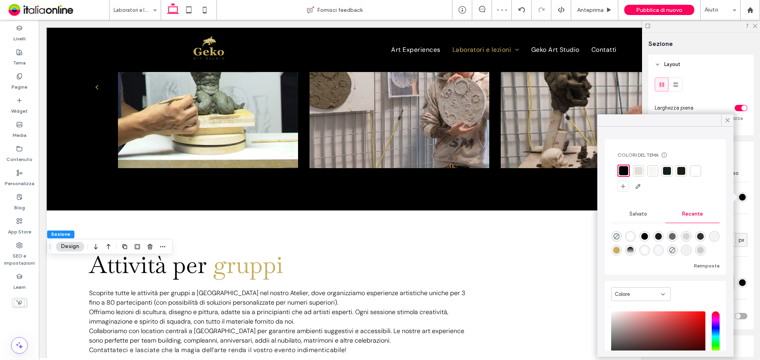
click at [626, 238] on div "rgba(255, 255, 255, 1)" at bounding box center [630, 236] width 11 height 11
type input "*******"
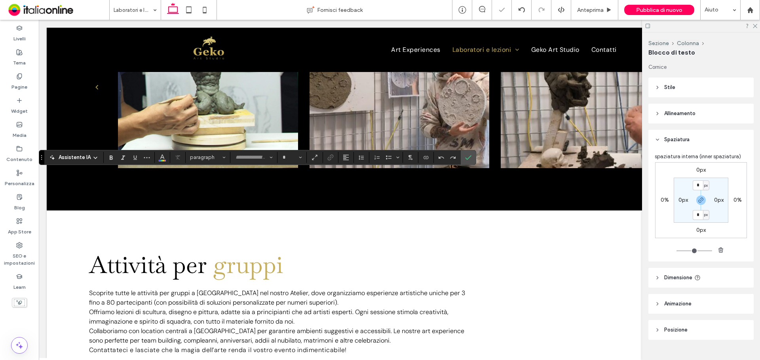
type input "*******"
type input "**"
click at [159, 158] on icon "Colore" at bounding box center [162, 157] width 6 height 6
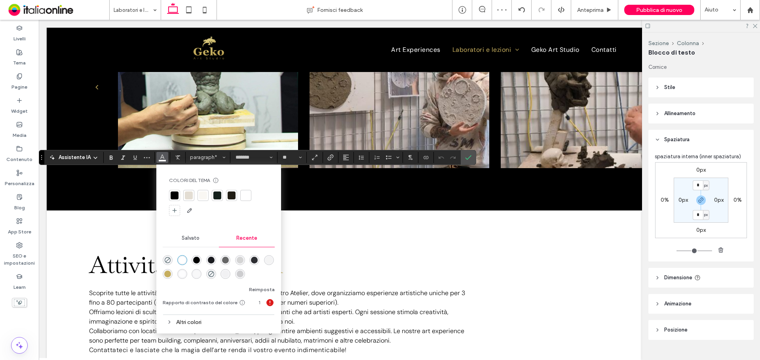
click at [194, 256] on div "rgba(0, 0, 0, 1)" at bounding box center [197, 260] width 10 height 10
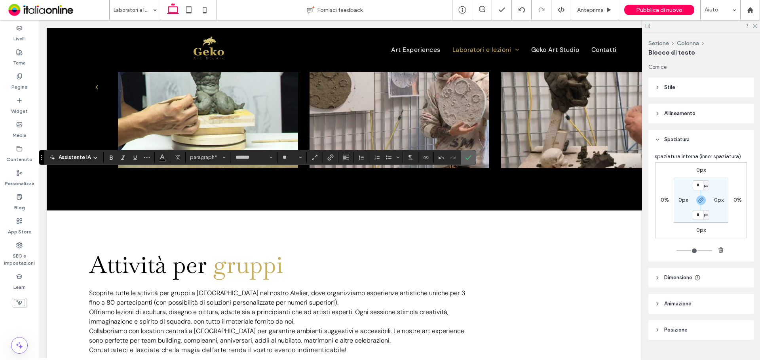
click at [469, 160] on icon "Conferma" at bounding box center [468, 157] width 6 height 6
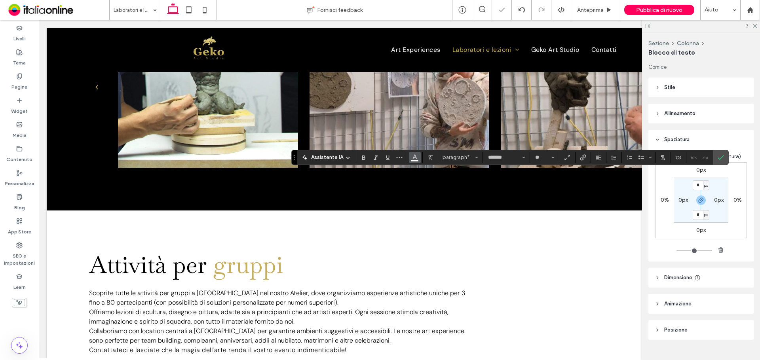
click at [412, 157] on icon "Colore" at bounding box center [415, 157] width 6 height 6
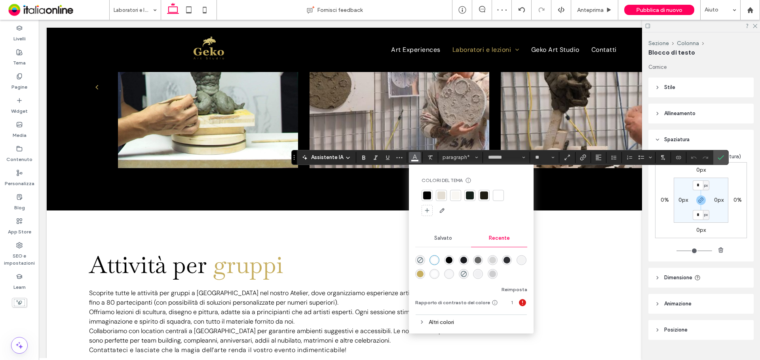
click at [449, 256] on div "rgba(0, 0, 0, 1)" at bounding box center [449, 260] width 10 height 10
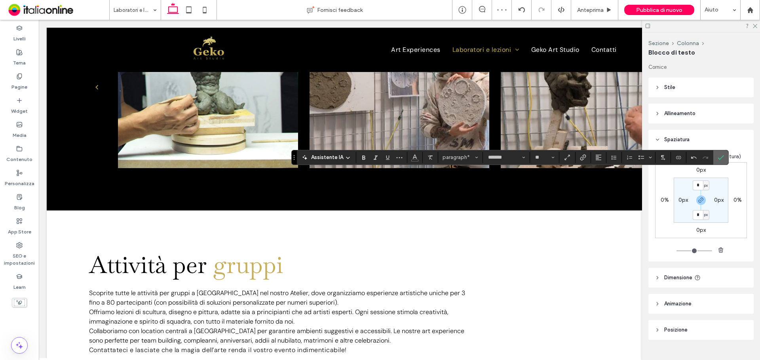
click at [724, 156] on icon "Conferma" at bounding box center [721, 157] width 6 height 6
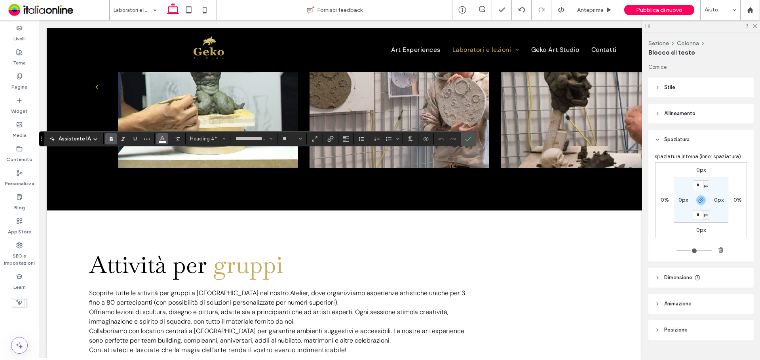
click at [156, 139] on button "Colore" at bounding box center [162, 138] width 12 height 11
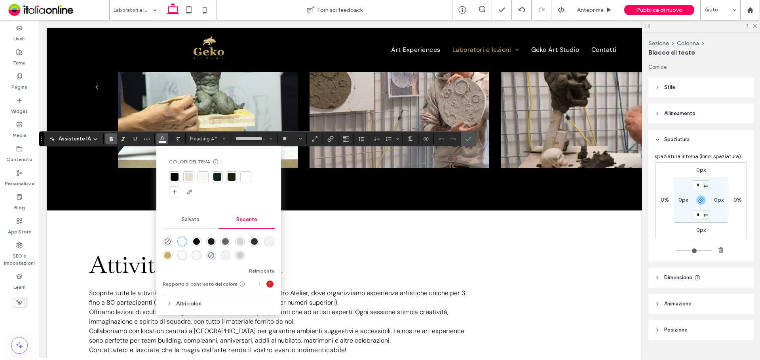
click at [198, 242] on div "rgba(0, 0, 0, 1)" at bounding box center [196, 241] width 7 height 7
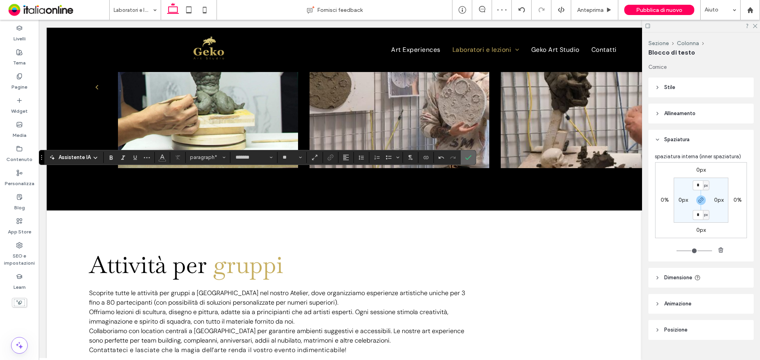
click at [469, 156] on icon "Conferma" at bounding box center [468, 157] width 6 height 6
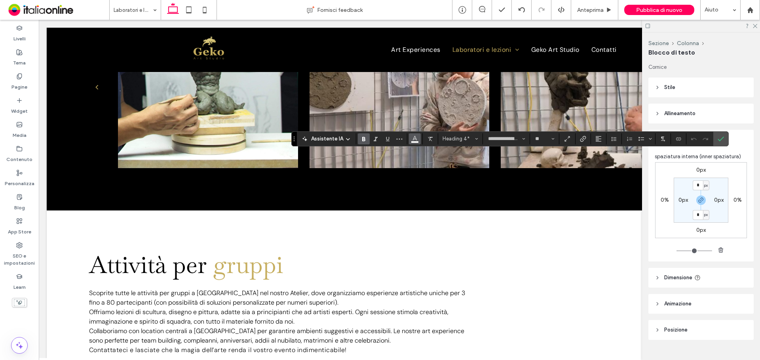
click at [415, 135] on icon "Colore" at bounding box center [415, 138] width 6 height 6
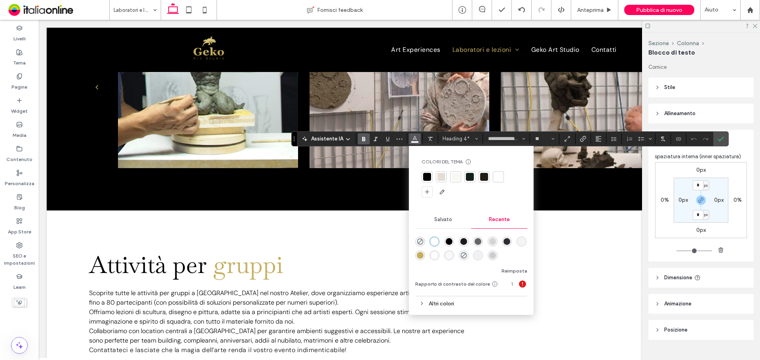
click at [448, 242] on div "rgba(0, 0, 0, 1)" at bounding box center [449, 241] width 7 height 7
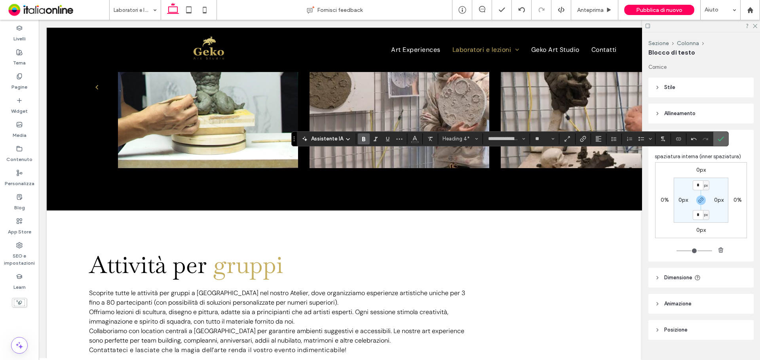
drag, startPoint x: 718, startPoint y: 139, endPoint x: 672, endPoint y: 156, distance: 48.9
click at [718, 139] on use "Conferma" at bounding box center [721, 139] width 6 height 5
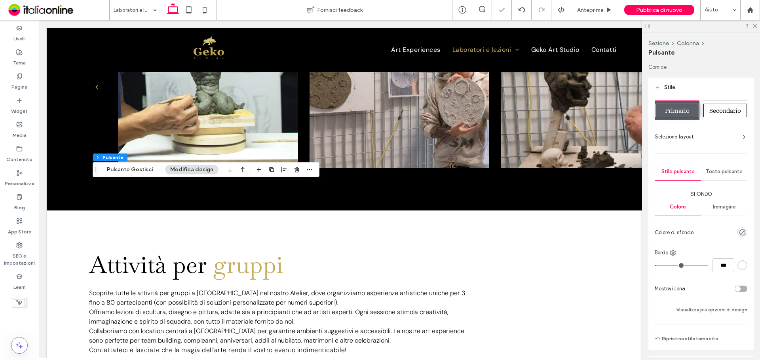
type input "**"
click at [680, 112] on span "Primario" at bounding box center [677, 111] width 25 height 6
click at [729, 105] on div "Secondario" at bounding box center [726, 110] width 44 height 13
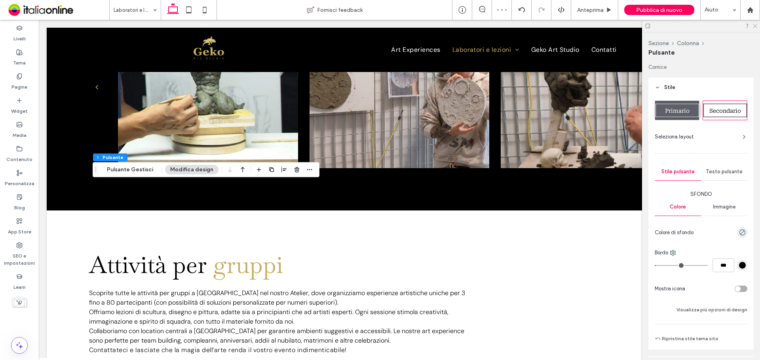
click at [755, 27] on icon at bounding box center [754, 25] width 5 height 5
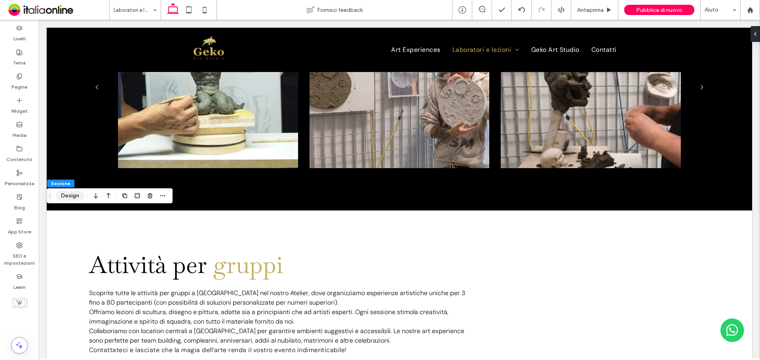
click at [67, 194] on button "Design" at bounding box center [70, 196] width 29 height 10
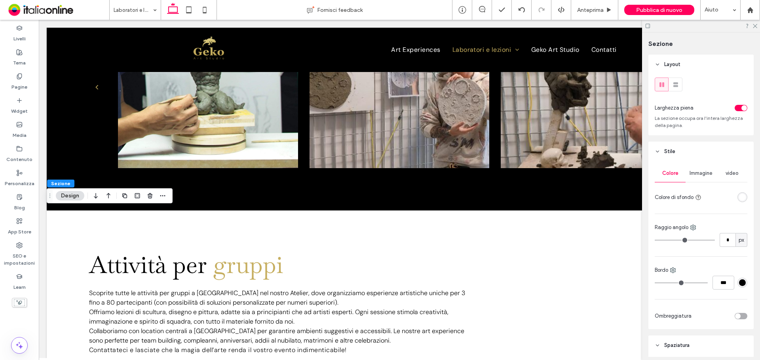
click at [742, 194] on div "rgba(255, 255, 255, 1)" at bounding box center [743, 197] width 10 height 10
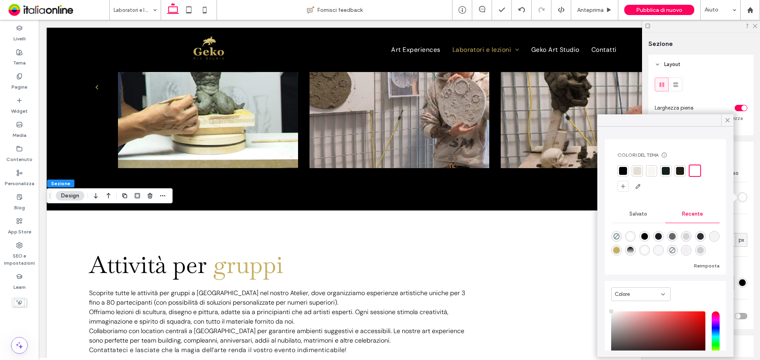
click at [642, 235] on div "rgba(0, 0, 0, 1)" at bounding box center [645, 236] width 7 height 7
type input "*******"
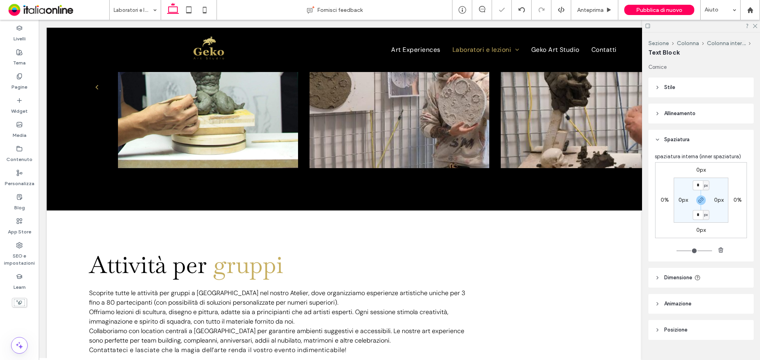
type input "**********"
type input "**"
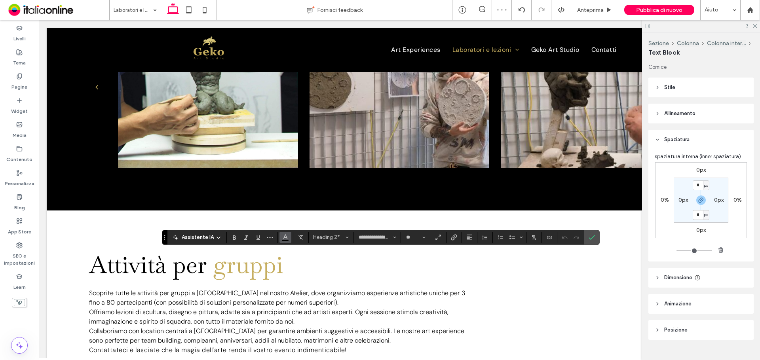
click at [290, 239] on button "Colore" at bounding box center [286, 237] width 12 height 11
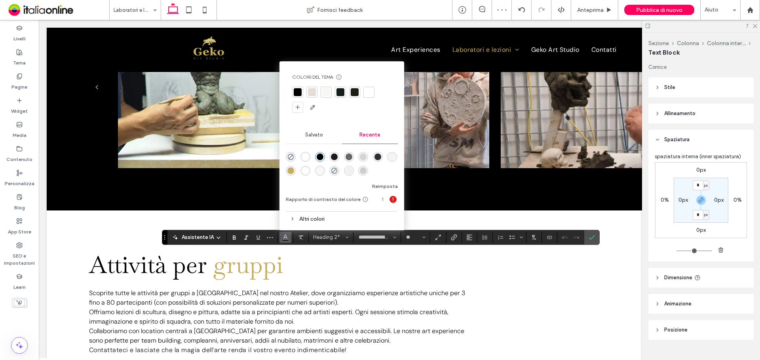
drag, startPoint x: 303, startPoint y: 158, endPoint x: 281, endPoint y: 239, distance: 83.5
click at [303, 158] on div "rgba(255, 255, 255, 1)" at bounding box center [305, 157] width 7 height 7
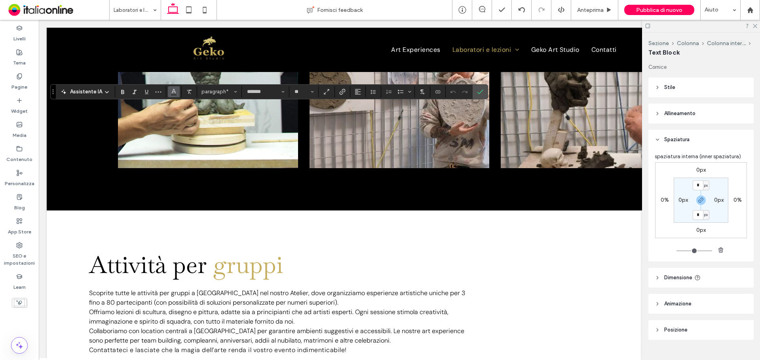
click at [174, 95] on span "Colore" at bounding box center [174, 91] width 6 height 10
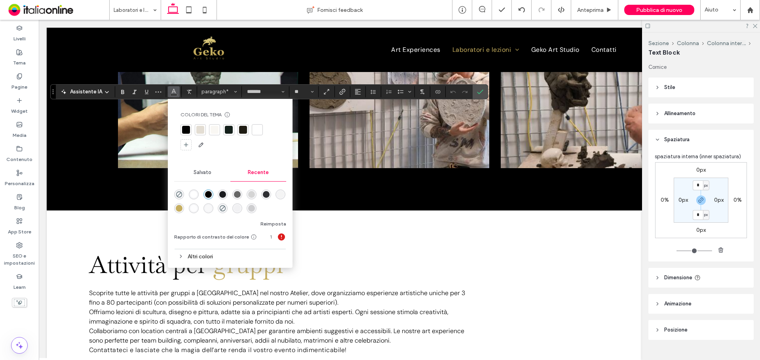
click at [197, 196] on div "rgba(255, 255, 255, 1)" at bounding box center [194, 195] width 10 height 10
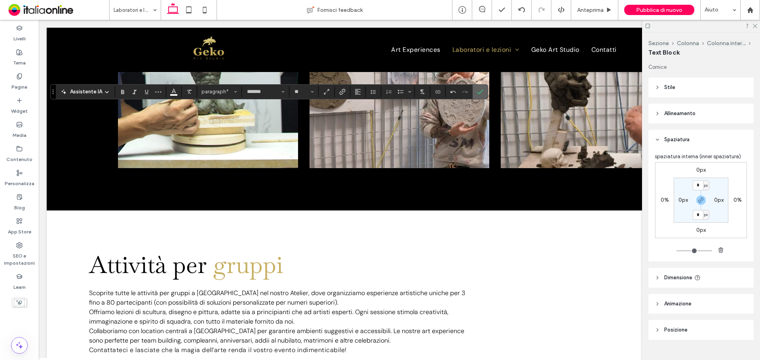
click at [483, 95] on label "Conferma" at bounding box center [480, 92] width 12 height 14
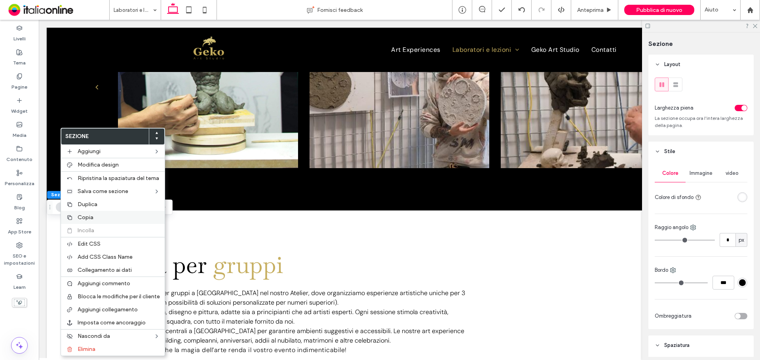
click at [89, 213] on div "Copia" at bounding box center [113, 217] width 104 height 13
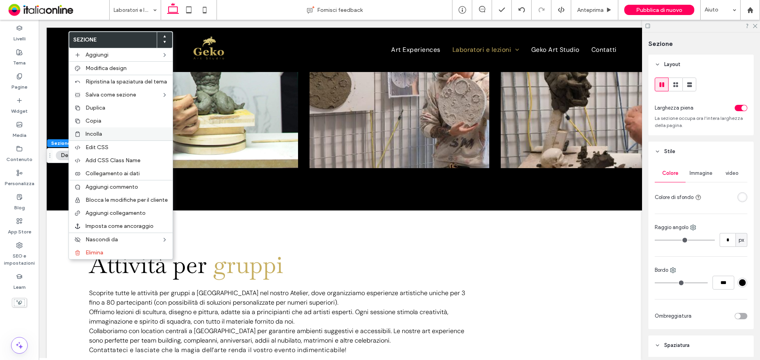
click at [109, 135] on label "Incolla" at bounding box center [127, 134] width 82 height 7
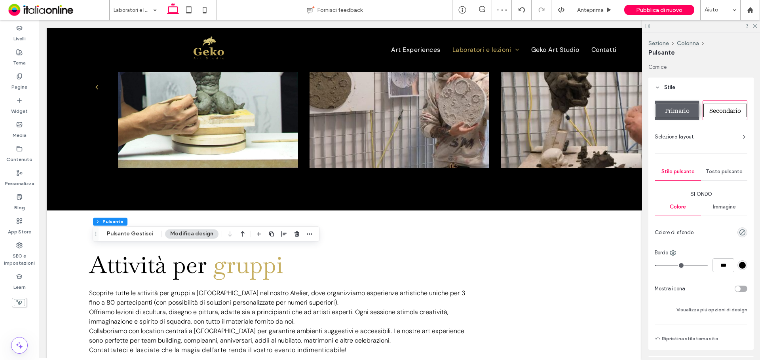
type input "**"
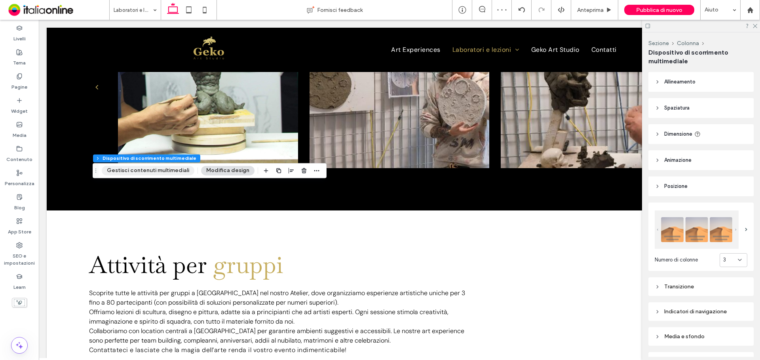
click at [157, 169] on button "Gestisci contenuti multimediali" at bounding box center [148, 171] width 93 height 10
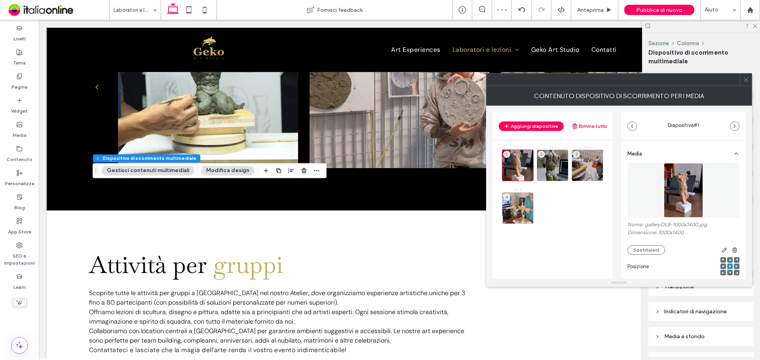
click at [592, 124] on button "Elimina tutto" at bounding box center [590, 127] width 36 height 10
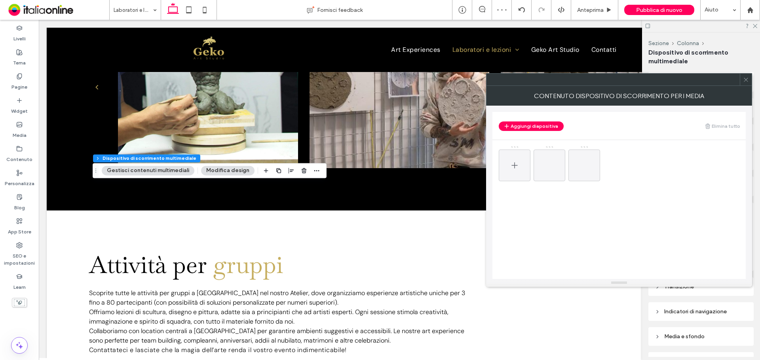
click at [513, 167] on icon at bounding box center [515, 166] width 10 height 10
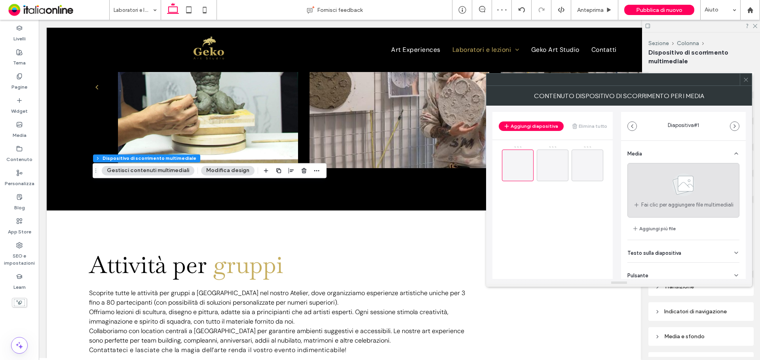
click at [685, 197] on icon at bounding box center [684, 185] width 40 height 26
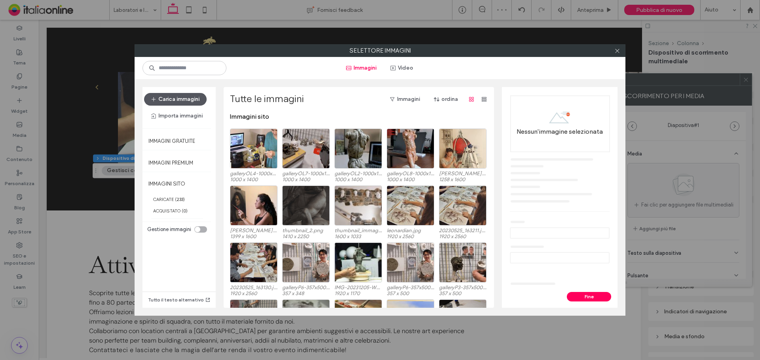
click at [177, 102] on button "Carica immagini" at bounding box center [175, 99] width 63 height 13
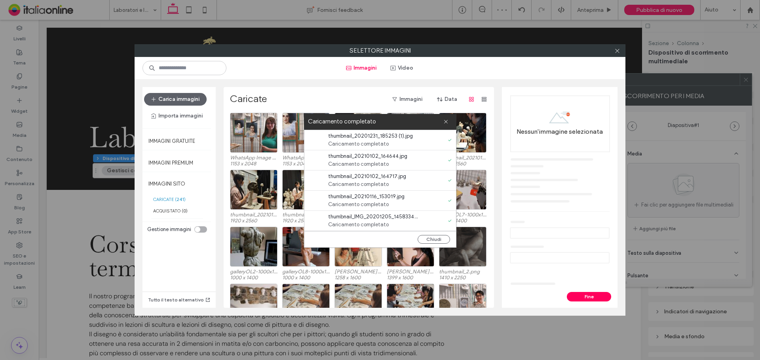
scroll to position [475, 0]
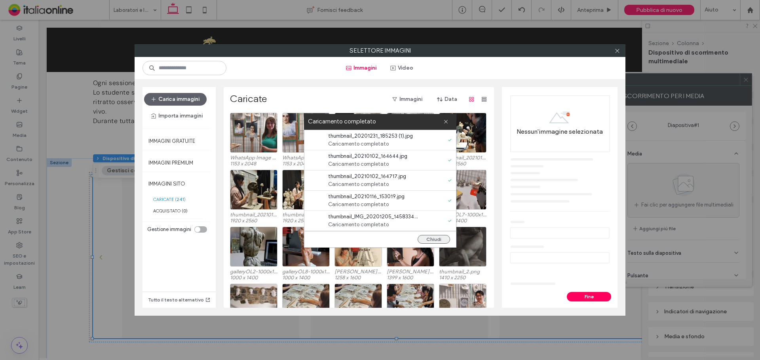
click at [434, 236] on button "Chiudi" at bounding box center [434, 239] width 32 height 9
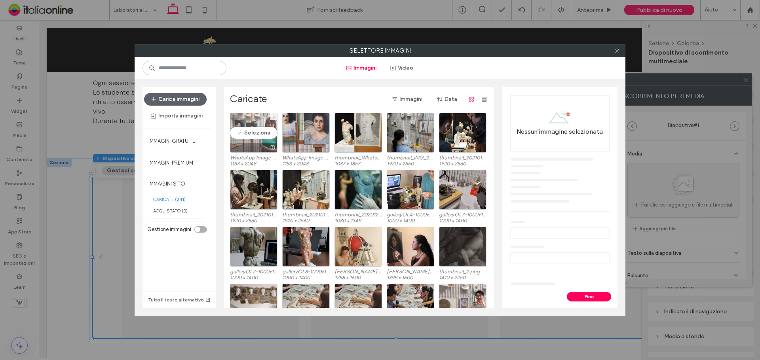
click at [234, 142] on div "Seleziona" at bounding box center [254, 133] width 48 height 40
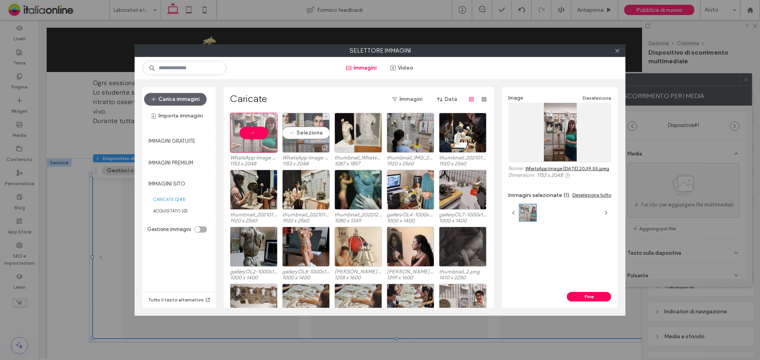
click at [300, 142] on div "Seleziona" at bounding box center [306, 133] width 48 height 40
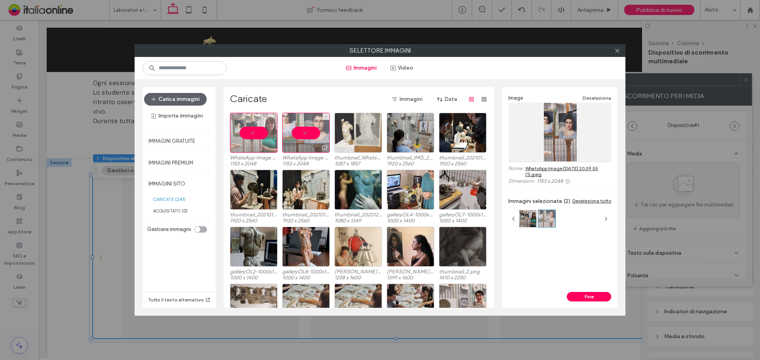
click at [349, 140] on div at bounding box center [359, 133] width 48 height 40
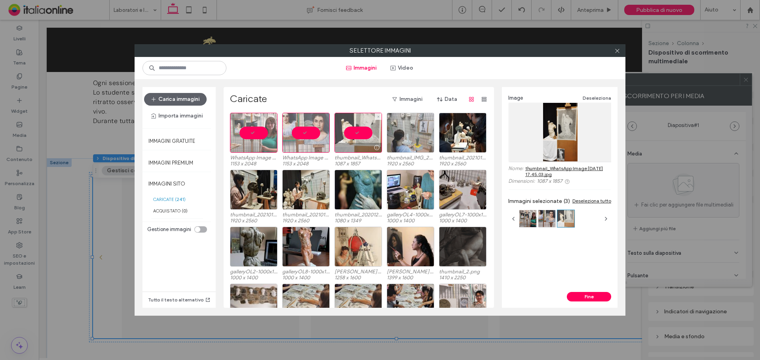
click at [416, 127] on div at bounding box center [411, 133] width 48 height 40
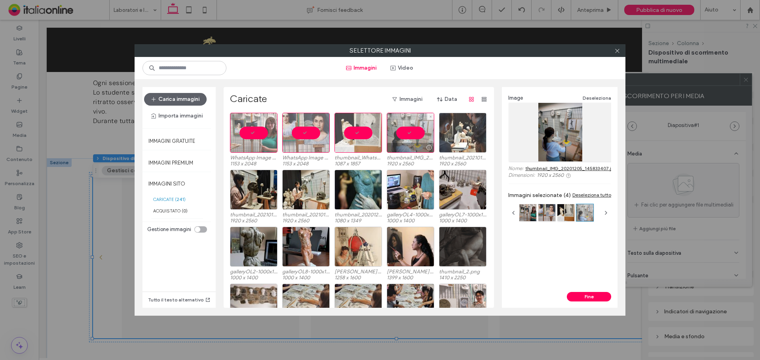
click at [455, 127] on div at bounding box center [463, 133] width 48 height 40
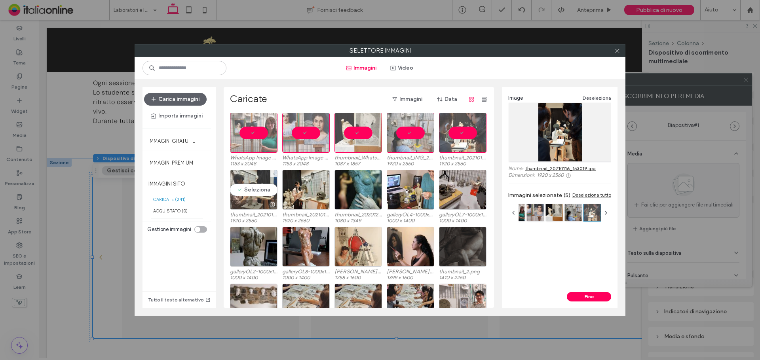
drag, startPoint x: 249, startPoint y: 200, endPoint x: 306, endPoint y: 193, distance: 57.1
click at [249, 200] on div at bounding box center [253, 205] width 47 height 10
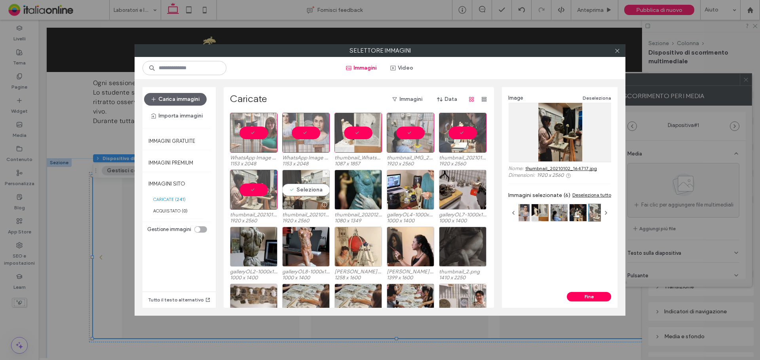
click at [308, 192] on div "Seleziona" at bounding box center [306, 190] width 48 height 40
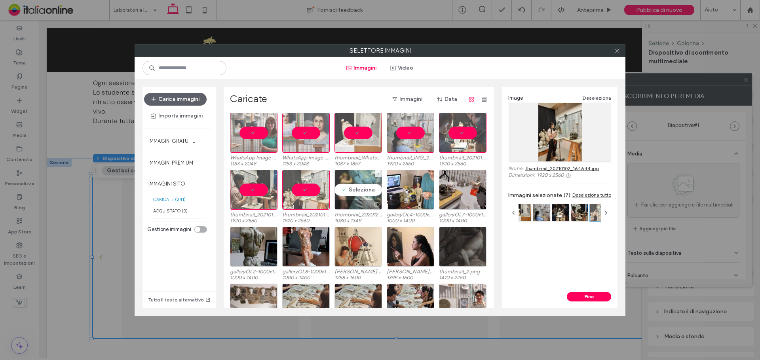
drag, startPoint x: 357, startPoint y: 191, endPoint x: 377, endPoint y: 192, distance: 19.8
click at [357, 191] on div "Seleziona" at bounding box center [359, 190] width 48 height 40
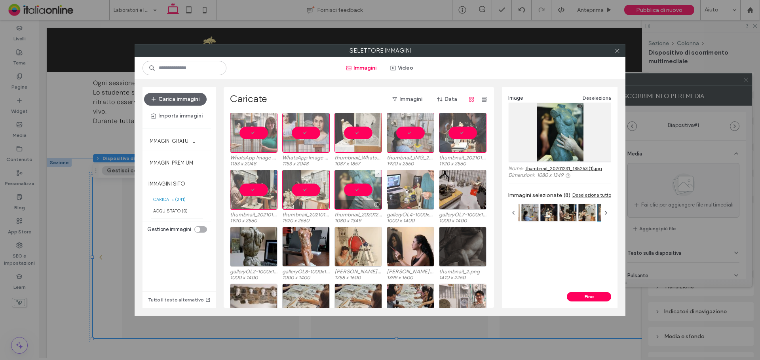
click at [415, 192] on div at bounding box center [411, 190] width 48 height 40
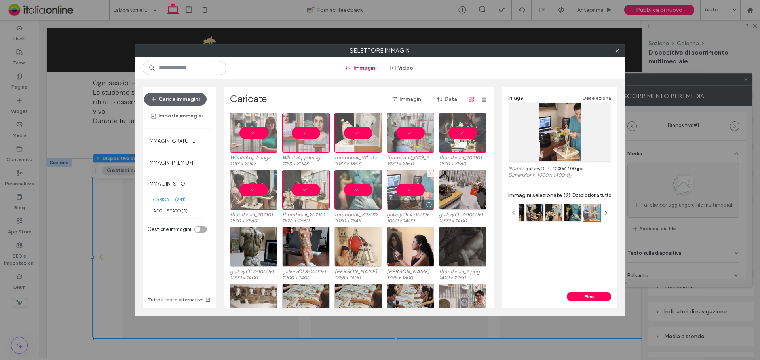
click at [409, 196] on div at bounding box center [411, 190] width 48 height 40
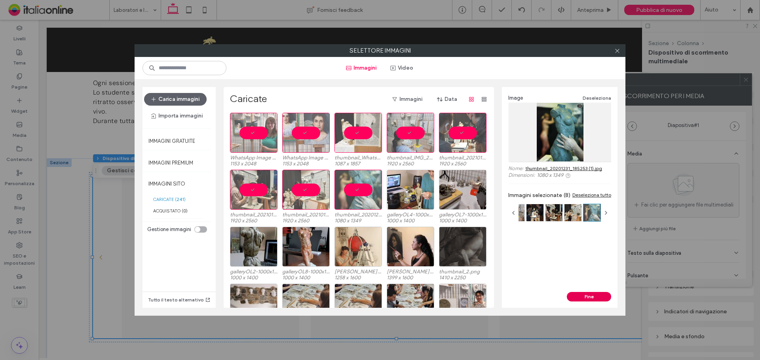
click at [601, 299] on button "Fine" at bounding box center [589, 297] width 44 height 10
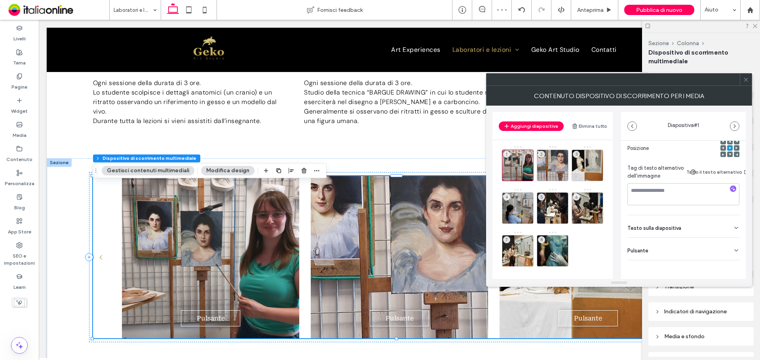
click at [720, 246] on div "Pulsante" at bounding box center [684, 249] width 112 height 22
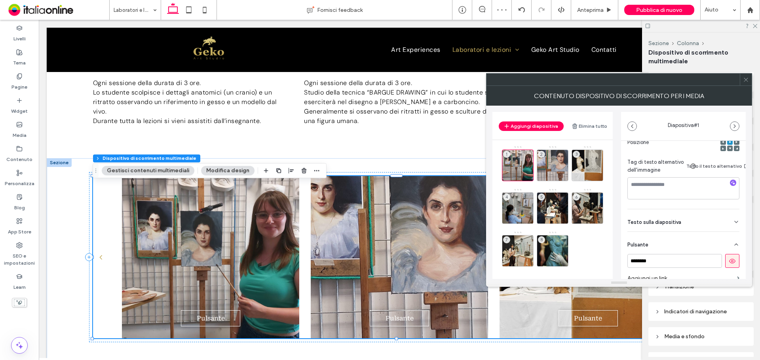
scroll to position [130, 0]
click at [728, 265] on button at bounding box center [733, 261] width 14 height 14
click at [551, 161] on div "2" at bounding box center [553, 166] width 32 height 32
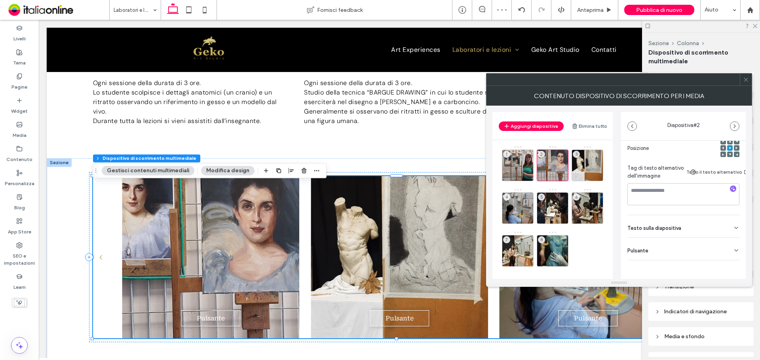
click at [722, 244] on div "Pulsante" at bounding box center [684, 249] width 112 height 22
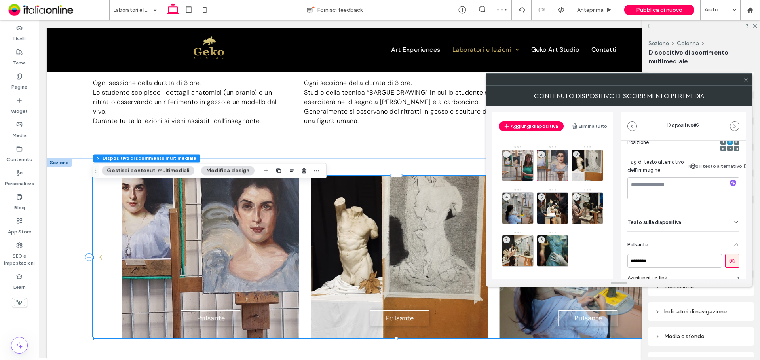
click at [729, 259] on icon at bounding box center [732, 261] width 7 height 7
drag, startPoint x: 591, startPoint y: 162, endPoint x: 616, endPoint y: 184, distance: 33.1
click at [591, 162] on div "3" at bounding box center [588, 166] width 32 height 32
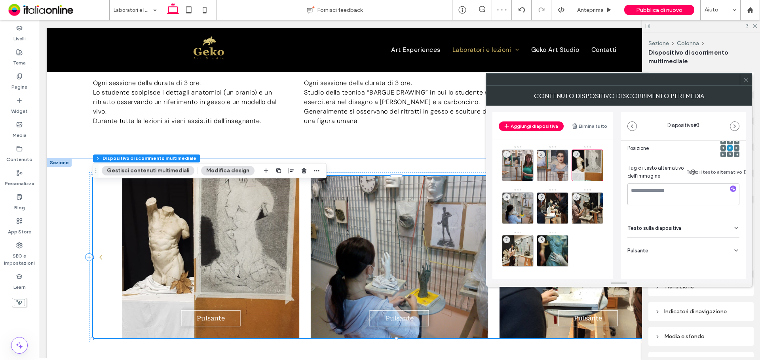
click at [711, 242] on div "Pulsante" at bounding box center [684, 249] width 112 height 22
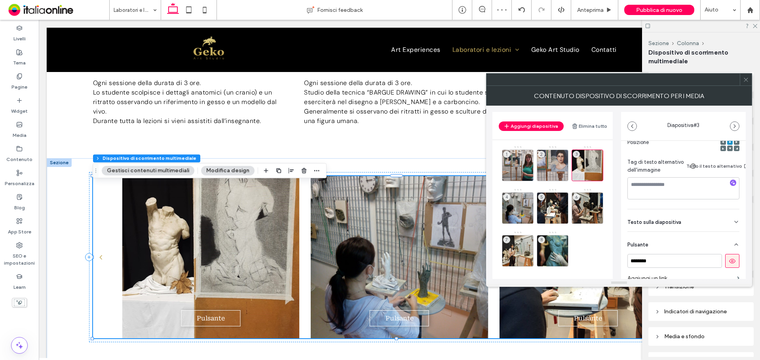
drag, startPoint x: 727, startPoint y: 261, endPoint x: 708, endPoint y: 252, distance: 20.9
click at [729, 261] on icon at bounding box center [732, 261] width 7 height 7
click at [505, 209] on div "4" at bounding box center [518, 208] width 32 height 32
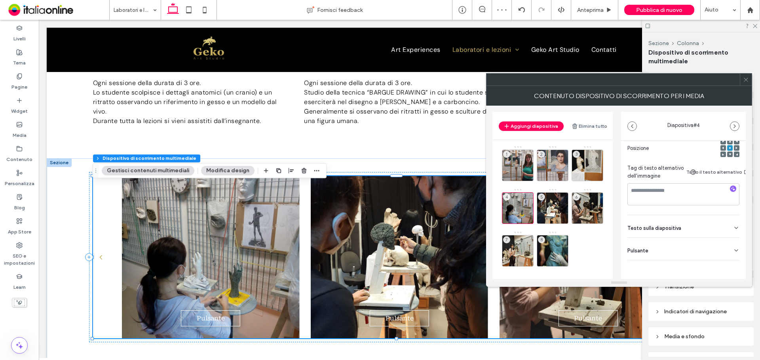
click at [724, 248] on div "Pulsante" at bounding box center [684, 249] width 112 height 22
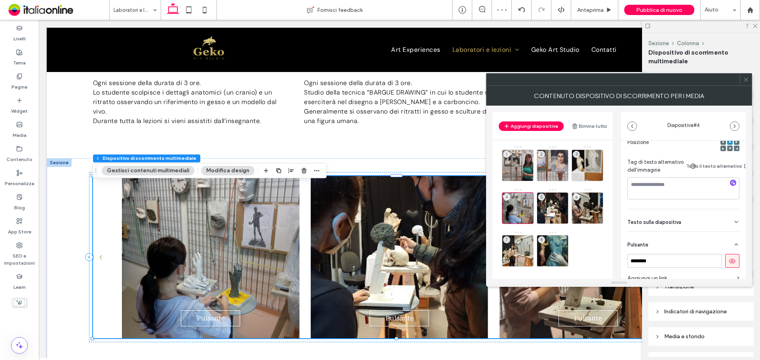
drag, startPoint x: 727, startPoint y: 264, endPoint x: 655, endPoint y: 261, distance: 71.8
click at [729, 264] on icon at bounding box center [732, 261] width 7 height 7
drag, startPoint x: 547, startPoint y: 202, endPoint x: 604, endPoint y: 222, distance: 60.4
click at [547, 202] on div "5" at bounding box center [553, 208] width 32 height 32
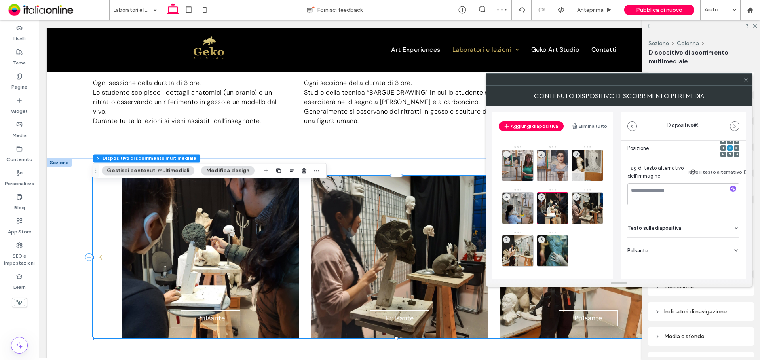
click at [724, 247] on div "Pulsante" at bounding box center [684, 249] width 112 height 22
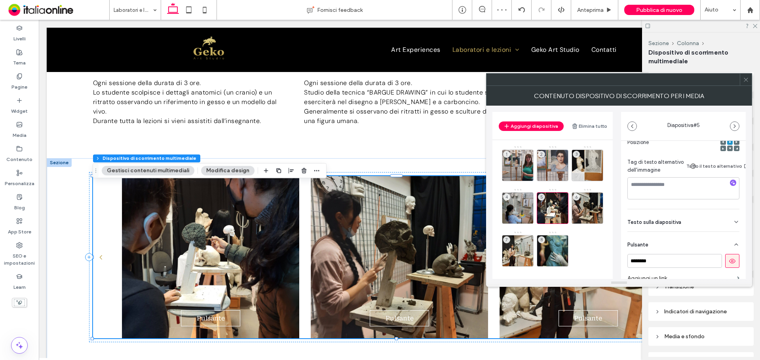
scroll to position [124, 0]
click at [726, 256] on button at bounding box center [733, 261] width 14 height 14
click at [588, 203] on div "6" at bounding box center [588, 208] width 32 height 32
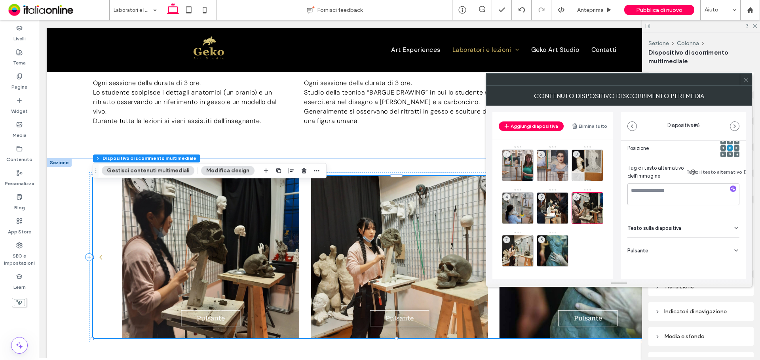
click at [723, 243] on div "Pulsante" at bounding box center [684, 249] width 112 height 22
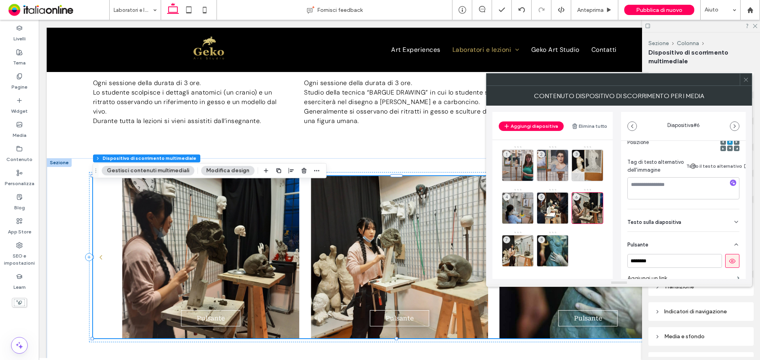
click at [729, 261] on icon at bounding box center [732, 261] width 7 height 7
click at [516, 237] on div "7" at bounding box center [518, 251] width 32 height 32
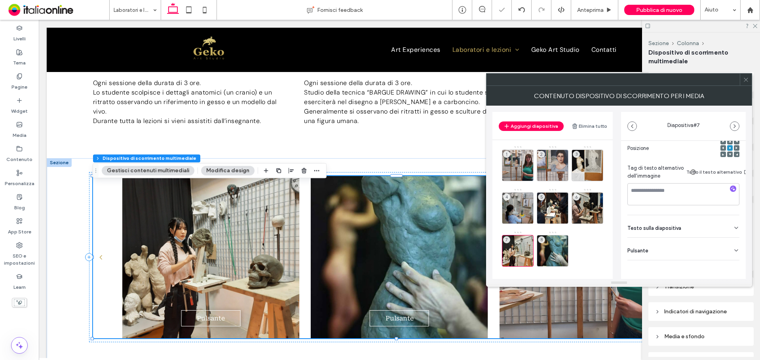
click at [728, 243] on div "Pulsante" at bounding box center [684, 249] width 112 height 22
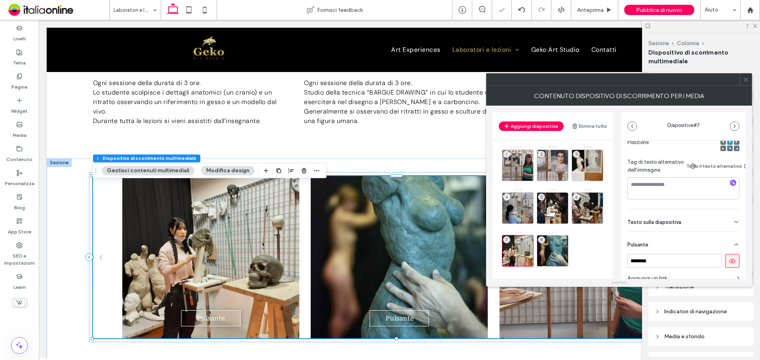
click at [729, 260] on icon at bounding box center [732, 261] width 7 height 7
click at [553, 240] on div "8" at bounding box center [553, 251] width 32 height 32
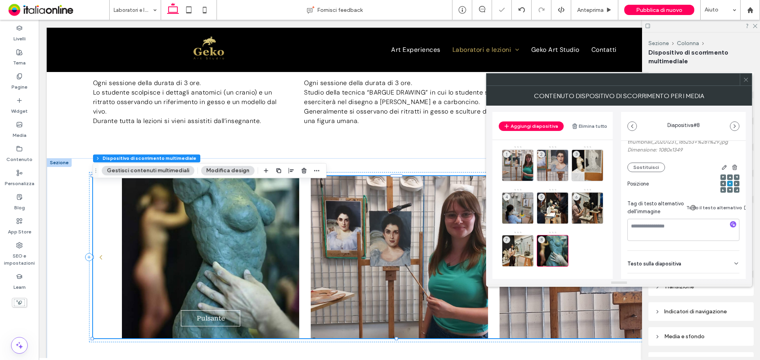
scroll to position [130, 0]
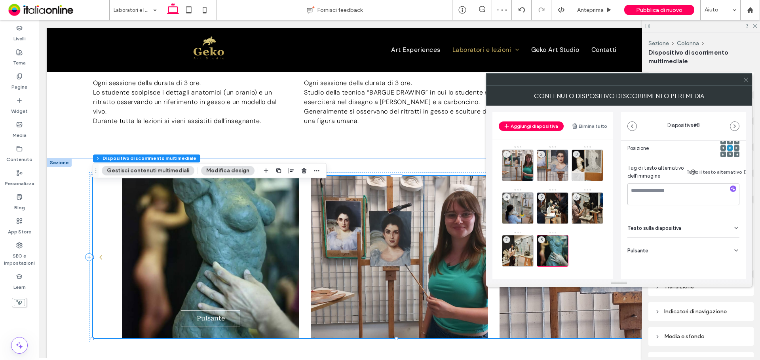
click at [705, 242] on div "Pulsante" at bounding box center [684, 249] width 112 height 22
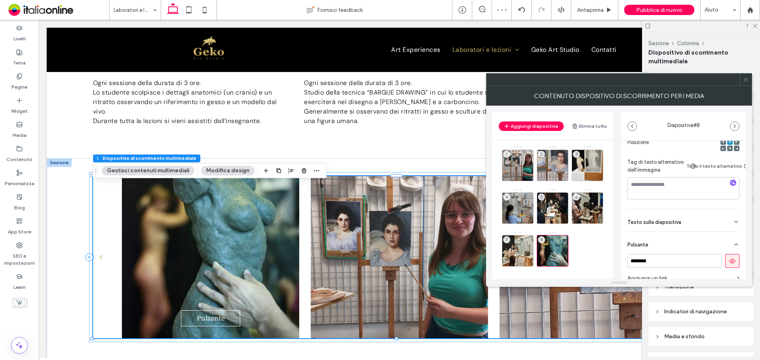
click at [729, 259] on icon at bounding box center [732, 261] width 7 height 7
click at [522, 247] on div "7" at bounding box center [518, 251] width 32 height 32
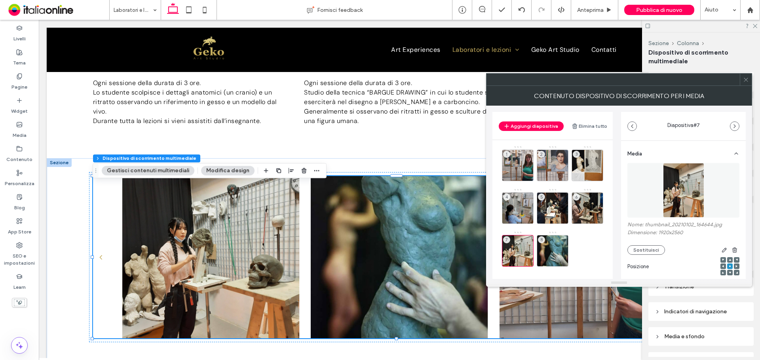
click at [545, 121] on header "Aggiungi diapositiva Elimina tutto" at bounding box center [553, 126] width 120 height 28
click at [544, 124] on button "Aggiungi diapositiva" at bounding box center [531, 127] width 65 height 10
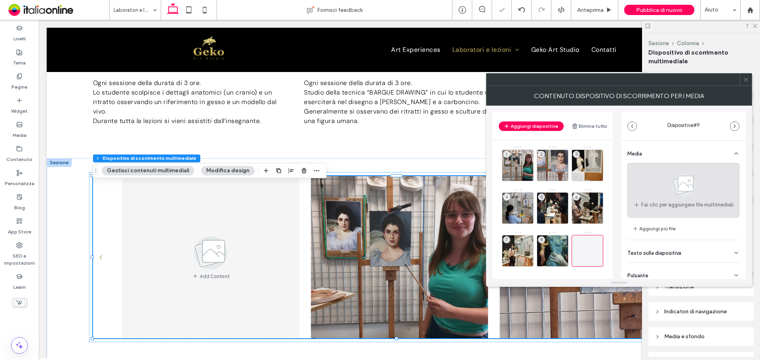
click at [664, 189] on icon at bounding box center [684, 185] width 40 height 26
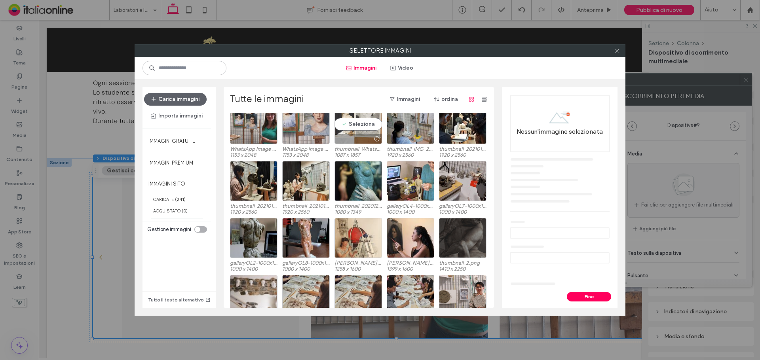
scroll to position [49, 0]
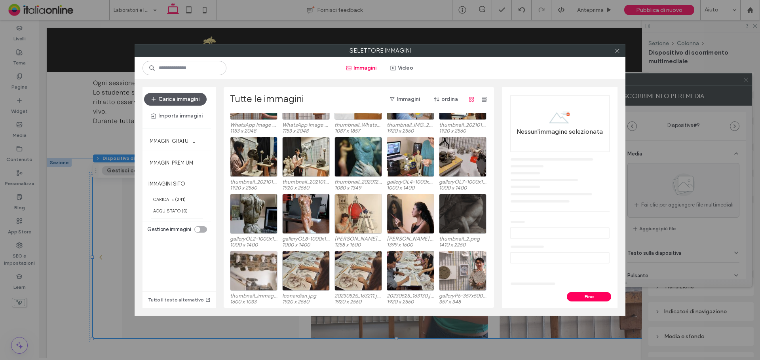
click at [166, 97] on button "Carica immagini" at bounding box center [175, 99] width 63 height 13
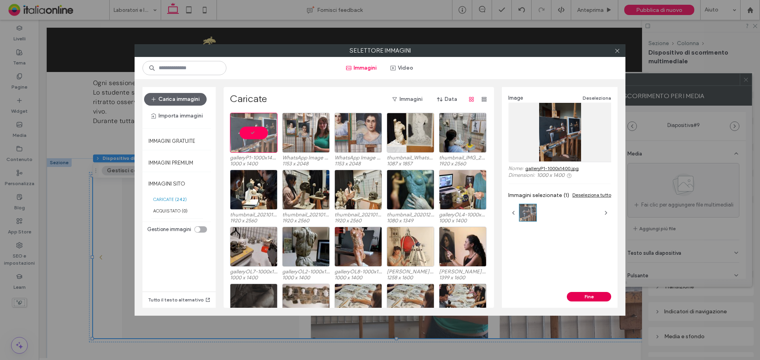
click at [585, 299] on button "Fine" at bounding box center [589, 297] width 44 height 10
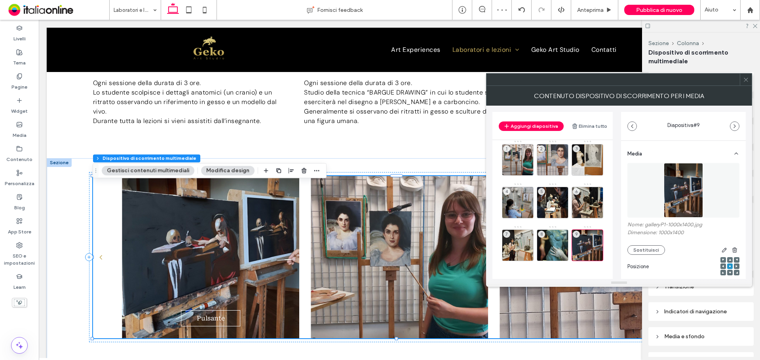
scroll to position [124, 0]
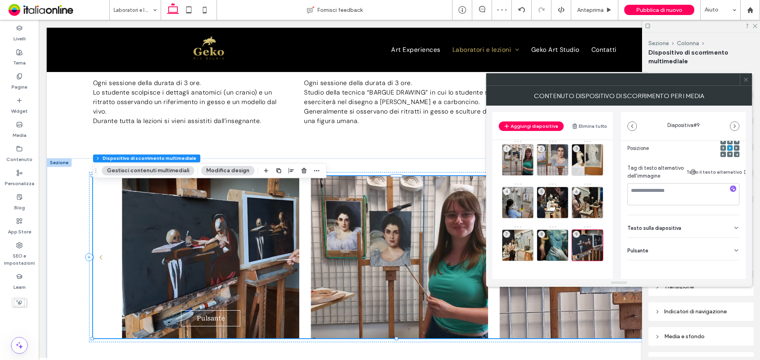
click at [737, 249] on div "Media Nome: galleryP1-1000x1400.jpg Dimensione: 1000x1400 Sostituisci Posizione…" at bounding box center [683, 166] width 125 height 286
click at [731, 240] on div "Pulsante" at bounding box center [684, 249] width 112 height 22
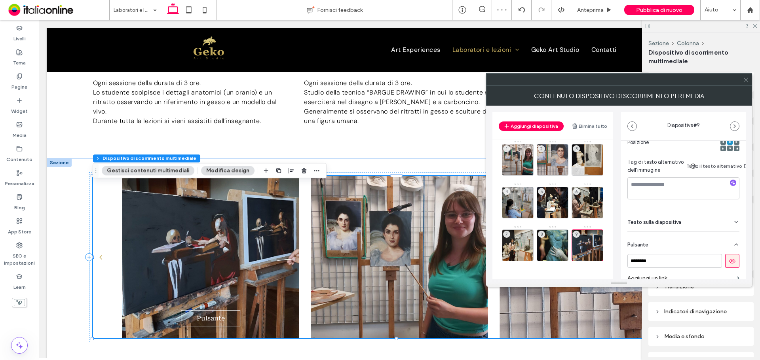
click at [730, 256] on button at bounding box center [733, 261] width 14 height 14
click at [530, 126] on button "Aggiungi diapositiva" at bounding box center [531, 127] width 65 height 10
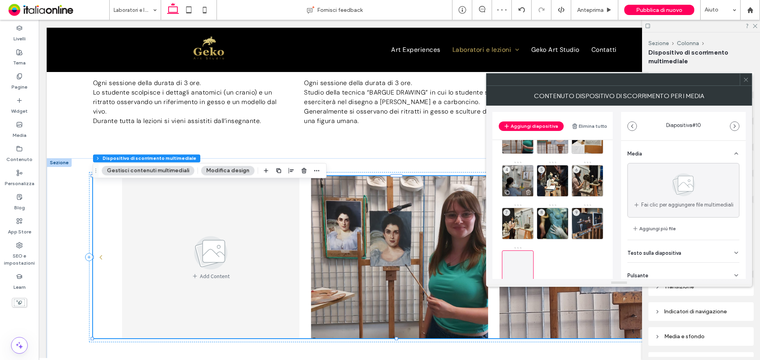
scroll to position [48, 0]
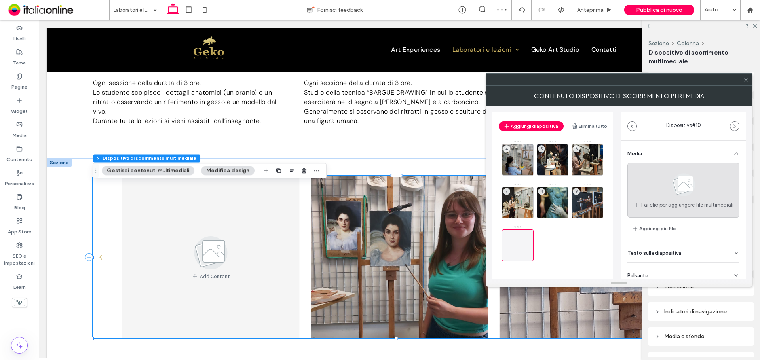
click at [676, 184] on use at bounding box center [683, 184] width 23 height 23
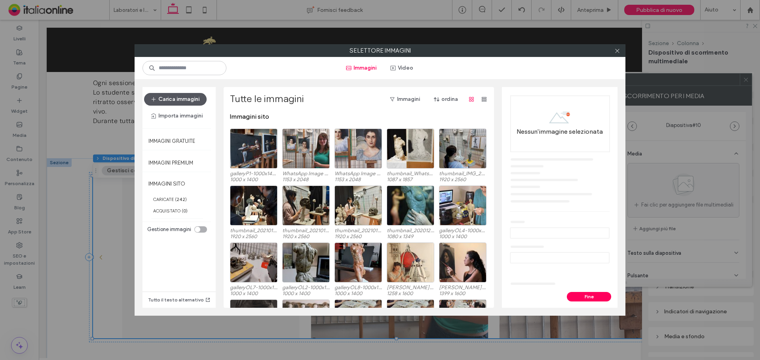
click at [192, 97] on button "Carica immagini" at bounding box center [175, 99] width 63 height 13
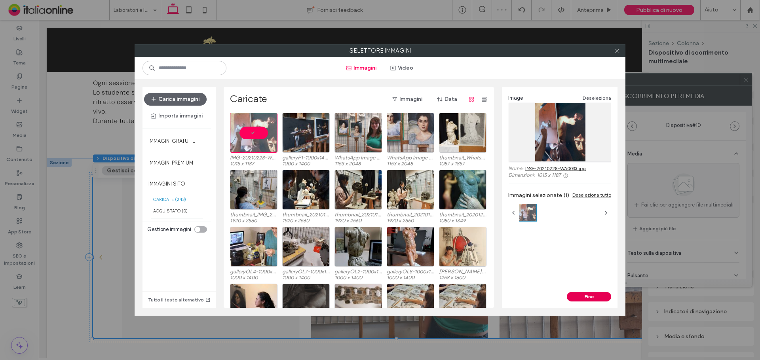
drag, startPoint x: 600, startPoint y: 295, endPoint x: 560, endPoint y: 275, distance: 45.5
click at [600, 295] on button "Fine" at bounding box center [589, 297] width 44 height 10
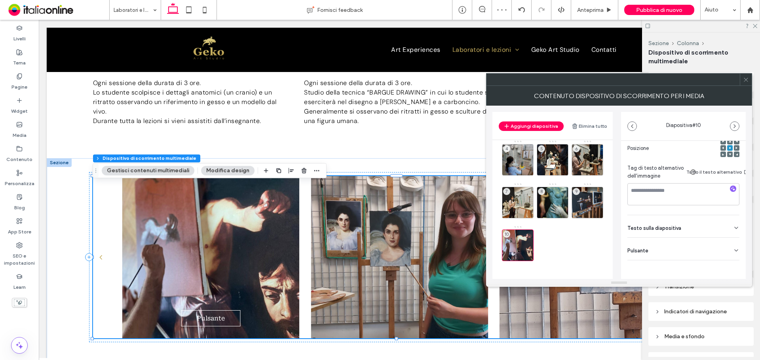
click at [724, 244] on div "Pulsante" at bounding box center [684, 249] width 112 height 22
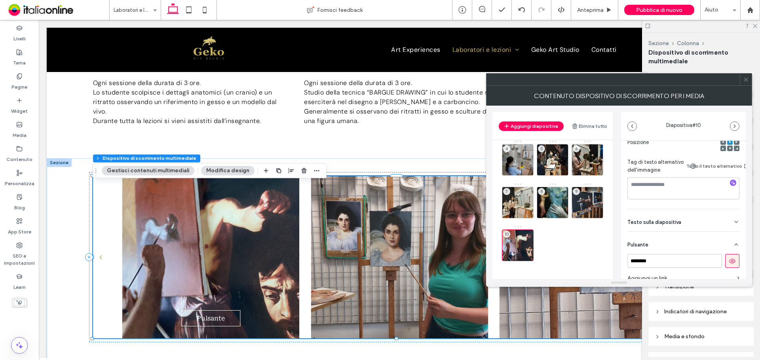
click at [727, 257] on button at bounding box center [733, 261] width 14 height 14
click at [747, 78] on icon at bounding box center [746, 80] width 6 height 6
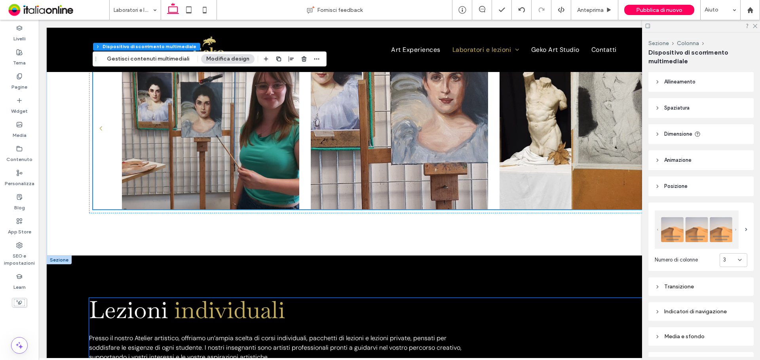
scroll to position [475, 0]
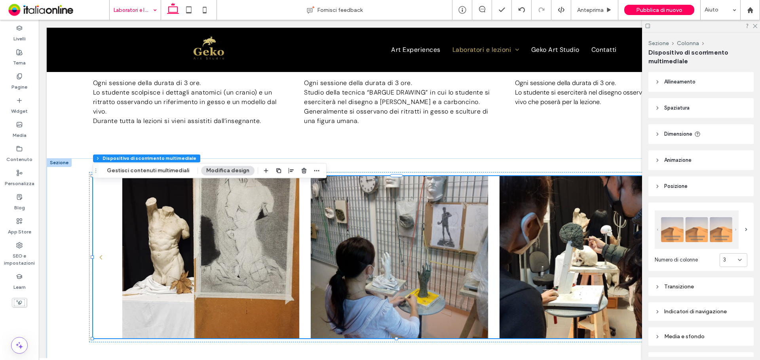
click at [133, 12] on input at bounding box center [133, 10] width 39 height 20
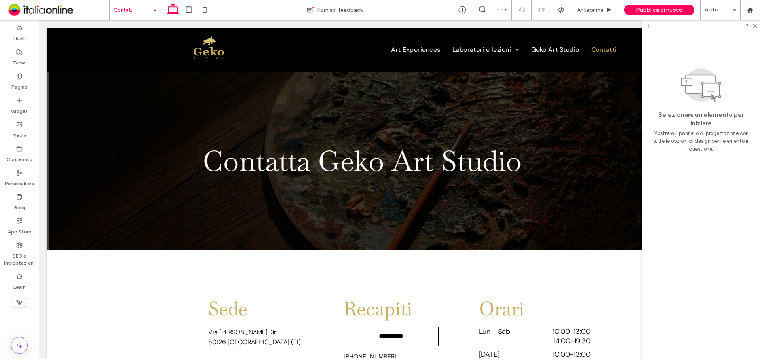
scroll to position [346, 0]
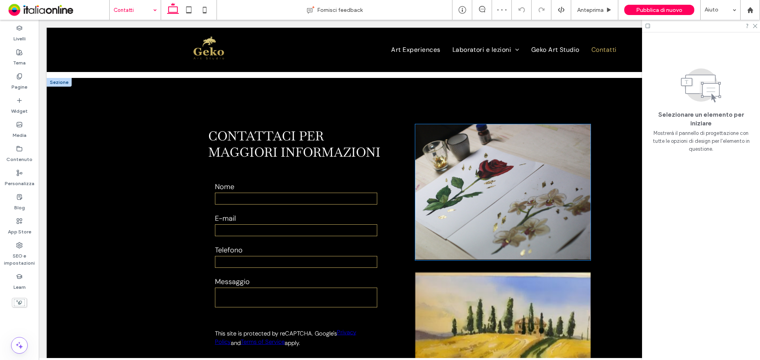
click at [463, 190] on img at bounding box center [503, 192] width 176 height 136
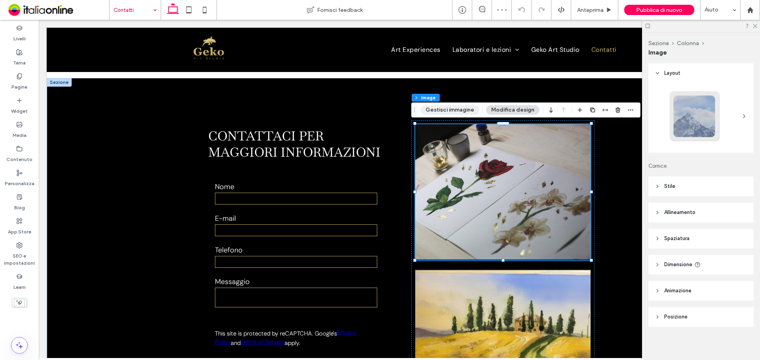
click at [431, 110] on button "Gestisci immagine" at bounding box center [450, 110] width 59 height 10
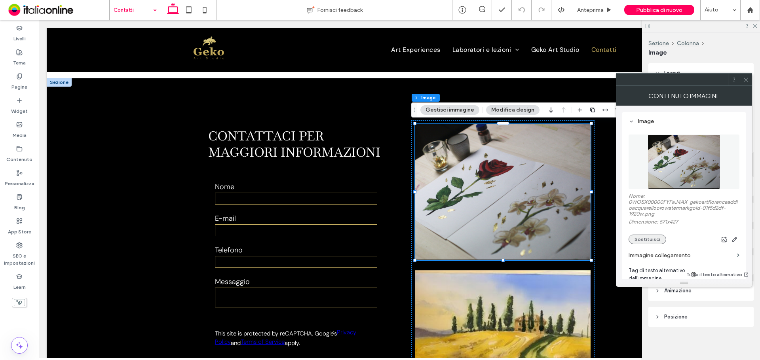
click at [646, 237] on button "Sostituisci" at bounding box center [648, 240] width 38 height 10
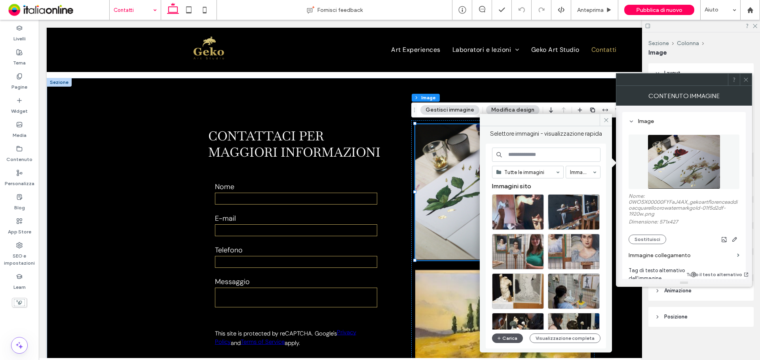
click at [505, 336] on button "Carica" at bounding box center [507, 339] width 31 height 10
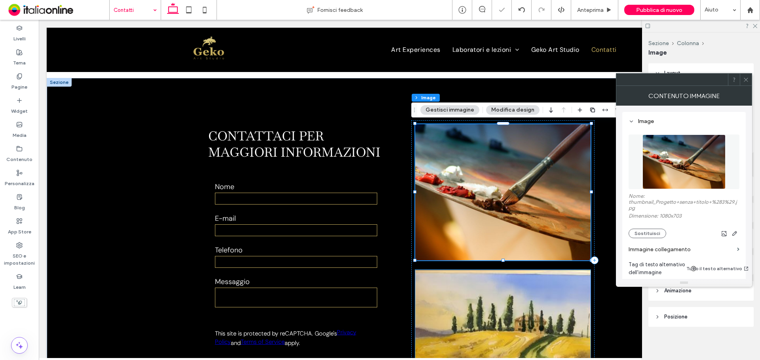
click at [533, 285] on img at bounding box center [503, 333] width 176 height 127
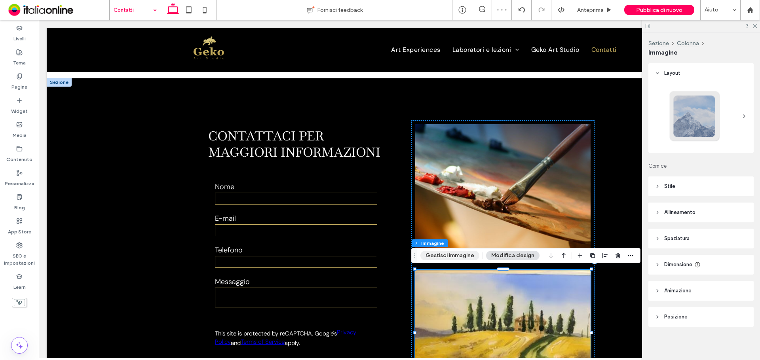
click at [450, 260] on button "Gestisci immagine" at bounding box center [450, 256] width 59 height 10
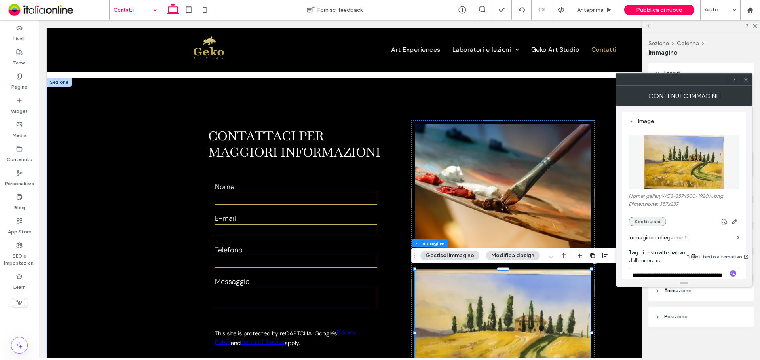
click at [647, 219] on button "Sostituisci" at bounding box center [648, 222] width 38 height 10
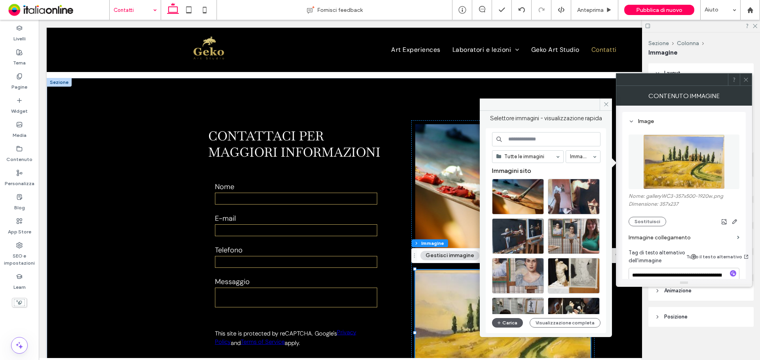
click at [510, 323] on button "Carica" at bounding box center [507, 323] width 31 height 10
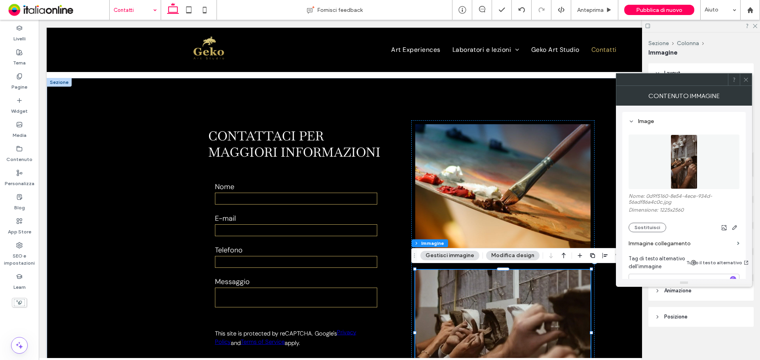
click at [747, 78] on icon at bounding box center [746, 80] width 6 height 6
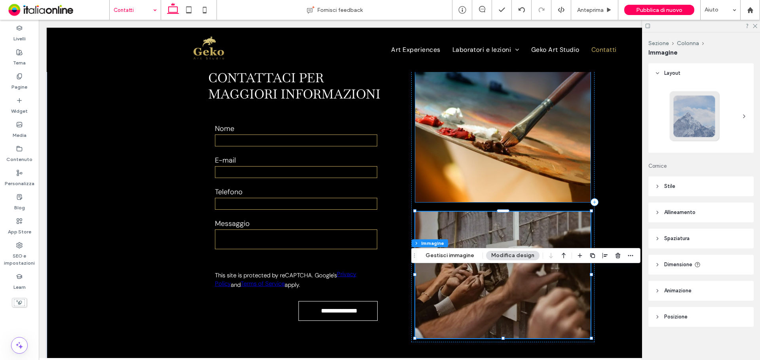
scroll to position [504, 0]
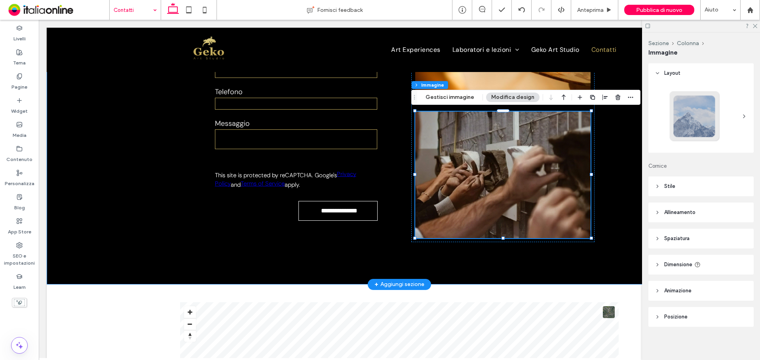
click at [610, 210] on div "**********" at bounding box center [399, 102] width 475 height 365
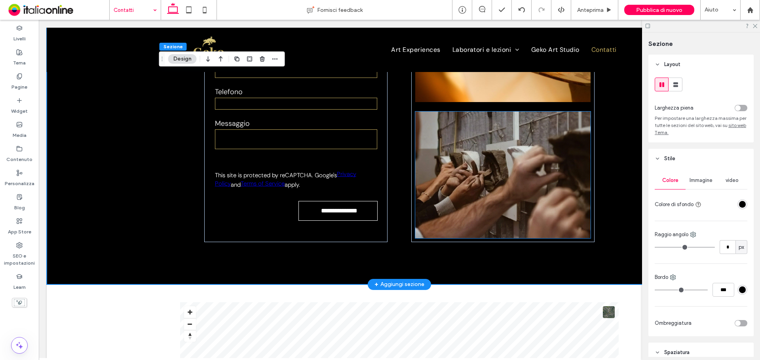
click at [550, 187] on img at bounding box center [503, 175] width 176 height 127
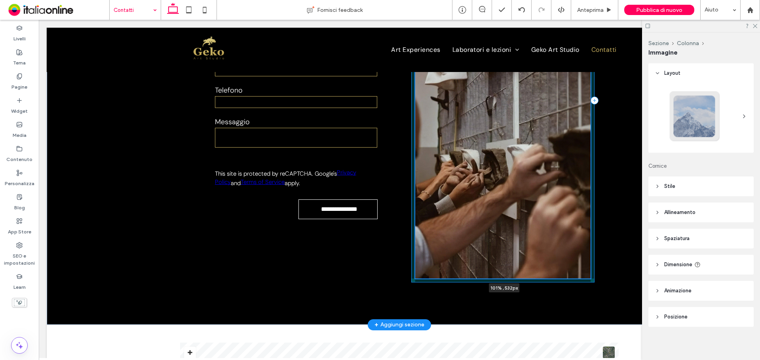
scroll to position [549, 0]
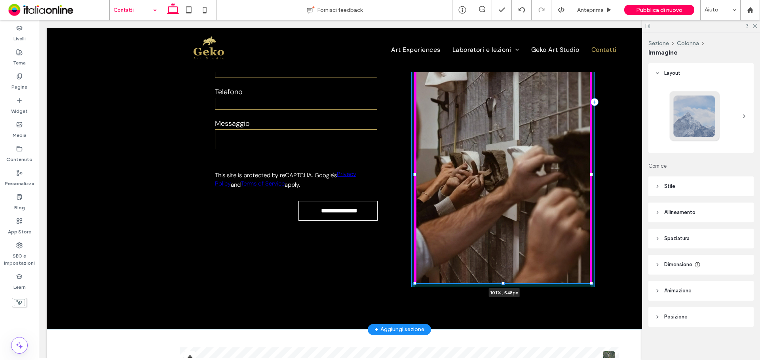
drag, startPoint x: 589, startPoint y: 237, endPoint x: 592, endPoint y: 281, distance: 44.1
click at [592, 282] on div "**********" at bounding box center [399, 101] width 475 height 455
type input "***"
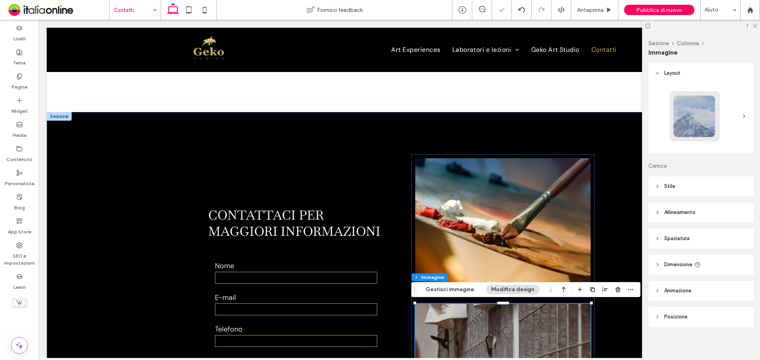
click at [616, 197] on div "**********" at bounding box center [399, 339] width 475 height 455
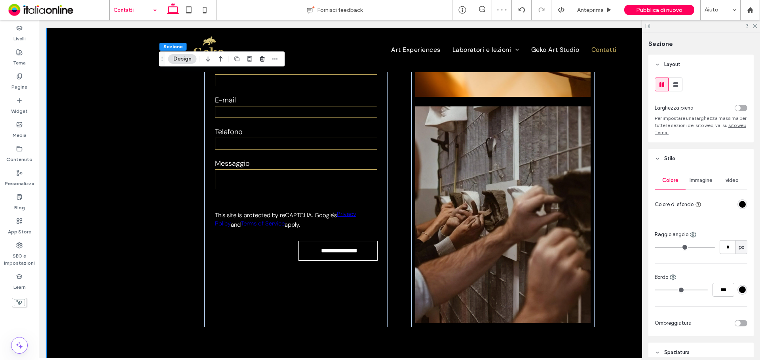
scroll to position [510, 0]
click at [202, 8] on icon at bounding box center [205, 10] width 16 height 16
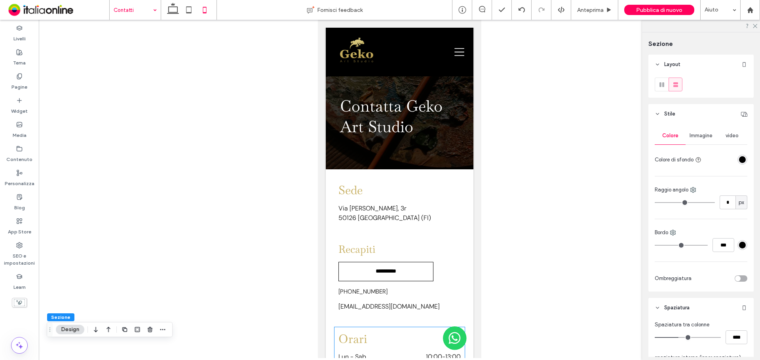
scroll to position [0, 0]
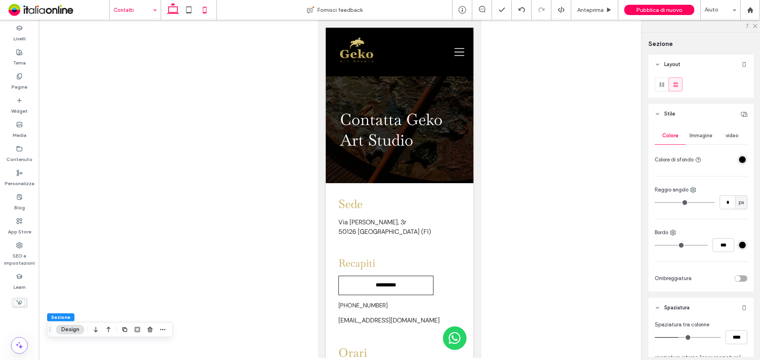
click at [174, 15] on icon at bounding box center [173, 10] width 16 height 16
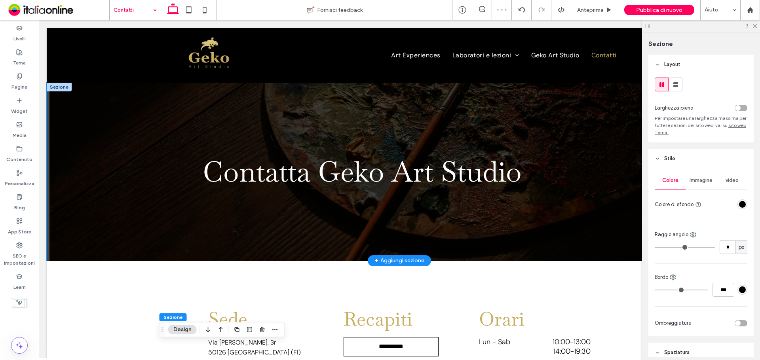
click at [290, 94] on div "Contatta Geko Art Studio" at bounding box center [399, 172] width 475 height 178
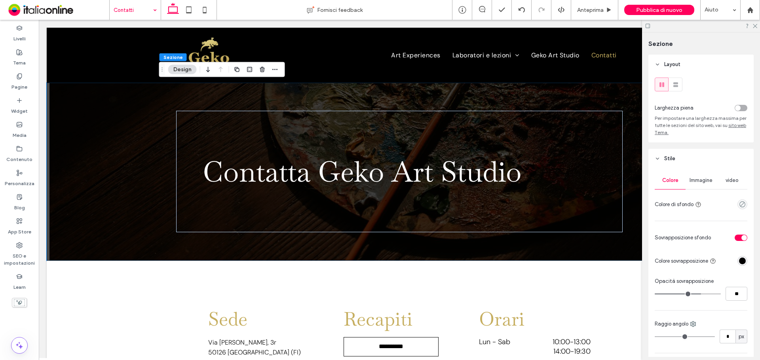
click at [695, 190] on div "Colore Immagine video Colore di sfondo" at bounding box center [701, 192] width 93 height 40
click at [700, 181] on span "Immagine" at bounding box center [701, 180] width 23 height 6
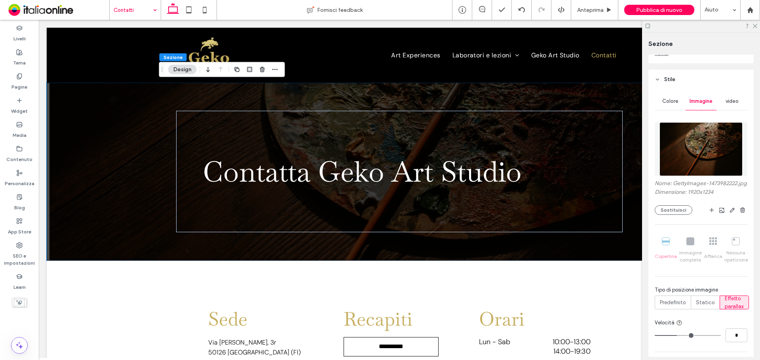
scroll to position [119, 0]
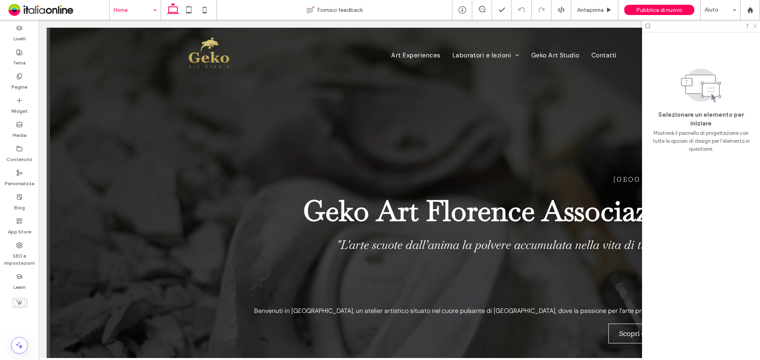
click at [755, 27] on use at bounding box center [755, 26] width 4 height 4
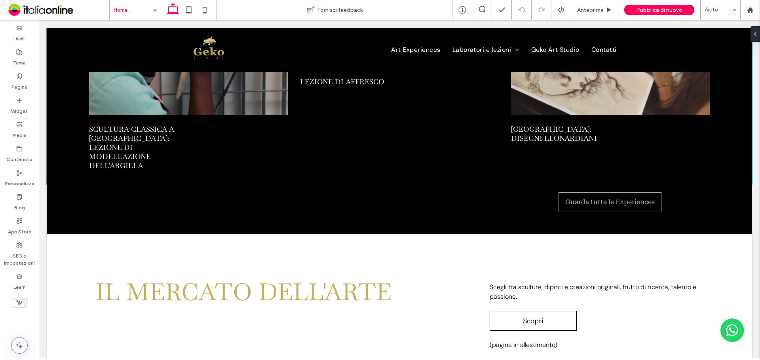
scroll to position [1782, 0]
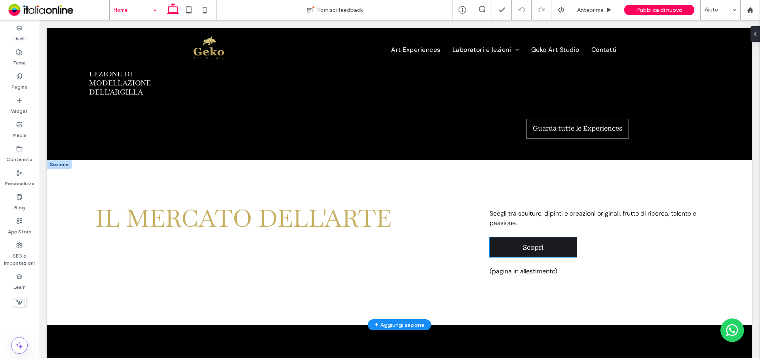
click at [535, 244] on span "Scopri" at bounding box center [533, 248] width 21 height 8
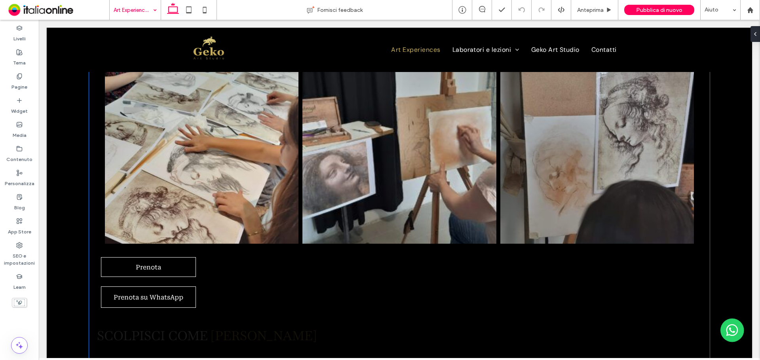
scroll to position [1624, 0]
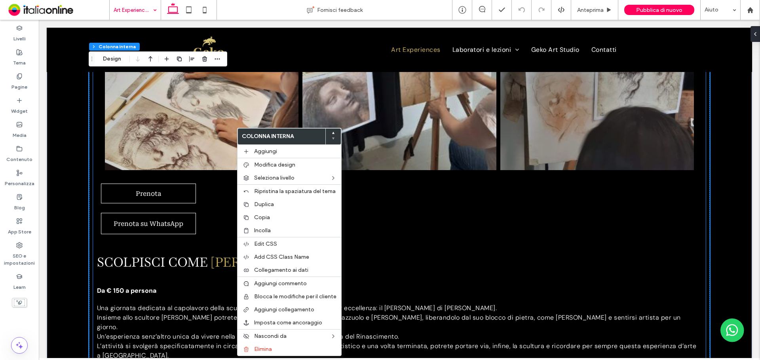
click at [143, 254] on span "scolpisci come" at bounding box center [152, 262] width 111 height 16
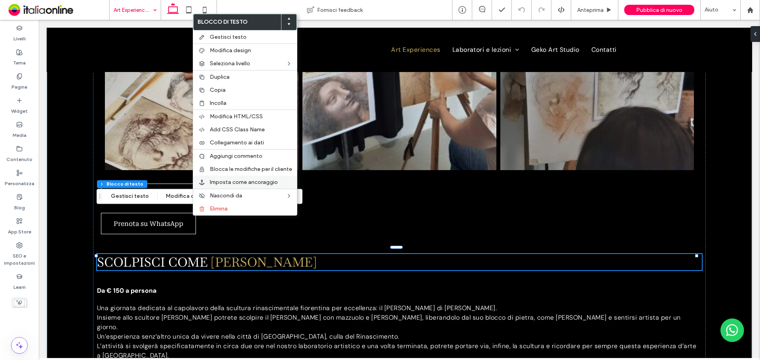
click at [236, 186] on div "Imposta come ancoraggio" at bounding box center [245, 182] width 104 height 13
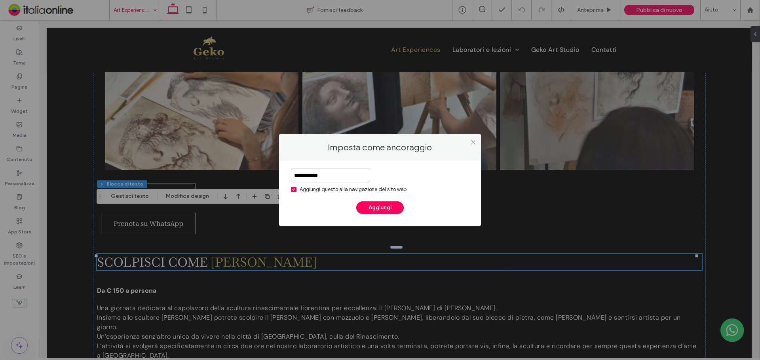
type input "**********"
click at [381, 189] on div "Aggiungi questo alla navigazione del sito web" at bounding box center [353, 190] width 107 height 8
click at [380, 208] on button "Aggiungi" at bounding box center [380, 208] width 48 height 13
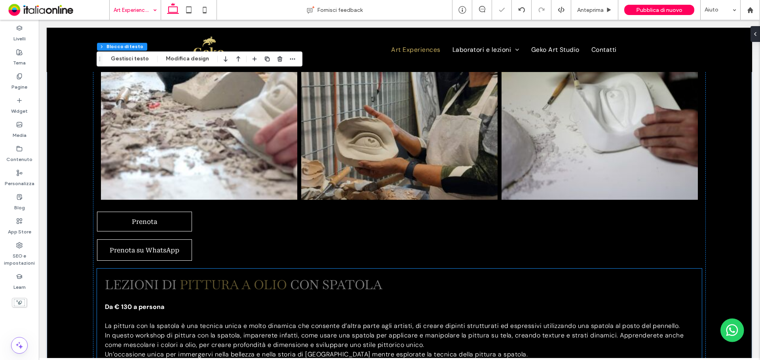
scroll to position [2059, 0]
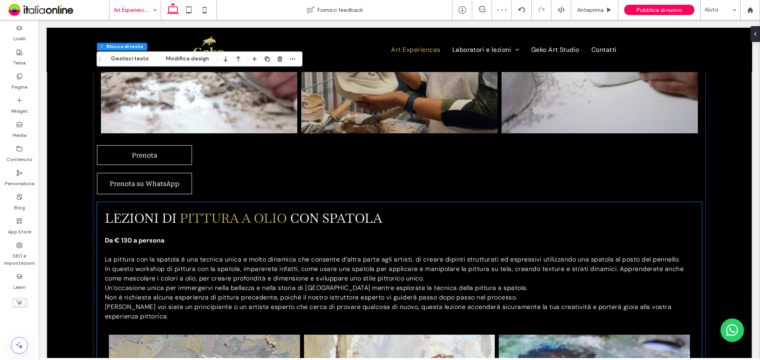
click at [265, 210] on span "pittura a olio" at bounding box center [233, 218] width 107 height 16
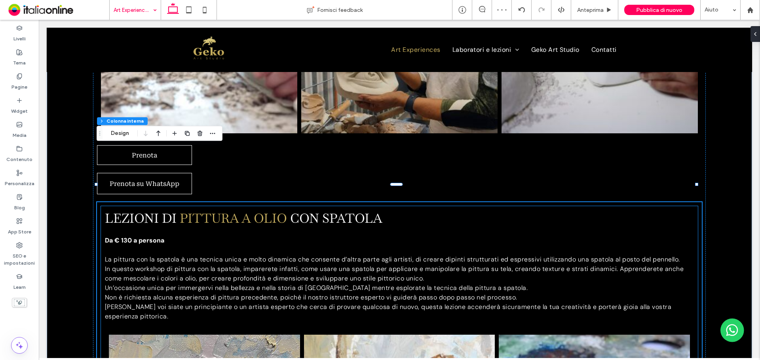
click at [363, 210] on span "con spatola" at bounding box center [336, 218] width 92 height 16
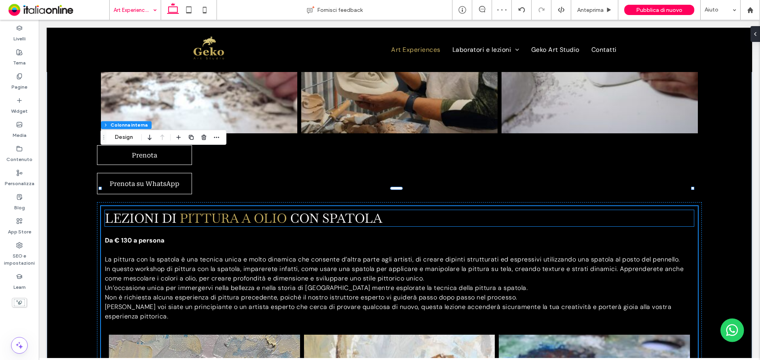
click at [258, 210] on span "pittura a olio" at bounding box center [233, 218] width 107 height 16
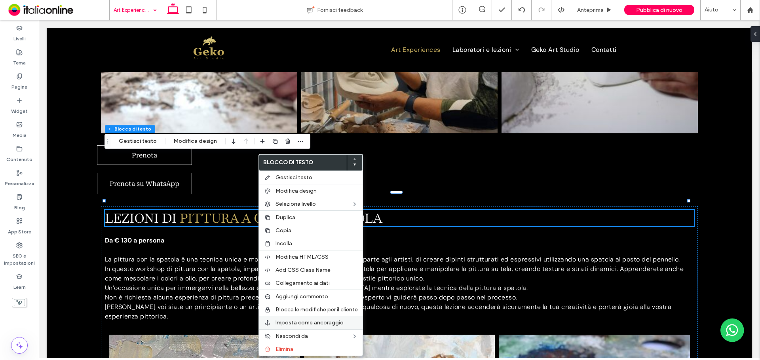
click at [307, 324] on span "Imposta come ancoraggio" at bounding box center [310, 323] width 68 height 7
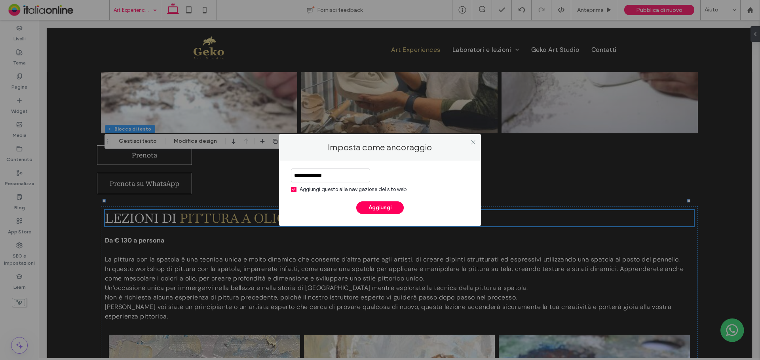
type input "**********"
click at [362, 190] on div "Aggiungi questo alla navigazione del sito web" at bounding box center [353, 190] width 107 height 8
click at [366, 206] on button "Aggiungi" at bounding box center [380, 208] width 48 height 13
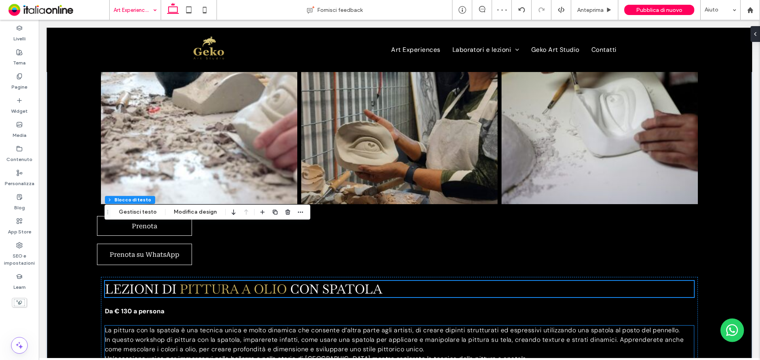
scroll to position [1980, 0]
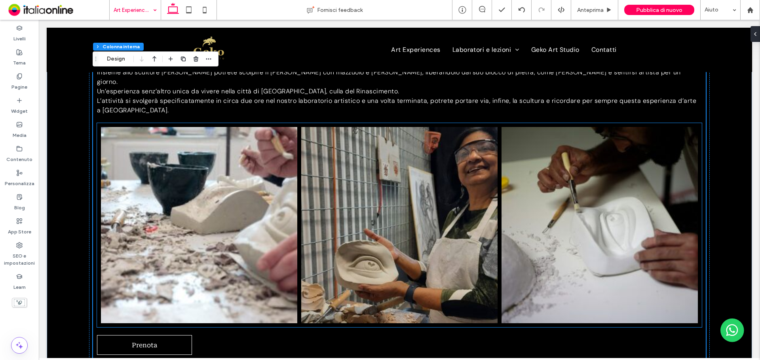
scroll to position [1941, 0]
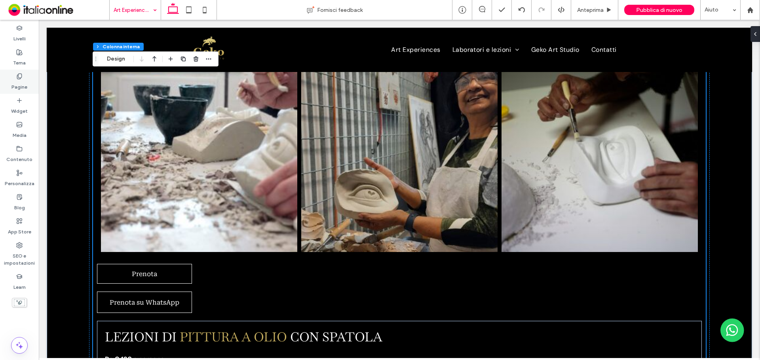
click at [29, 91] on div "Pagine" at bounding box center [19, 82] width 39 height 24
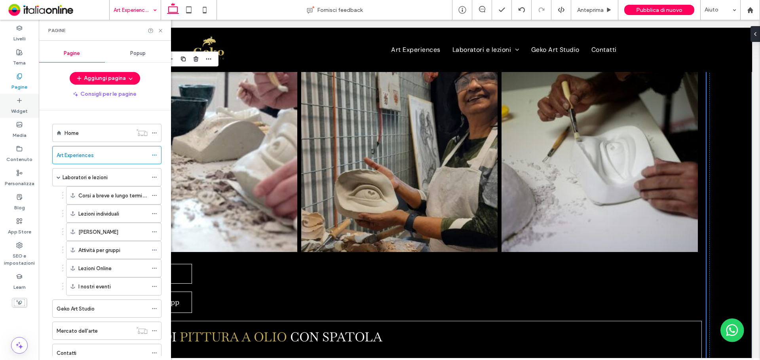
drag, startPoint x: 30, startPoint y: 104, endPoint x: 66, endPoint y: 67, distance: 51.5
click at [30, 104] on div "Widget" at bounding box center [19, 106] width 39 height 24
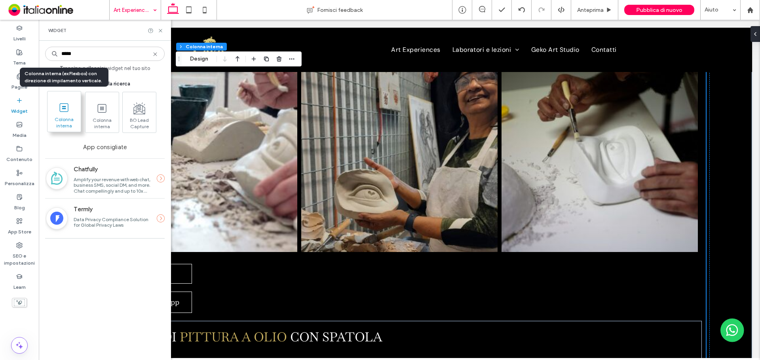
type input "*****"
click at [65, 117] on span "Colonna interna" at bounding box center [64, 121] width 33 height 11
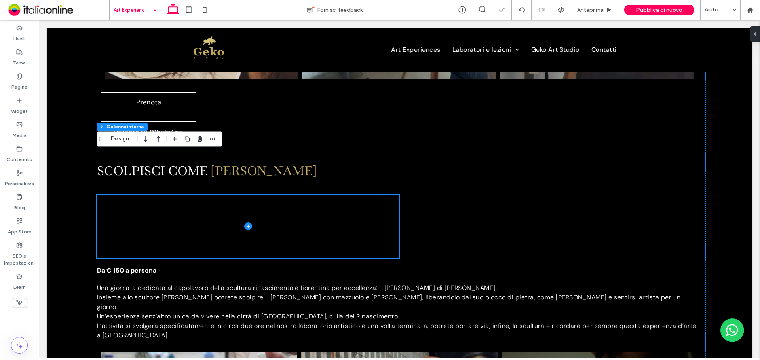
scroll to position [1708, 0]
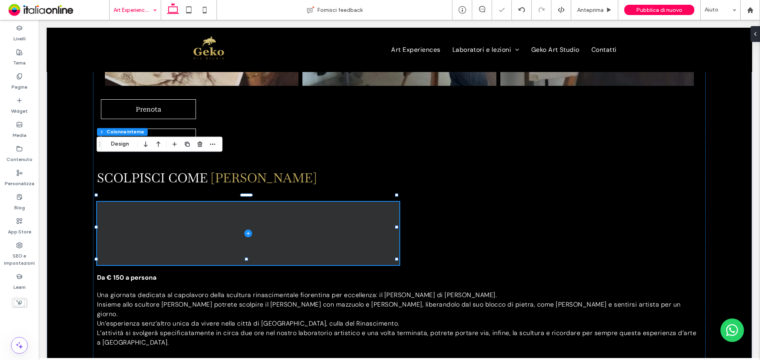
click at [349, 202] on span at bounding box center [248, 233] width 303 height 63
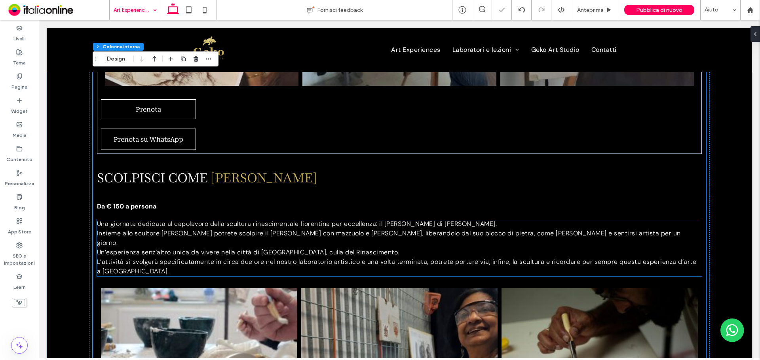
scroll to position [1906, 0]
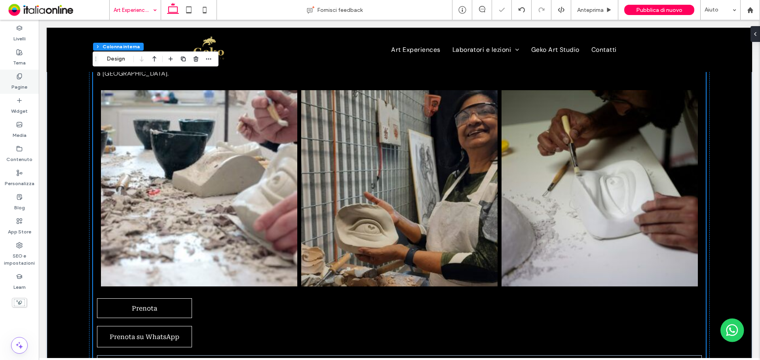
click at [18, 93] on div "Pagine" at bounding box center [19, 82] width 39 height 24
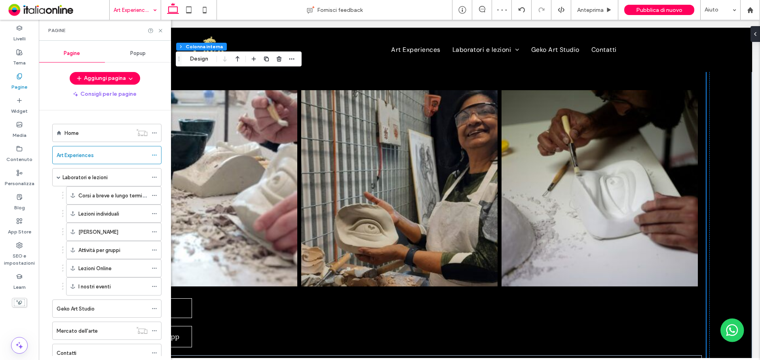
drag, startPoint x: 21, startPoint y: 103, endPoint x: 70, endPoint y: 74, distance: 57.3
click at [21, 103] on icon at bounding box center [19, 100] width 6 height 6
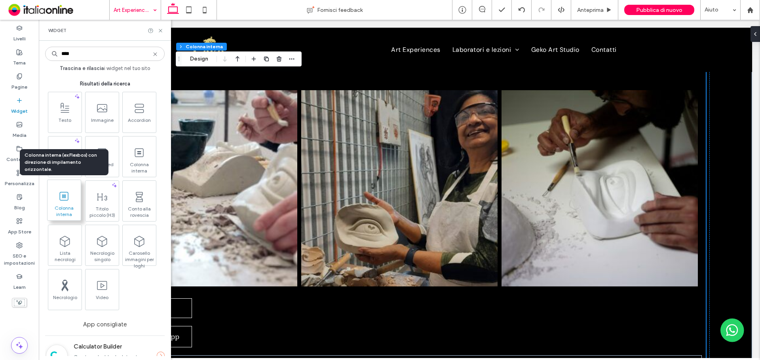
type input "****"
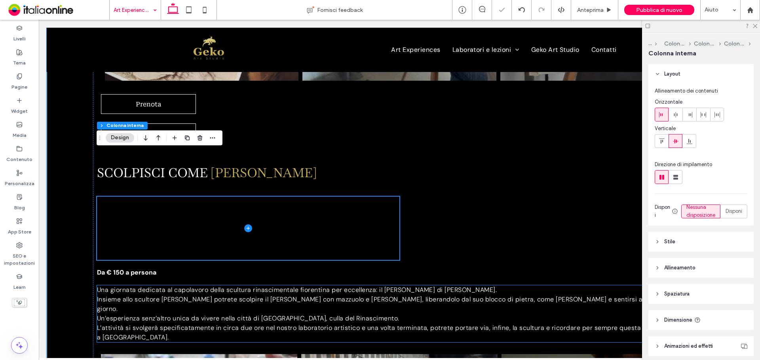
scroll to position [1711, 0]
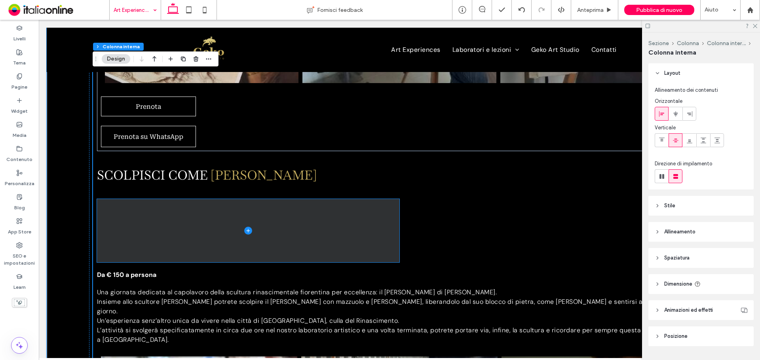
click at [362, 199] on span at bounding box center [248, 230] width 303 height 63
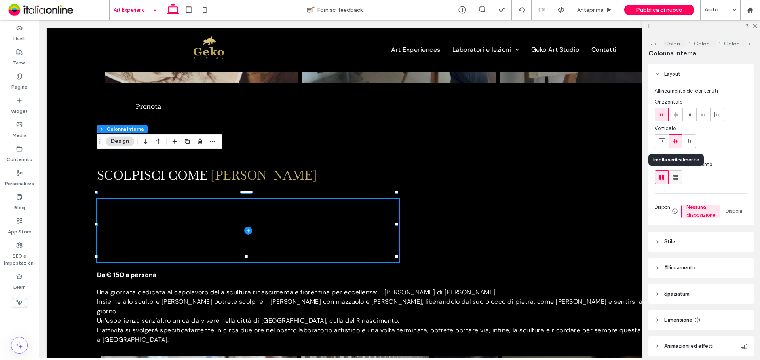
click at [679, 179] on icon at bounding box center [676, 177] width 8 height 8
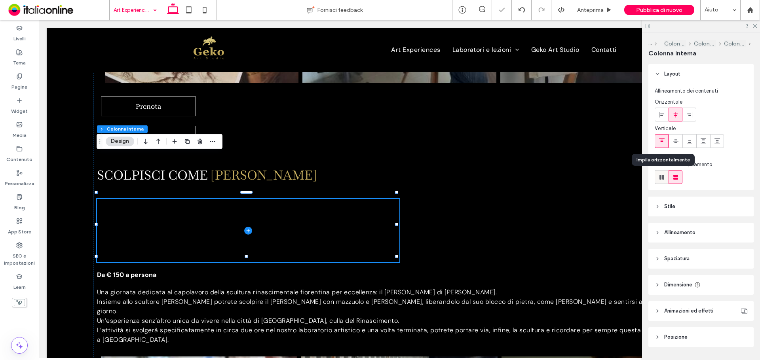
click at [657, 180] on div at bounding box center [661, 177] width 13 height 13
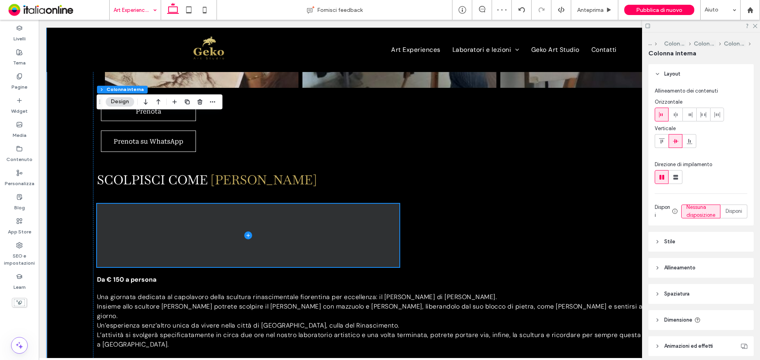
scroll to position [1671, 0]
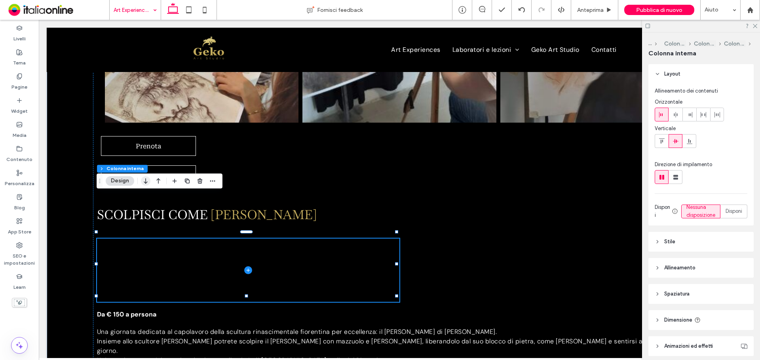
click at [144, 181] on icon "button" at bounding box center [146, 181] width 10 height 14
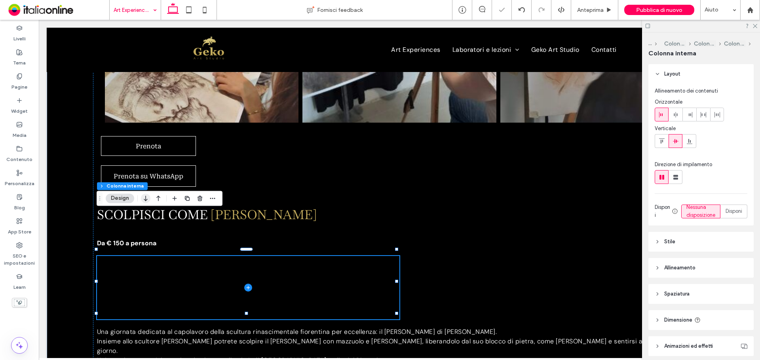
click at [147, 200] on use "button" at bounding box center [146, 199] width 4 height 6
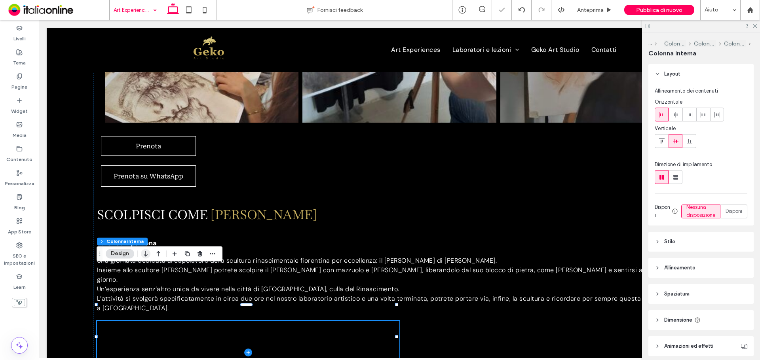
click at [144, 253] on icon "button" at bounding box center [146, 254] width 10 height 14
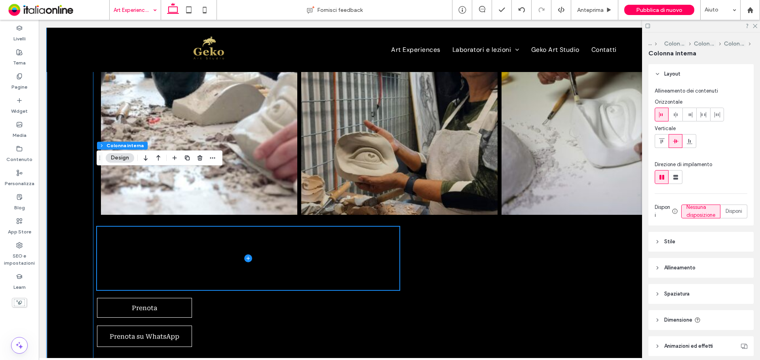
scroll to position [1955, 0]
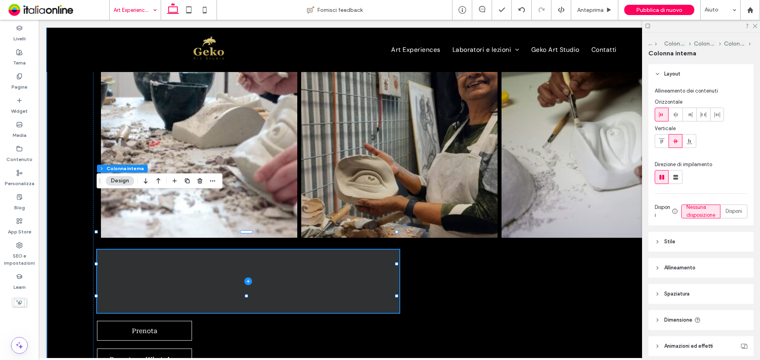
click at [146, 250] on span at bounding box center [248, 281] width 303 height 63
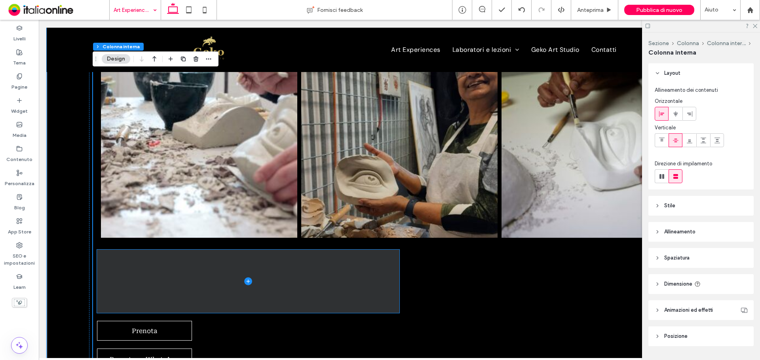
drag, startPoint x: 358, startPoint y: 224, endPoint x: 371, endPoint y: 221, distance: 14.1
click at [358, 250] on span at bounding box center [248, 281] width 303 height 63
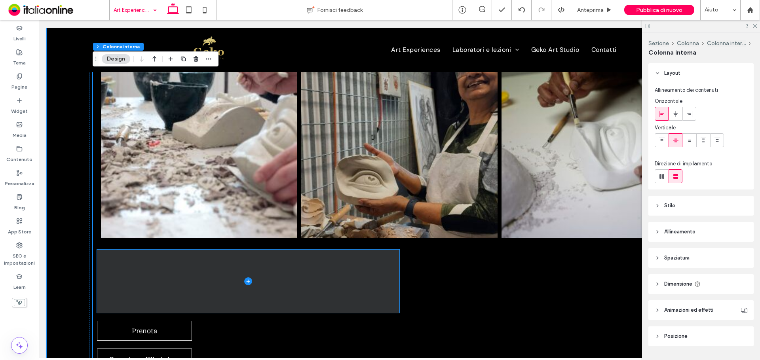
click at [360, 250] on span at bounding box center [248, 281] width 303 height 63
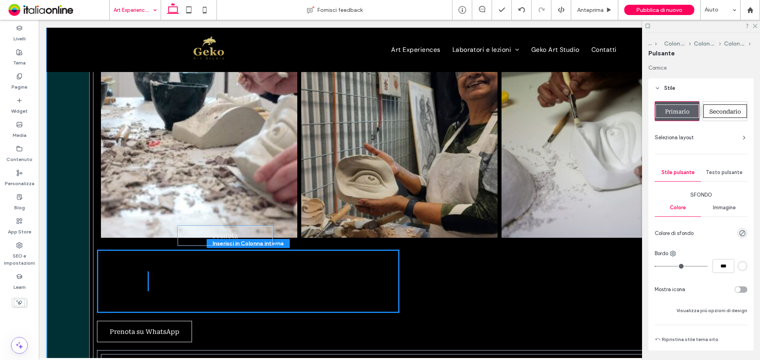
type input "**"
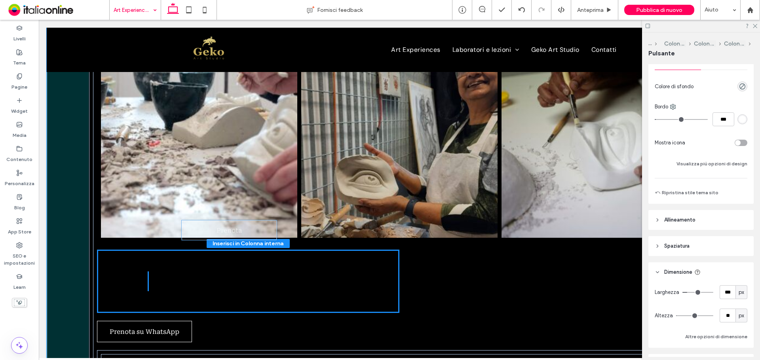
drag, startPoint x: 158, startPoint y: 274, endPoint x: 243, endPoint y: 229, distance: 96.2
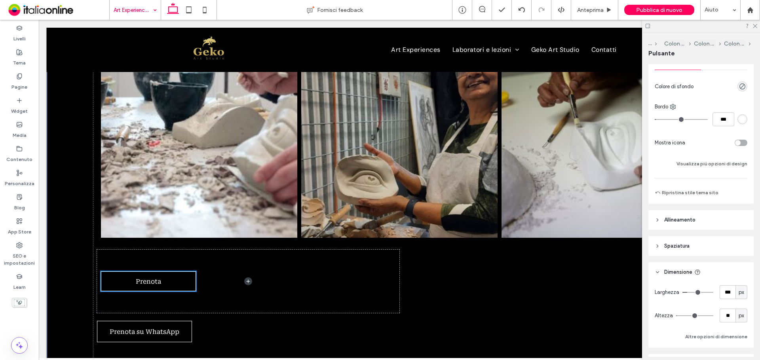
scroll to position [222, 0]
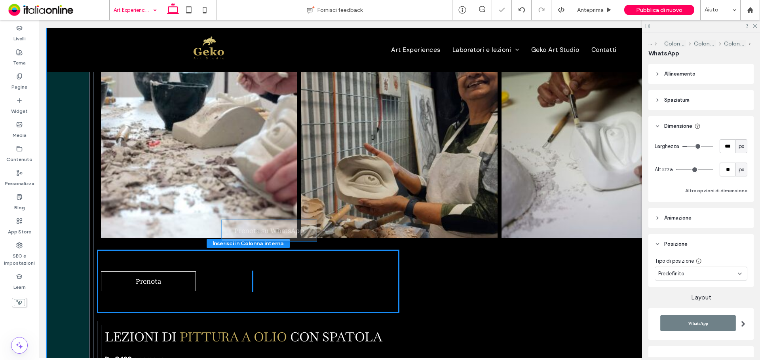
drag, startPoint x: 164, startPoint y: 277, endPoint x: 290, endPoint y: 232, distance: 133.0
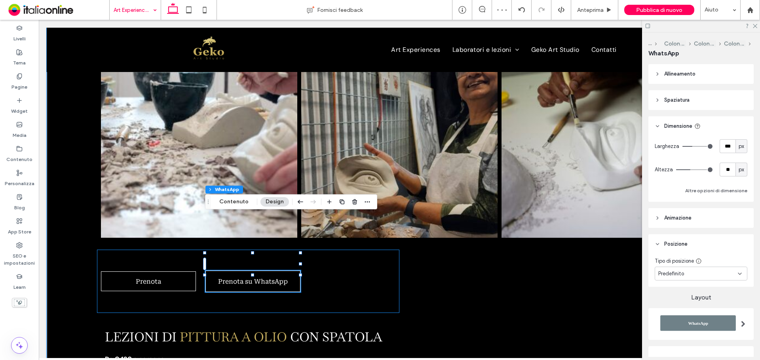
click at [365, 250] on div "Prenota Prenota su WhatsApp" at bounding box center [248, 281] width 303 height 63
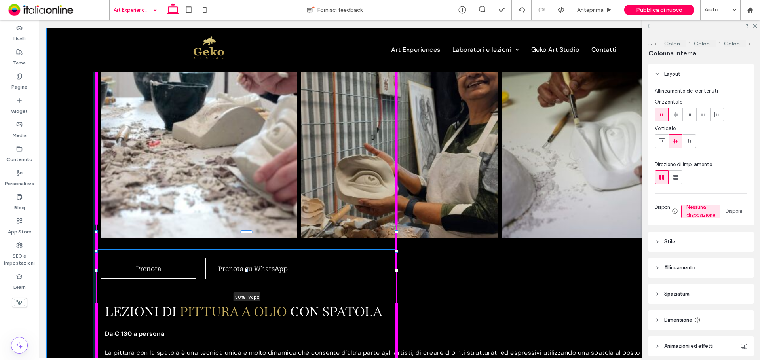
scroll to position [65, 0]
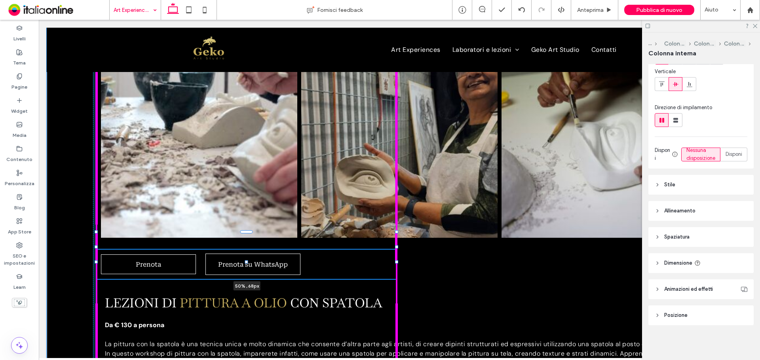
drag, startPoint x: 247, startPoint y: 257, endPoint x: 317, endPoint y: 230, distance: 75.4
type input "**"
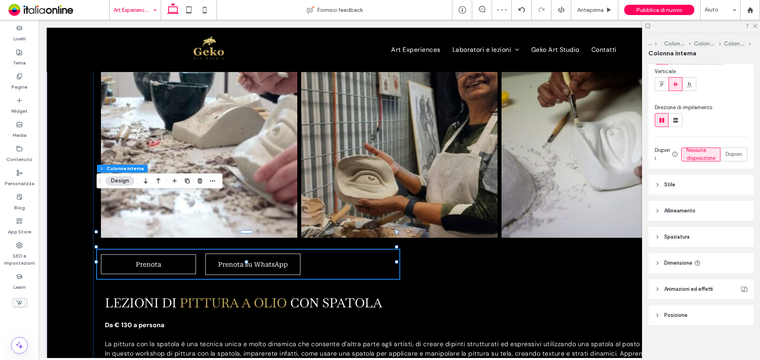
scroll to position [25, 0]
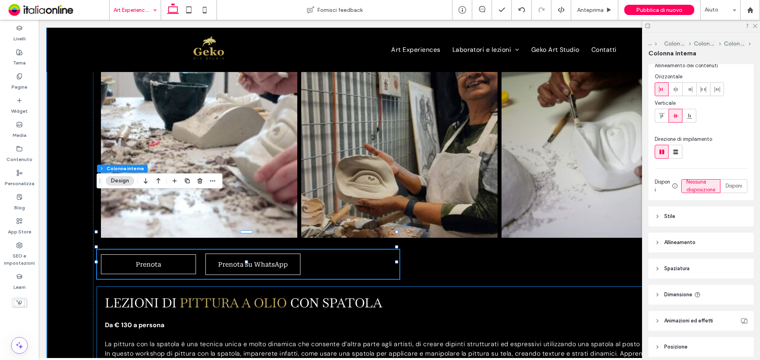
click at [465, 295] on h3 "lezioni di pittura a olio con spatola" at bounding box center [399, 303] width 589 height 16
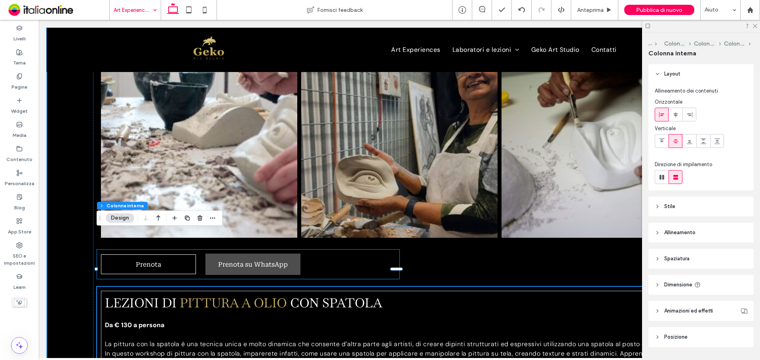
click at [283, 257] on span "Prenota su WhatsApp" at bounding box center [252, 264] width 75 height 15
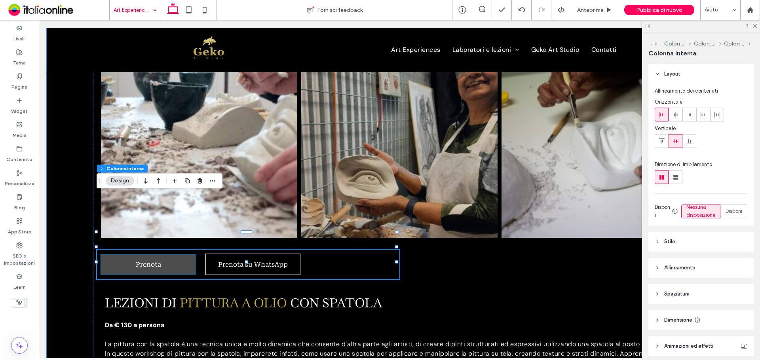
click at [167, 255] on link "Prenota" at bounding box center [148, 265] width 95 height 20
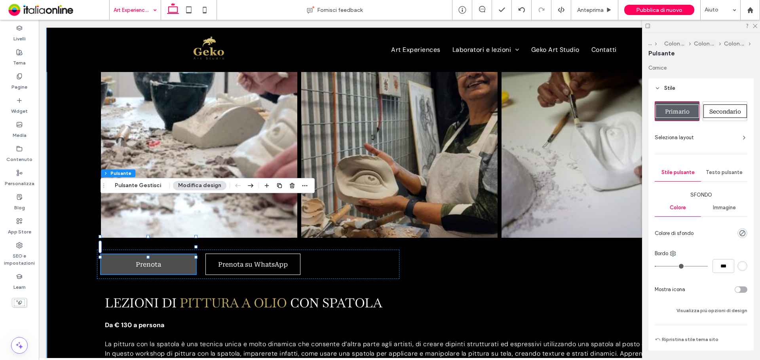
type input "**"
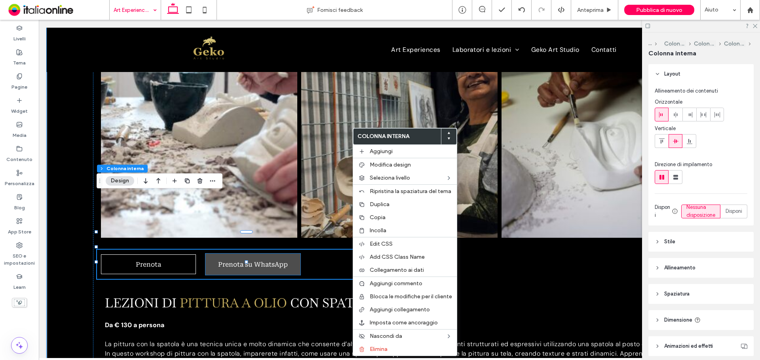
click at [240, 257] on span "Prenota su WhatsApp" at bounding box center [252, 264] width 75 height 15
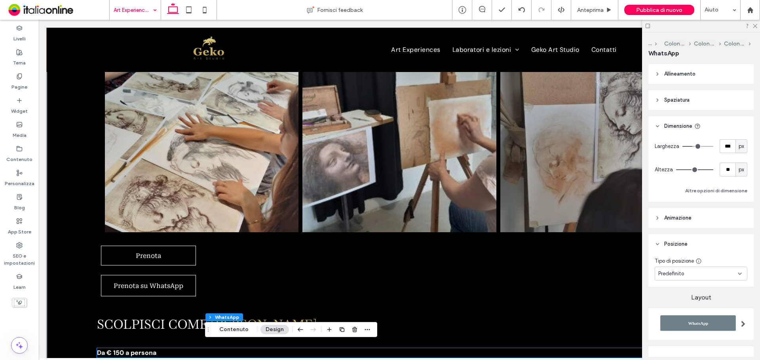
scroll to position [1559, 0]
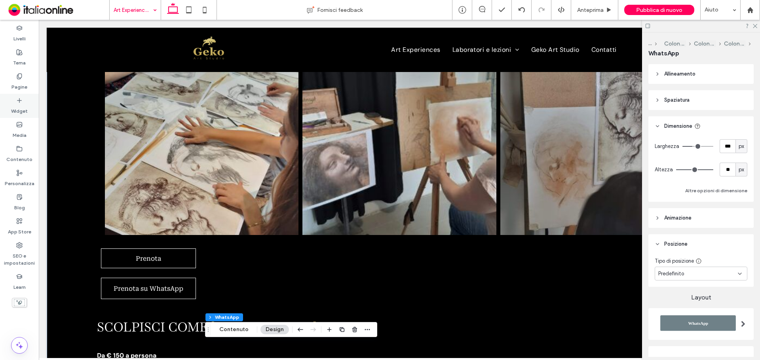
click at [12, 96] on div "Widget" at bounding box center [19, 106] width 39 height 24
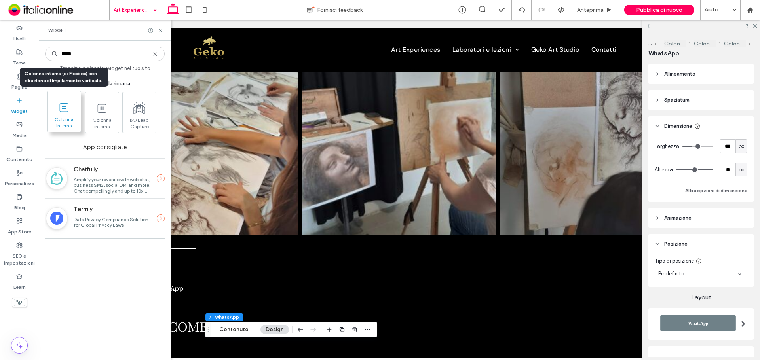
type input "*****"
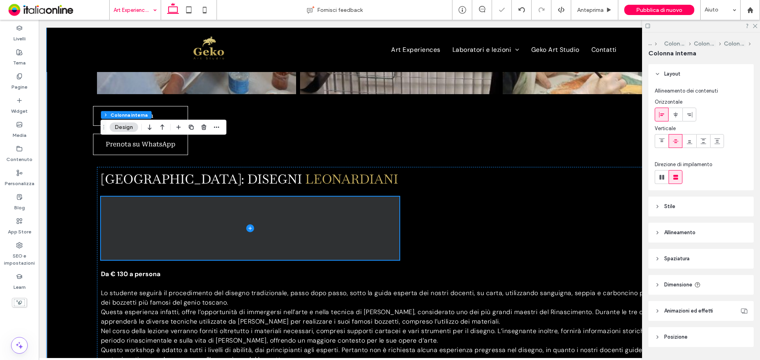
scroll to position [1276, 0]
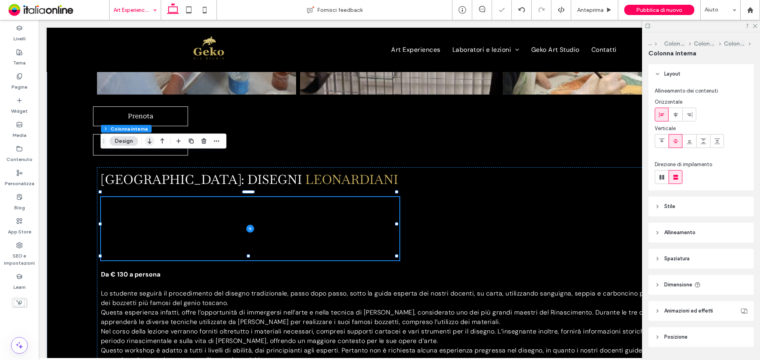
click at [152, 141] on icon "button" at bounding box center [150, 141] width 10 height 14
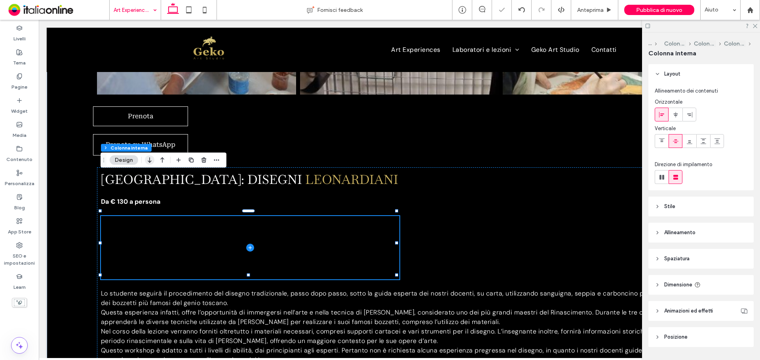
click at [151, 158] on icon "button" at bounding box center [150, 160] width 10 height 14
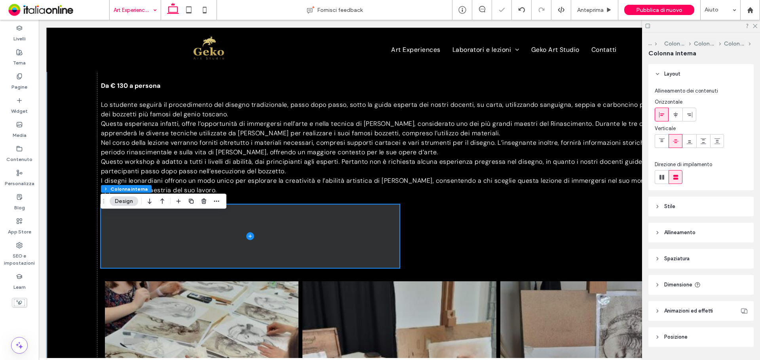
scroll to position [1394, 0]
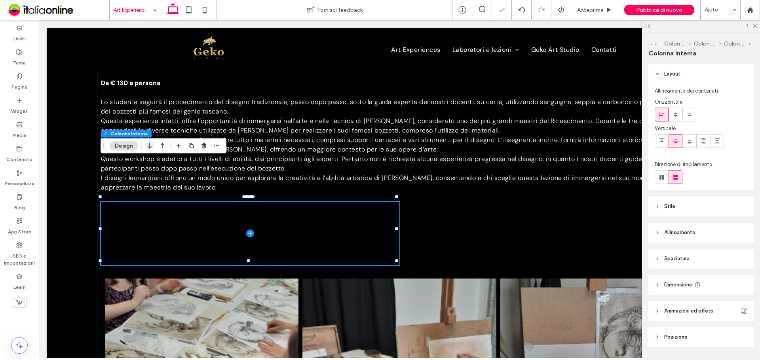
click at [150, 148] on use "button" at bounding box center [150, 146] width 4 height 6
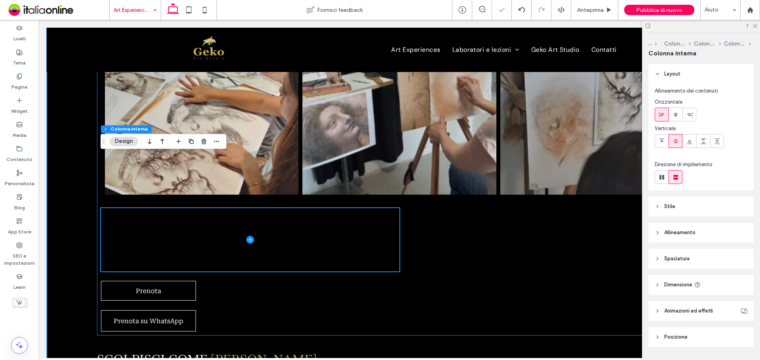
scroll to position [1608, 0]
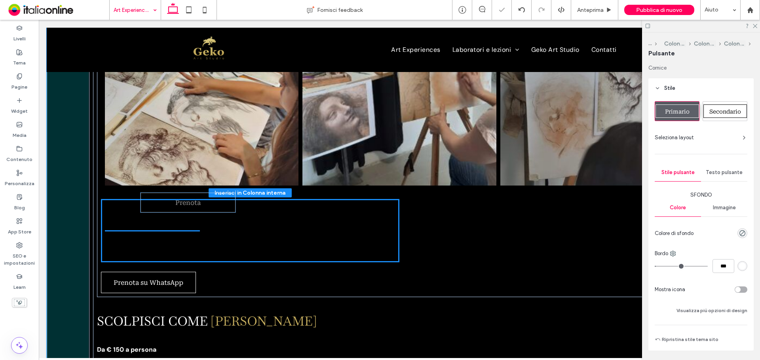
type input "**"
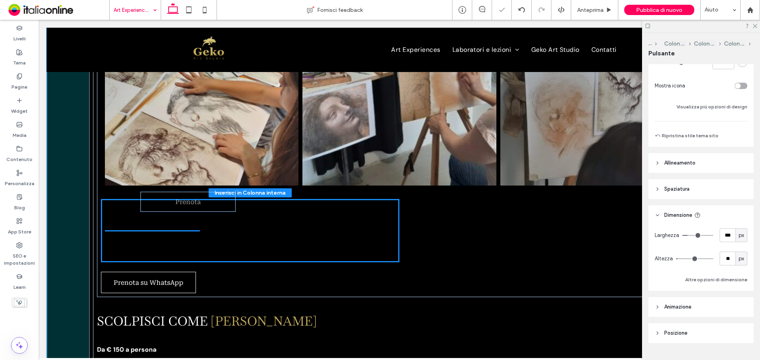
drag, startPoint x: 144, startPoint y: 236, endPoint x: 184, endPoint y: 201, distance: 53.3
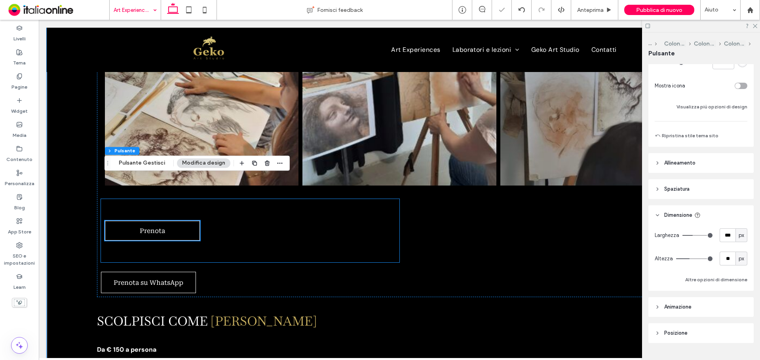
scroll to position [222, 0]
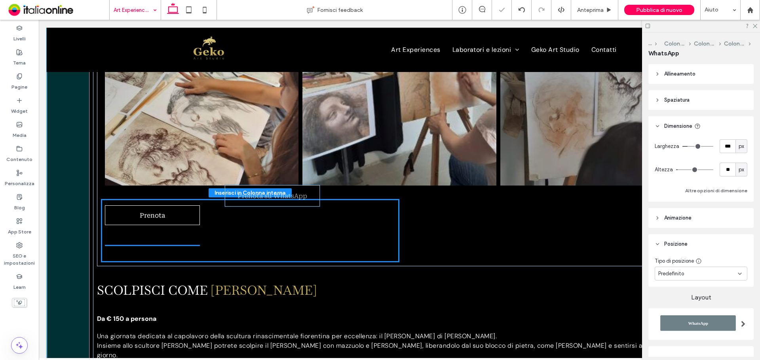
drag, startPoint x: 166, startPoint y: 236, endPoint x: 290, endPoint y: 194, distance: 131.3
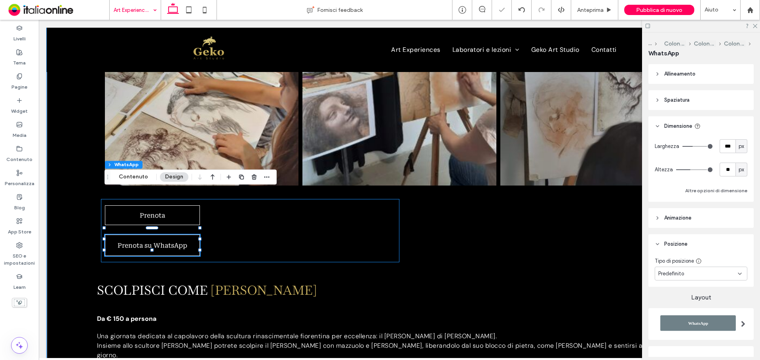
click at [361, 199] on div "Prenota Prenota su WhatsApp" at bounding box center [250, 230] width 299 height 63
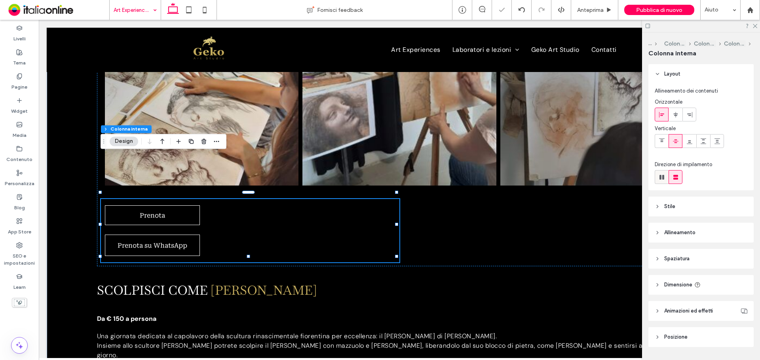
click at [664, 176] on use at bounding box center [662, 177] width 5 height 5
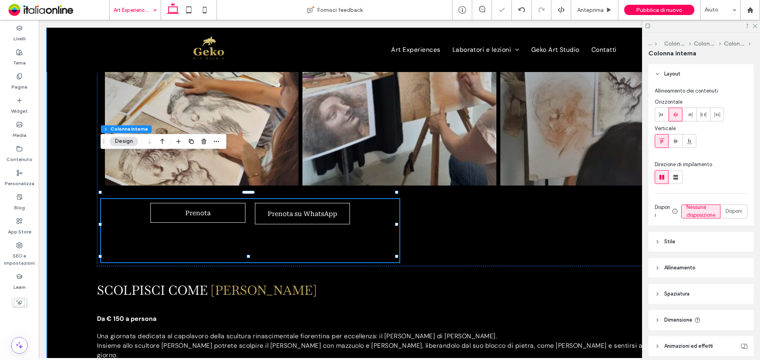
click at [183, 199] on div "Prenota Prenota su WhatsApp" at bounding box center [250, 230] width 299 height 63
click at [664, 119] on span at bounding box center [662, 114] width 6 height 13
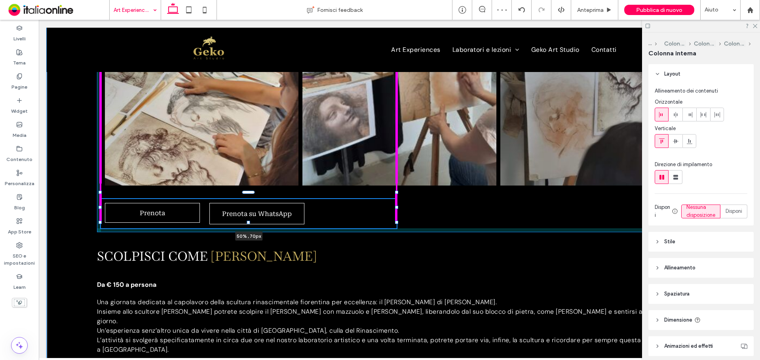
scroll to position [65, 0]
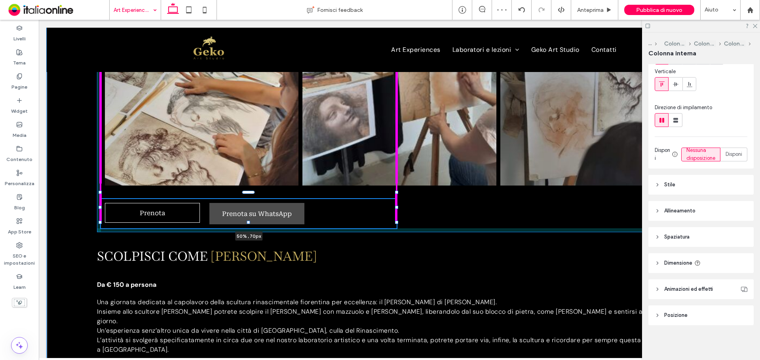
drag, startPoint x: 248, startPoint y: 219, endPoint x: 256, endPoint y: 179, distance: 40.0
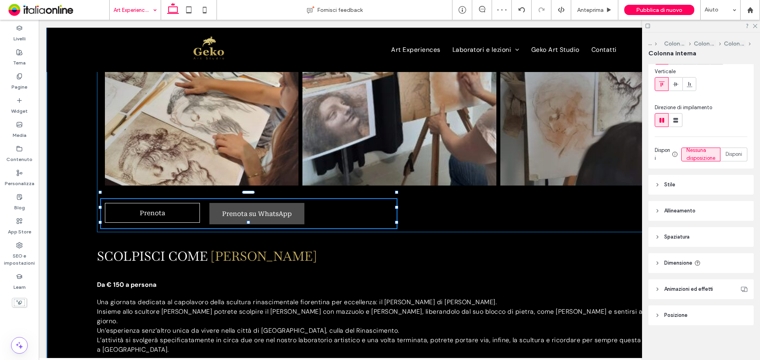
type input "**"
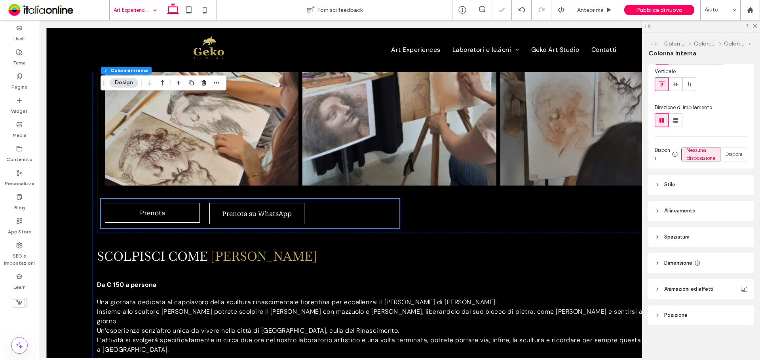
scroll to position [1727, 0]
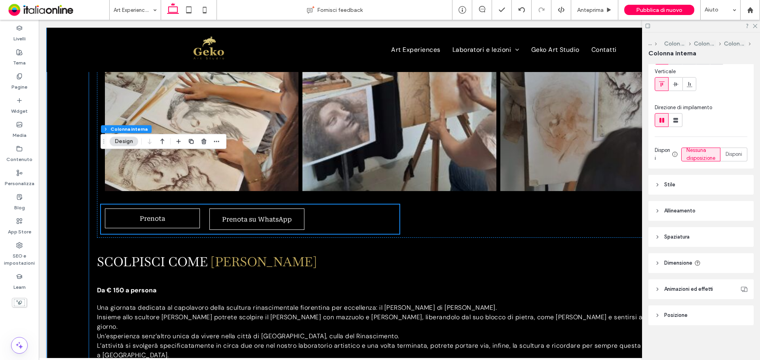
scroll to position [1608, 0]
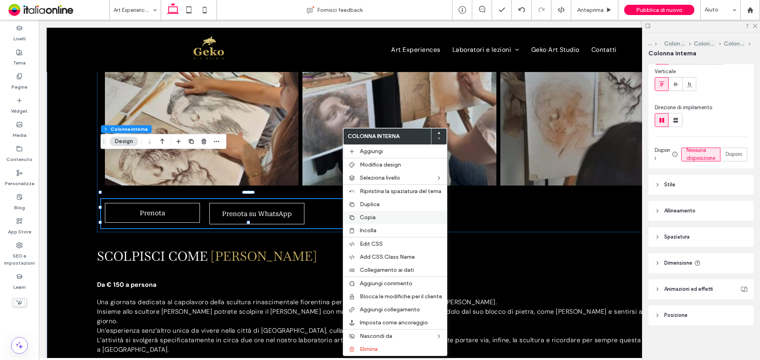
click at [366, 218] on span "Copia" at bounding box center [368, 217] width 16 height 7
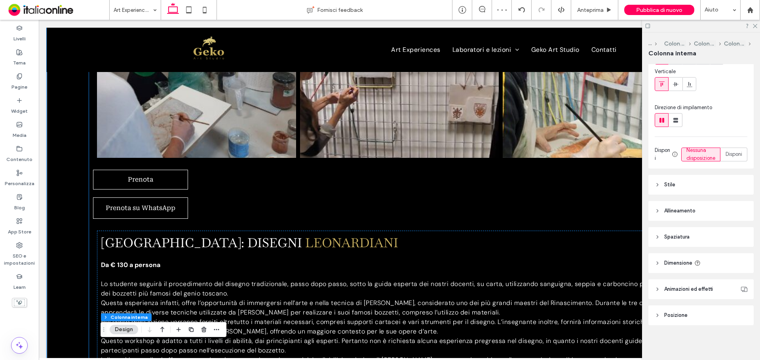
scroll to position [1093, 0]
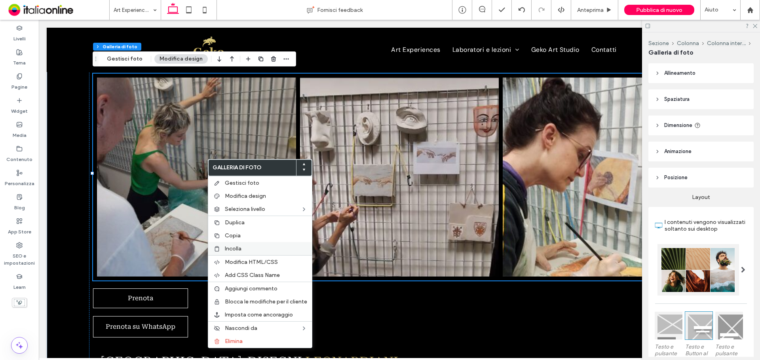
click at [255, 249] on label "Incolla" at bounding box center [266, 249] width 82 height 7
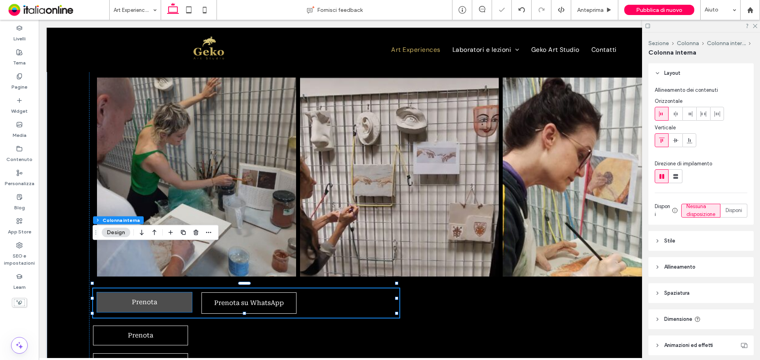
click at [156, 293] on link "Prenota" at bounding box center [144, 303] width 95 height 20
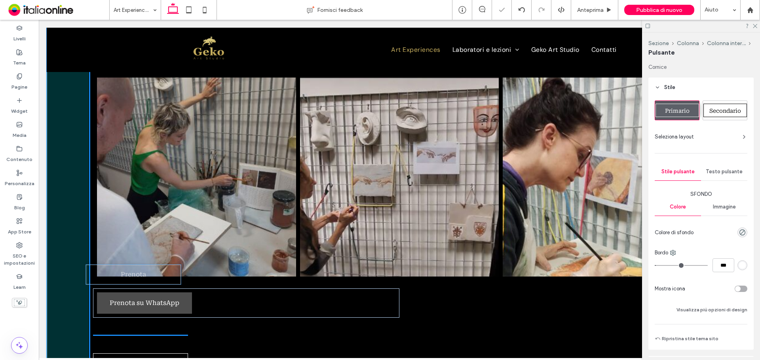
type input "**"
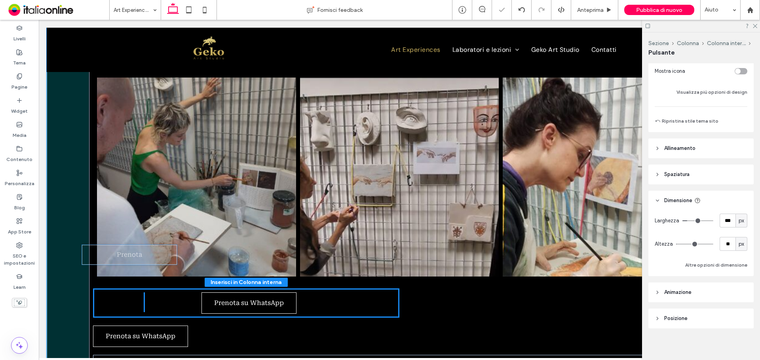
scroll to position [221, 0]
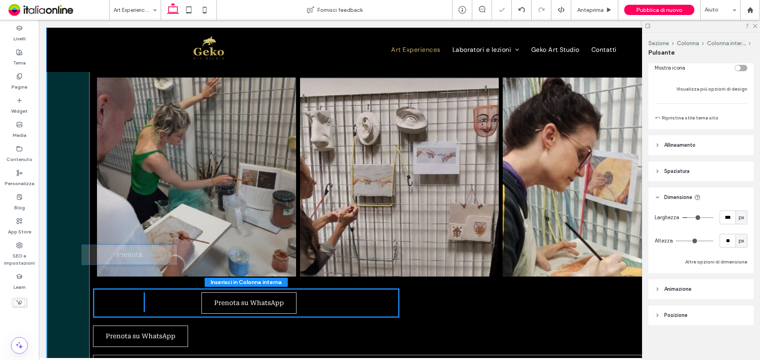
drag, startPoint x: 137, startPoint y: 295, endPoint x: 126, endPoint y: 259, distance: 38.2
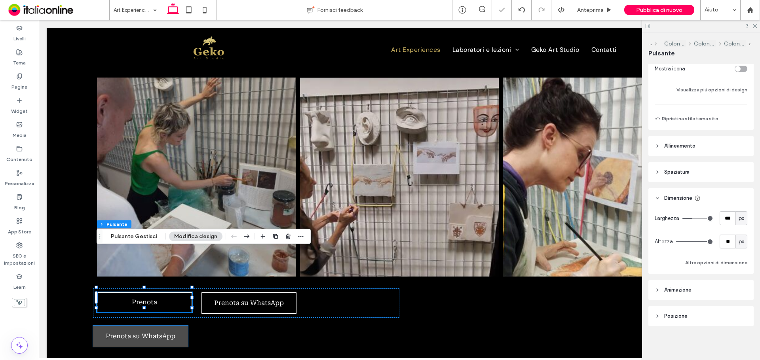
click at [159, 329] on span "Prenota su WhatsApp" at bounding box center [140, 336] width 75 height 15
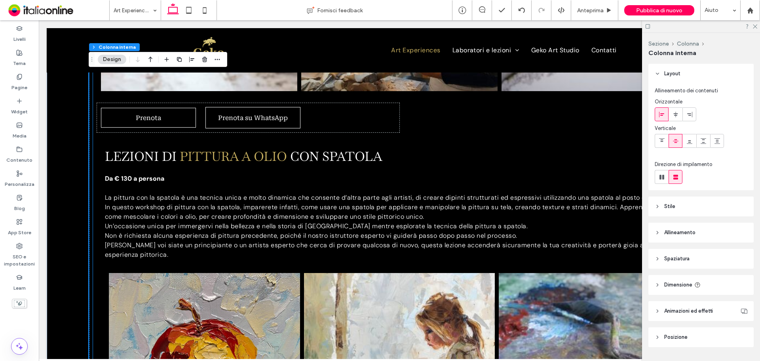
scroll to position [2044, 0]
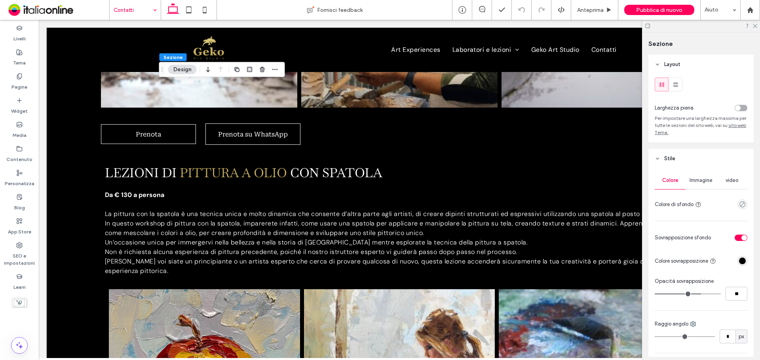
click at [192, 67] on button "Design" at bounding box center [182, 70] width 29 height 10
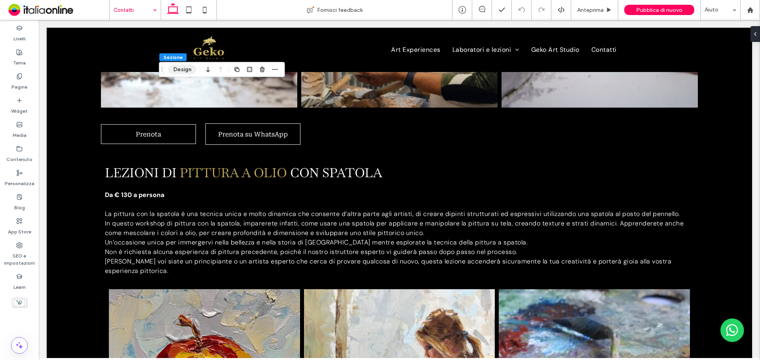
click at [192, 67] on button "Design" at bounding box center [182, 70] width 29 height 10
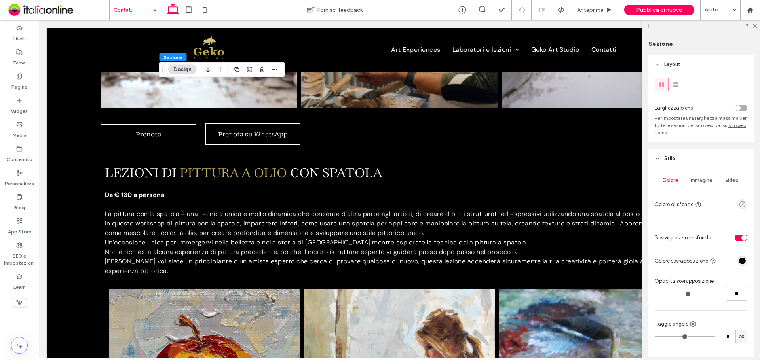
drag, startPoint x: 698, startPoint y: 179, endPoint x: 699, endPoint y: 184, distance: 4.8
click at [698, 179] on span "Immagine" at bounding box center [701, 180] width 23 height 6
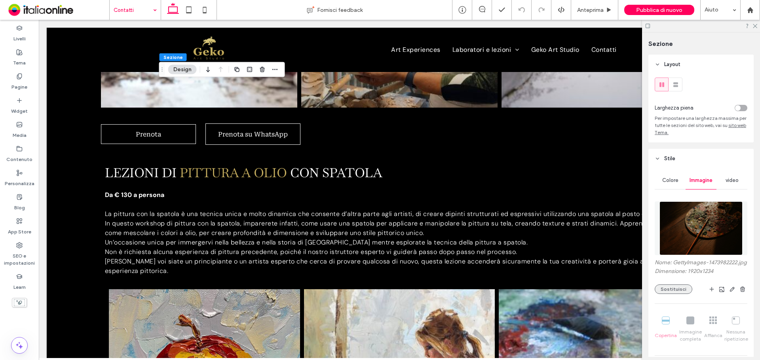
click at [679, 291] on button "Sostituisci" at bounding box center [674, 290] width 38 height 10
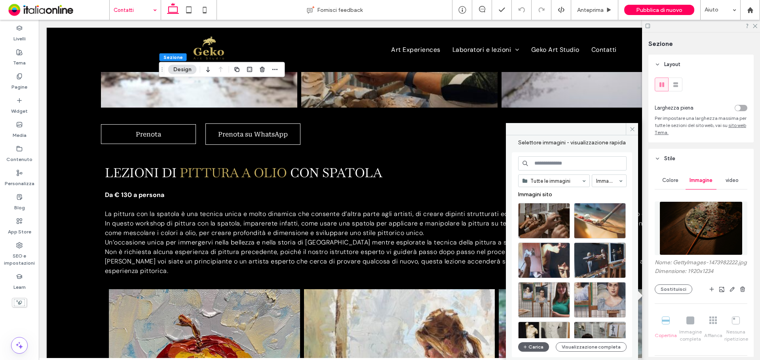
click at [600, 221] on div at bounding box center [600, 221] width 52 height 36
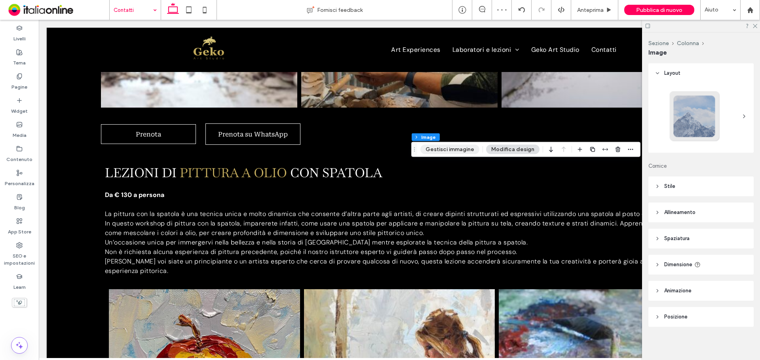
click at [434, 150] on button "Gestisci immagine" at bounding box center [450, 150] width 59 height 10
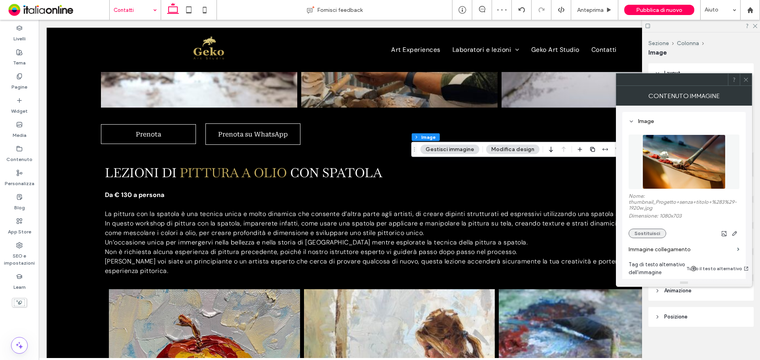
click at [650, 234] on button "Sostituisci" at bounding box center [648, 234] width 38 height 10
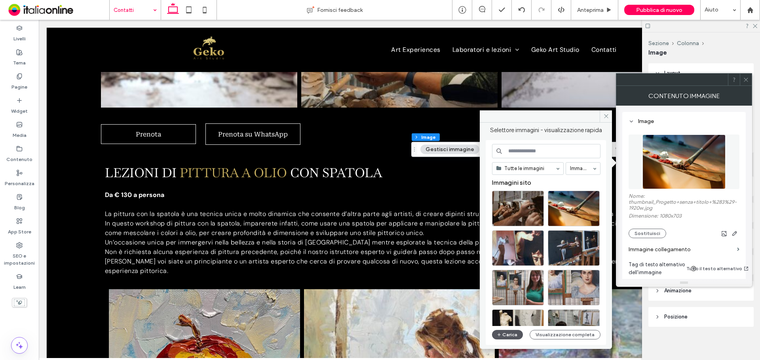
click at [514, 336] on button "Carica" at bounding box center [507, 335] width 31 height 10
